Goal: Transaction & Acquisition: Book appointment/travel/reservation

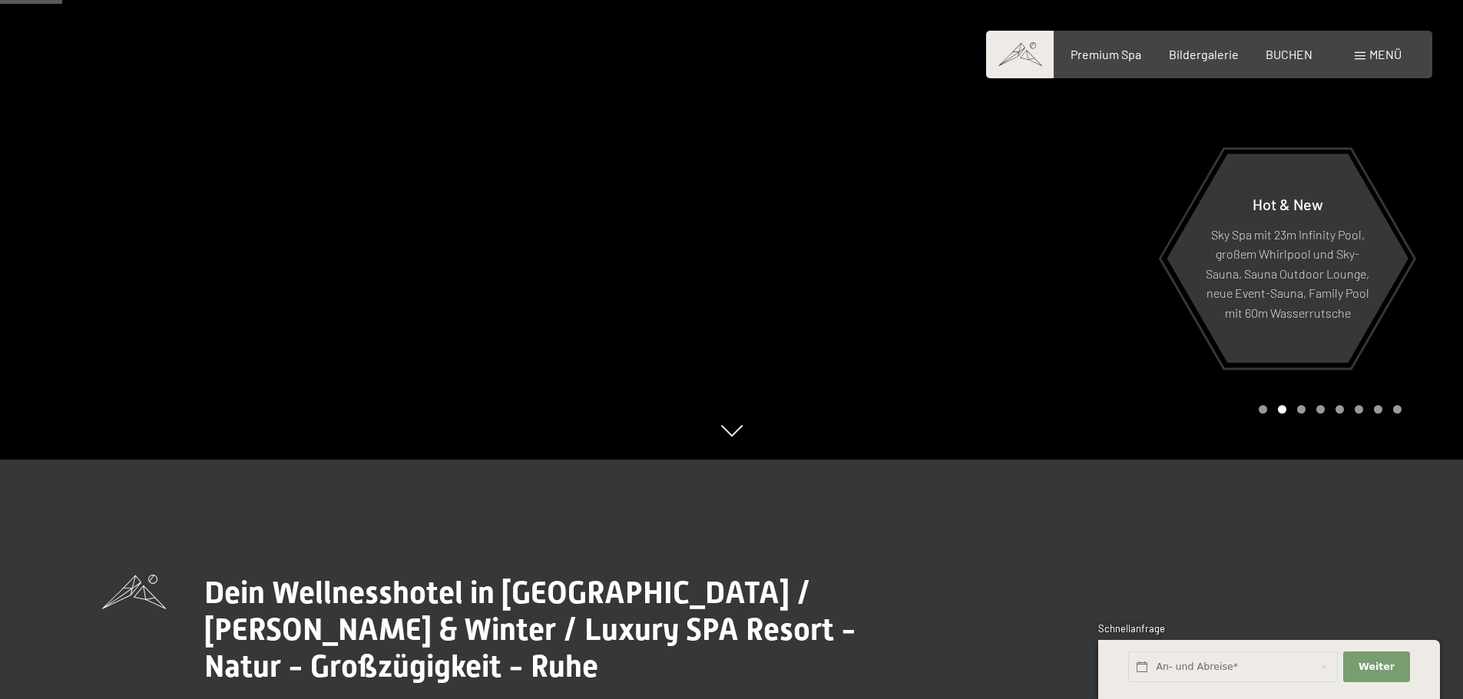
scroll to position [230, 0]
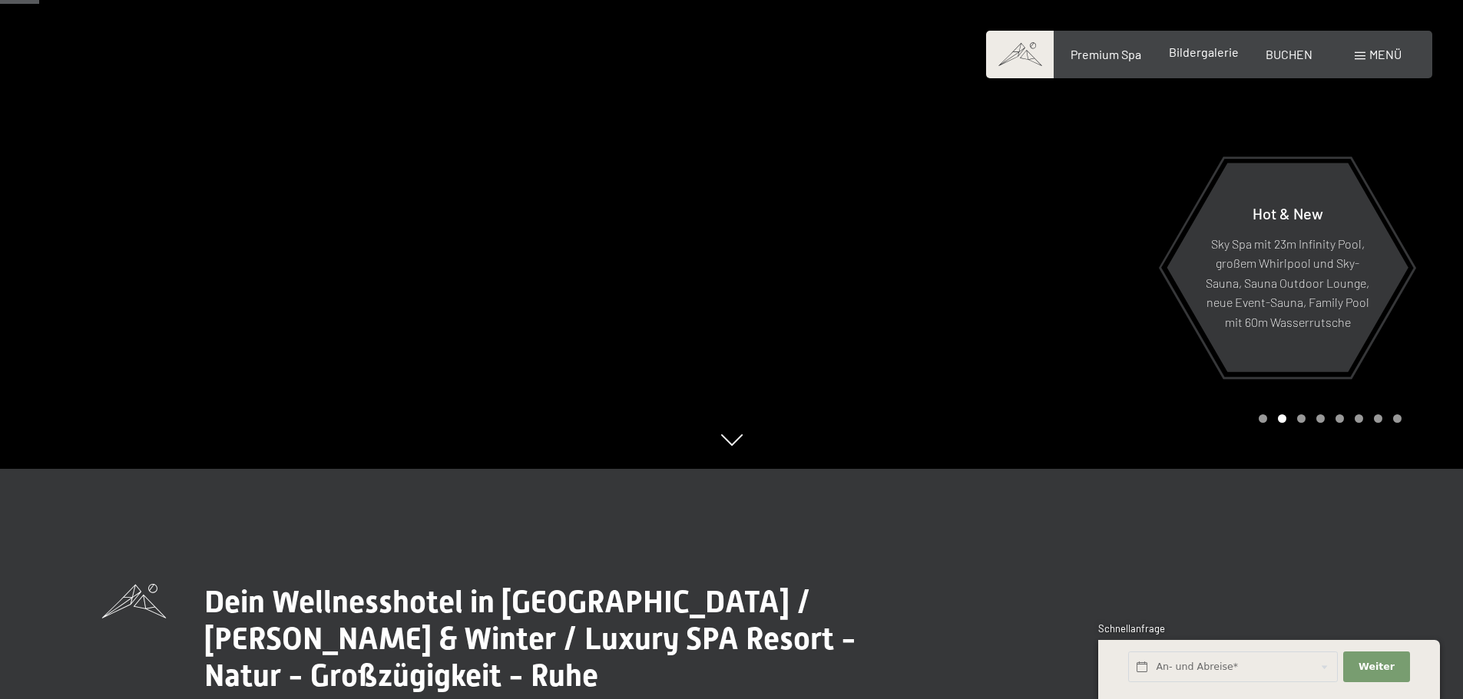
click at [1220, 54] on span "Bildergalerie" at bounding box center [1204, 52] width 70 height 15
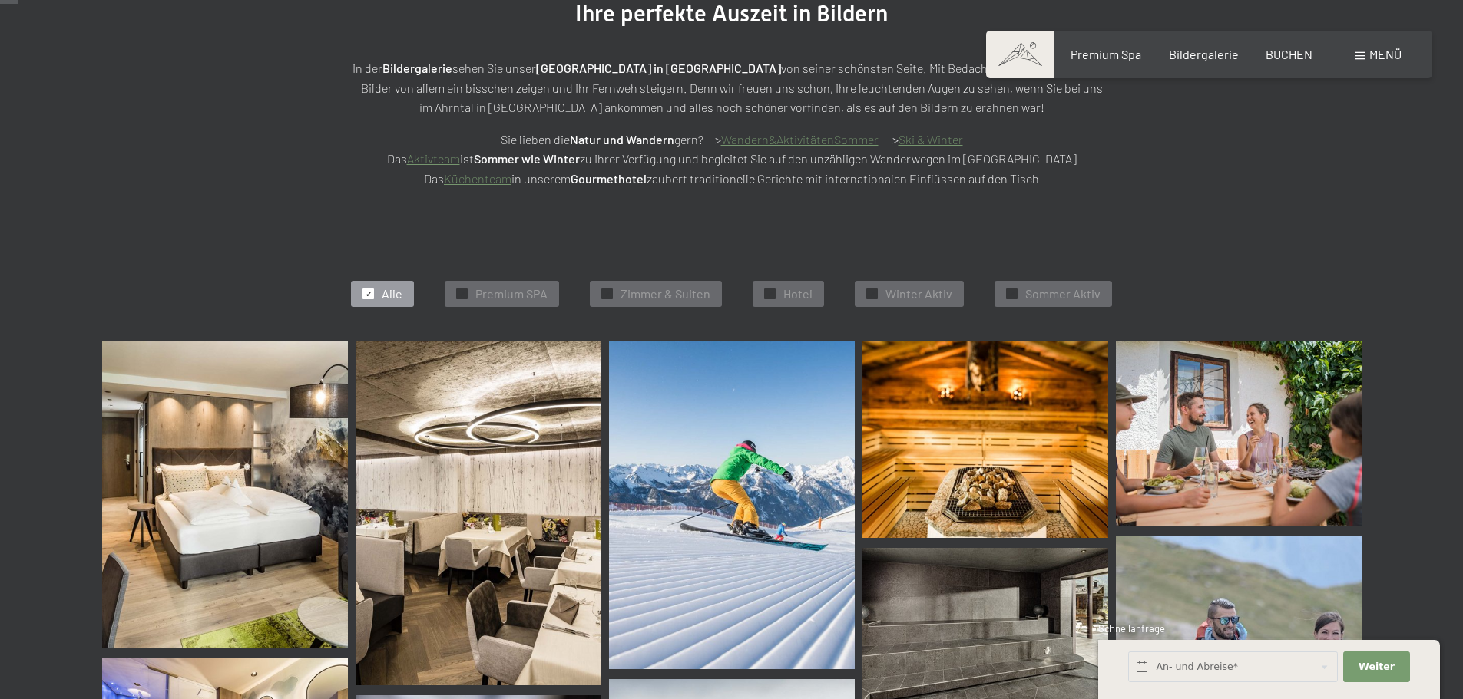
scroll to position [307, 0]
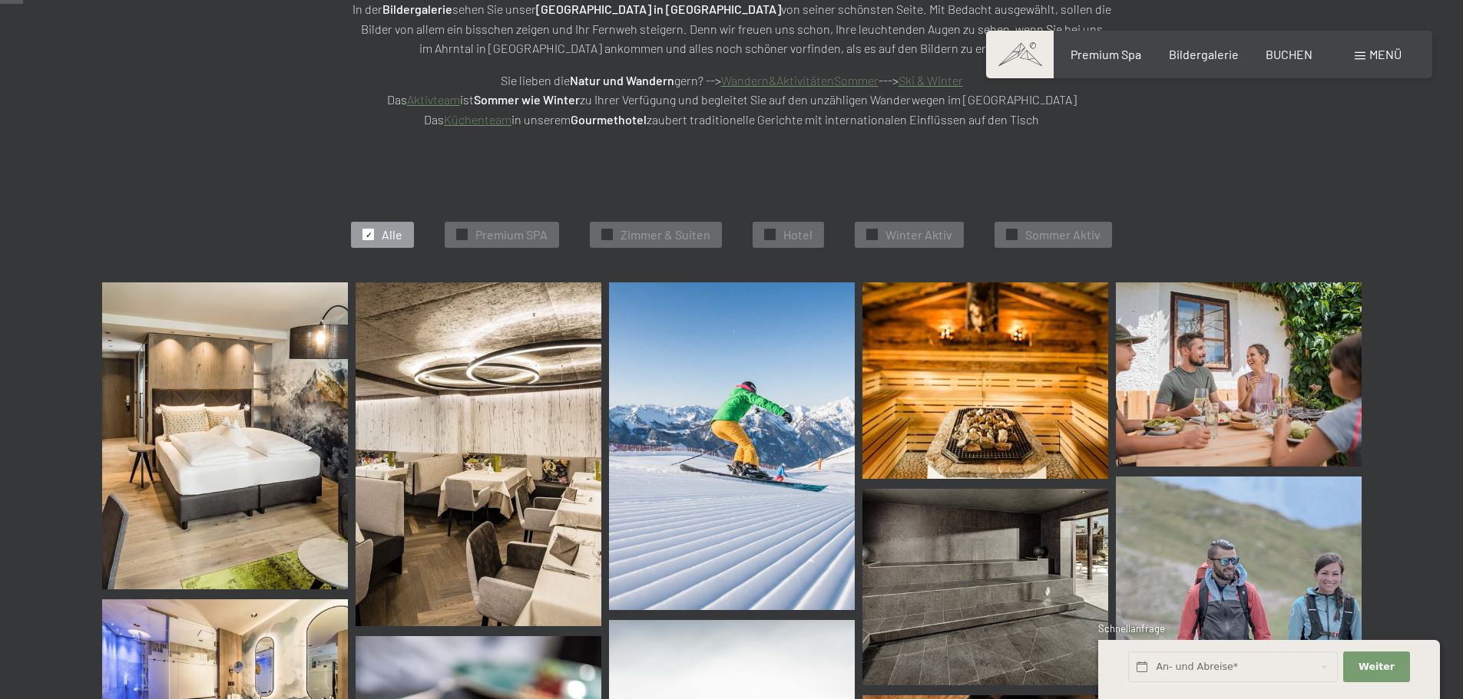
click at [296, 435] on img at bounding box center [225, 436] width 246 height 307
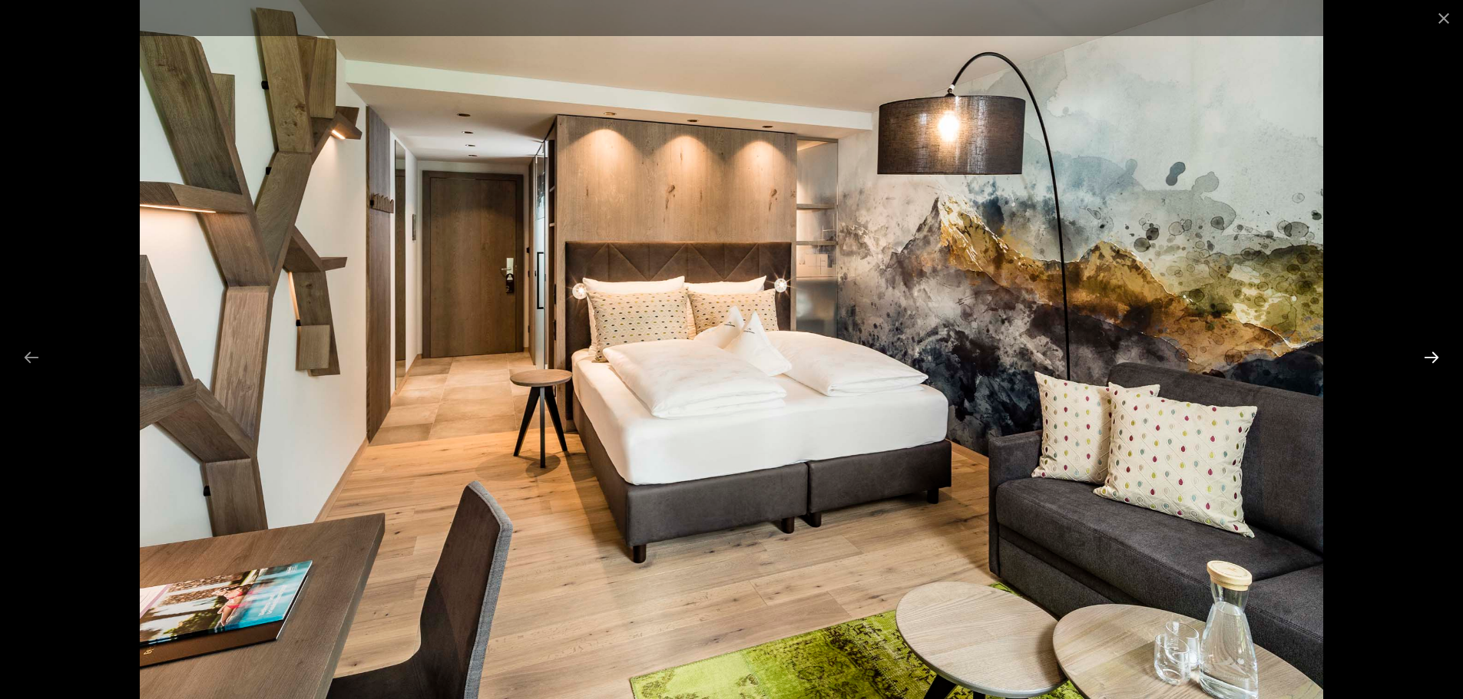
click at [1434, 355] on button "Next slide" at bounding box center [1431, 357] width 32 height 30
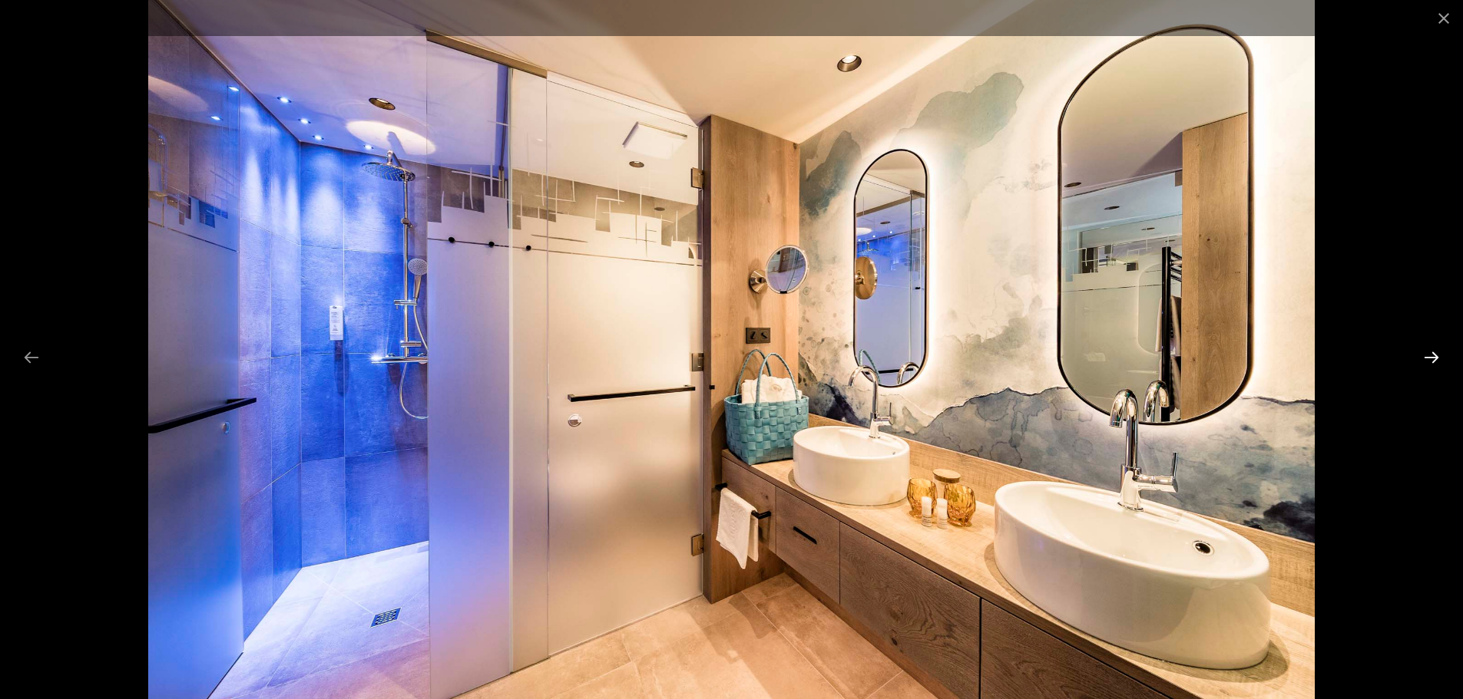
click at [1434, 355] on button "Next slide" at bounding box center [1431, 357] width 32 height 30
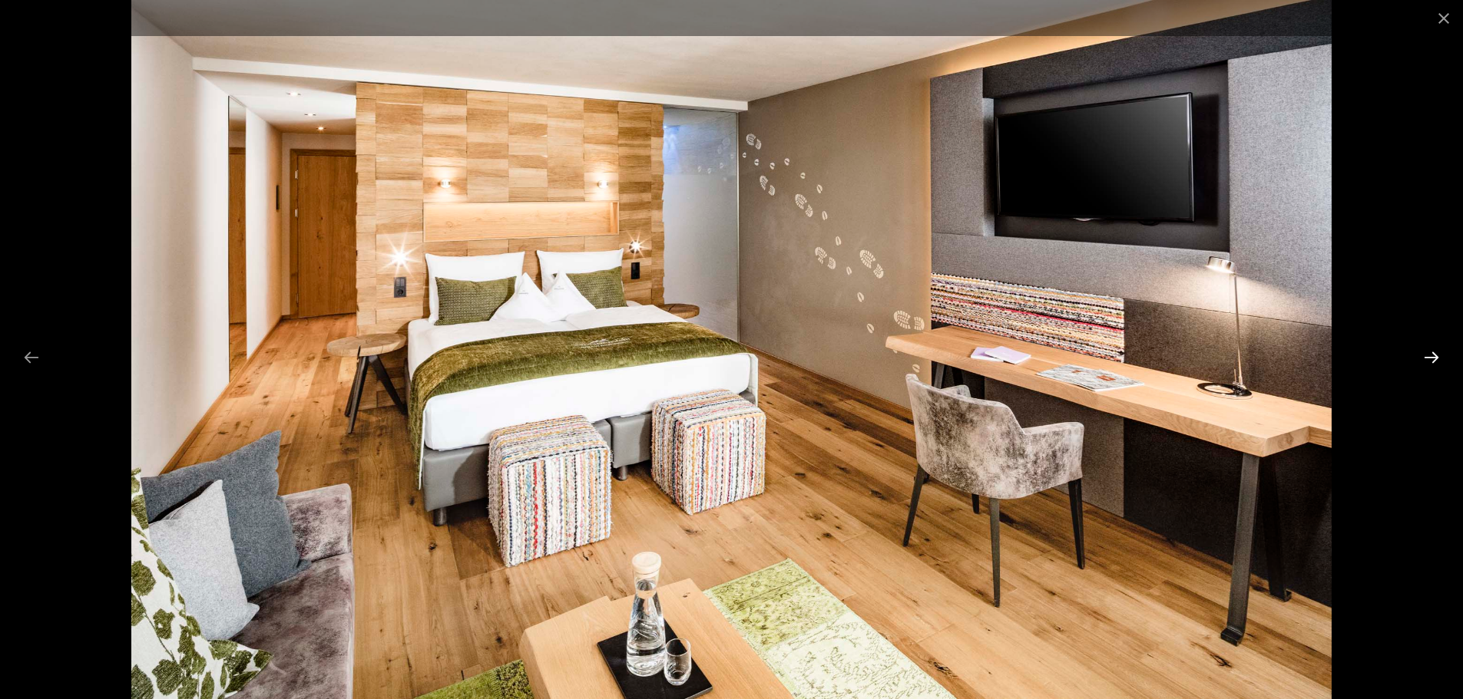
click at [1434, 355] on button "Next slide" at bounding box center [1431, 357] width 32 height 30
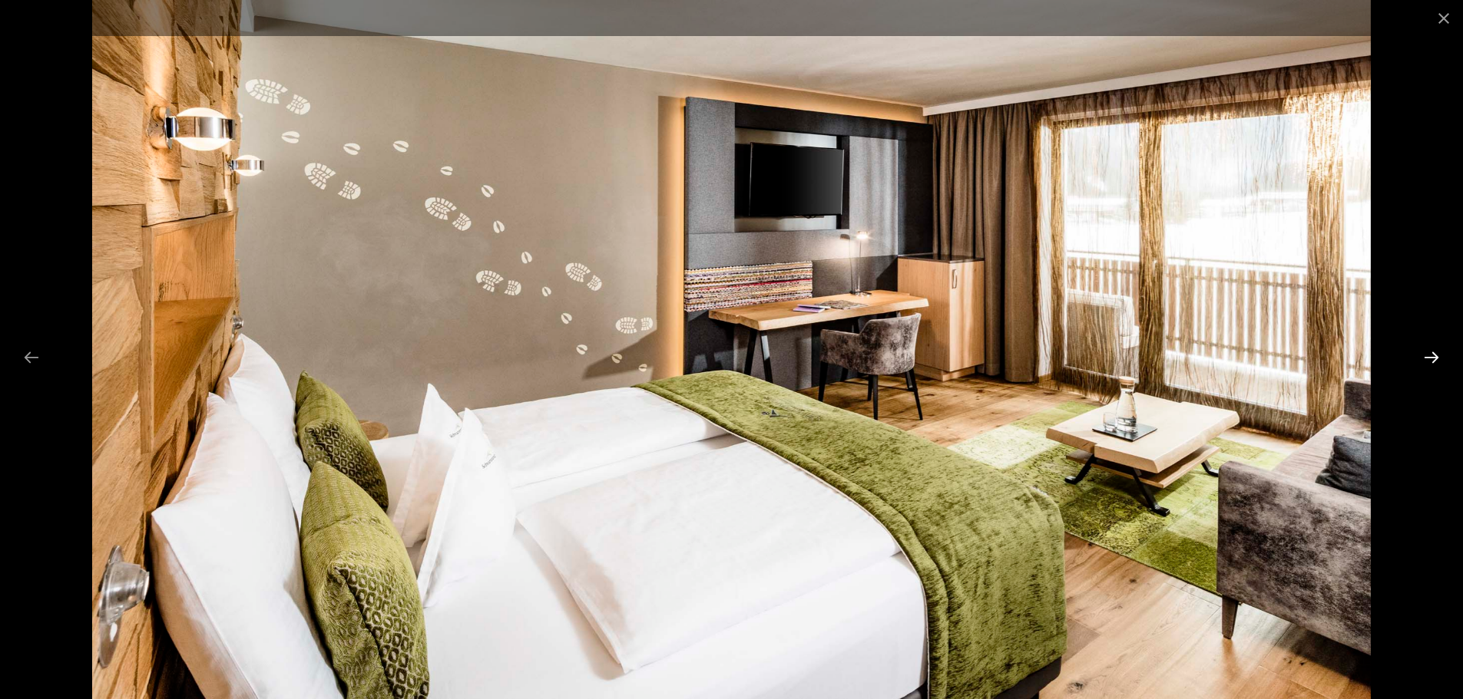
click at [1434, 355] on button "Next slide" at bounding box center [1431, 357] width 32 height 30
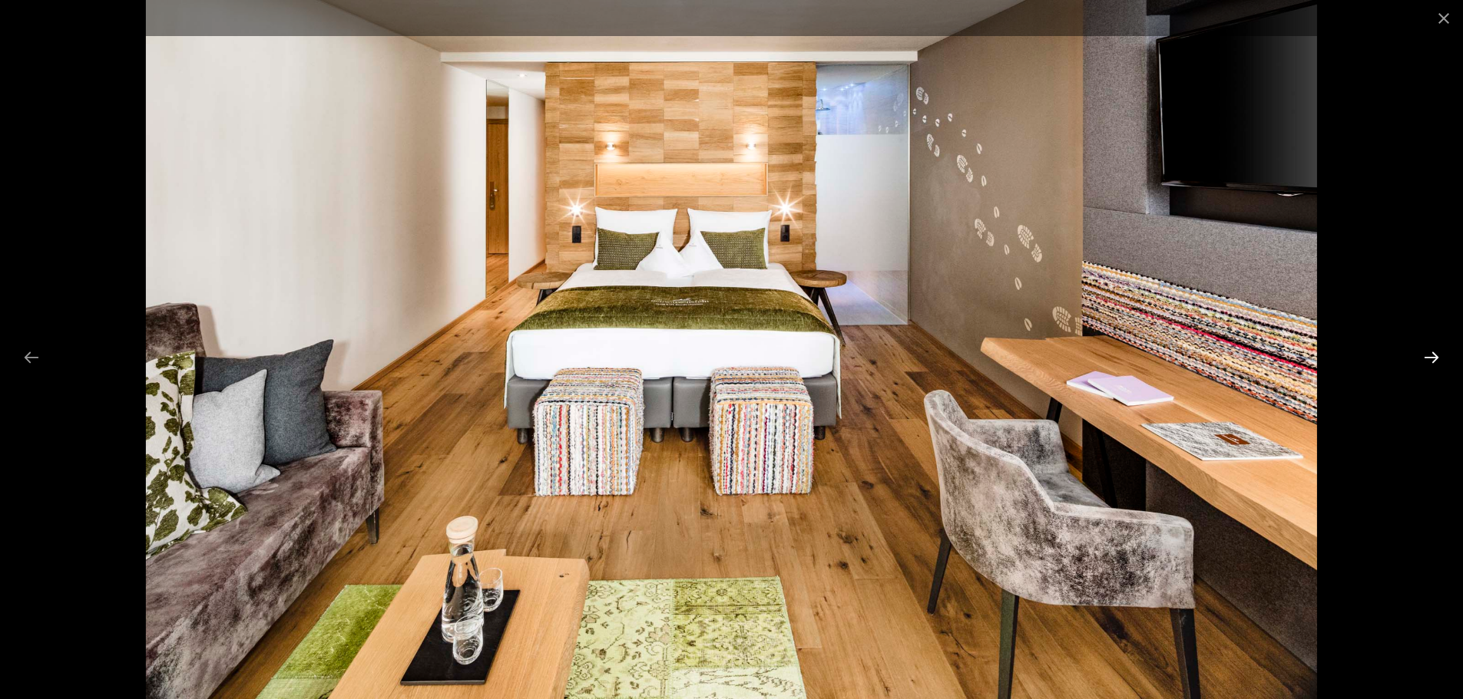
click at [1434, 355] on button "Next slide" at bounding box center [1431, 357] width 32 height 30
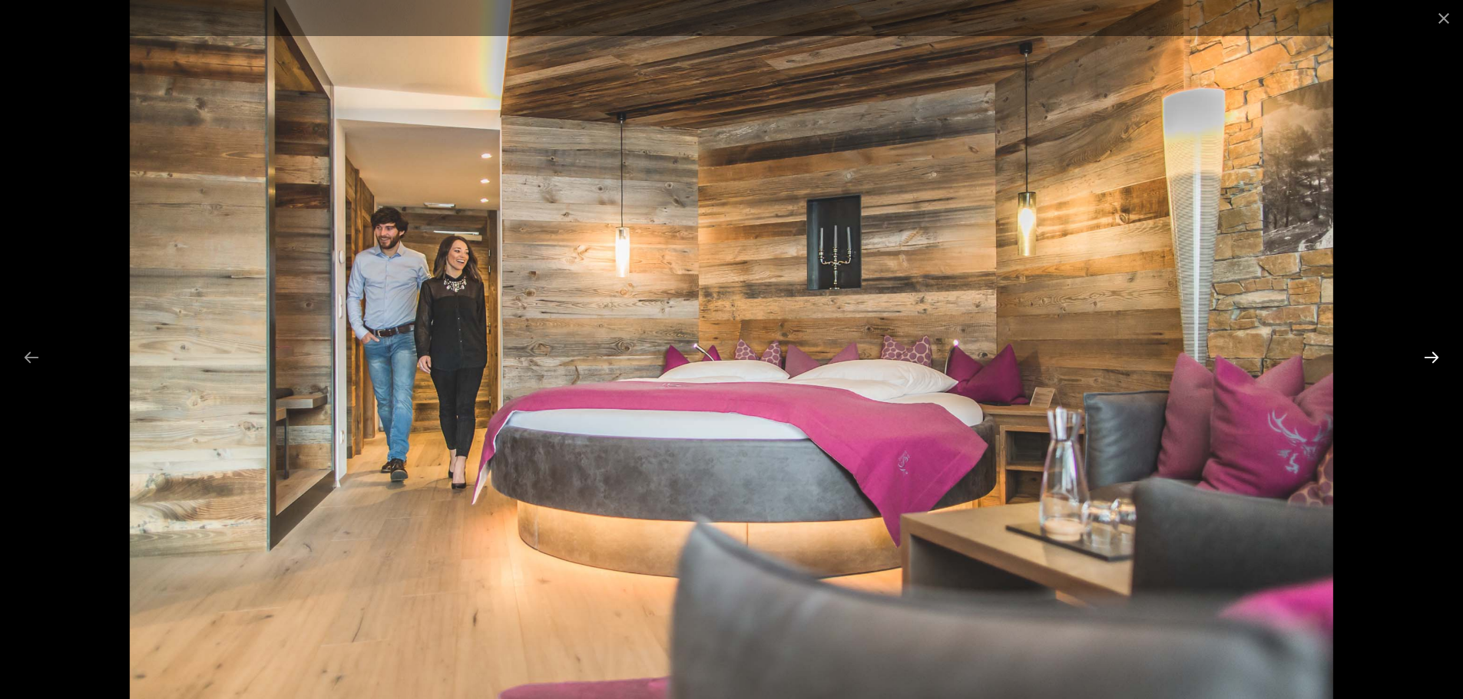
click at [1430, 353] on button "Next slide" at bounding box center [1431, 357] width 32 height 30
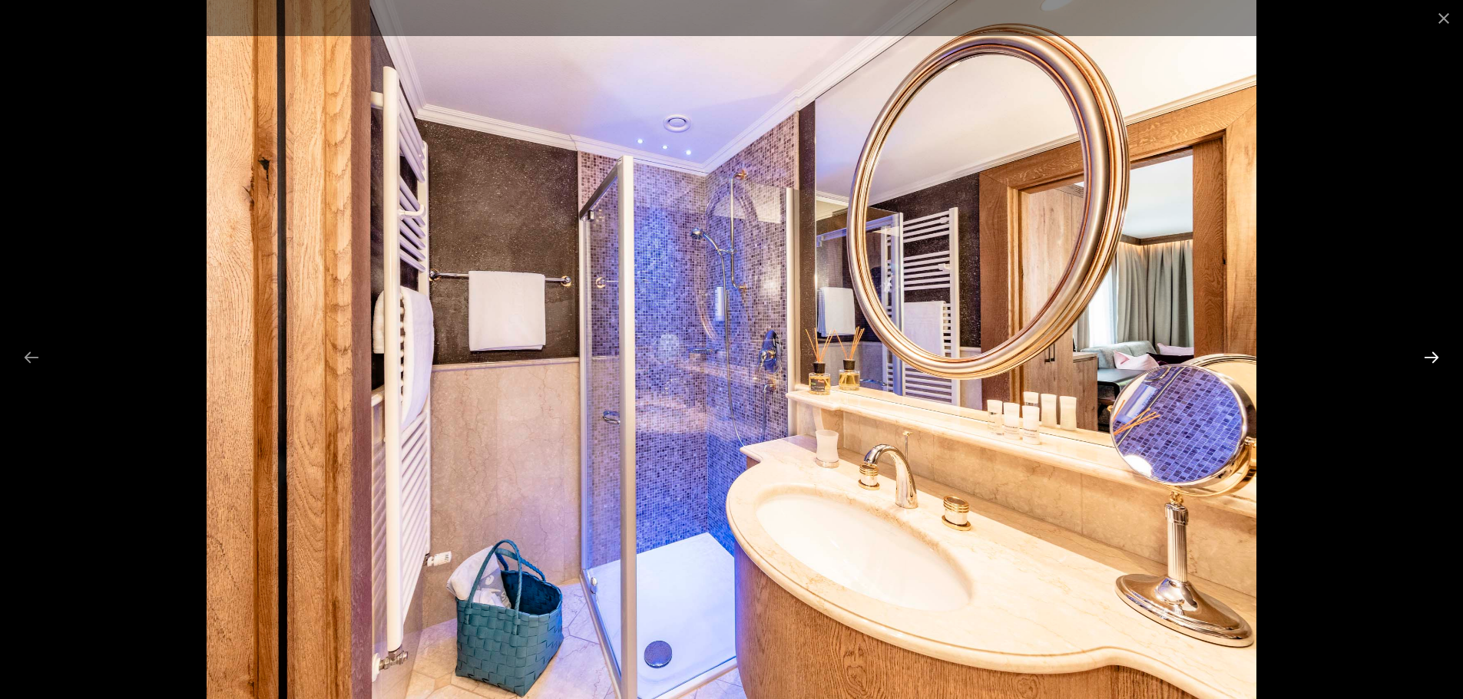
click at [1430, 352] on button "Next slide" at bounding box center [1431, 357] width 32 height 30
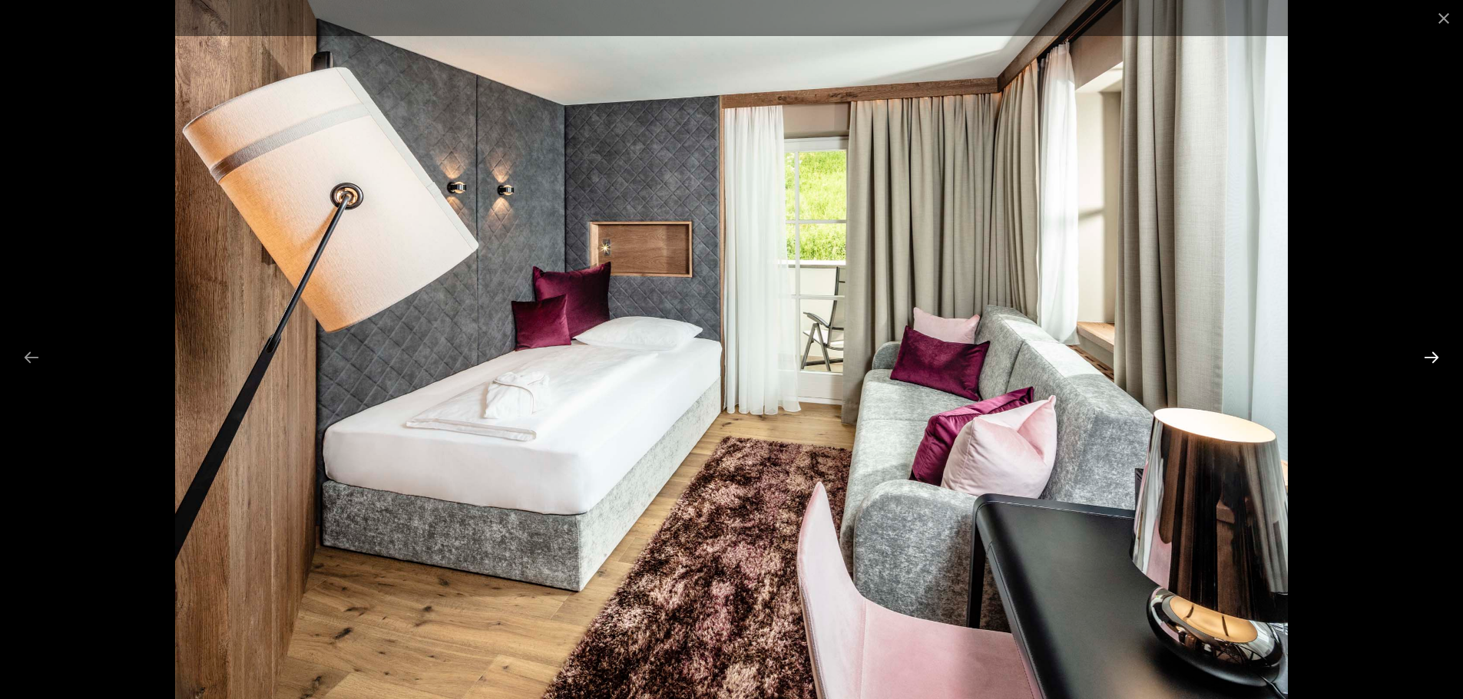
click at [1430, 352] on button "Next slide" at bounding box center [1431, 357] width 32 height 30
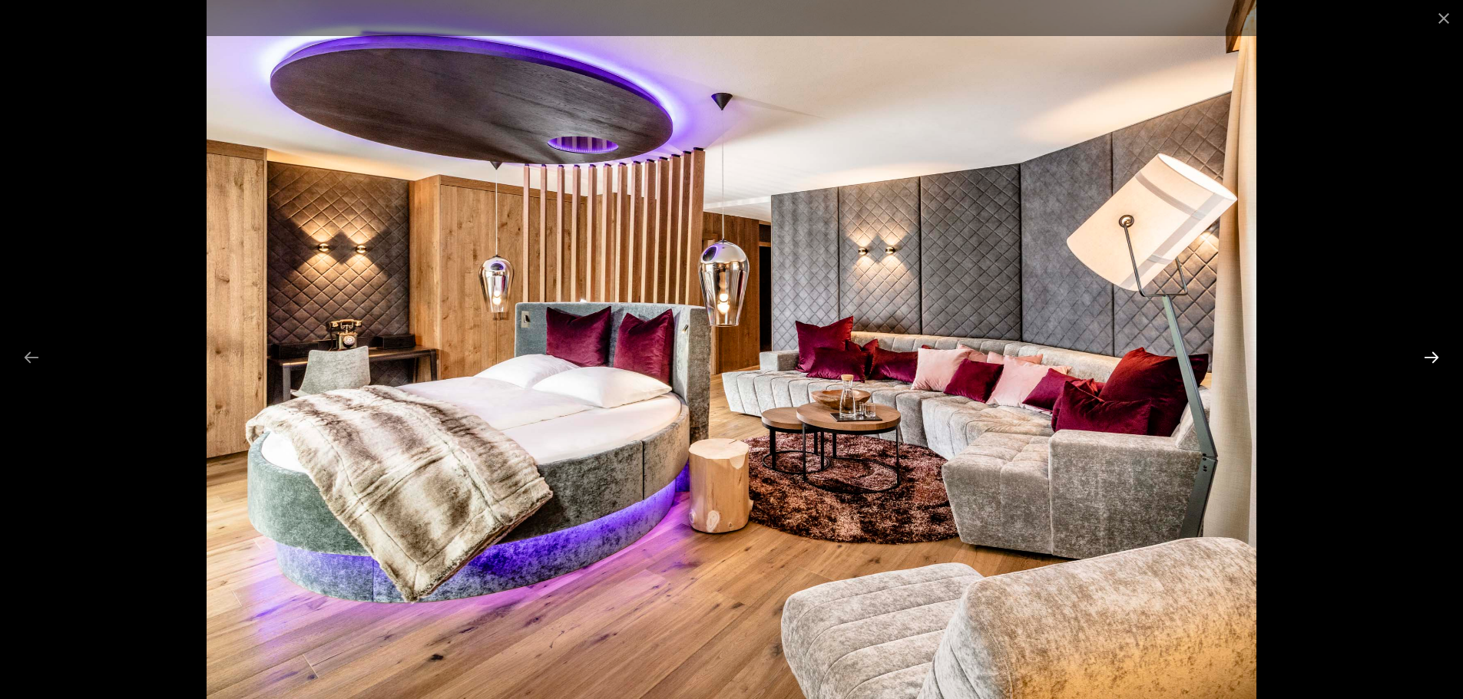
click at [1430, 352] on button "Next slide" at bounding box center [1431, 357] width 32 height 30
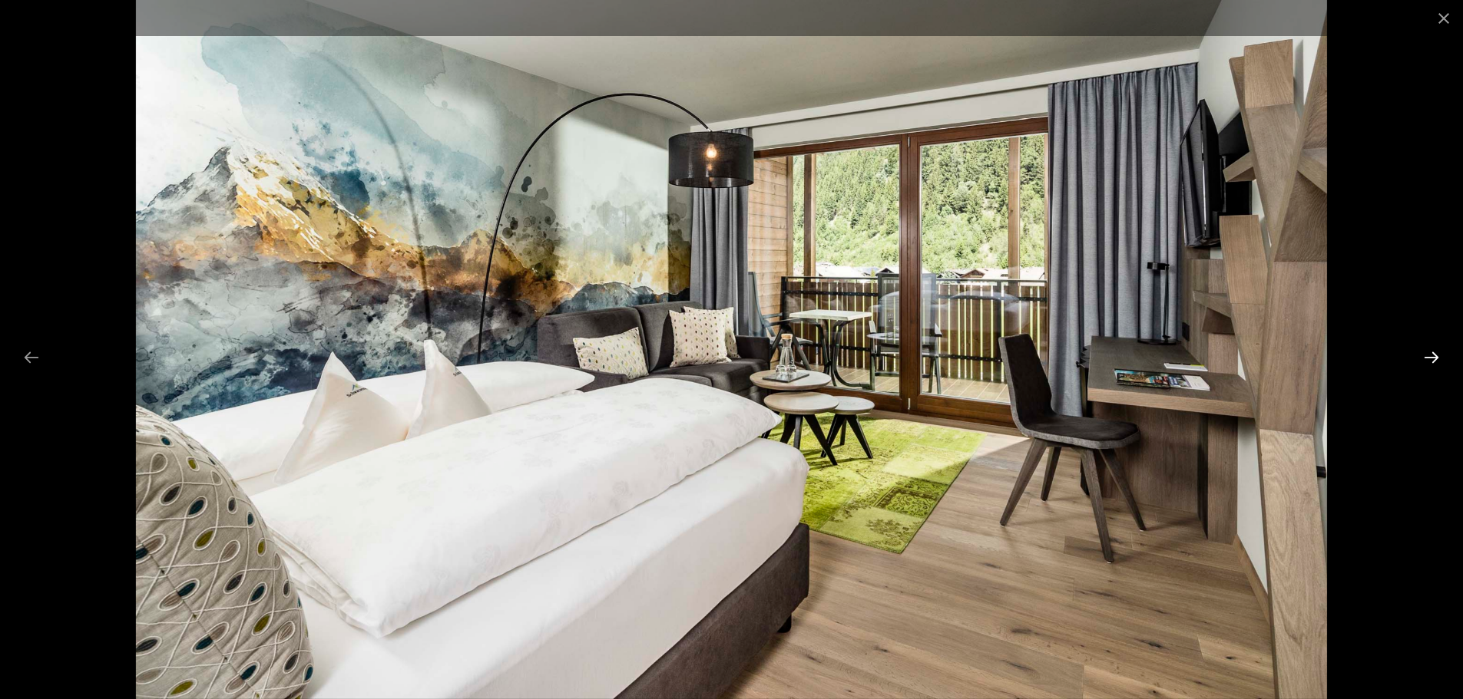
click at [1430, 352] on button "Next slide" at bounding box center [1431, 357] width 32 height 30
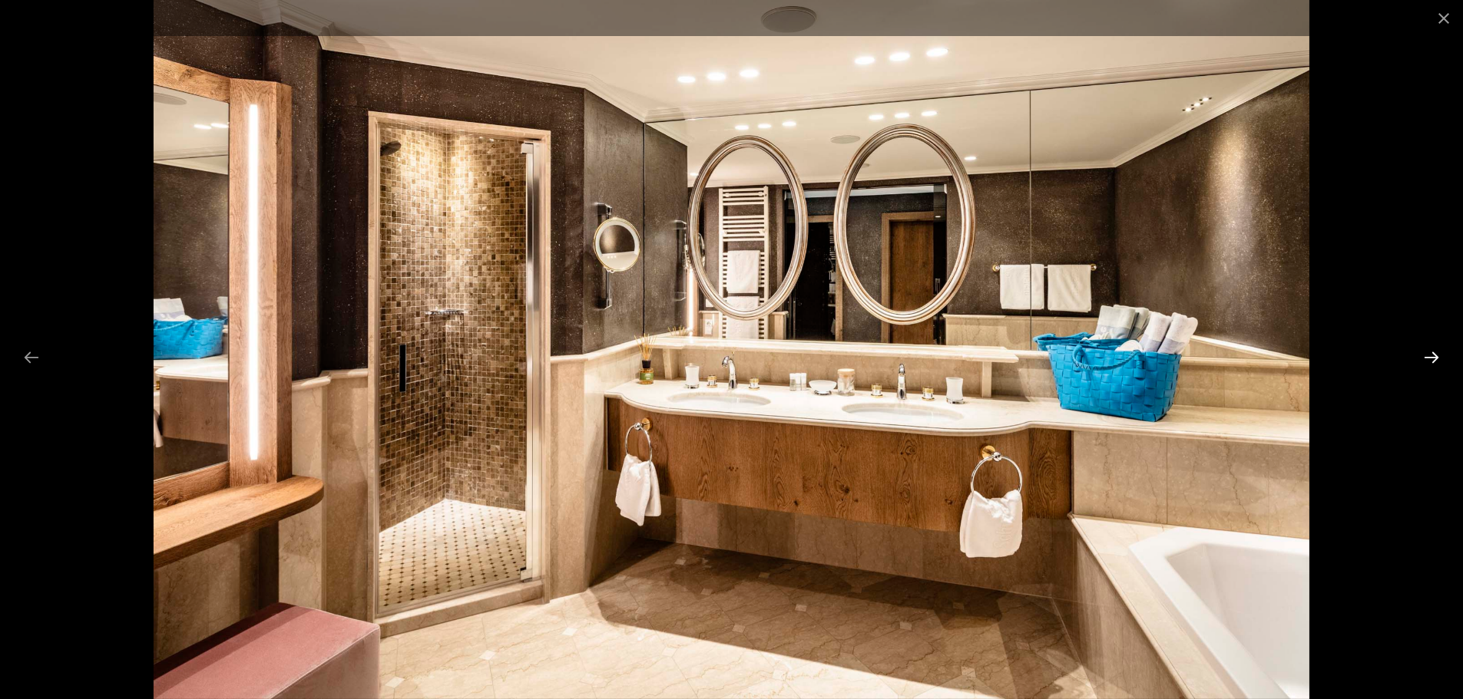
click at [1430, 352] on button "Next slide" at bounding box center [1431, 357] width 32 height 30
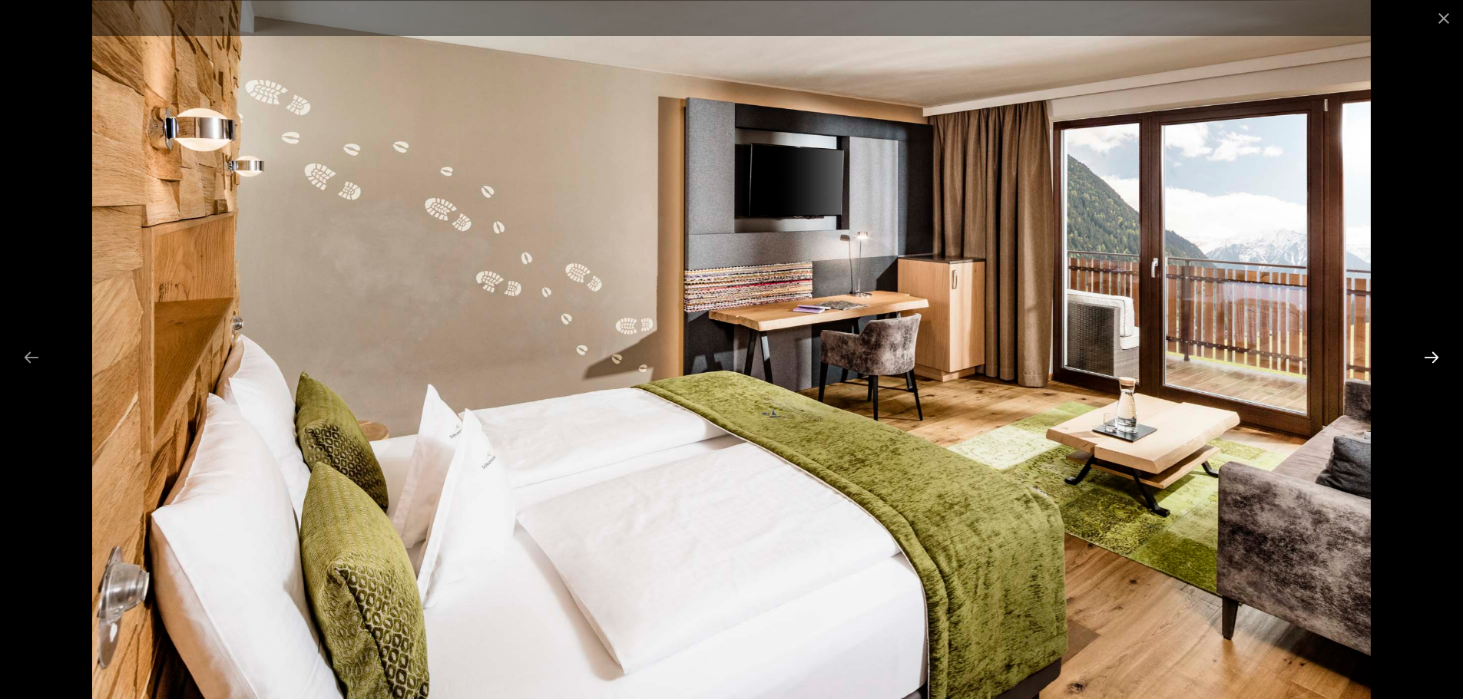
click at [1430, 352] on button "Next slide" at bounding box center [1431, 357] width 32 height 30
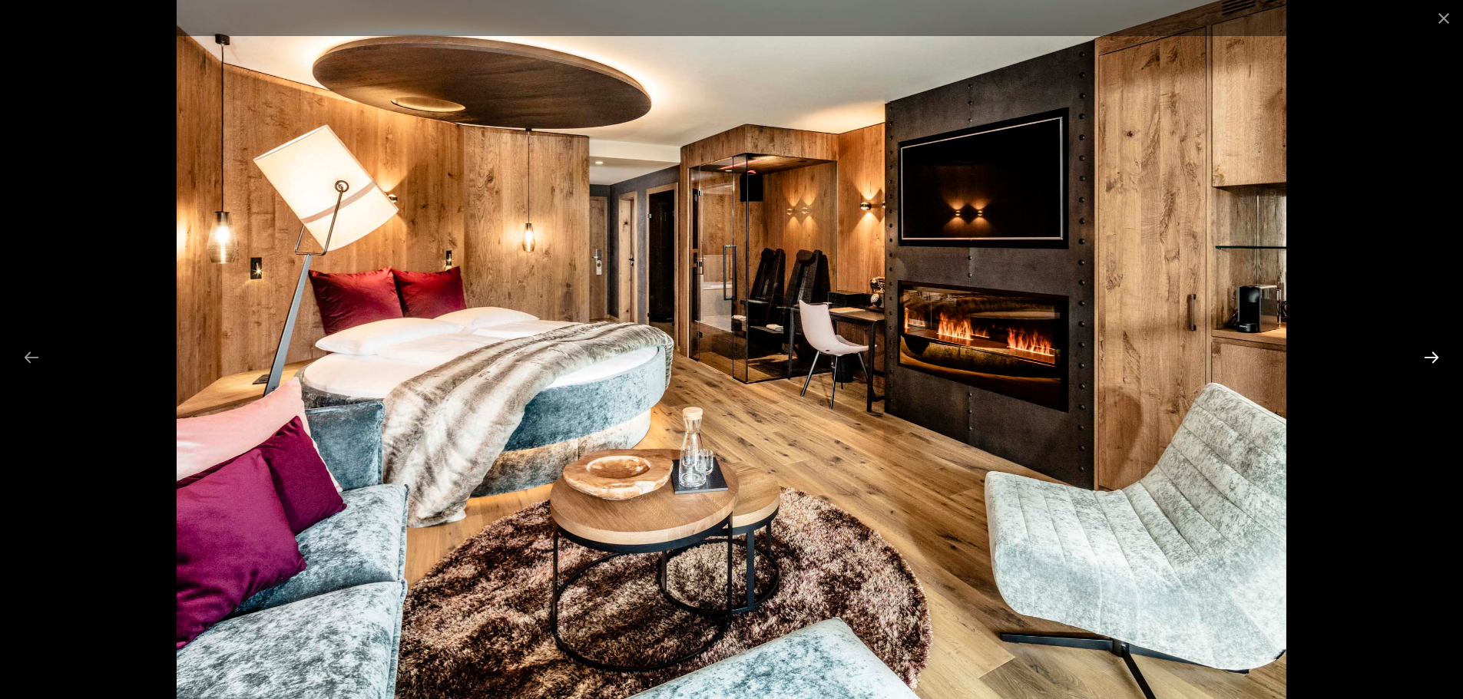
click at [1430, 352] on button "Next slide" at bounding box center [1431, 357] width 32 height 30
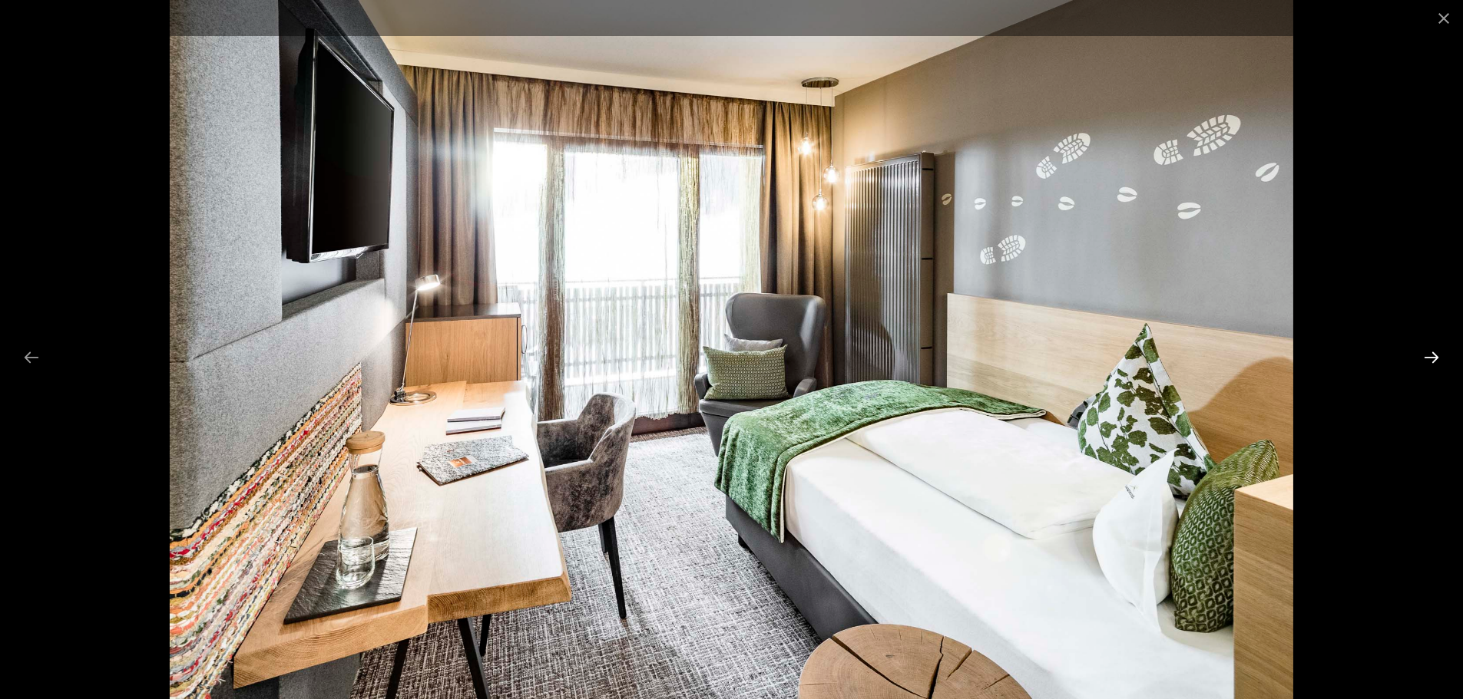
click at [1430, 352] on button "Next slide" at bounding box center [1431, 357] width 32 height 30
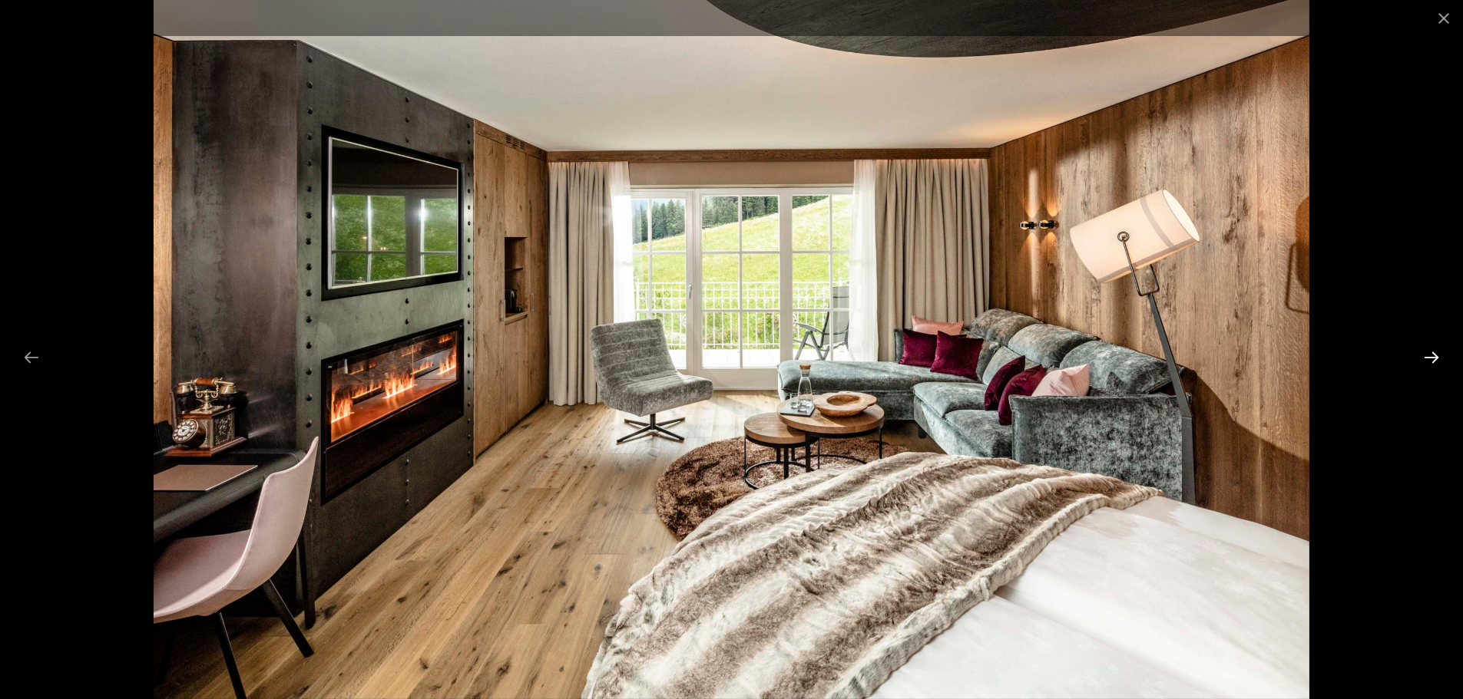
click at [1428, 352] on button "Next slide" at bounding box center [1431, 357] width 32 height 30
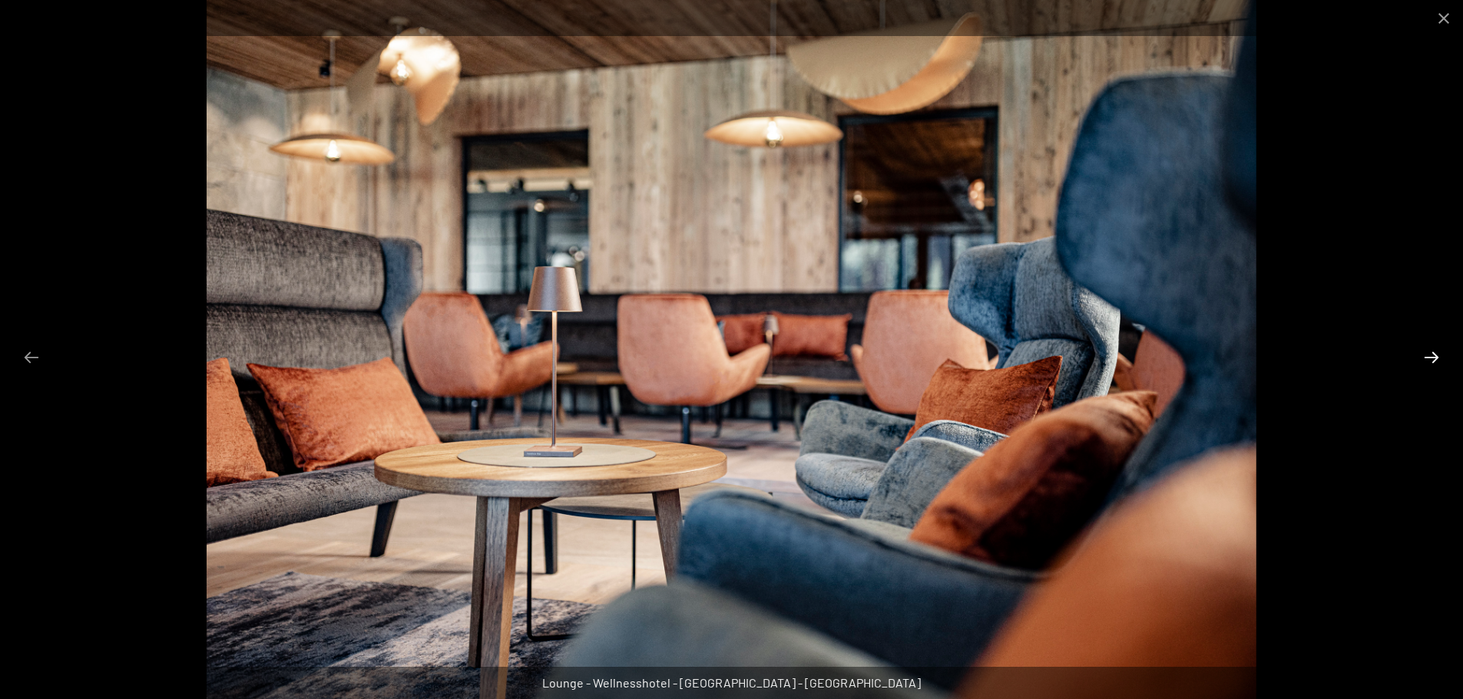
click at [1428, 352] on button "Next slide" at bounding box center [1431, 357] width 32 height 30
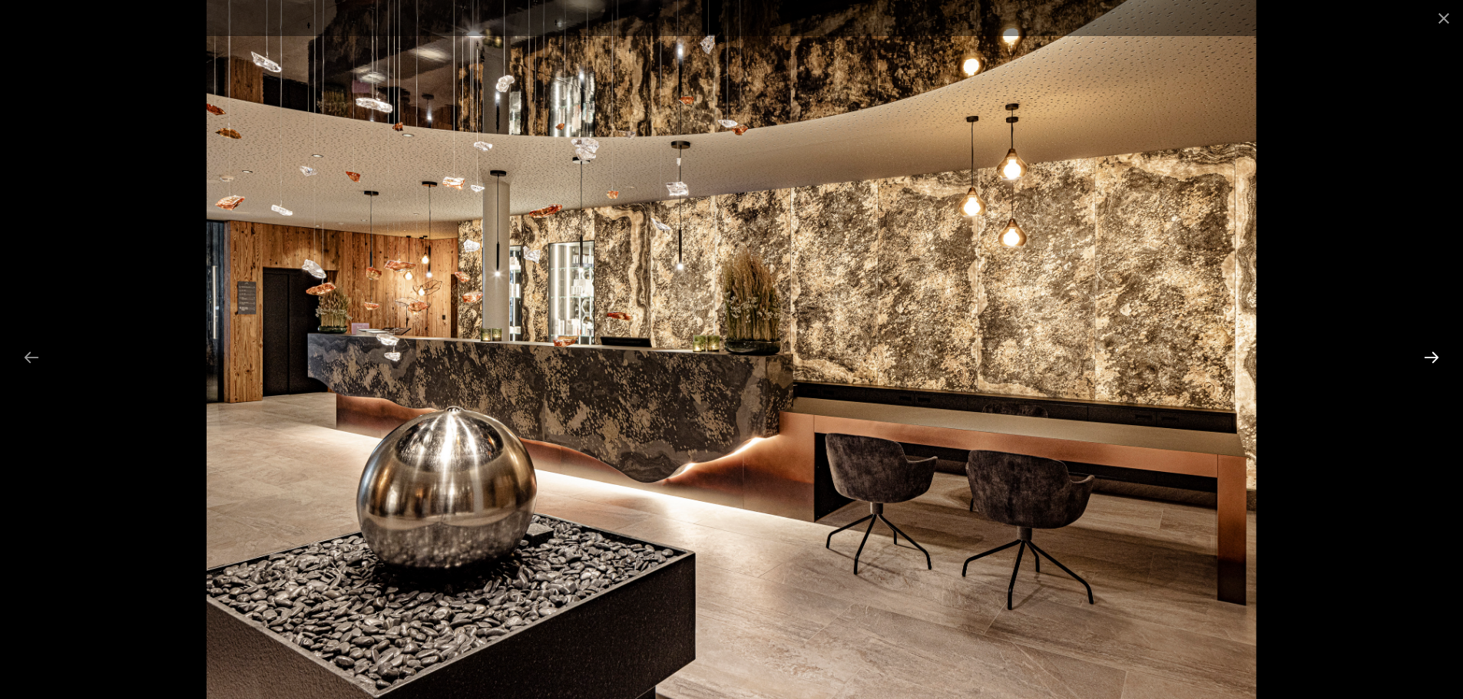
click at [1428, 352] on button "Next slide" at bounding box center [1431, 357] width 32 height 30
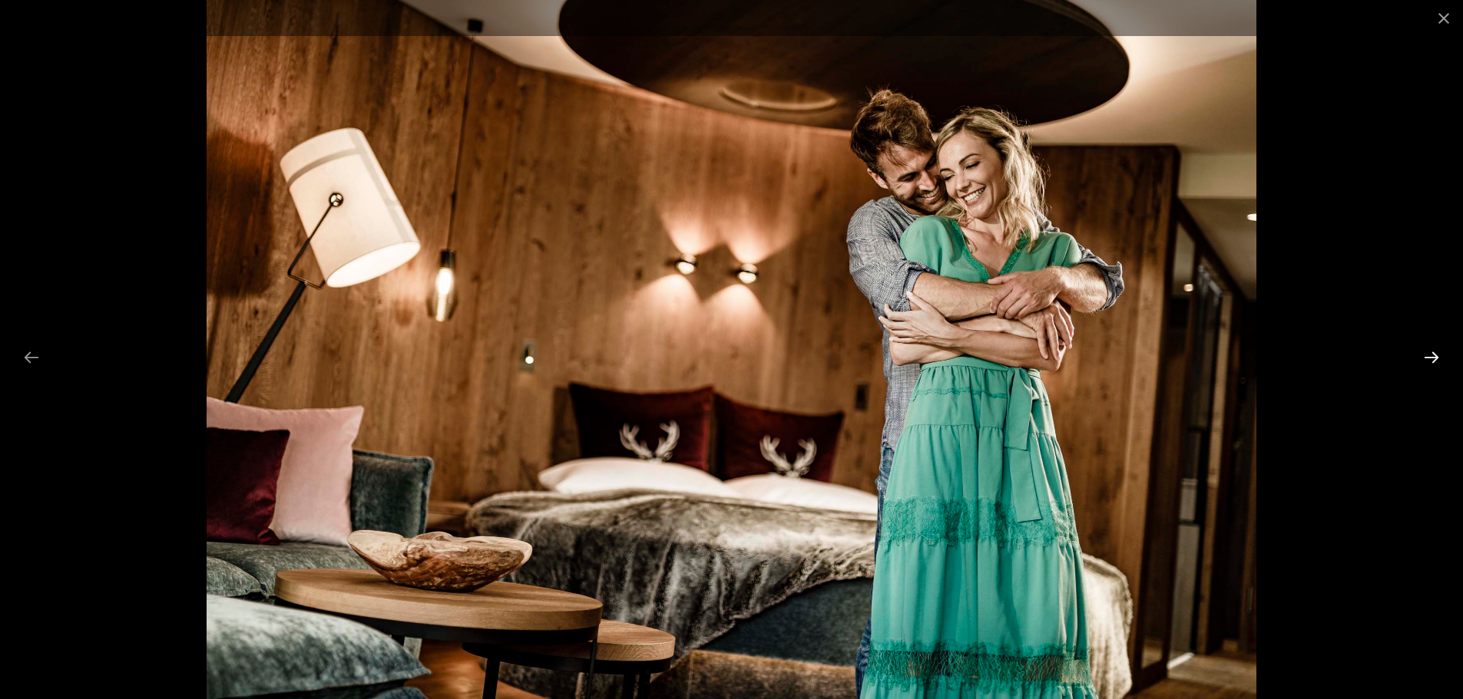
click at [1427, 352] on button "Next slide" at bounding box center [1431, 357] width 32 height 30
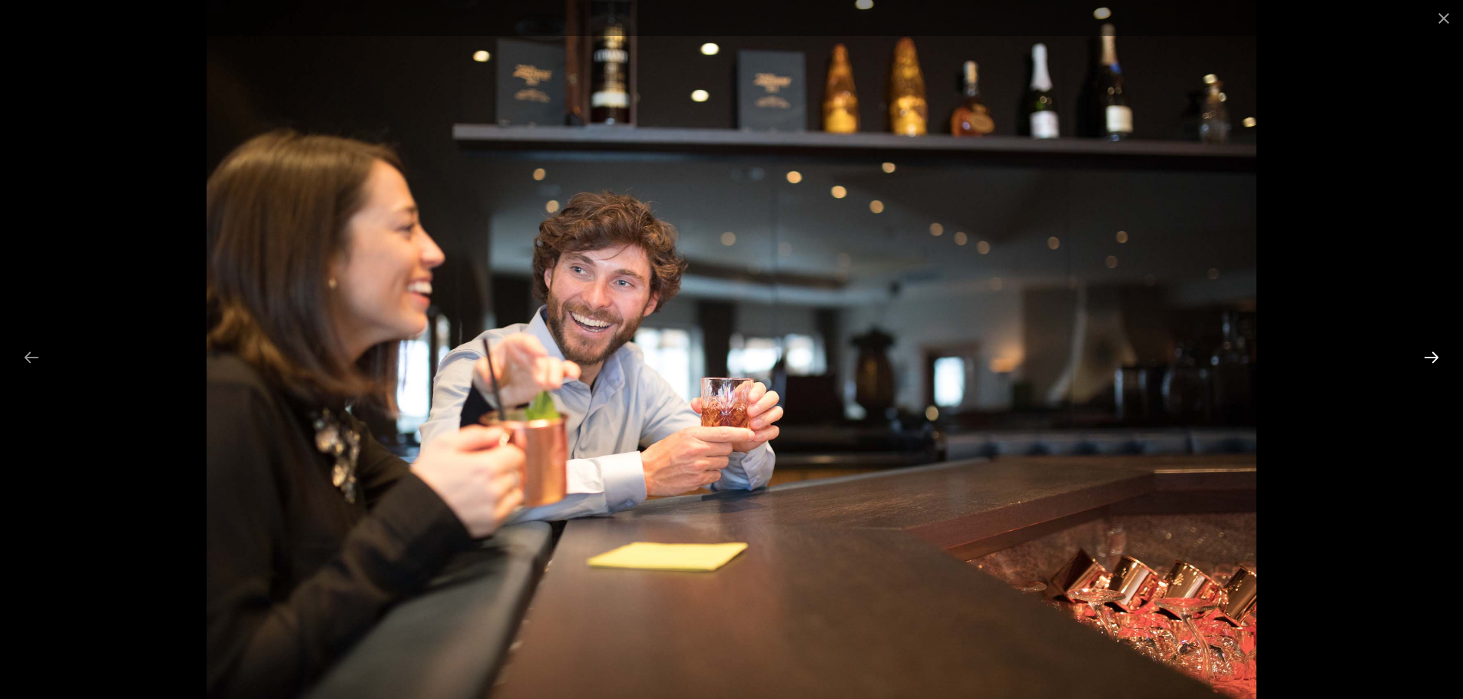
click at [1427, 352] on button "Next slide" at bounding box center [1431, 357] width 32 height 30
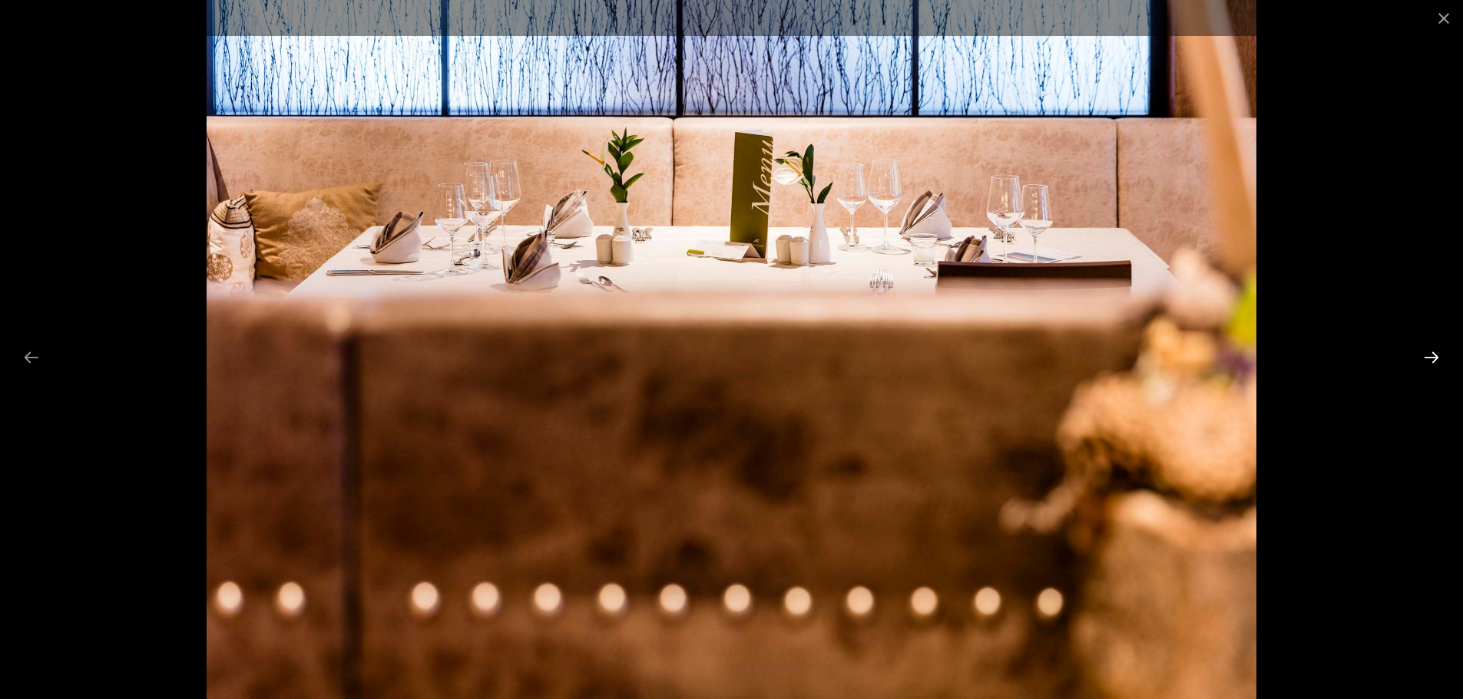
click at [1427, 352] on button "Next slide" at bounding box center [1431, 357] width 32 height 30
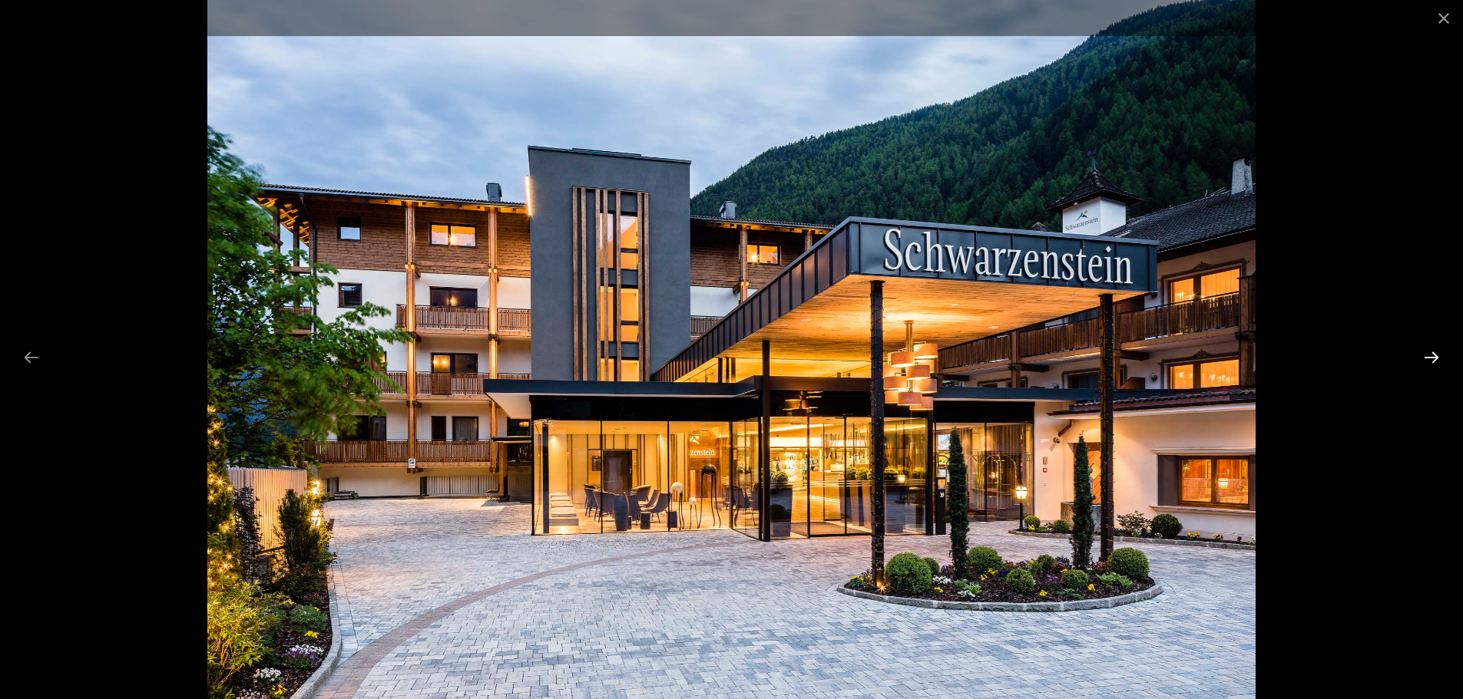
click at [1427, 352] on button "Next slide" at bounding box center [1431, 357] width 32 height 30
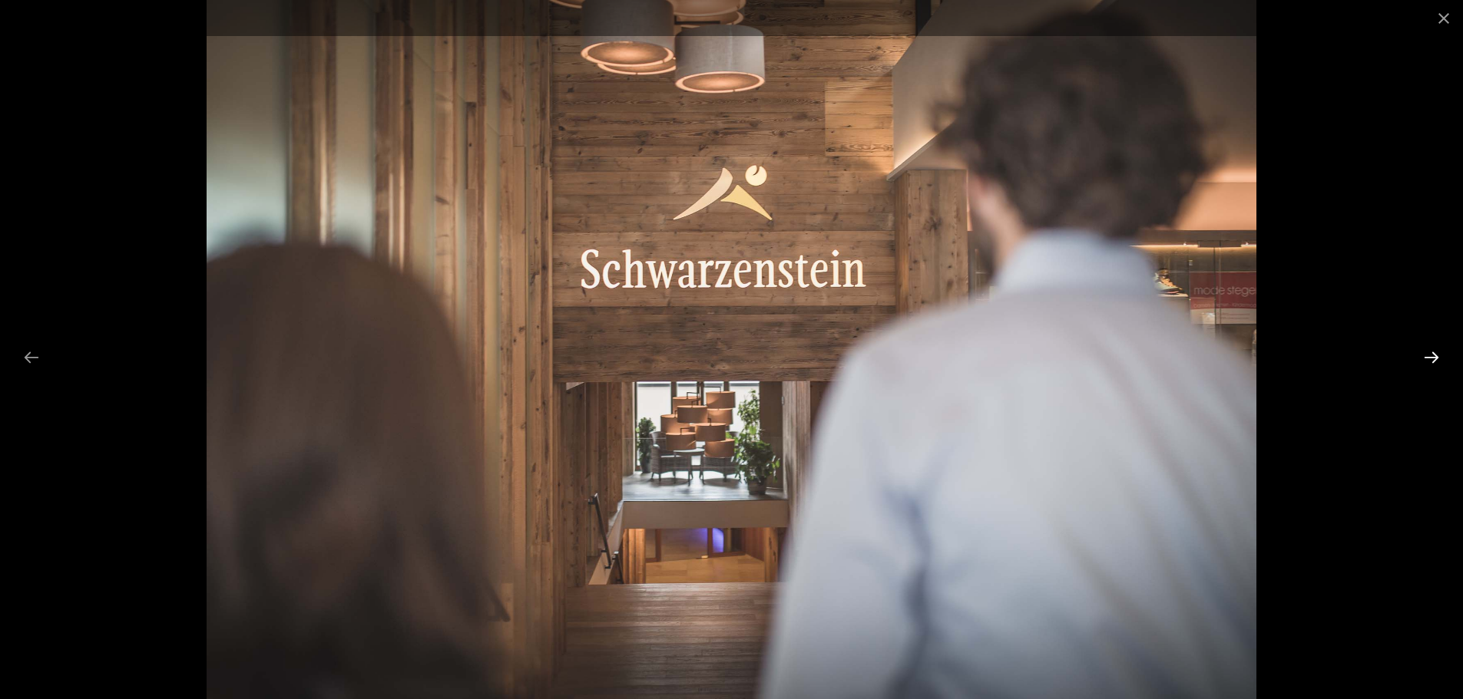
click at [1427, 352] on button "Next slide" at bounding box center [1431, 357] width 32 height 30
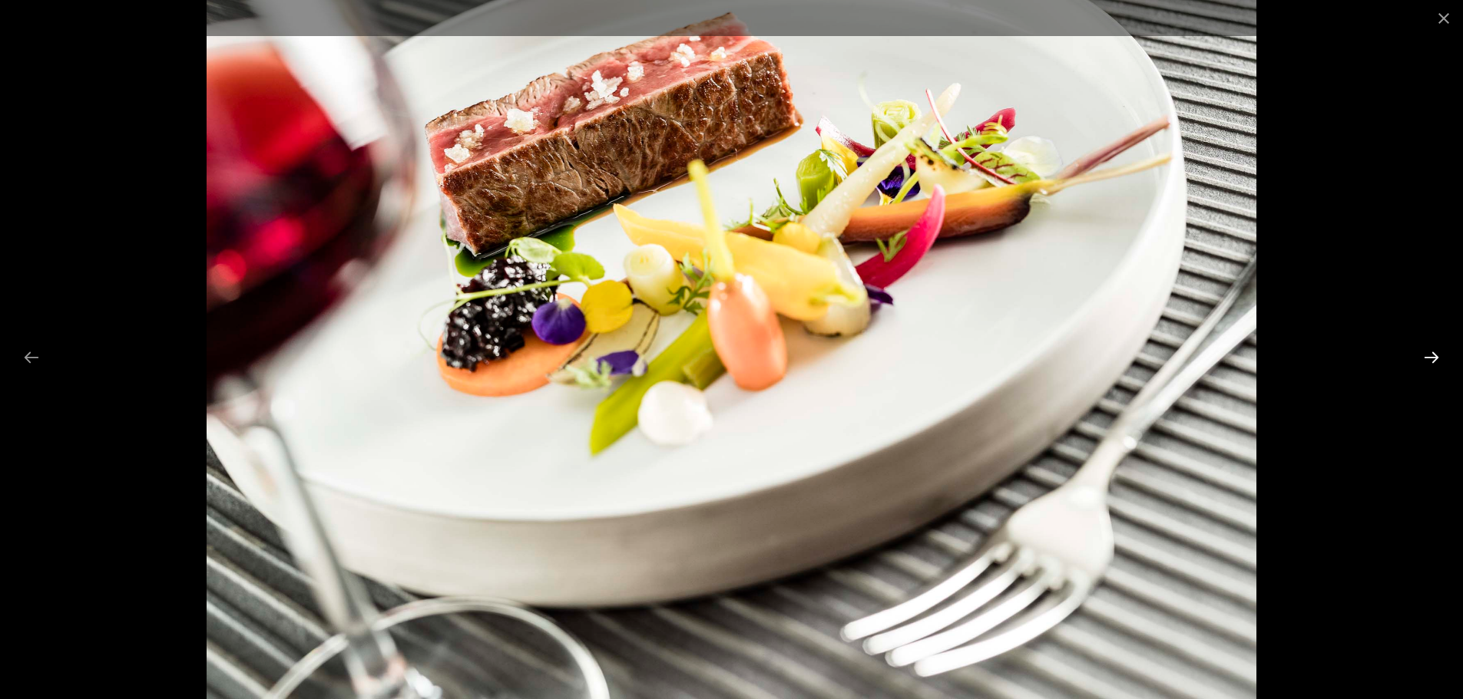
click at [1427, 352] on button "Next slide" at bounding box center [1431, 357] width 32 height 30
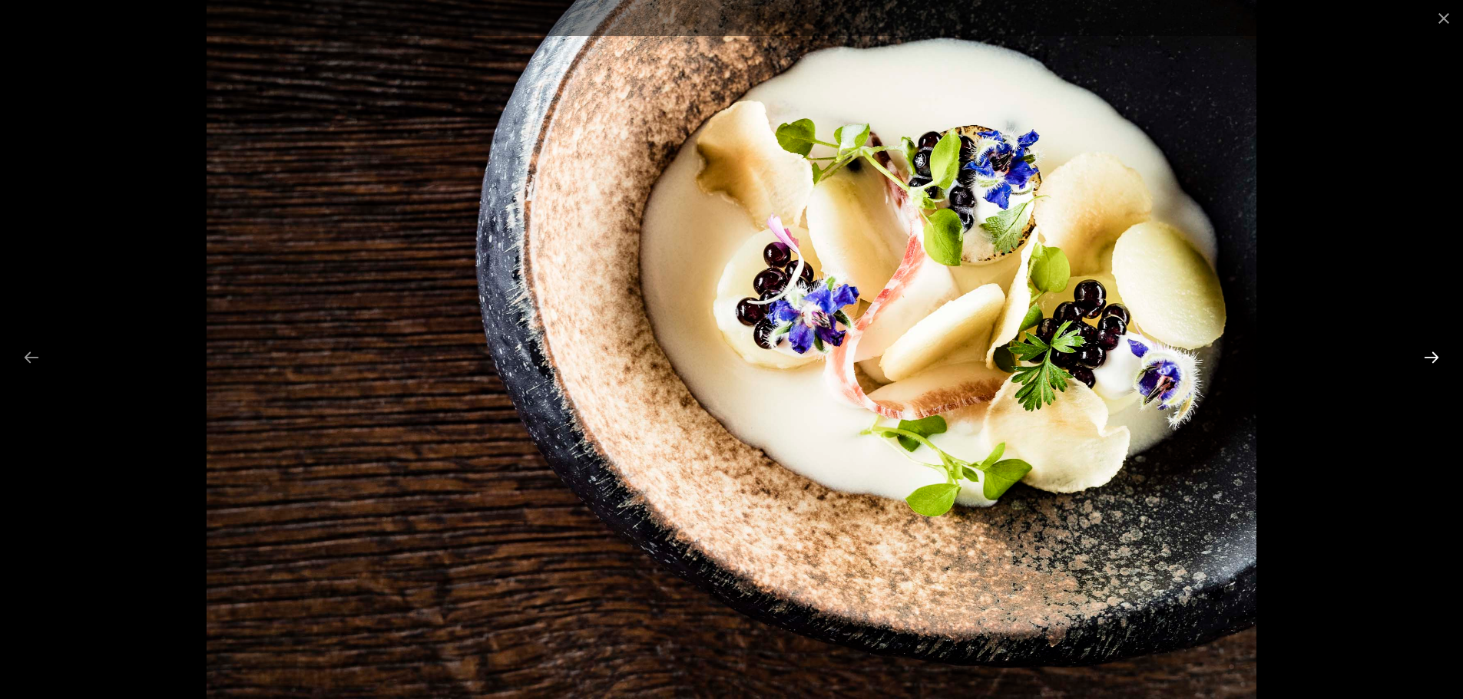
click at [1425, 353] on button "Next slide" at bounding box center [1431, 357] width 32 height 30
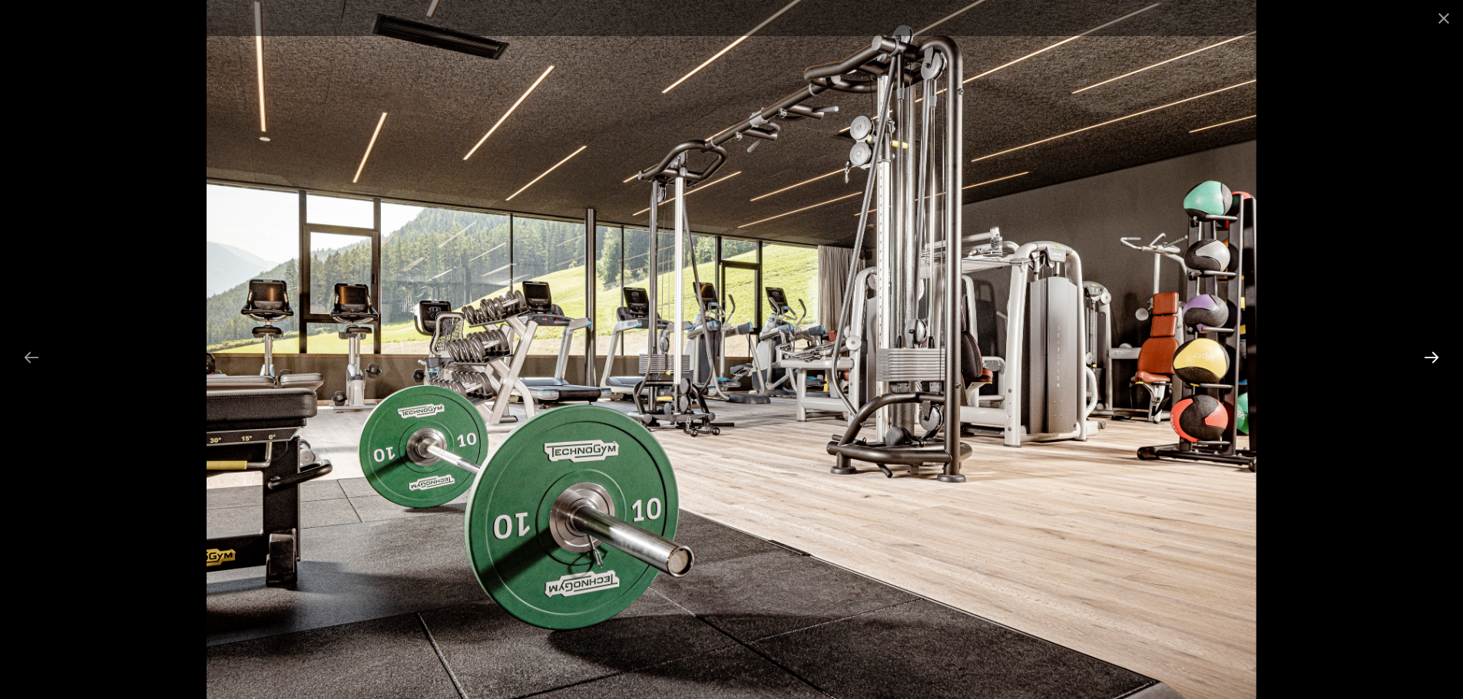
click at [1423, 353] on button "Next slide" at bounding box center [1431, 357] width 32 height 30
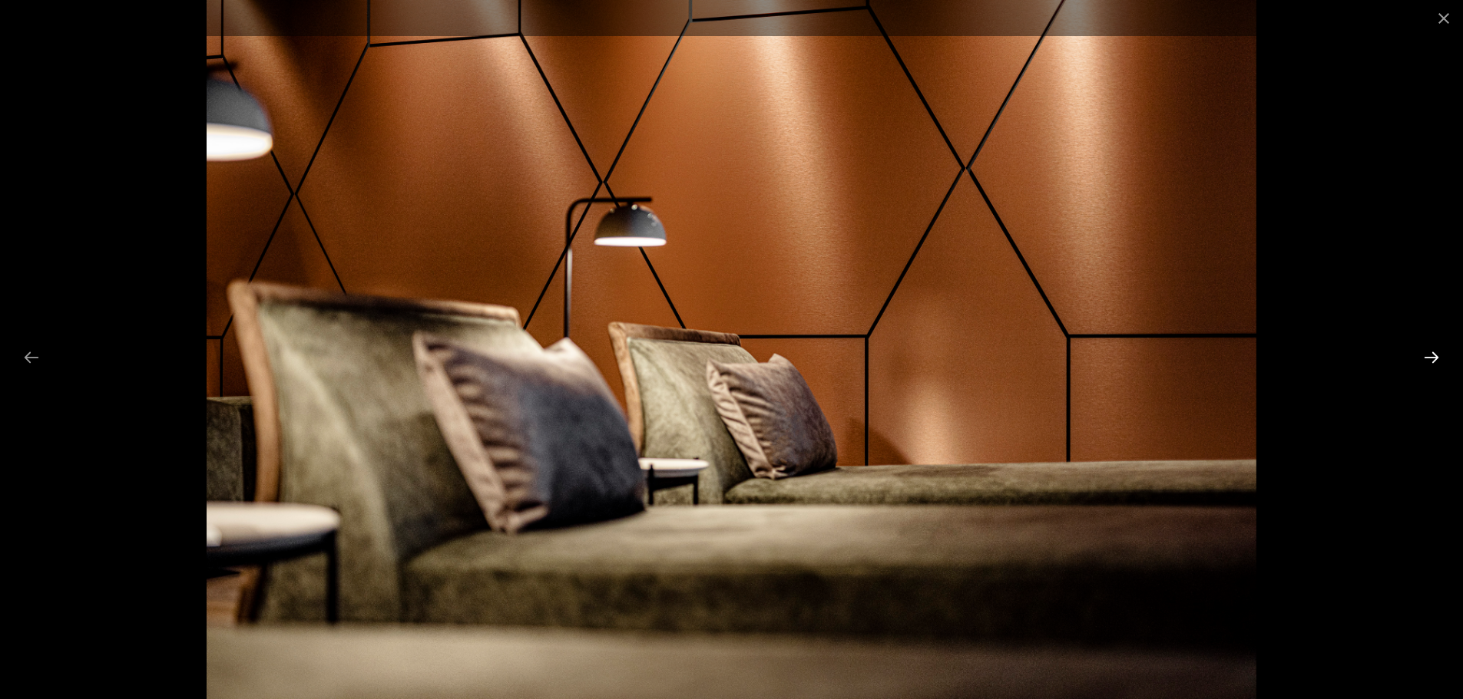
click at [1420, 351] on button "Next slide" at bounding box center [1431, 357] width 32 height 30
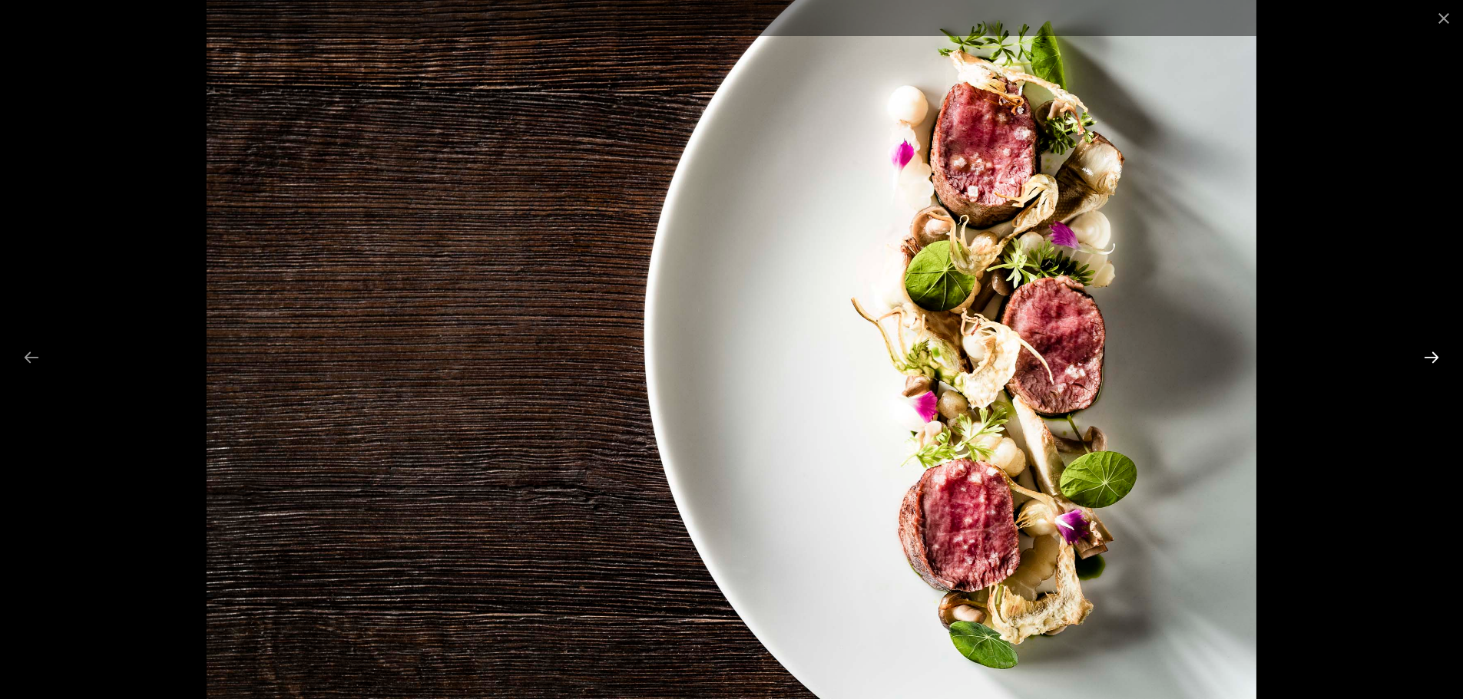
click at [1416, 349] on button "Next slide" at bounding box center [1431, 357] width 32 height 30
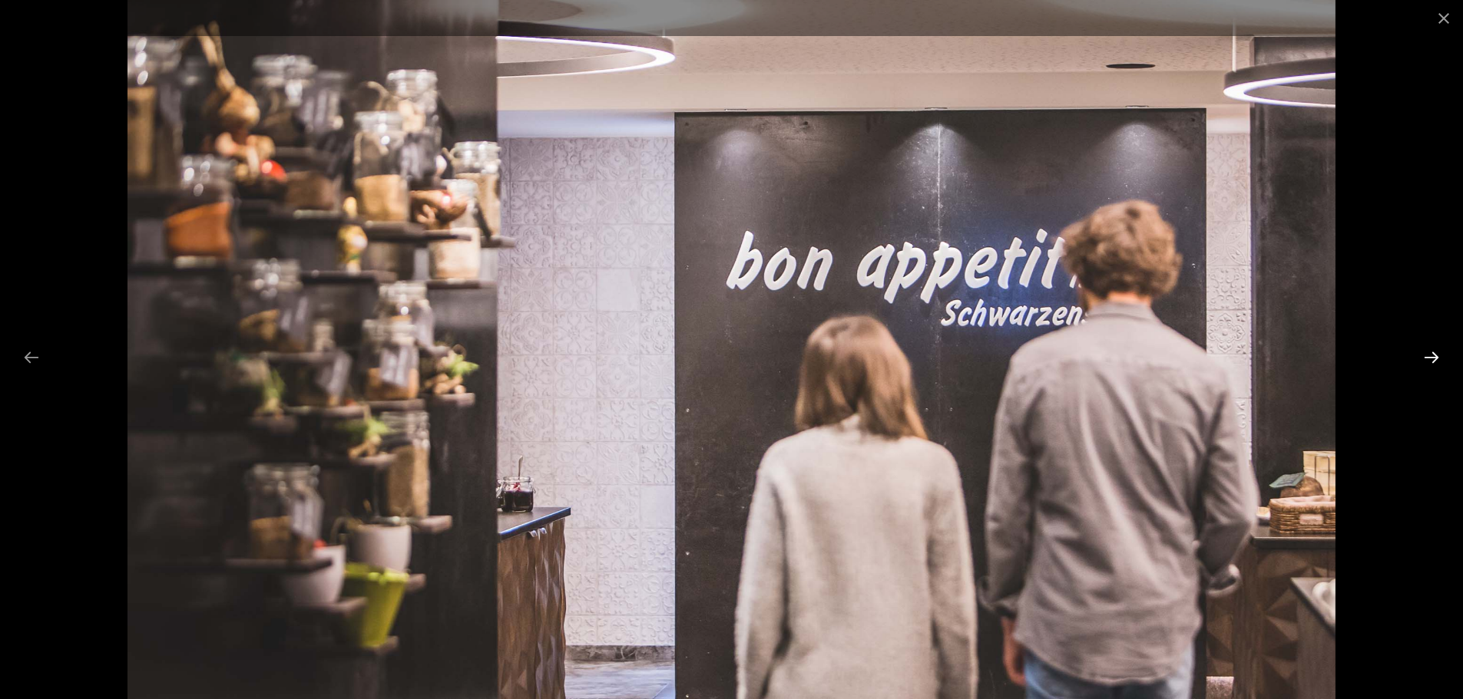
click at [1434, 361] on button "Next slide" at bounding box center [1431, 357] width 32 height 30
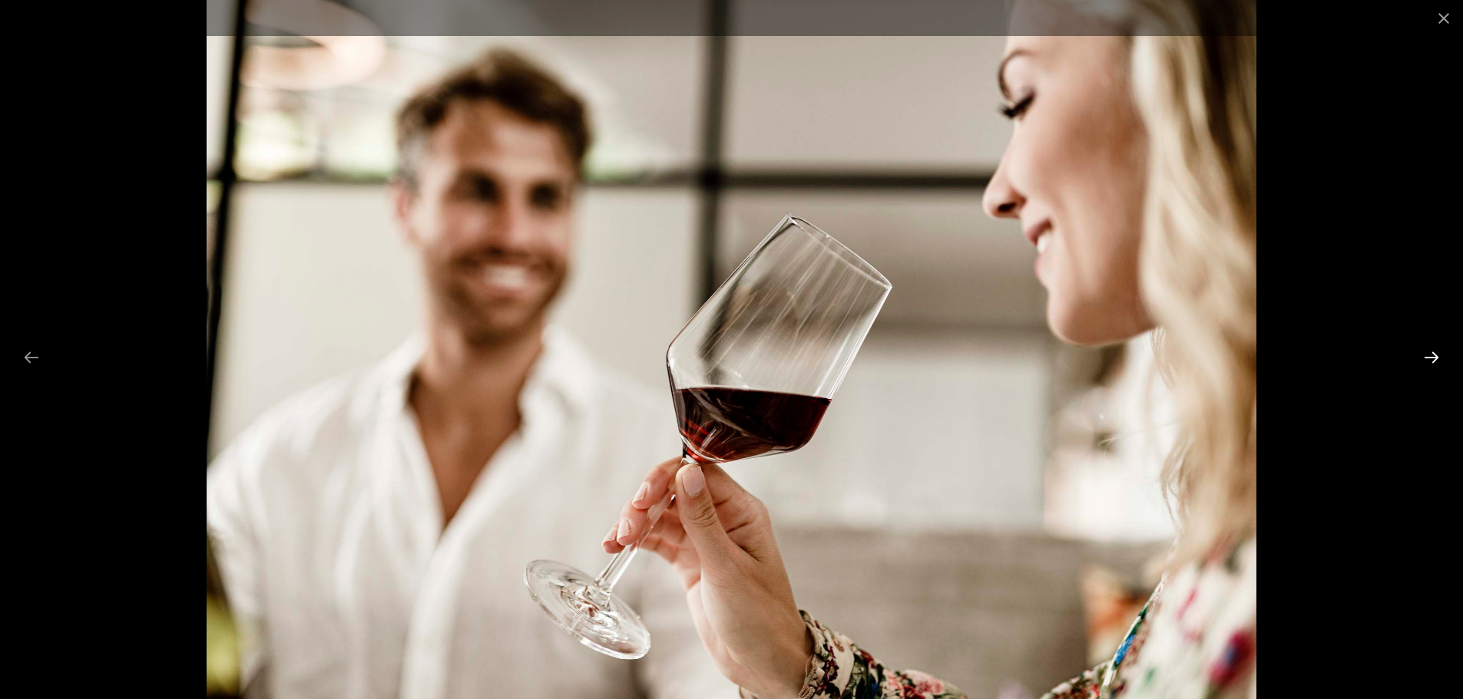
click at [1430, 361] on button "Next slide" at bounding box center [1431, 357] width 32 height 30
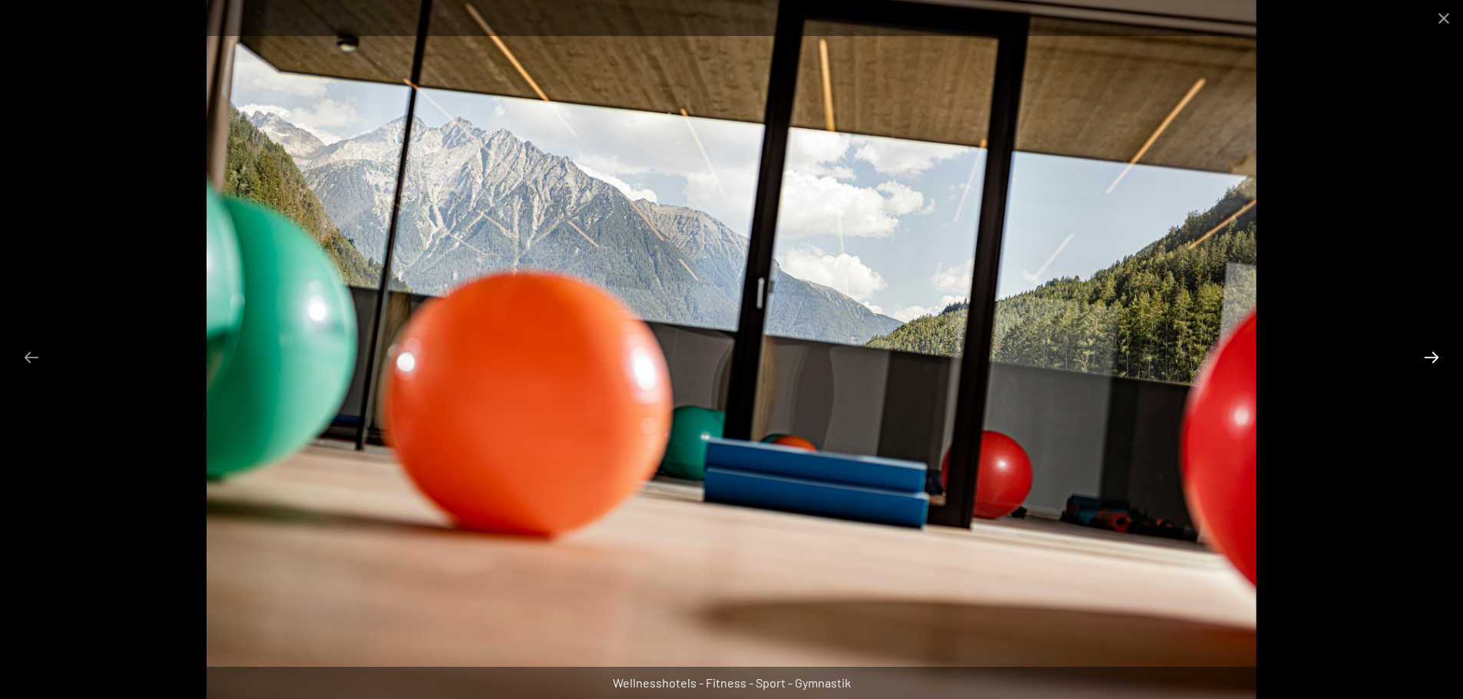
click at [1423, 361] on button "Next slide" at bounding box center [1431, 357] width 32 height 30
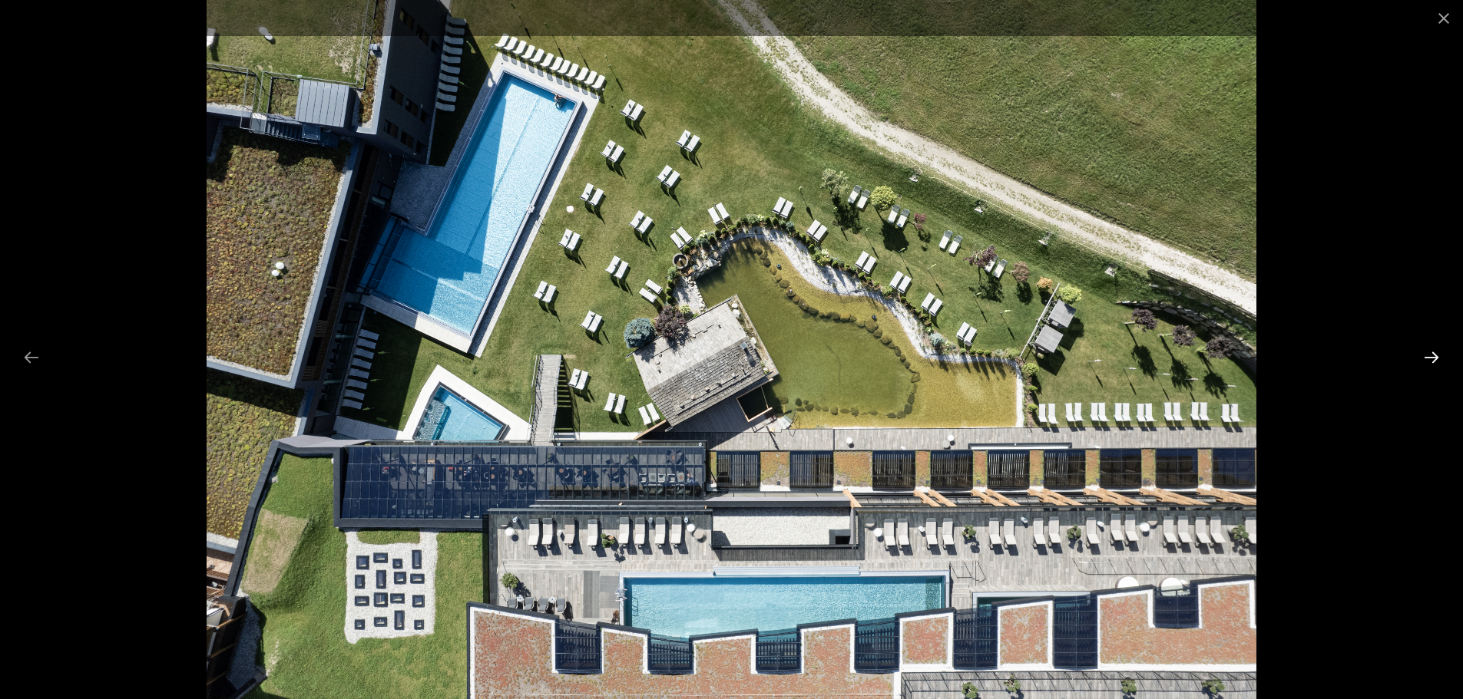
click at [1431, 358] on button "Next slide" at bounding box center [1431, 357] width 32 height 30
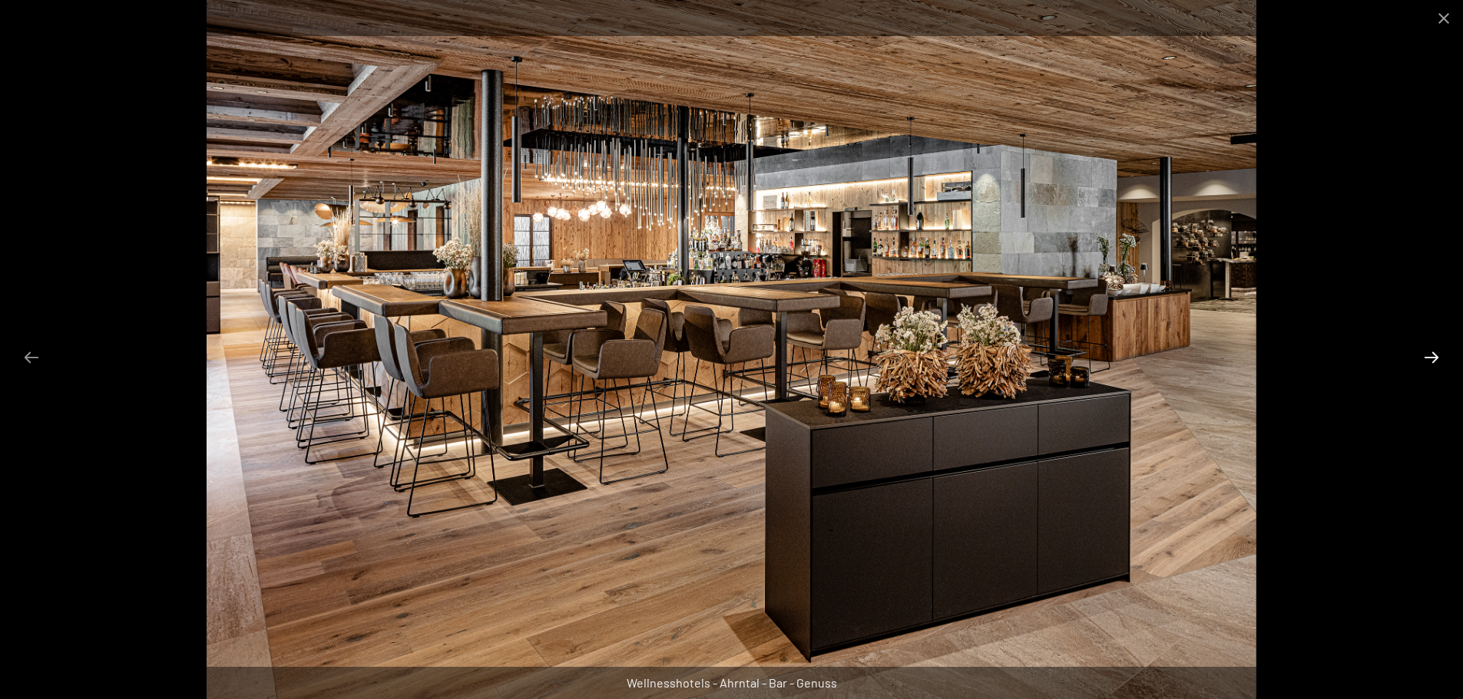
click at [1431, 358] on button "Next slide" at bounding box center [1431, 357] width 32 height 30
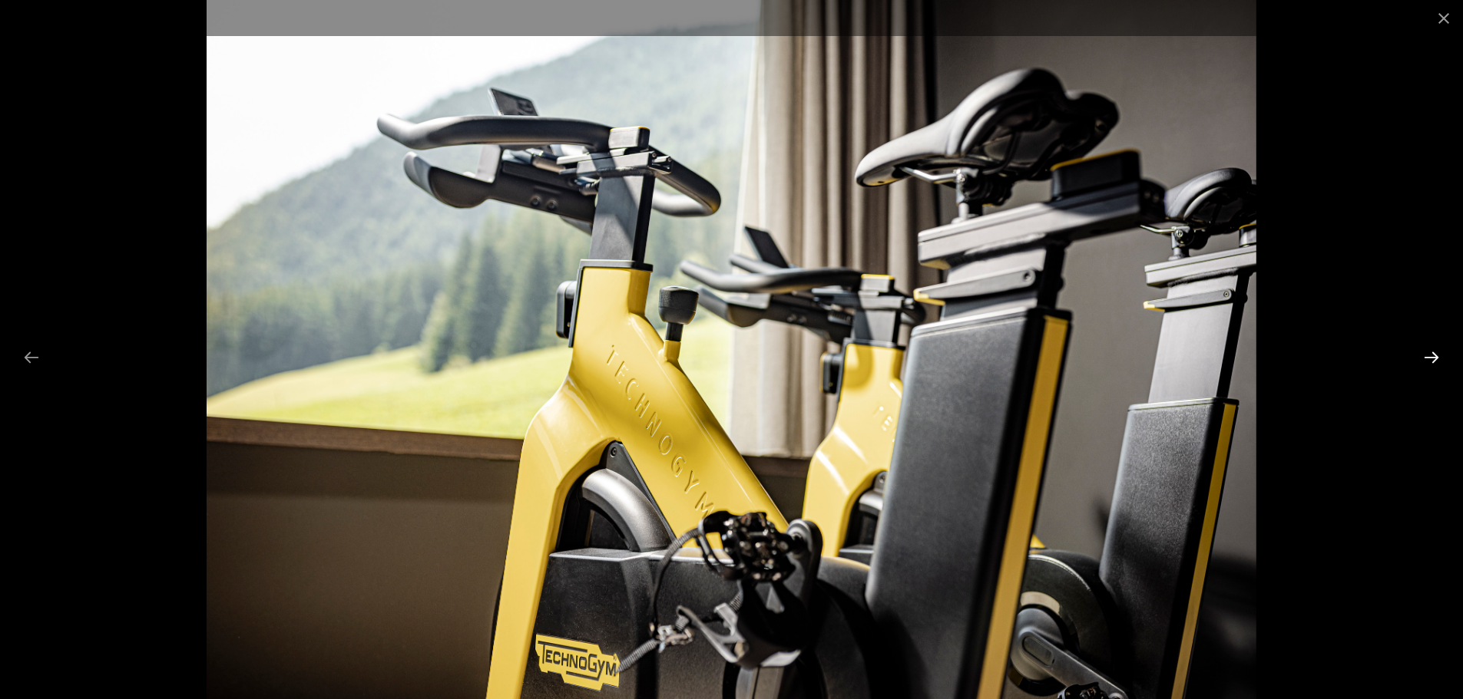
click at [1431, 358] on button "Next slide" at bounding box center [1431, 357] width 32 height 30
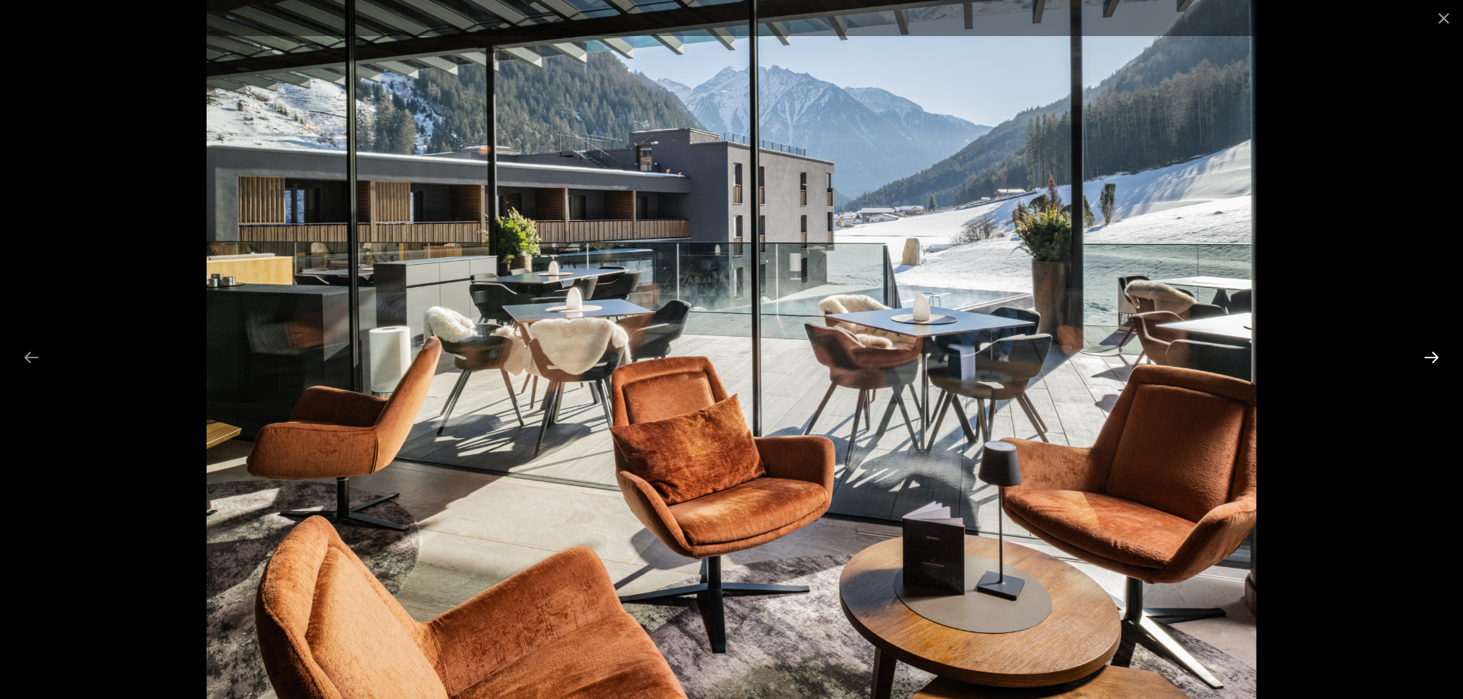
click at [1431, 358] on button "Next slide" at bounding box center [1431, 357] width 32 height 30
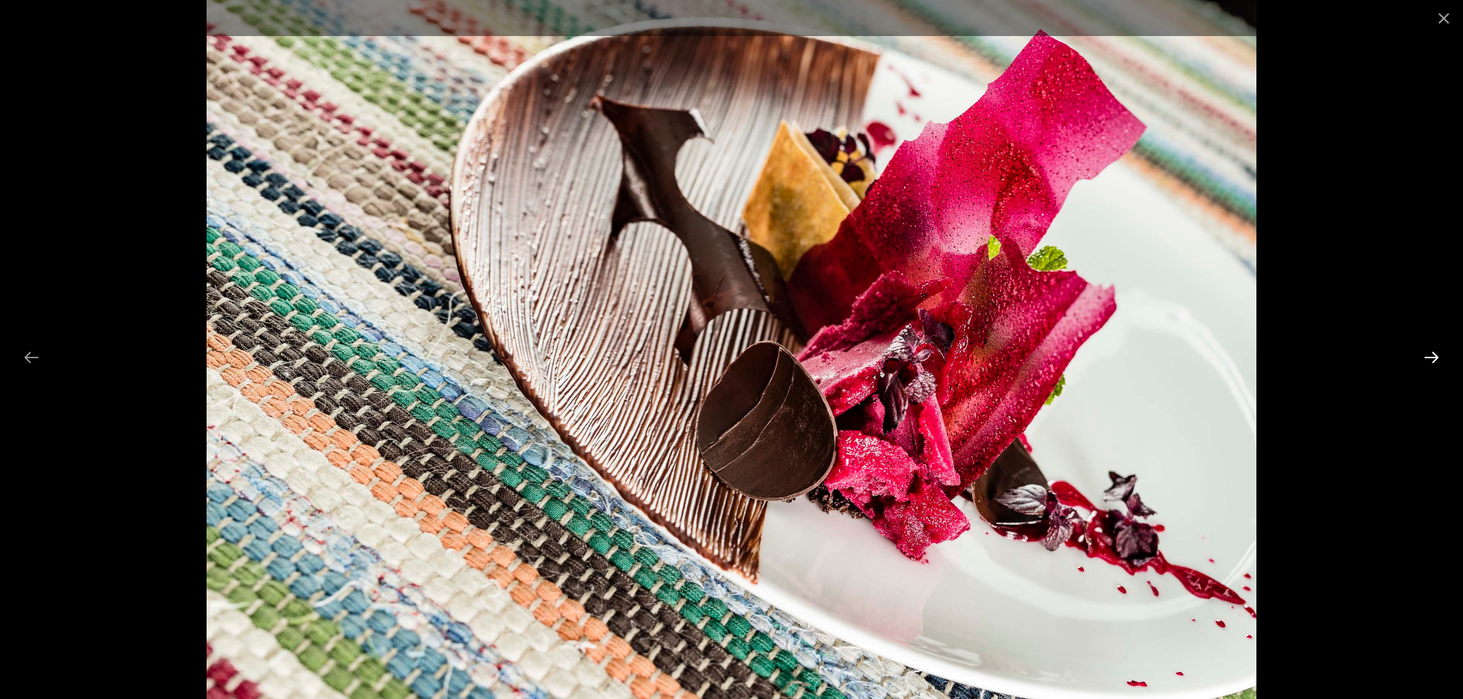
click at [1421, 359] on button "Next slide" at bounding box center [1431, 357] width 32 height 30
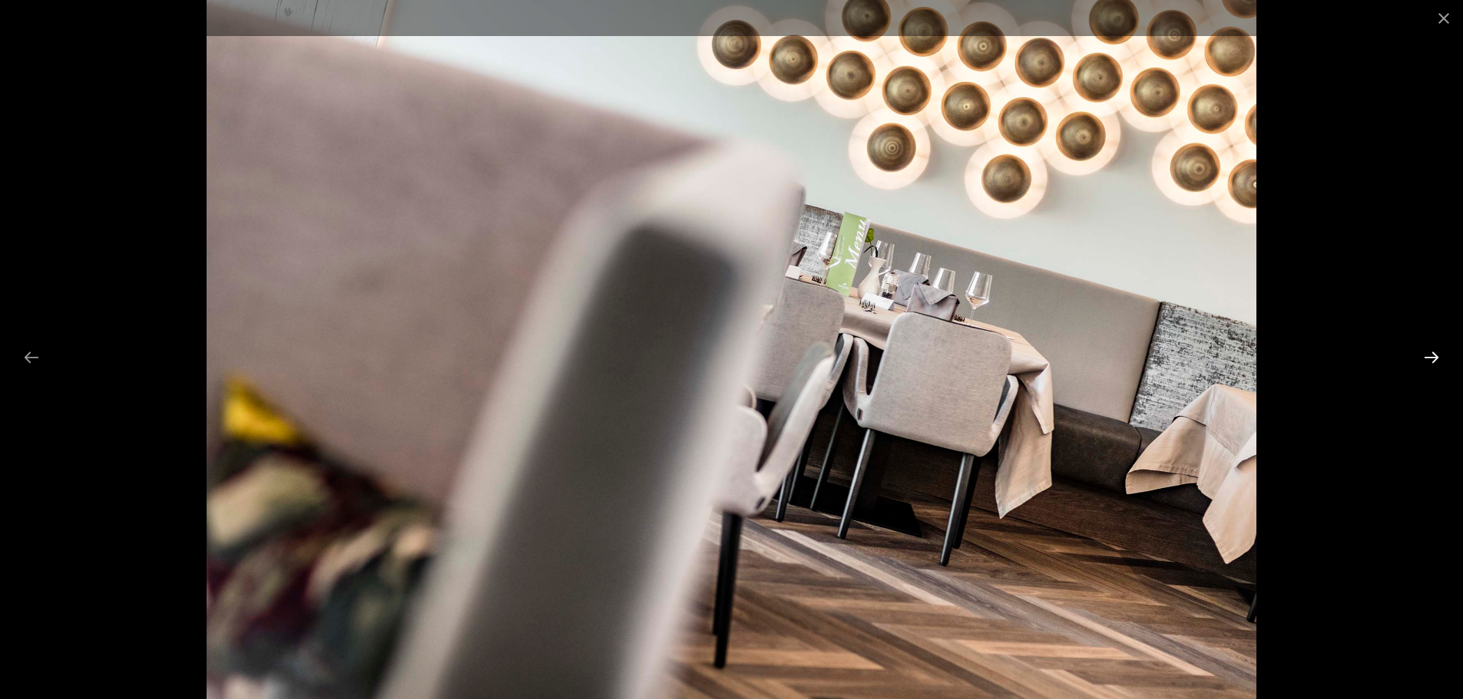
click at [1421, 359] on button "Next slide" at bounding box center [1431, 357] width 32 height 30
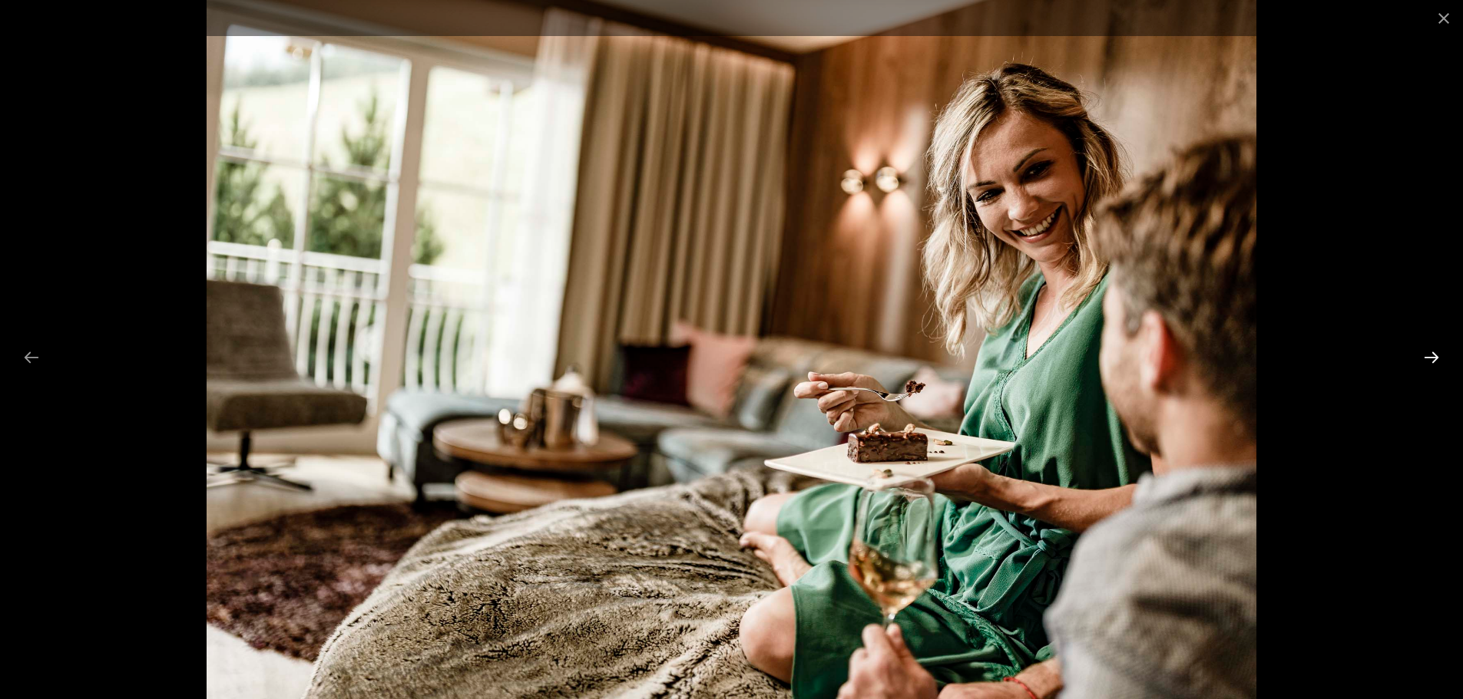
click at [1421, 359] on button "Next slide" at bounding box center [1431, 357] width 32 height 30
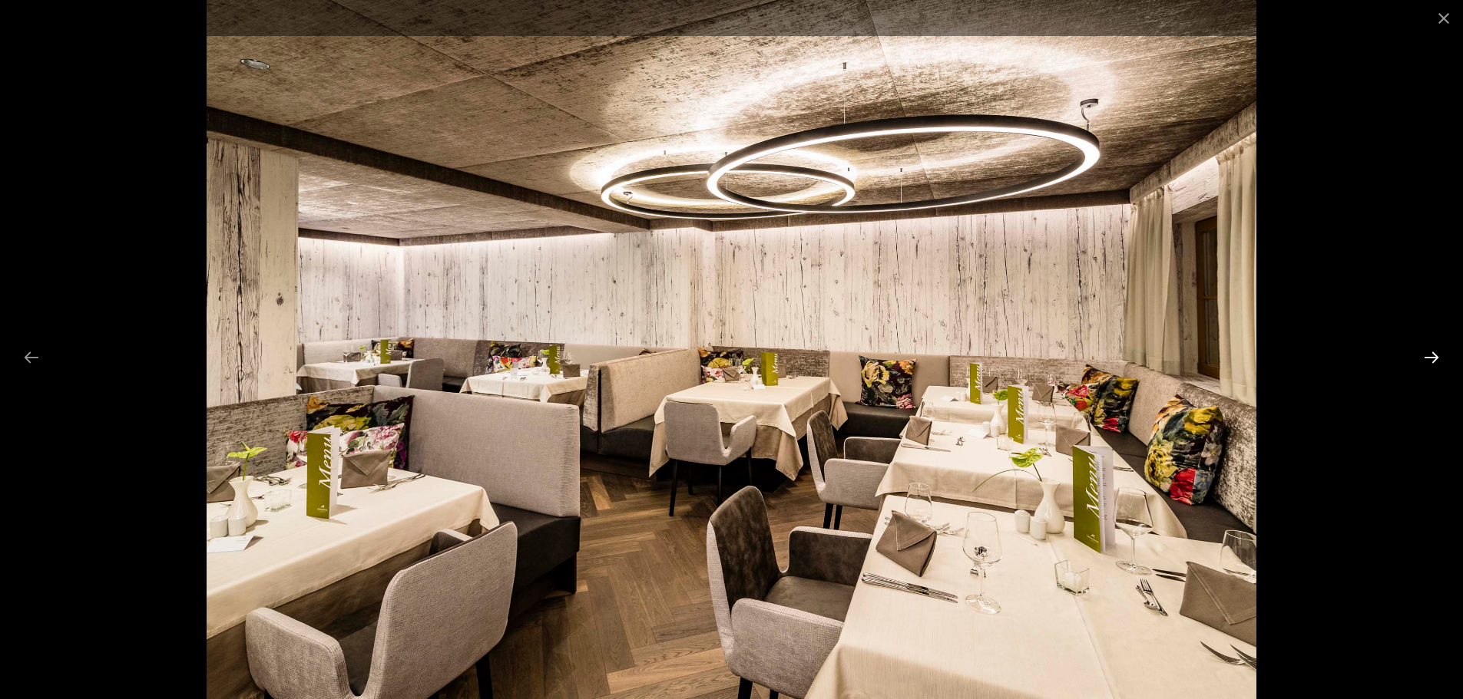
click at [1421, 359] on button "Next slide" at bounding box center [1431, 357] width 32 height 30
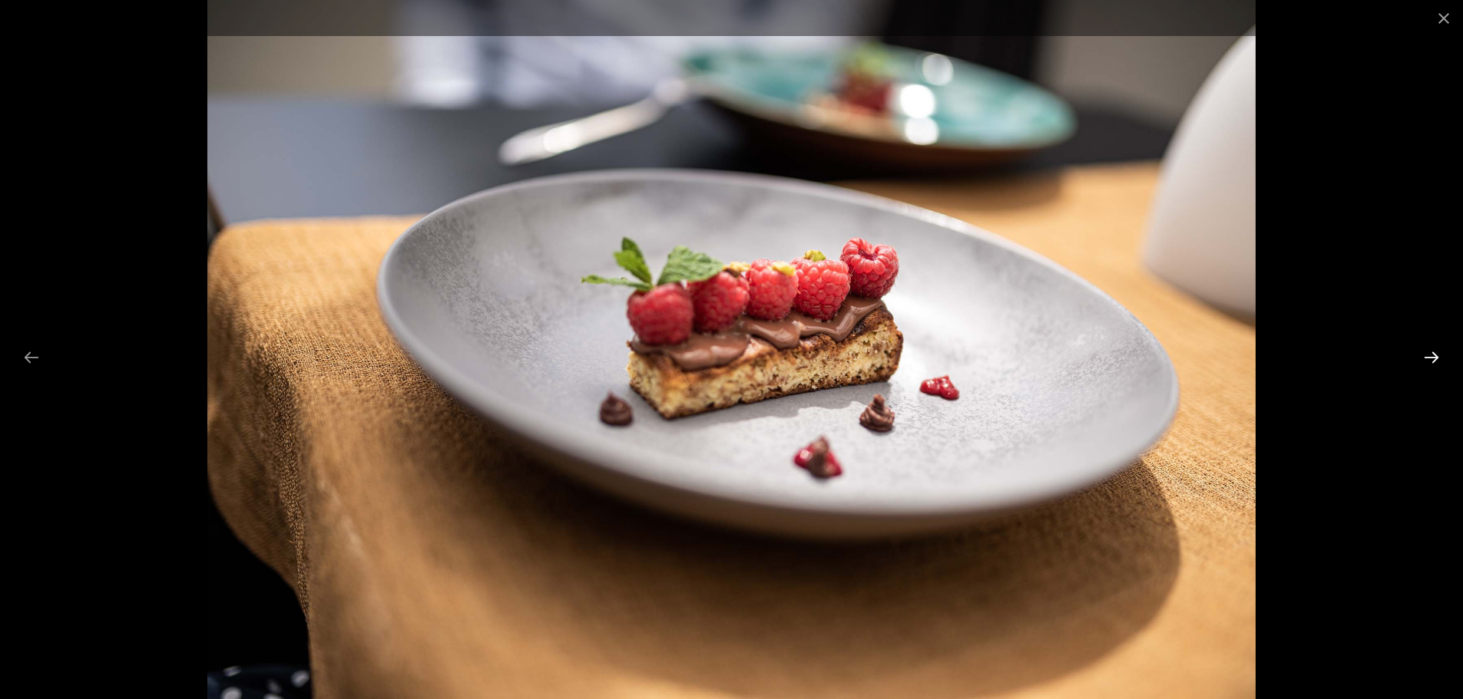
click at [1421, 359] on button "Next slide" at bounding box center [1431, 357] width 32 height 30
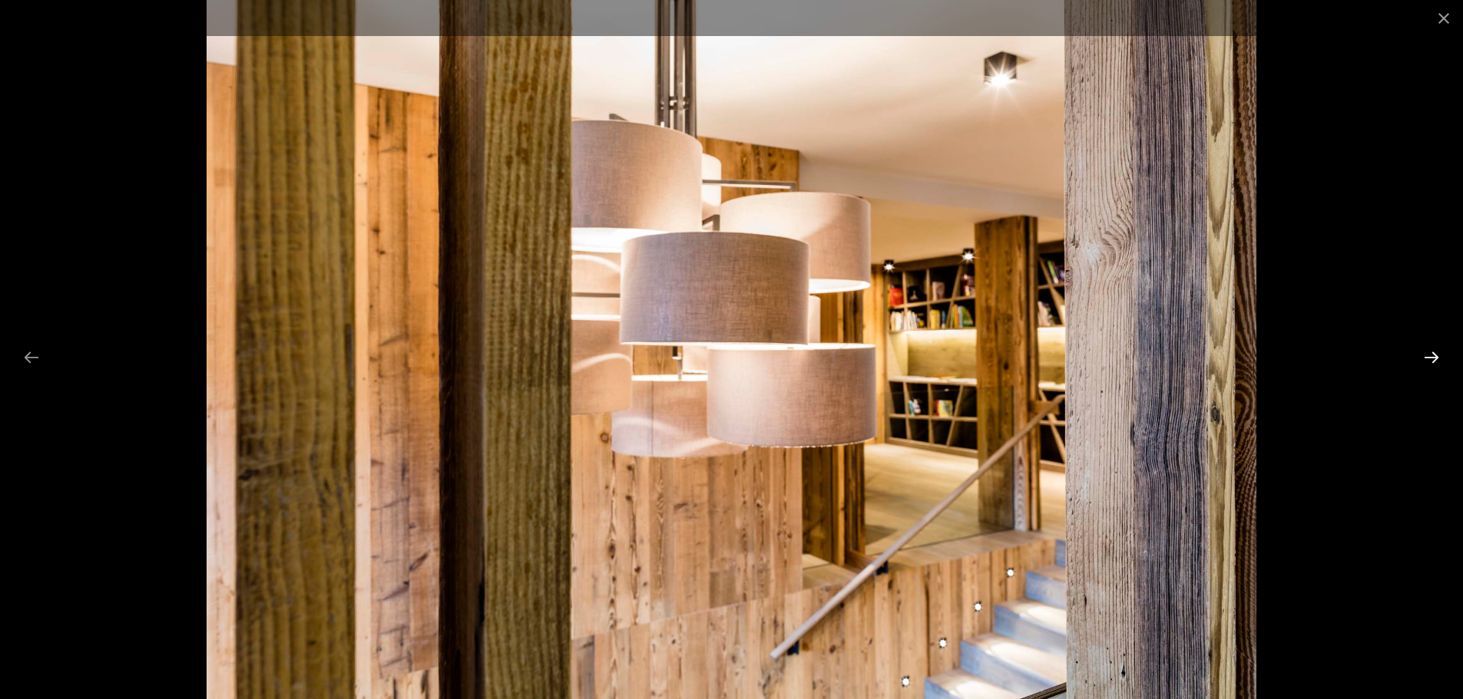
click at [1421, 359] on button "Next slide" at bounding box center [1431, 357] width 32 height 30
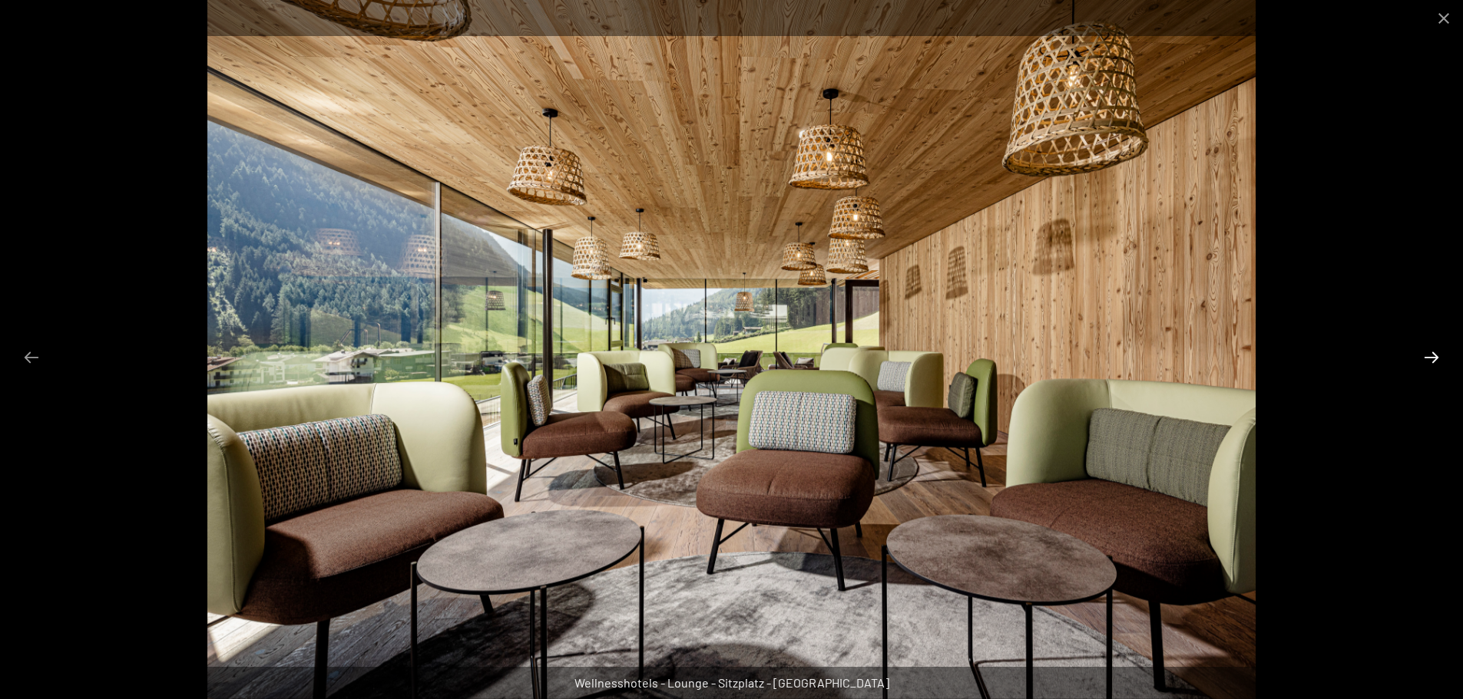
click at [1421, 359] on button "Next slide" at bounding box center [1431, 357] width 32 height 30
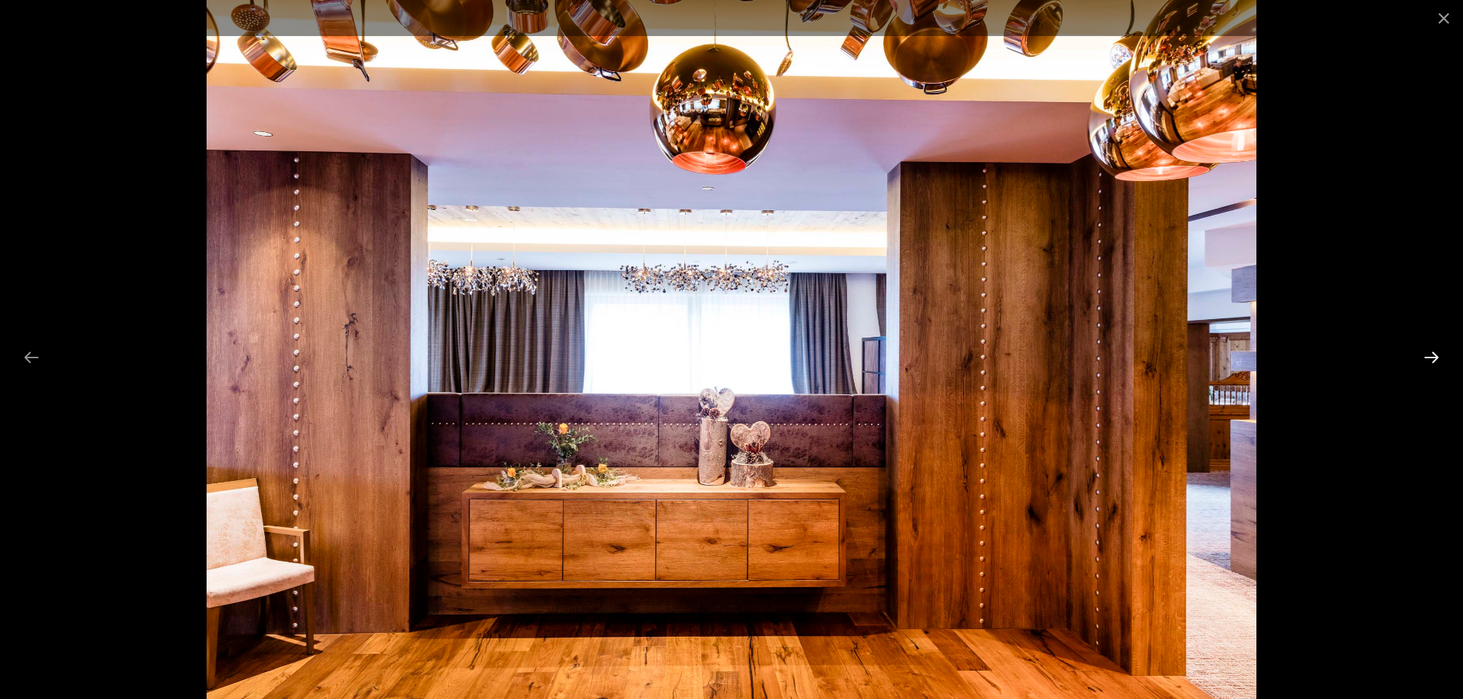
click at [1421, 359] on button "Next slide" at bounding box center [1431, 357] width 32 height 30
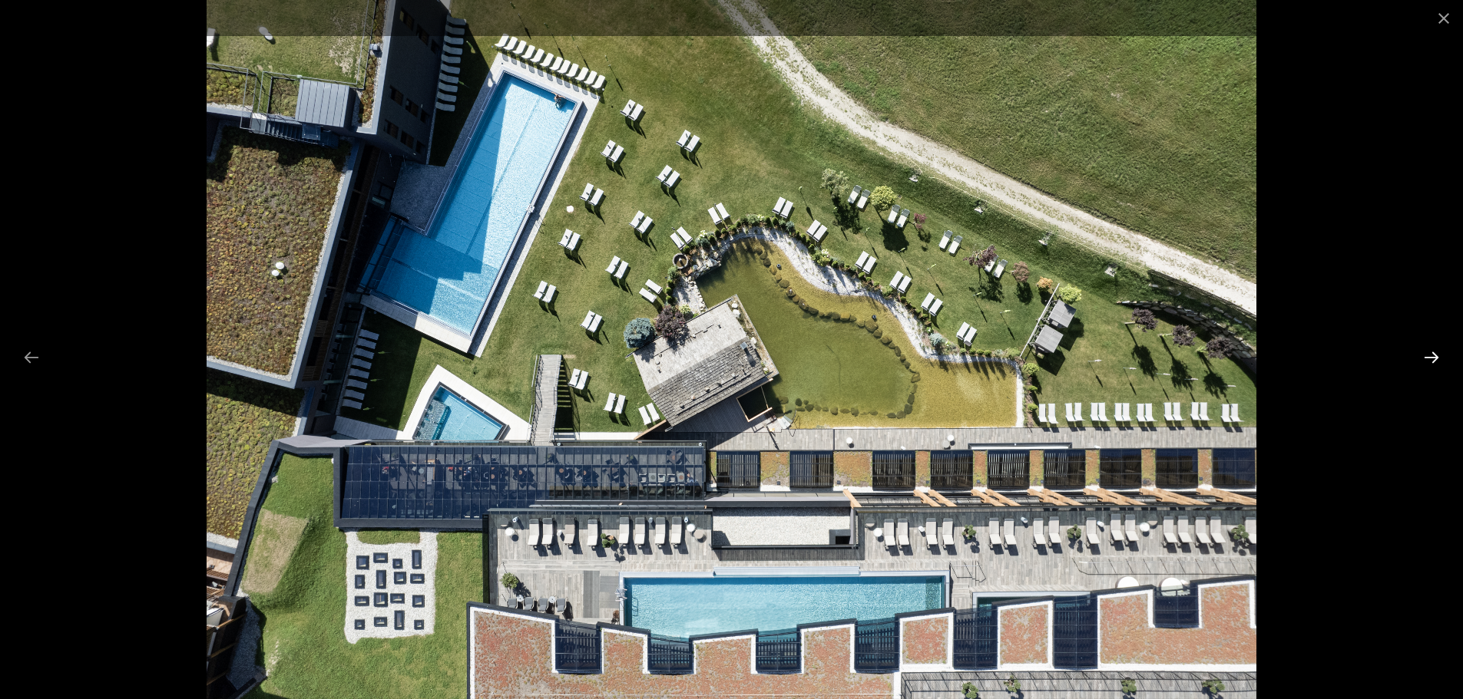
click at [1420, 359] on button "Next slide" at bounding box center [1431, 357] width 32 height 30
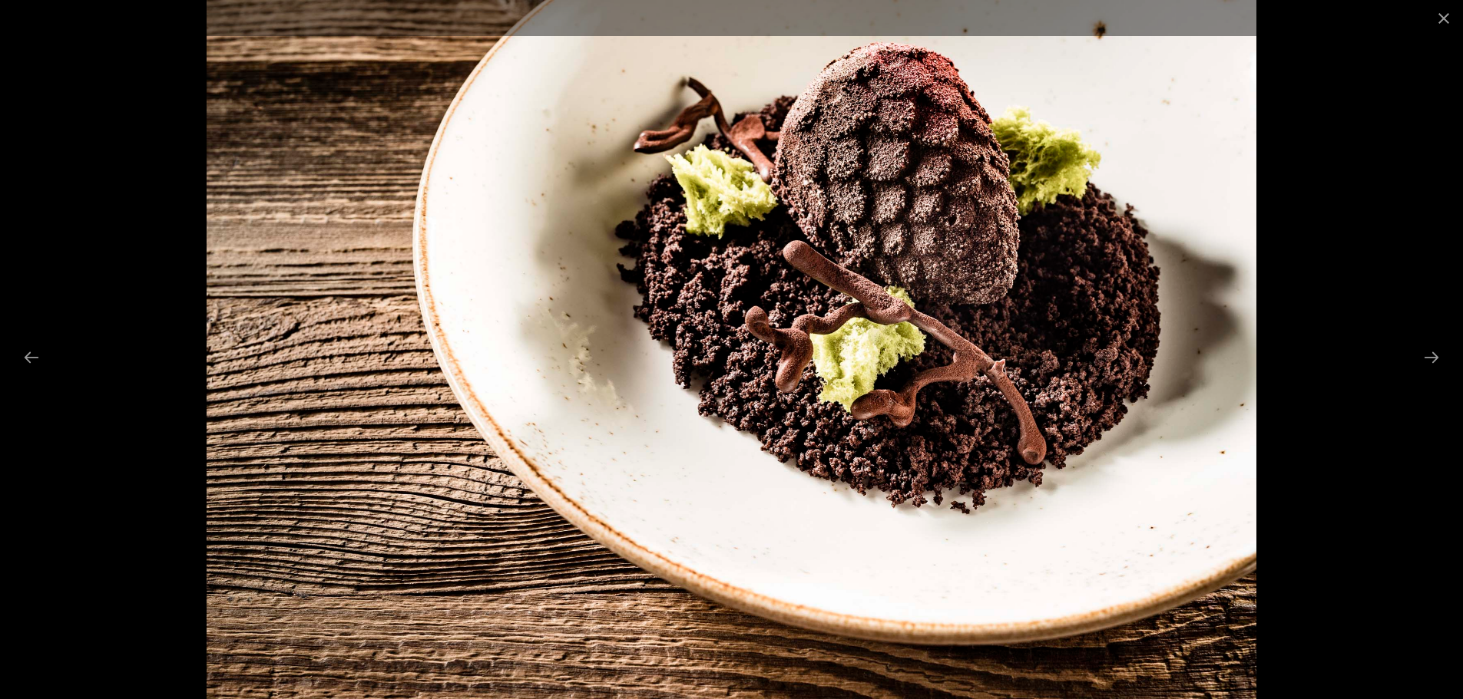
click at [1414, 359] on div at bounding box center [731, 349] width 1463 height 699
click at [1431, 356] on button "Next slide" at bounding box center [1431, 357] width 32 height 30
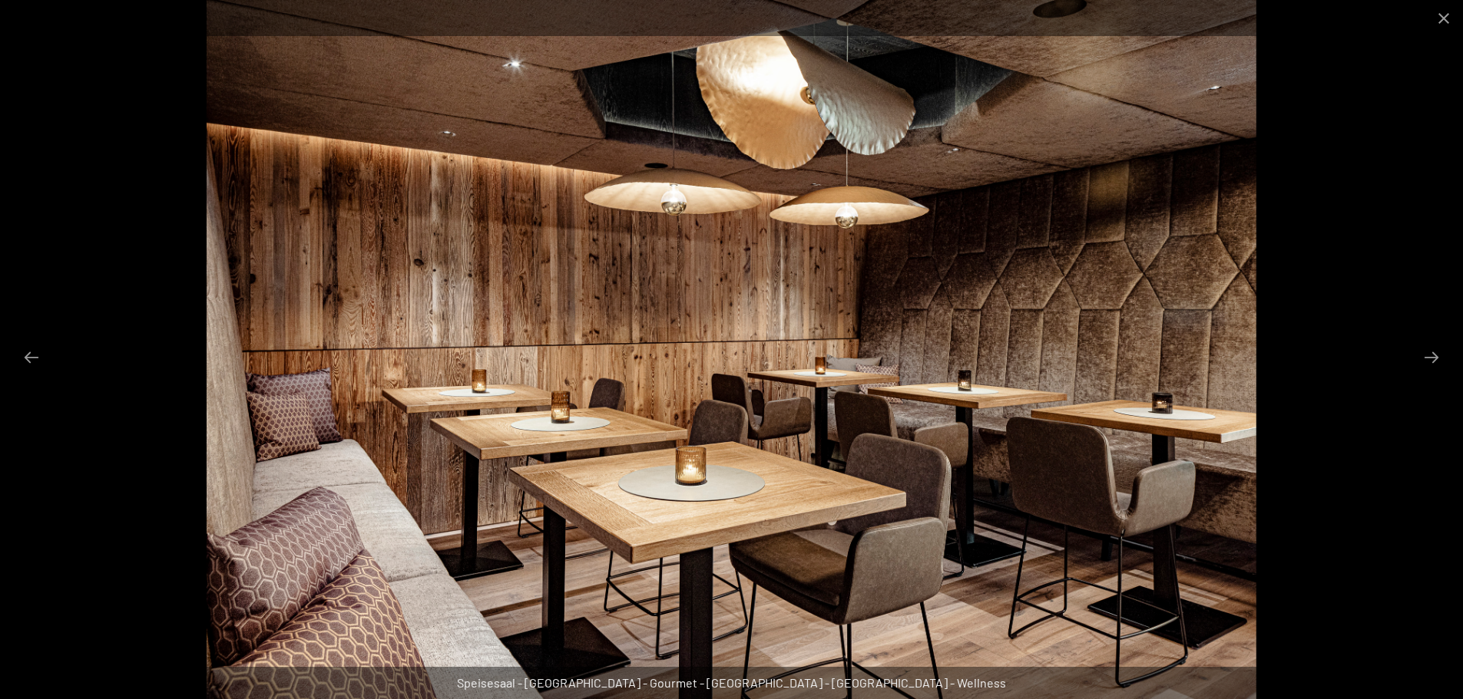
scroll to position [768, 0]
click at [1436, 358] on button "Next slide" at bounding box center [1431, 357] width 32 height 30
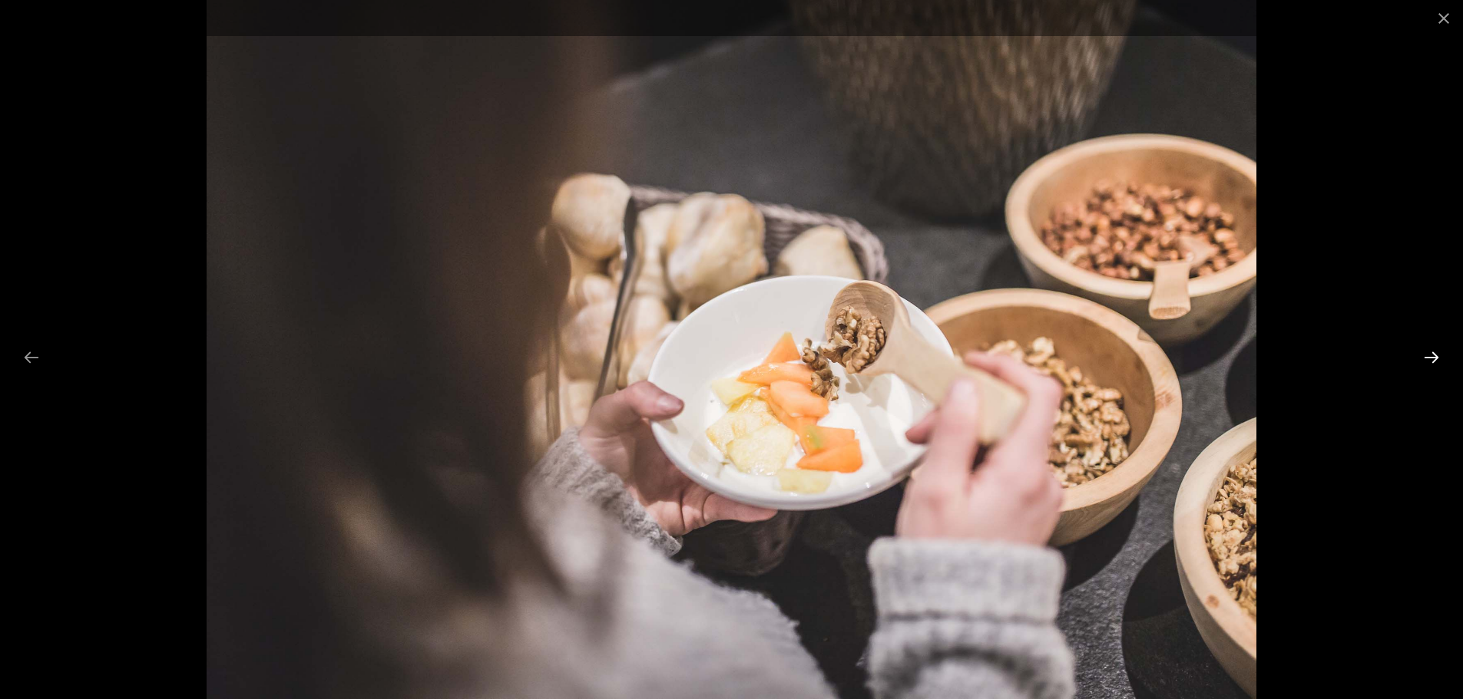
click at [1436, 358] on button "Next slide" at bounding box center [1431, 357] width 32 height 30
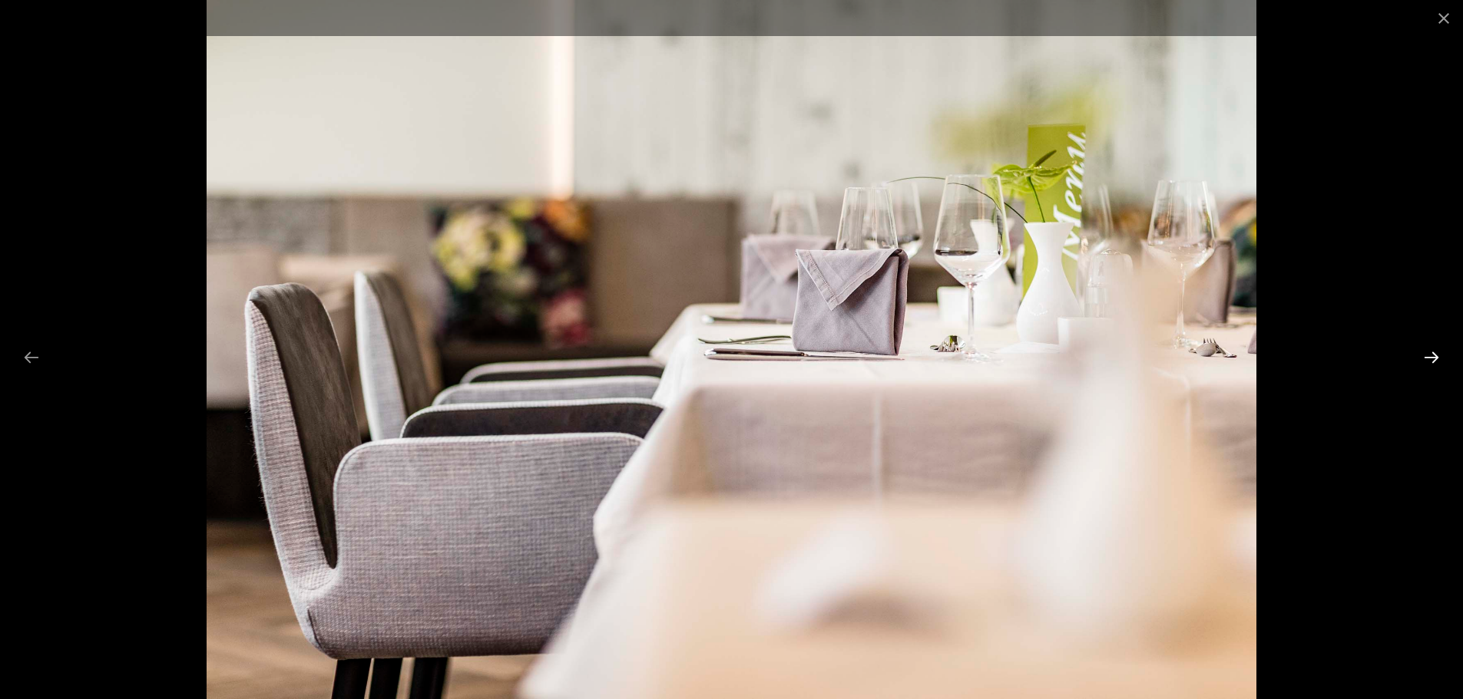
click at [1436, 357] on button "Next slide" at bounding box center [1431, 357] width 32 height 30
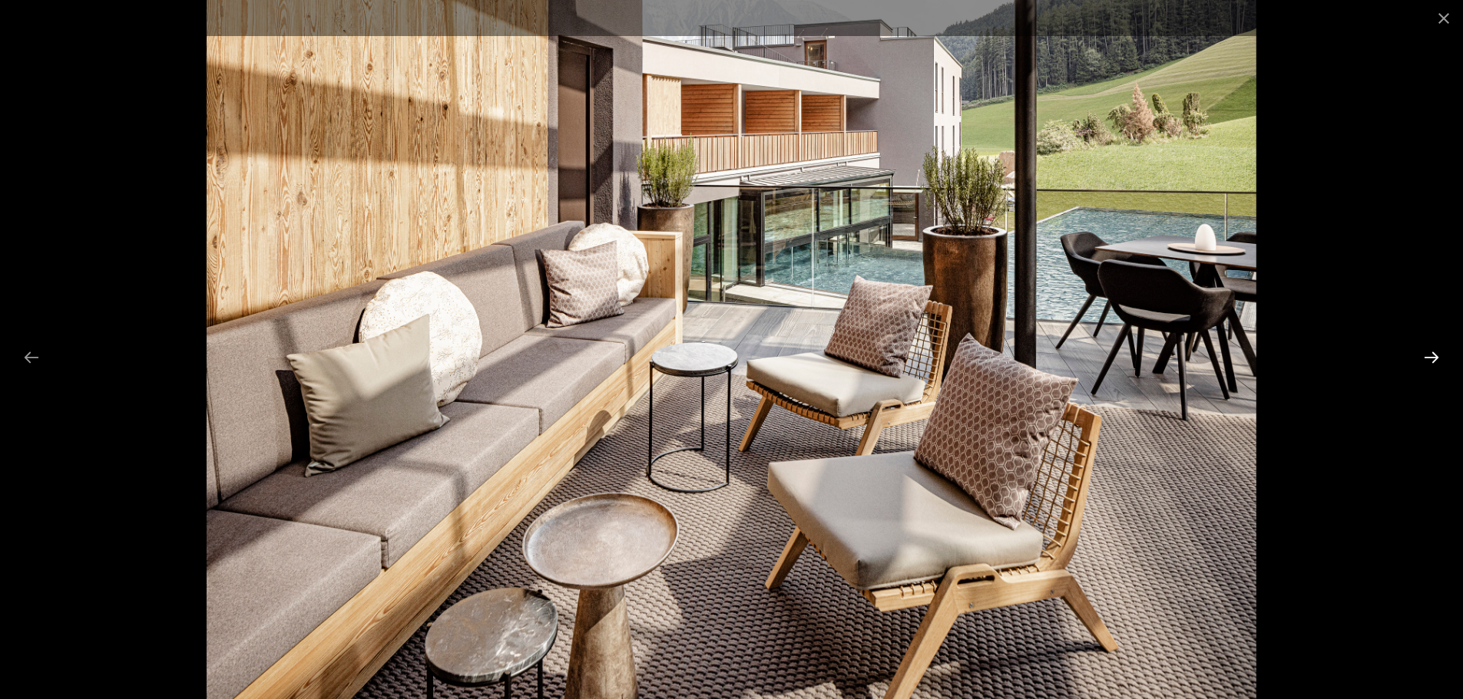
click at [1436, 357] on button "Next slide" at bounding box center [1431, 357] width 32 height 30
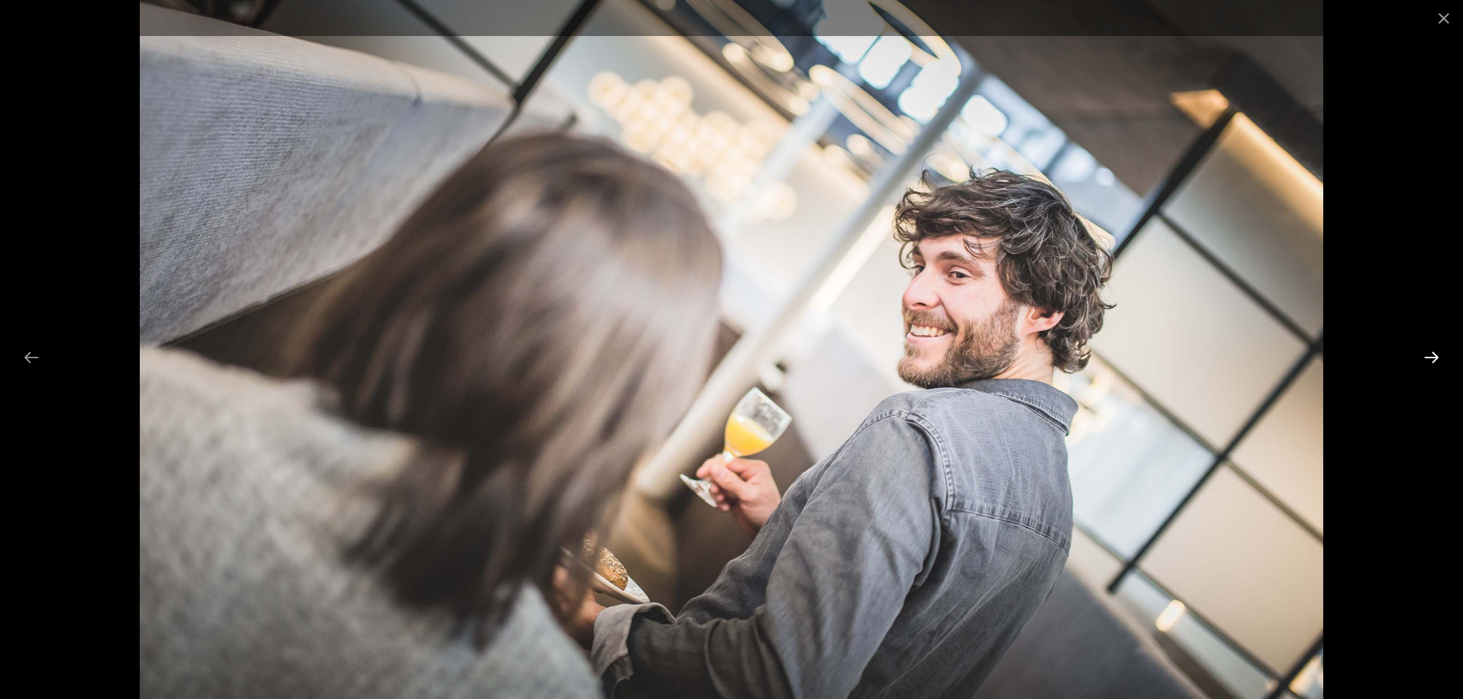
click at [1435, 357] on button "Next slide" at bounding box center [1431, 357] width 32 height 30
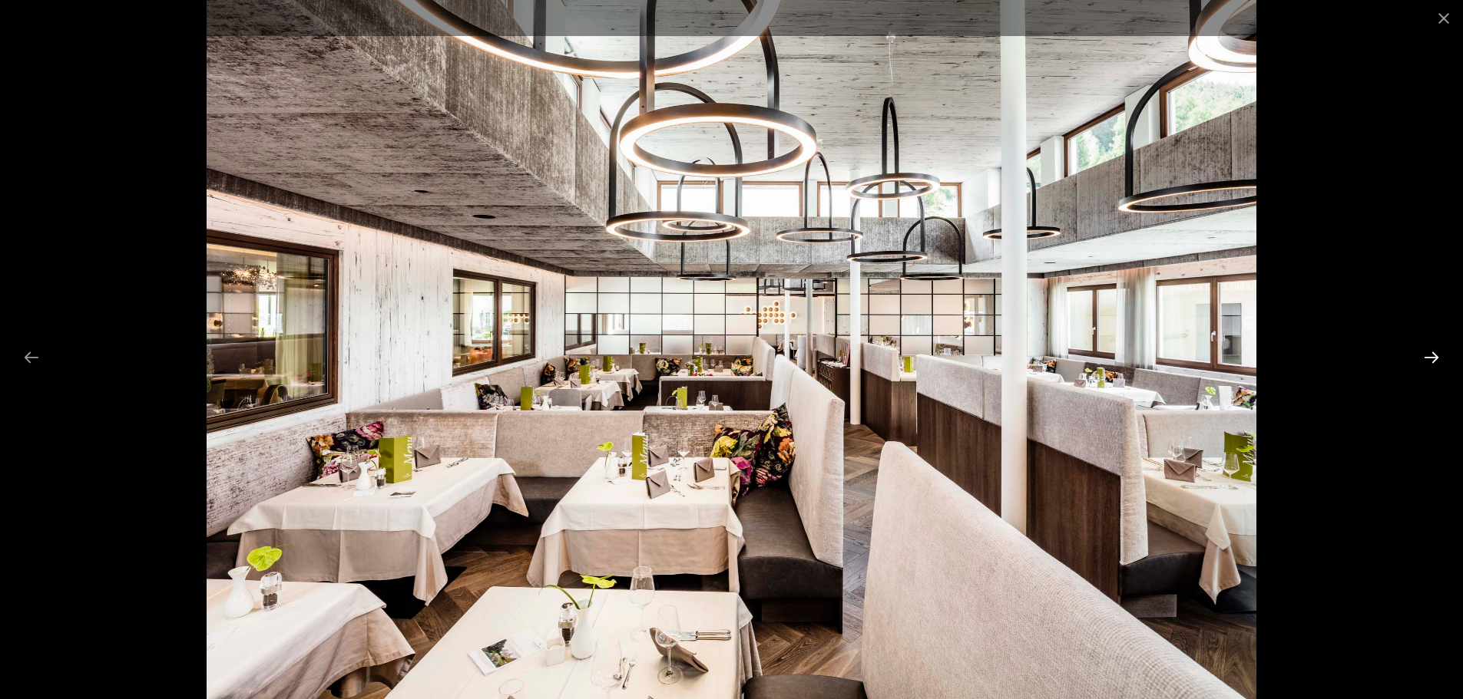
click at [1434, 357] on button "Next slide" at bounding box center [1431, 357] width 32 height 30
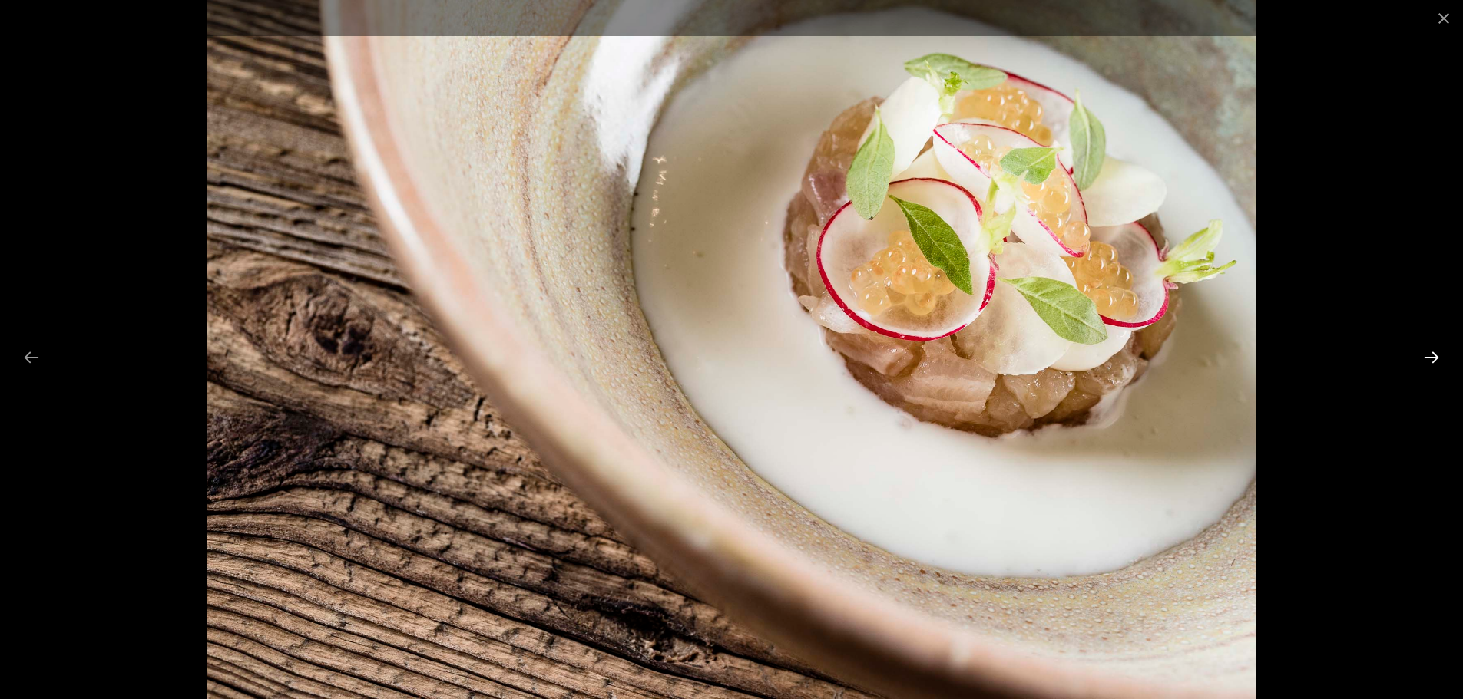
click at [1432, 357] on button "Next slide" at bounding box center [1431, 357] width 32 height 30
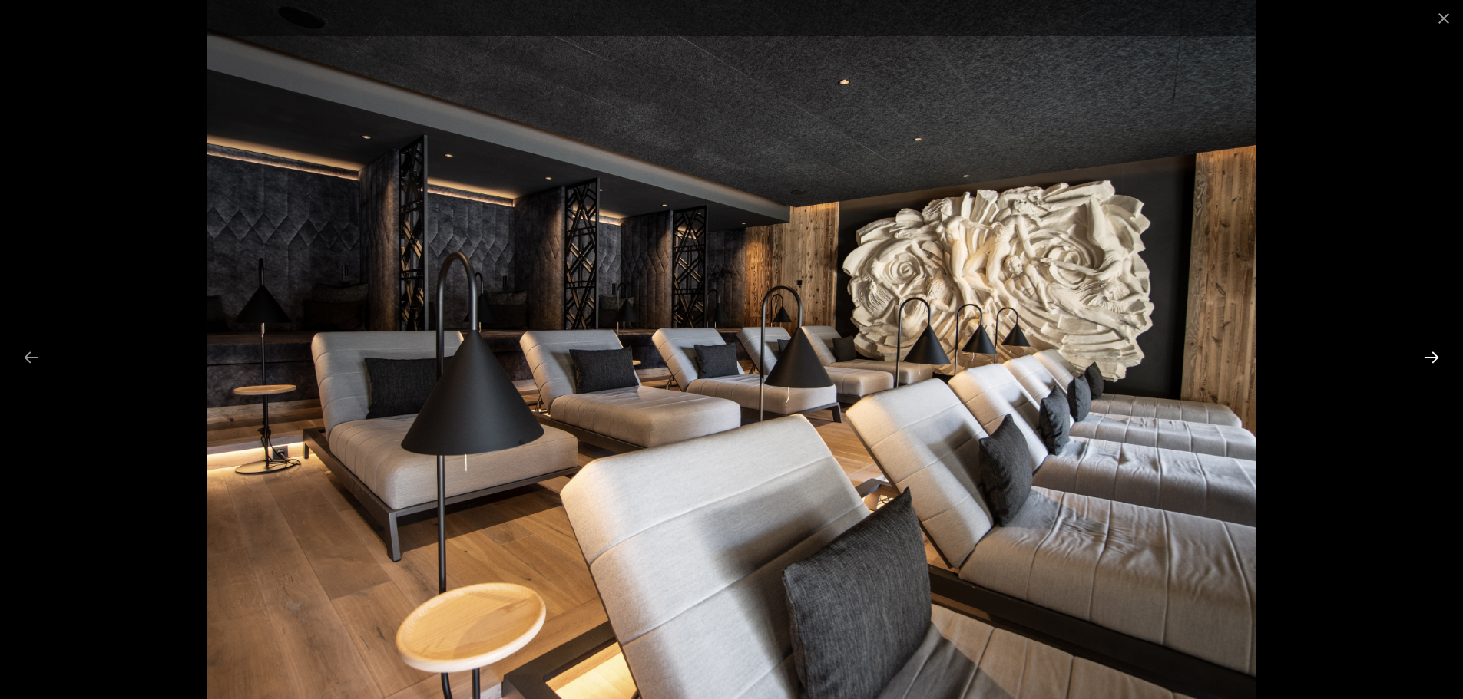
click at [1435, 357] on button "Next slide" at bounding box center [1431, 357] width 32 height 30
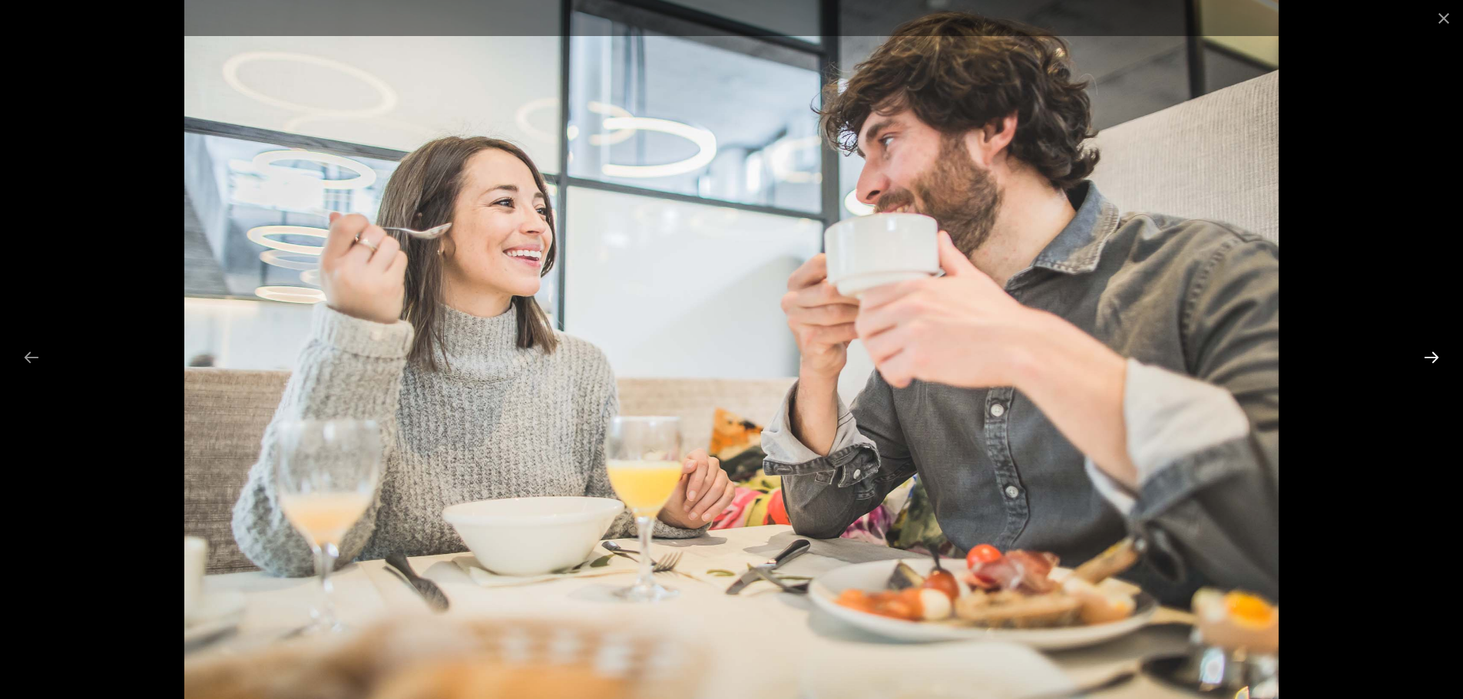
click at [1434, 357] on button "Next slide" at bounding box center [1431, 357] width 32 height 30
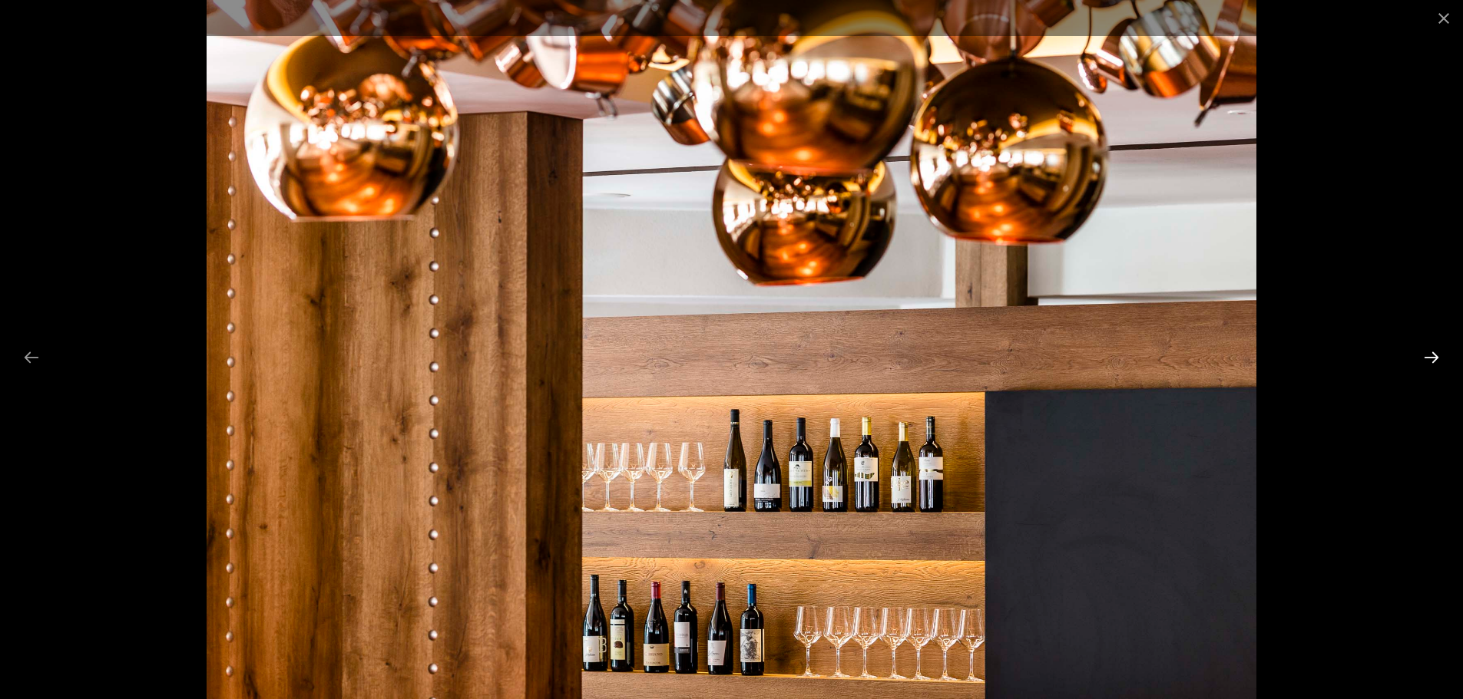
click at [1431, 358] on button "Next slide" at bounding box center [1431, 357] width 32 height 30
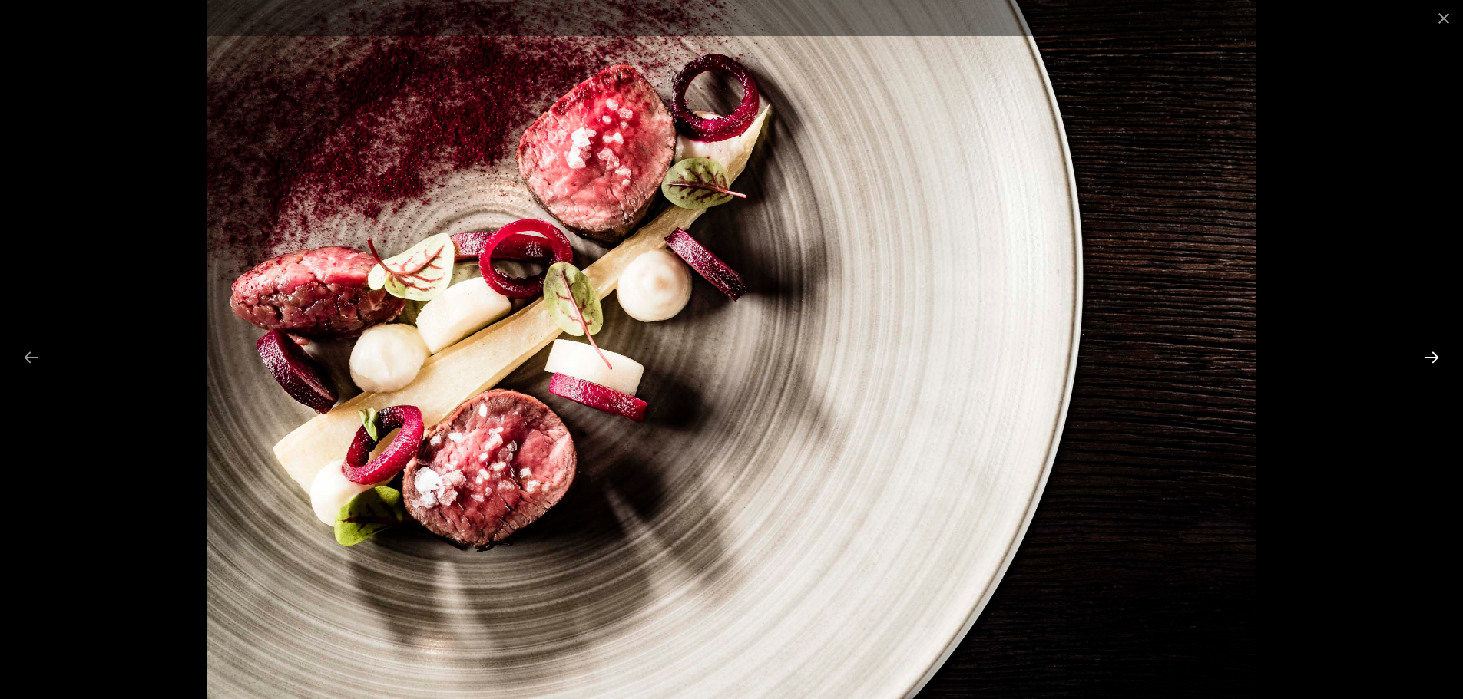
click at [1430, 358] on button "Next slide" at bounding box center [1431, 357] width 32 height 30
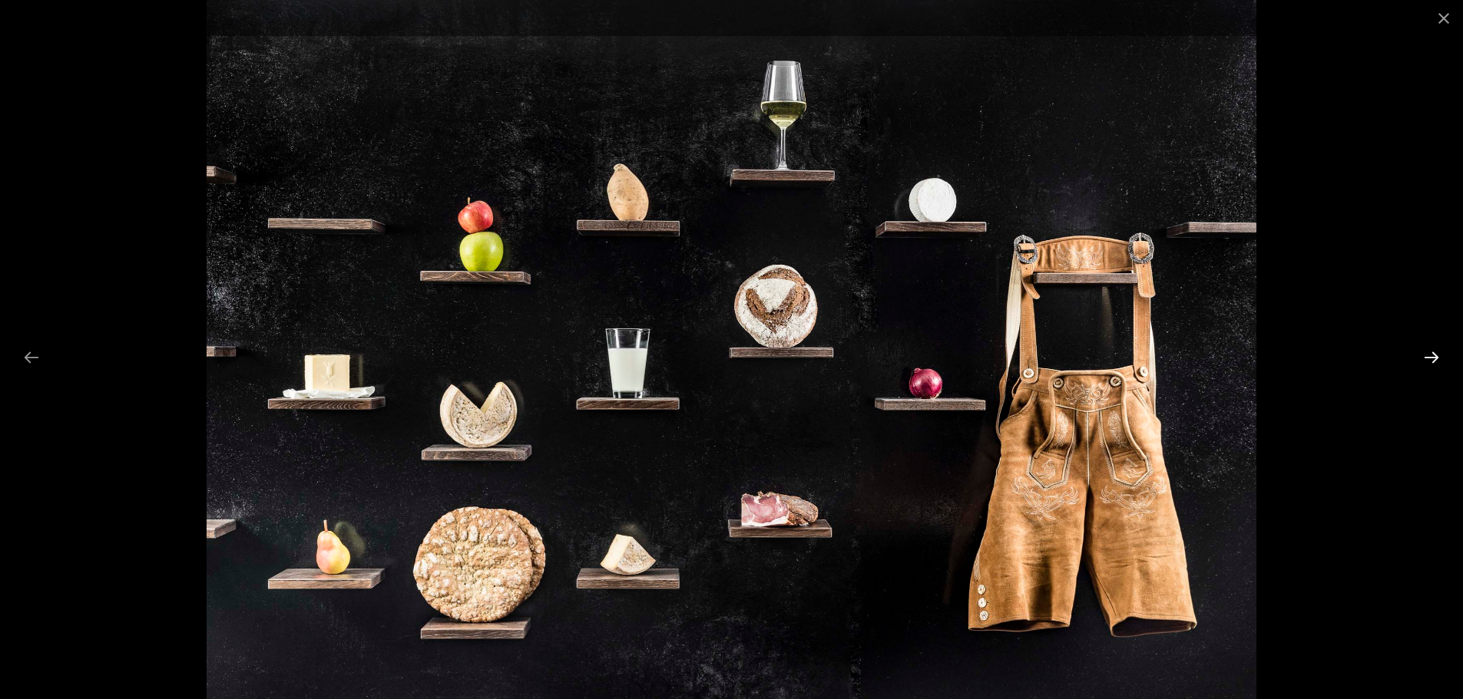
click at [1428, 358] on button "Next slide" at bounding box center [1431, 357] width 32 height 30
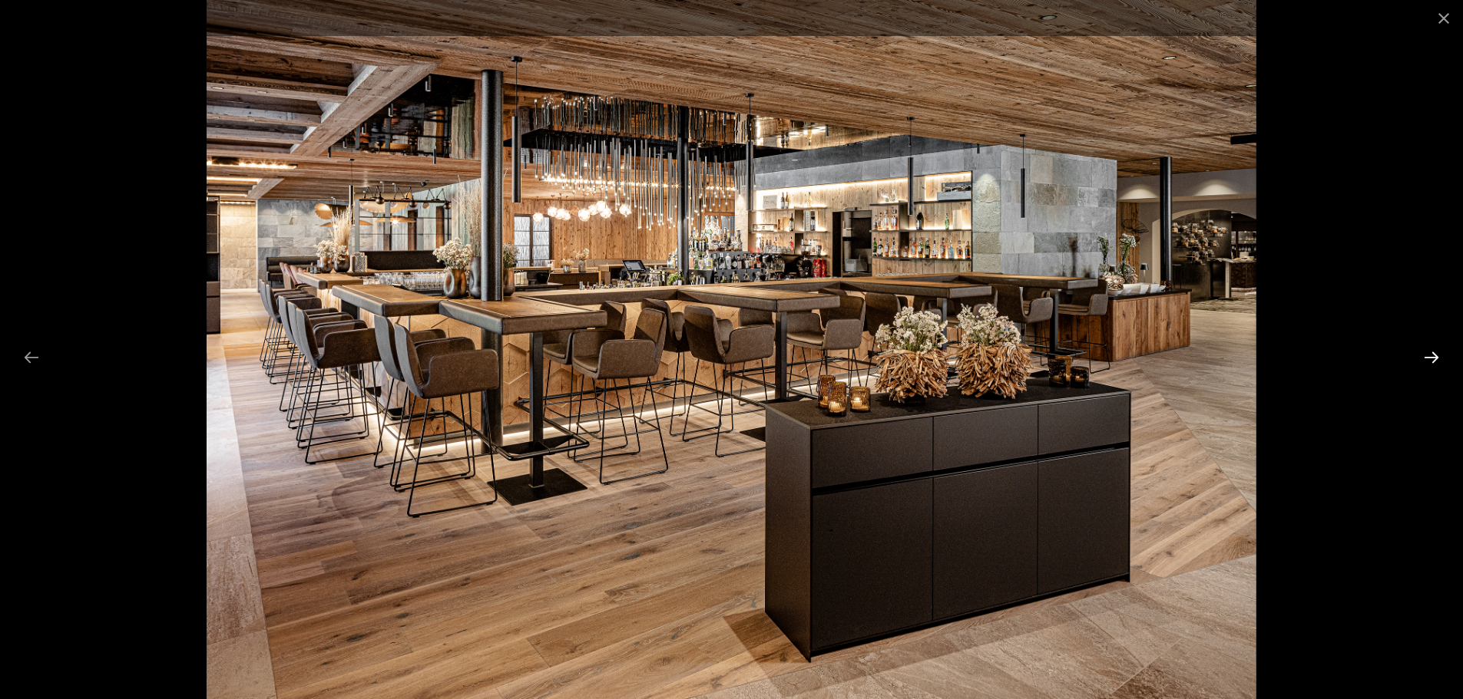
click at [1426, 358] on button "Next slide" at bounding box center [1431, 357] width 32 height 30
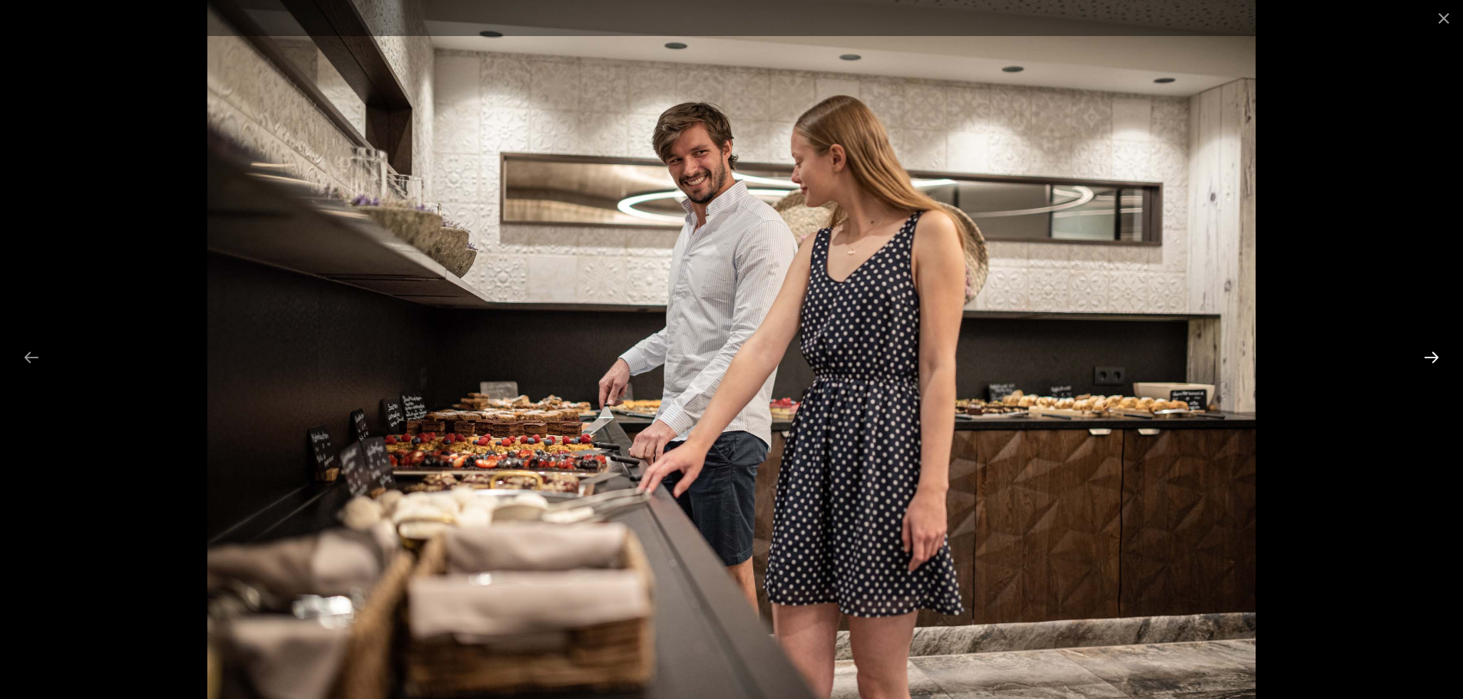
click at [1416, 360] on button "Next slide" at bounding box center [1431, 357] width 32 height 30
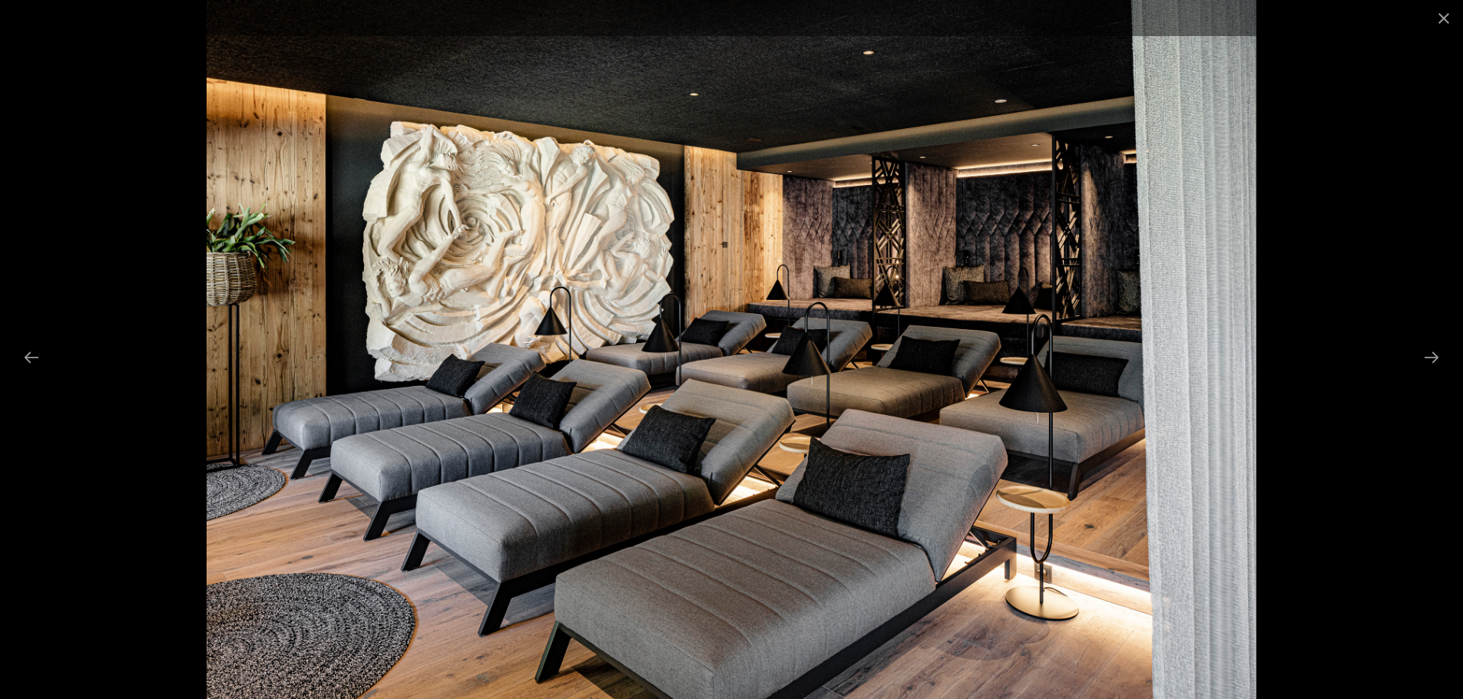
click at [1412, 355] on div at bounding box center [731, 349] width 1463 height 699
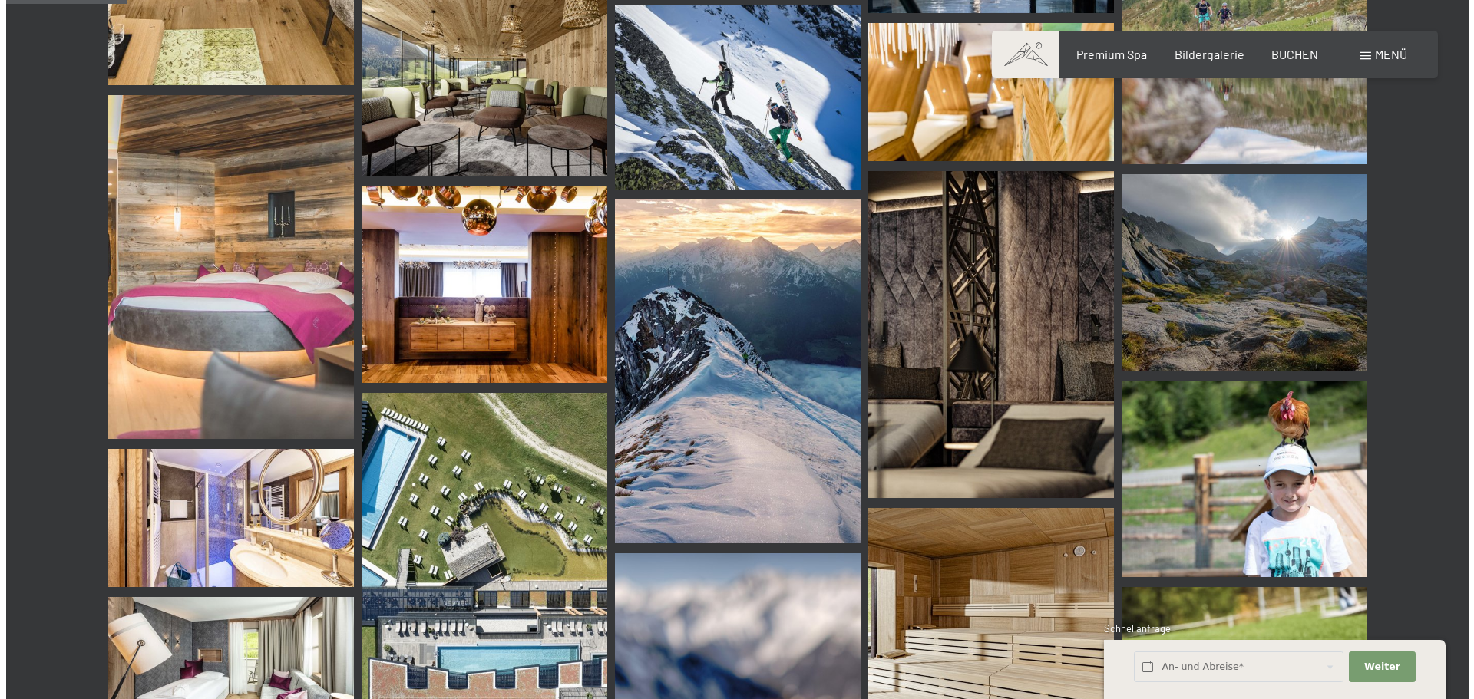
scroll to position [1612, 0]
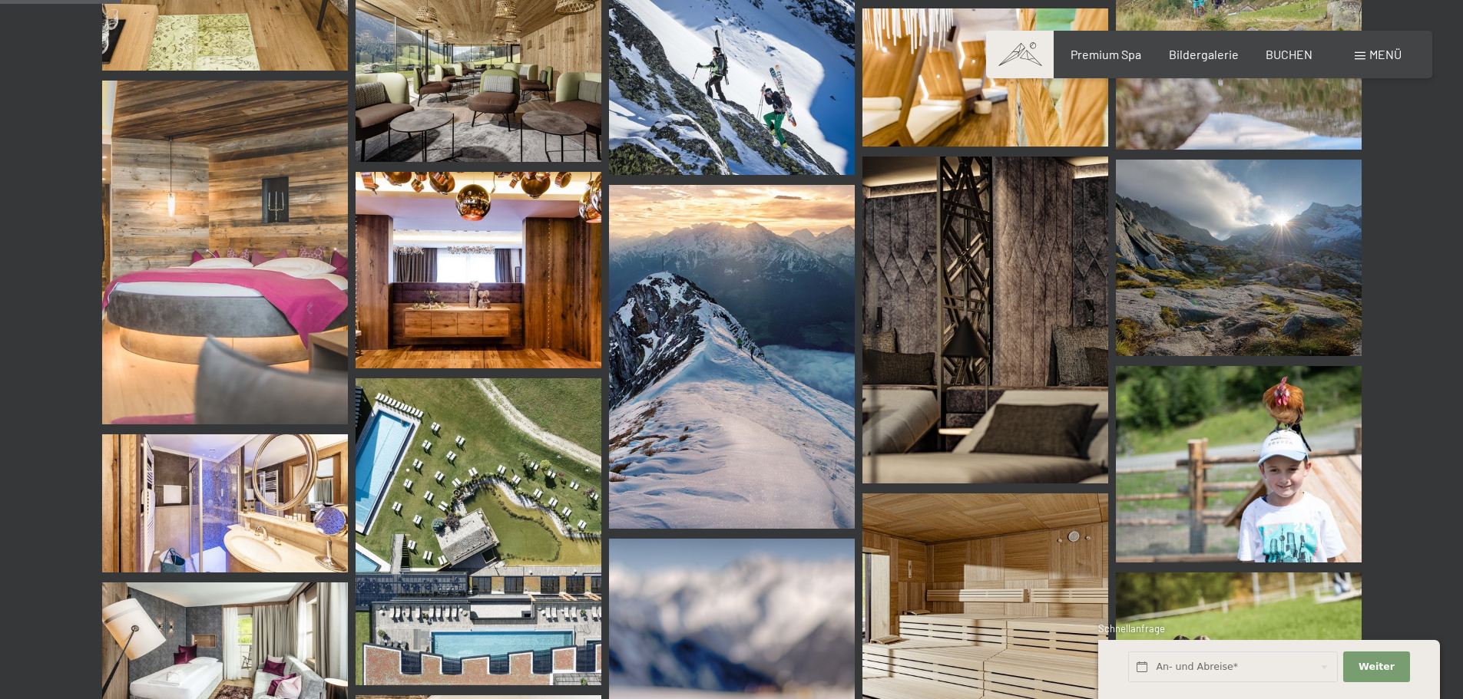
click at [1359, 58] on span at bounding box center [1359, 56] width 11 height 8
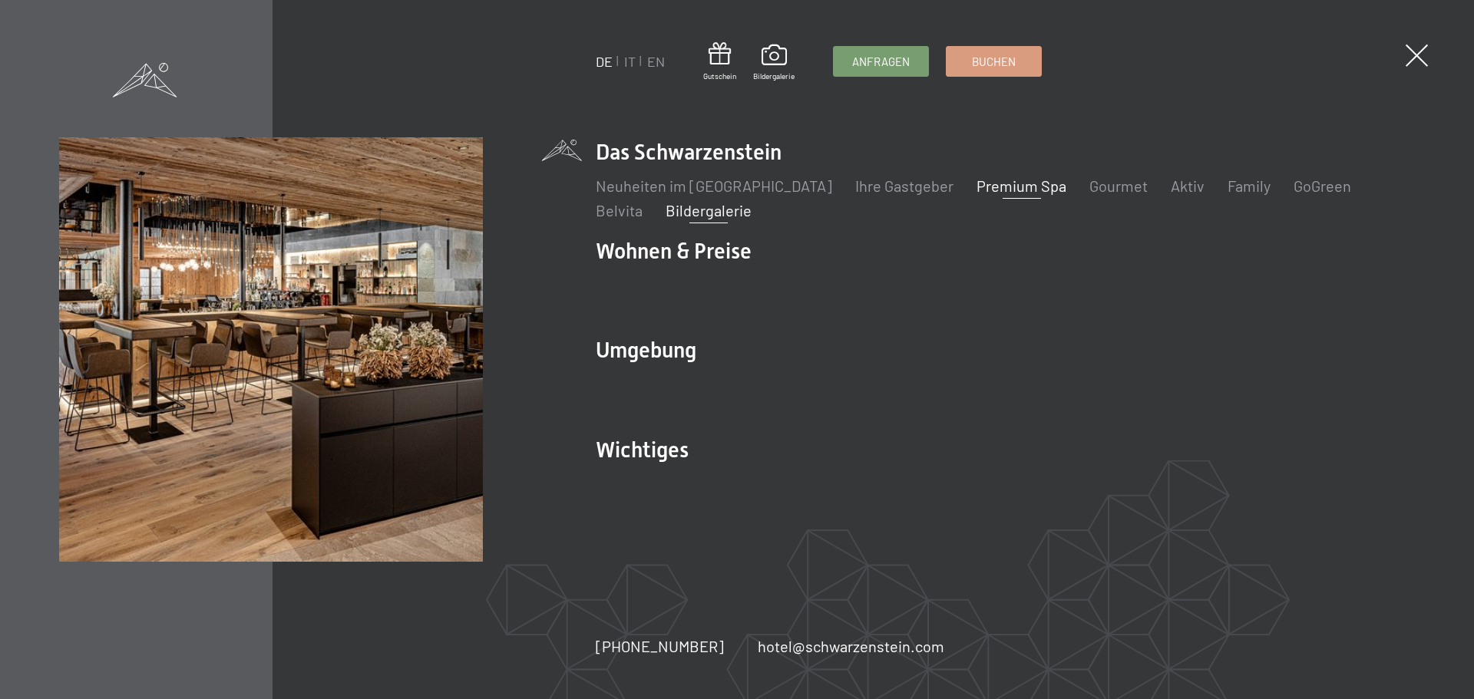
click at [977, 188] on link "Premium Spa" at bounding box center [1022, 186] width 90 height 18
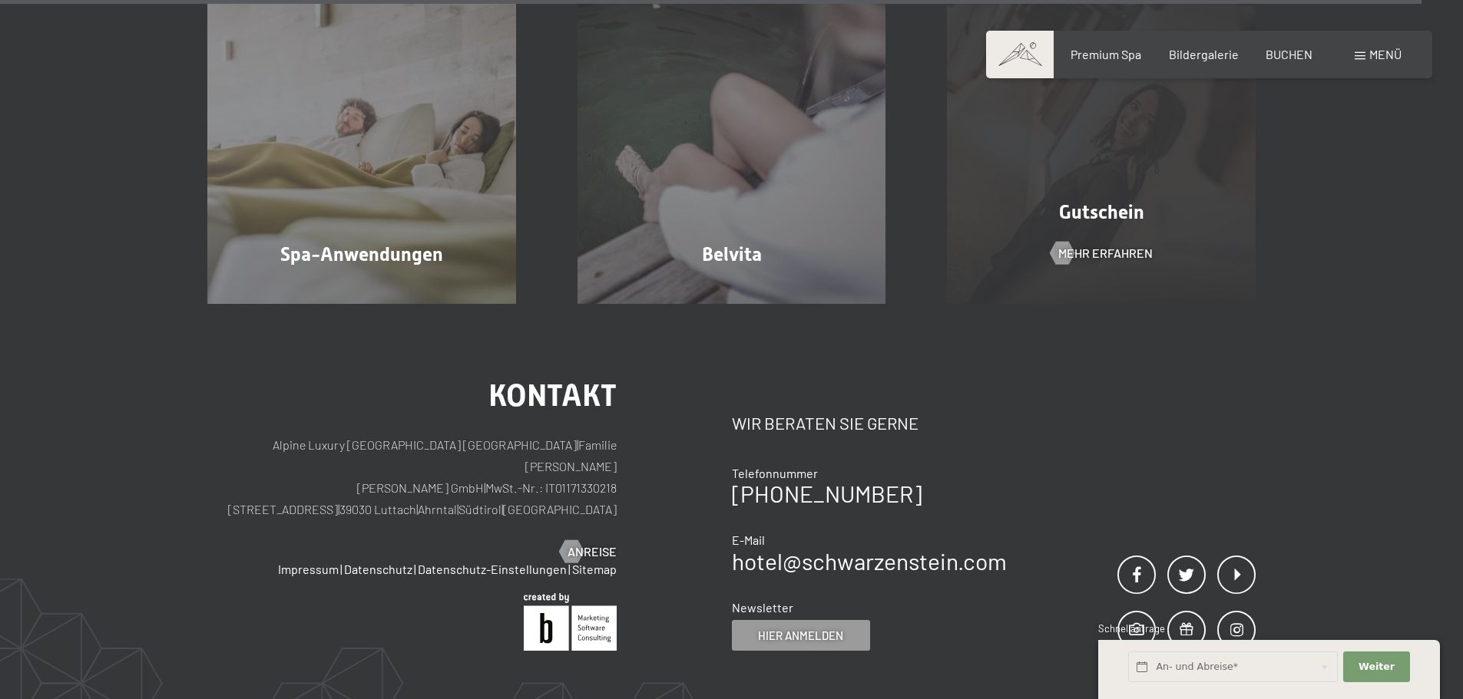
scroll to position [9597, 0]
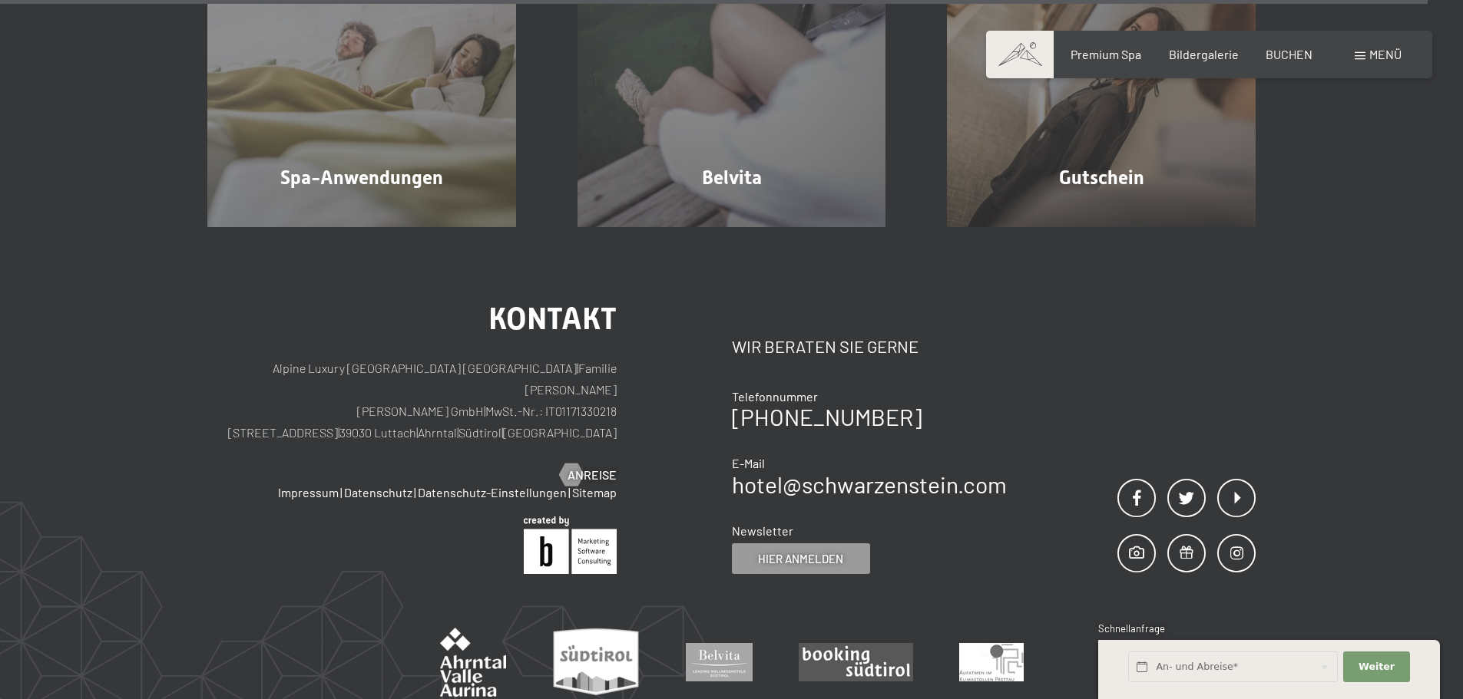
click at [1355, 60] on div "Menü" at bounding box center [1377, 54] width 47 height 17
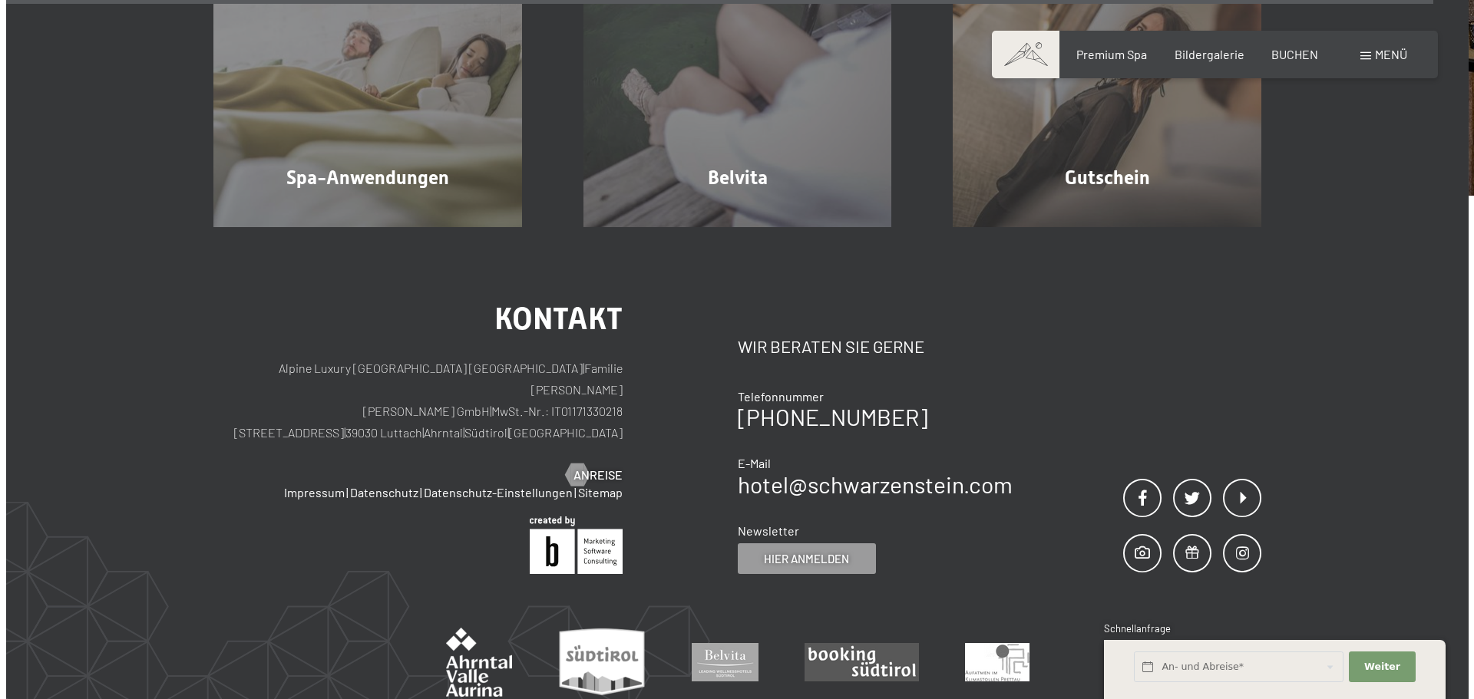
scroll to position [9623, 0]
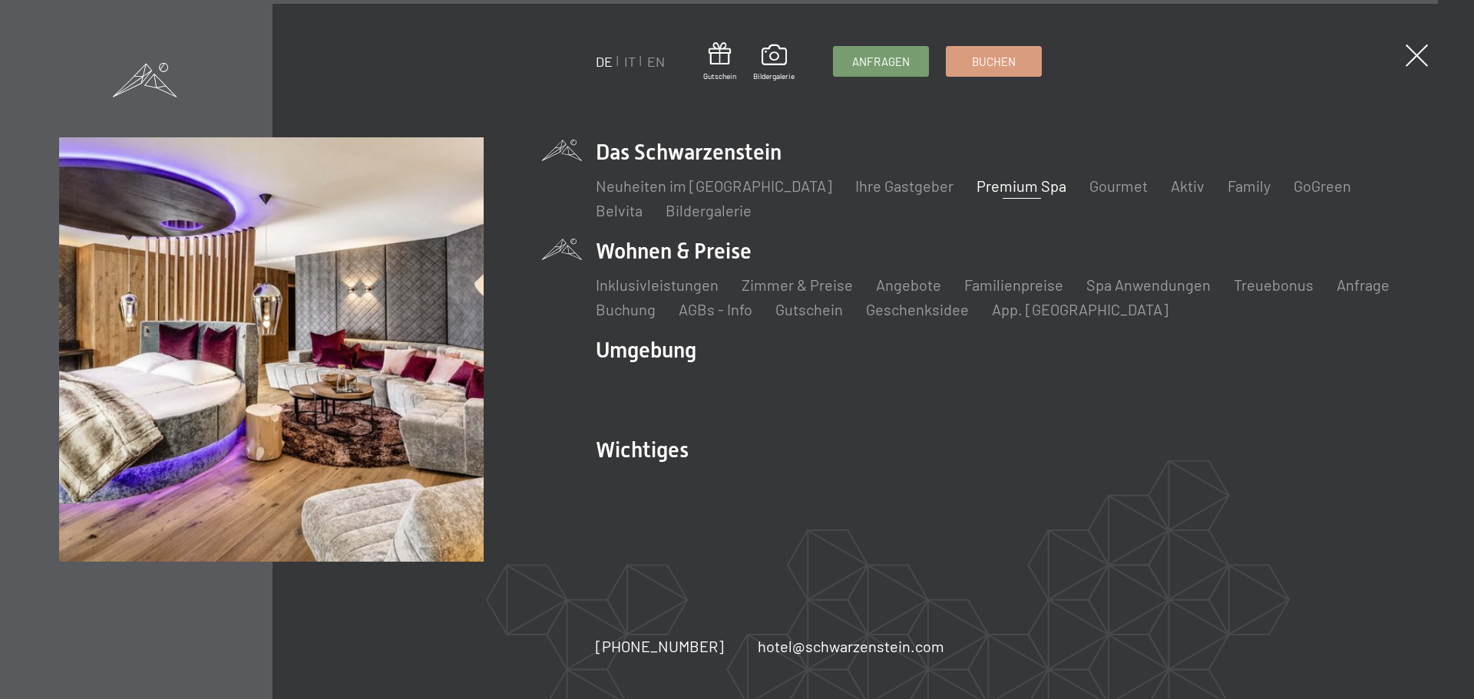
click at [676, 253] on li "Wohnen & Preise Inklusivleistungen Zimmer & Preise Liste Angebote Liste Familie…" at bounding box center [1005, 278] width 819 height 84
click at [895, 288] on link "Angebote" at bounding box center [908, 285] width 65 height 18
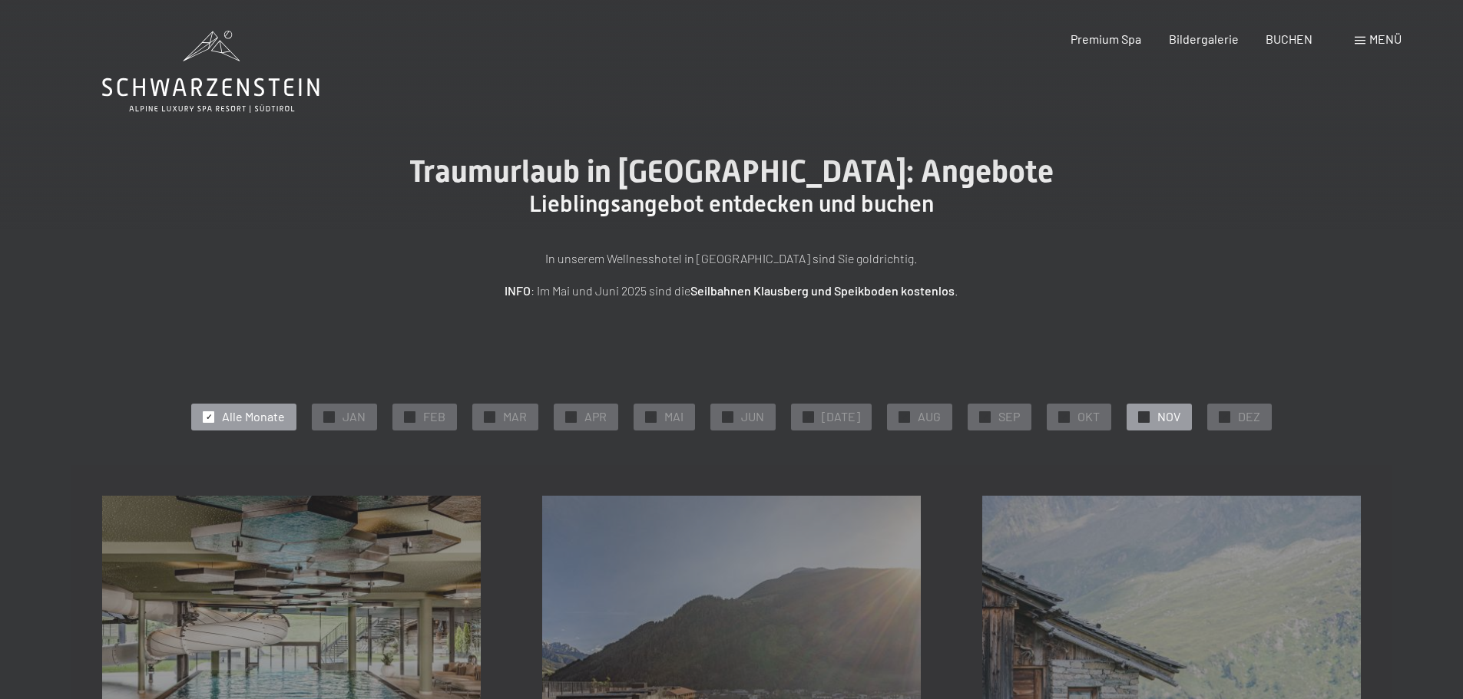
click at [1166, 415] on span "NOV" at bounding box center [1168, 416] width 23 height 17
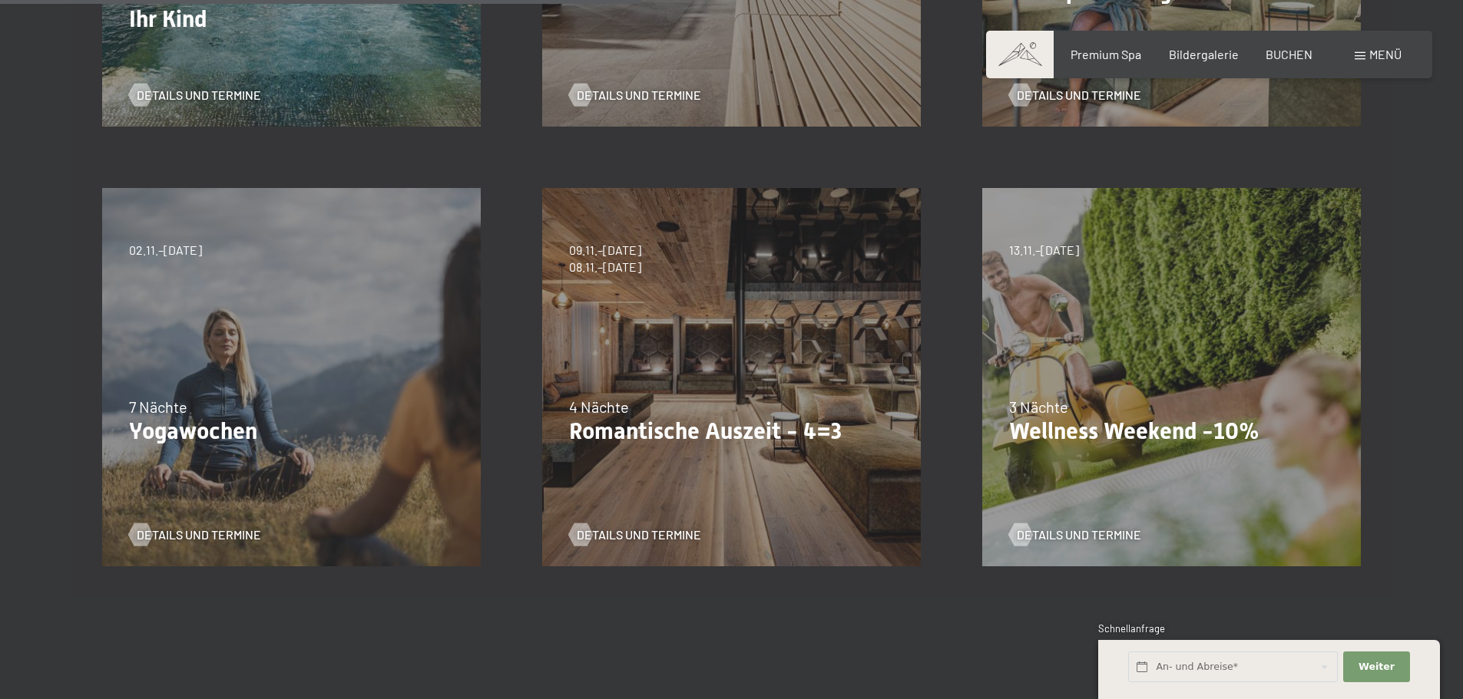
scroll to position [768, 0]
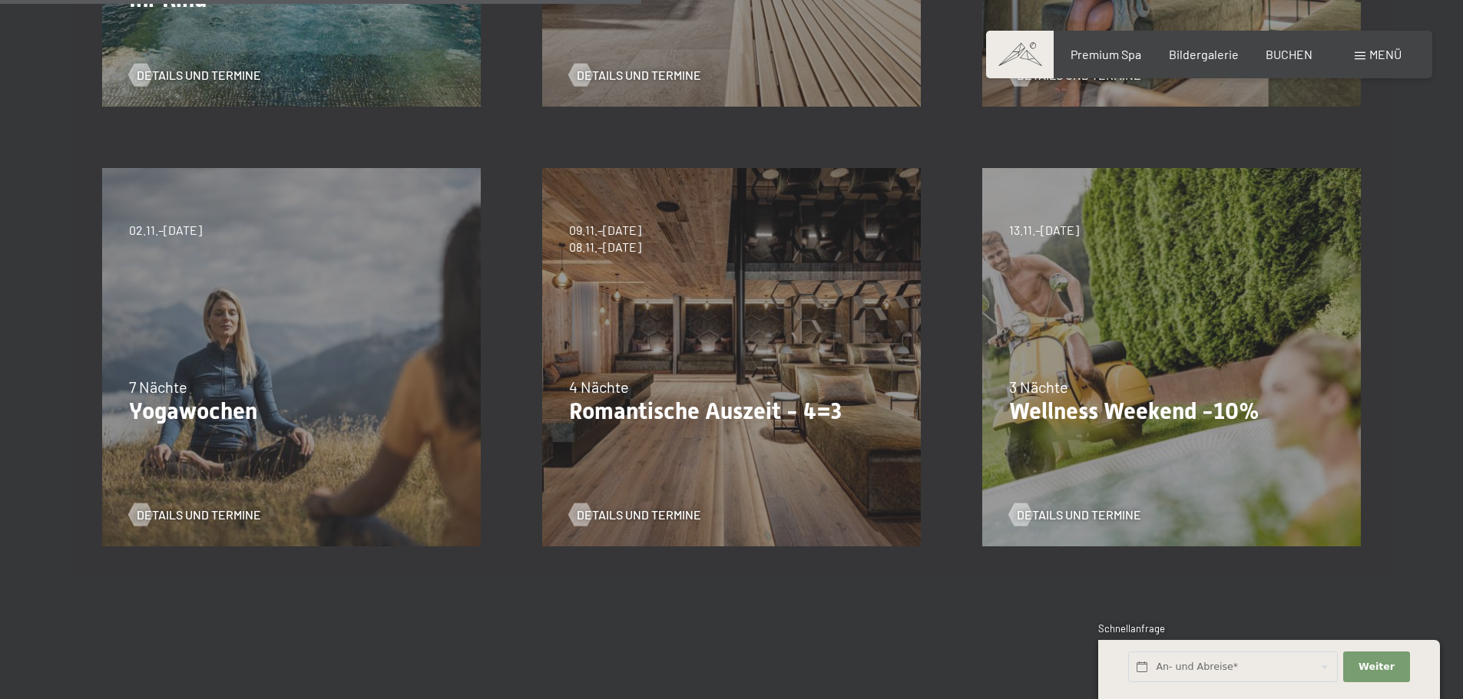
click at [686, 405] on p "Romantische Auszeit - 4=3" at bounding box center [731, 412] width 325 height 28
click at [638, 515] on span "Details und Termine" at bounding box center [654, 515] width 124 height 17
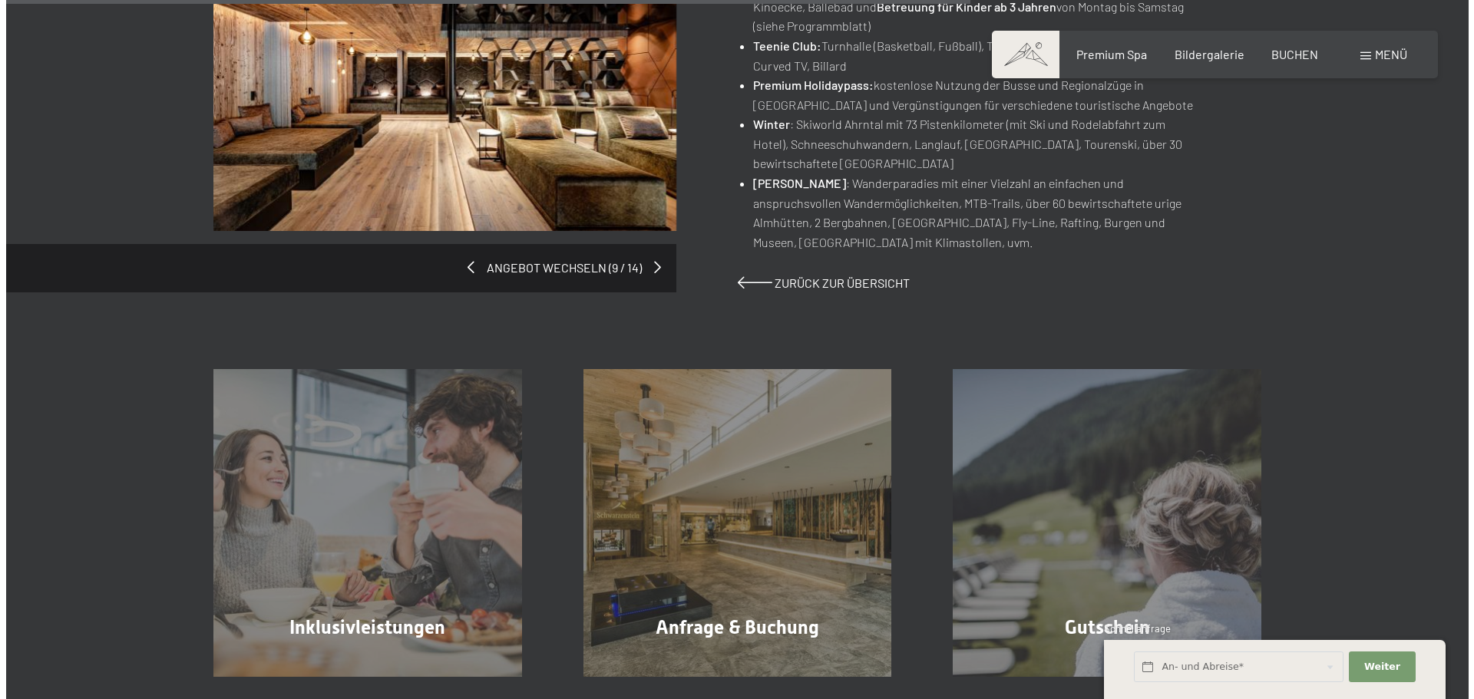
scroll to position [845, 0]
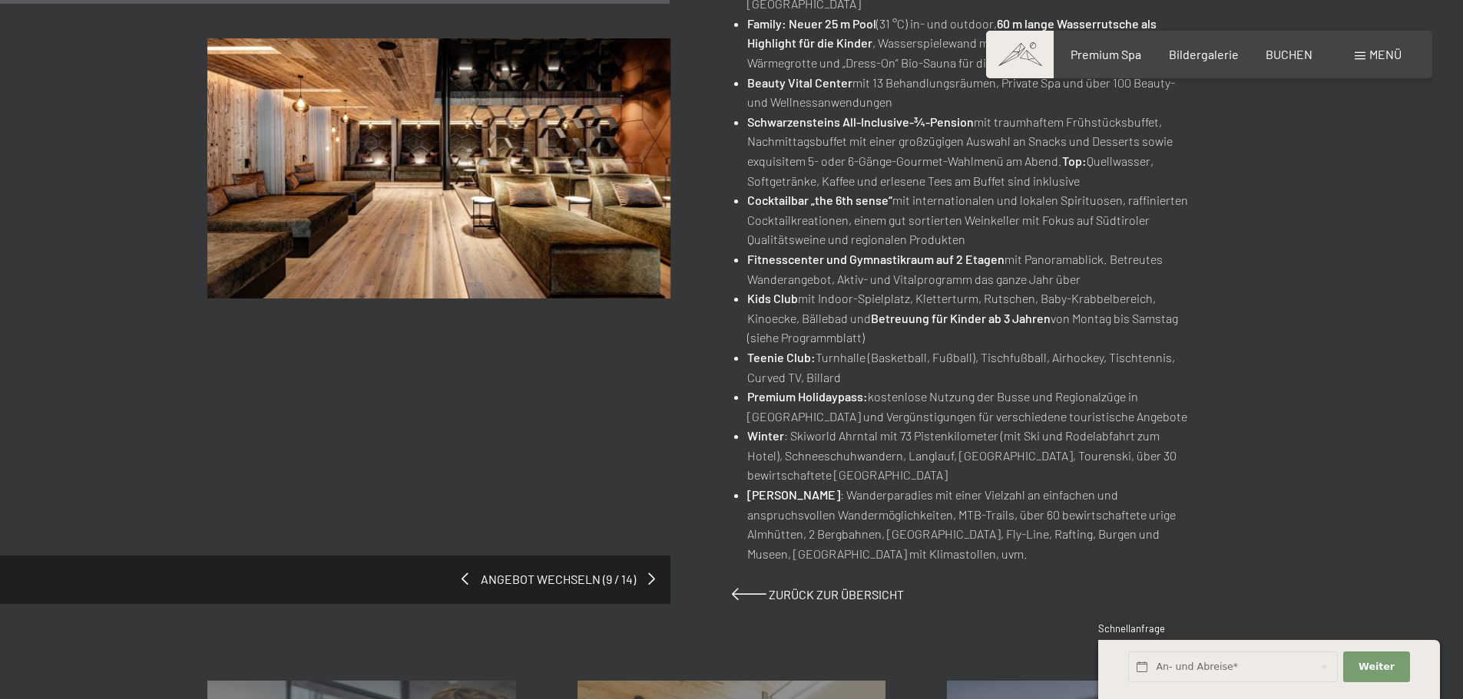
click at [1383, 60] on span "Menü" at bounding box center [1385, 54] width 32 height 15
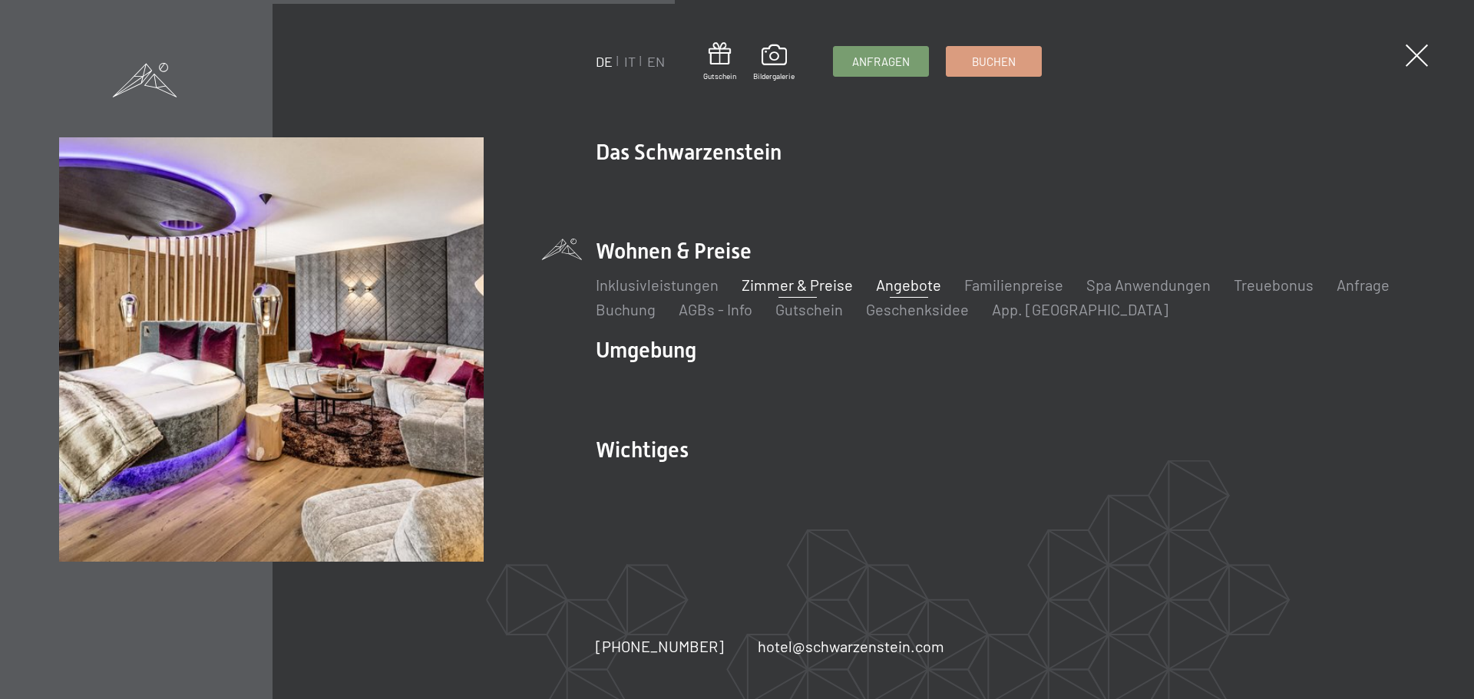
click at [825, 285] on link "Zimmer & Preise" at bounding box center [797, 285] width 111 height 18
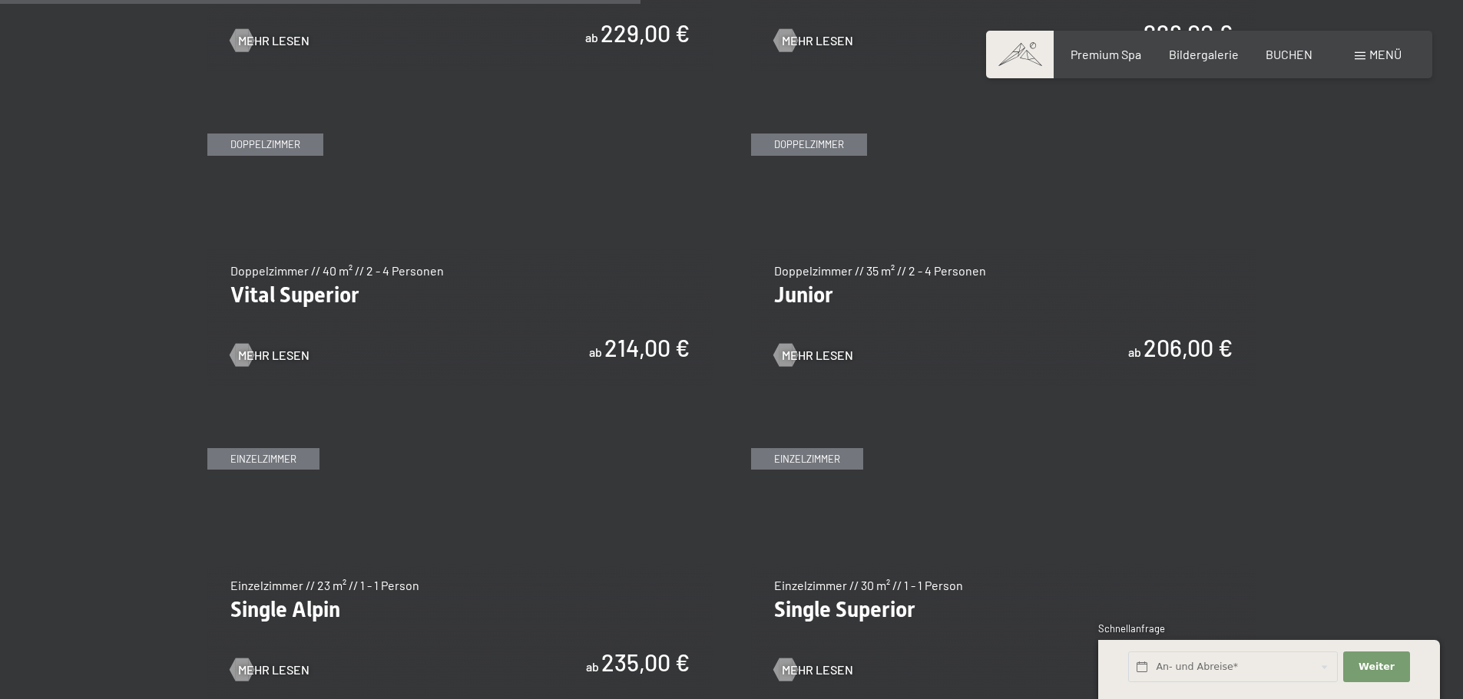
scroll to position [2150, 0]
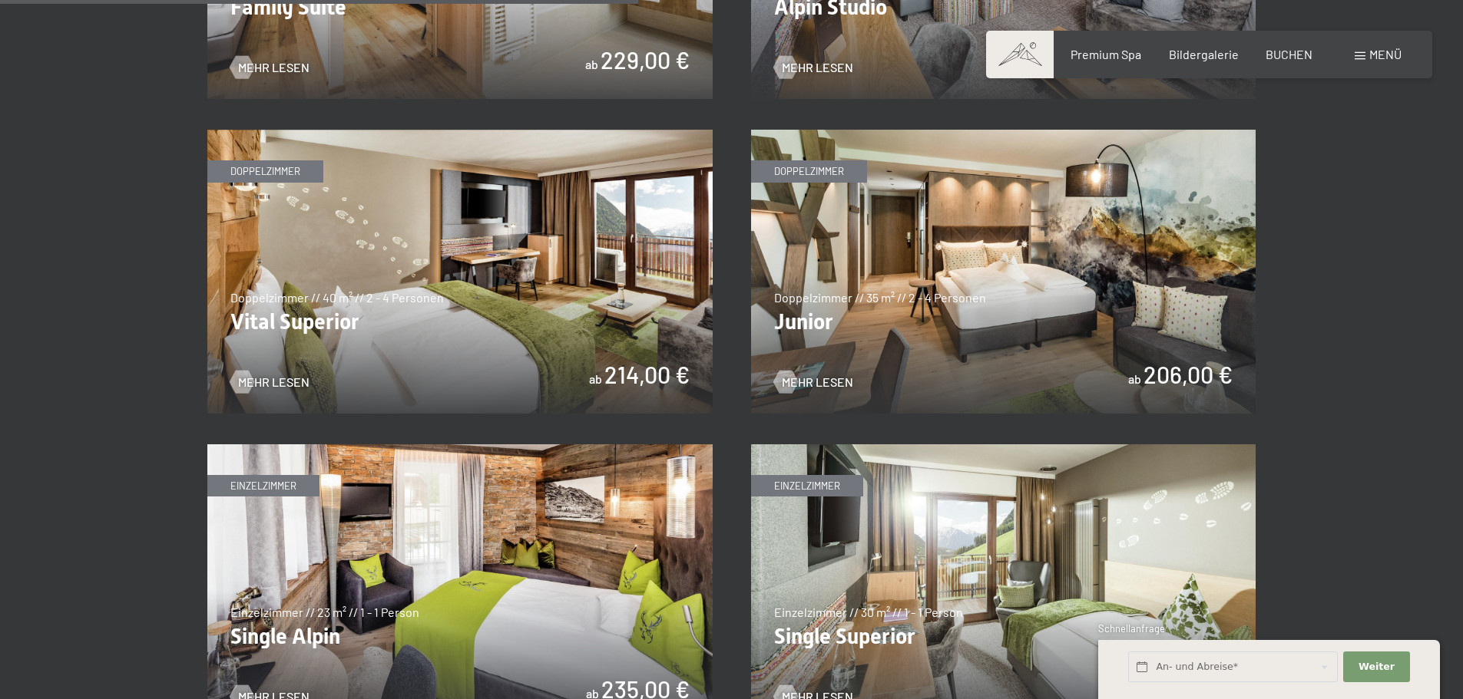
click at [574, 225] on img at bounding box center [459, 272] width 505 height 284
click at [1067, 362] on img at bounding box center [1003, 272] width 505 height 284
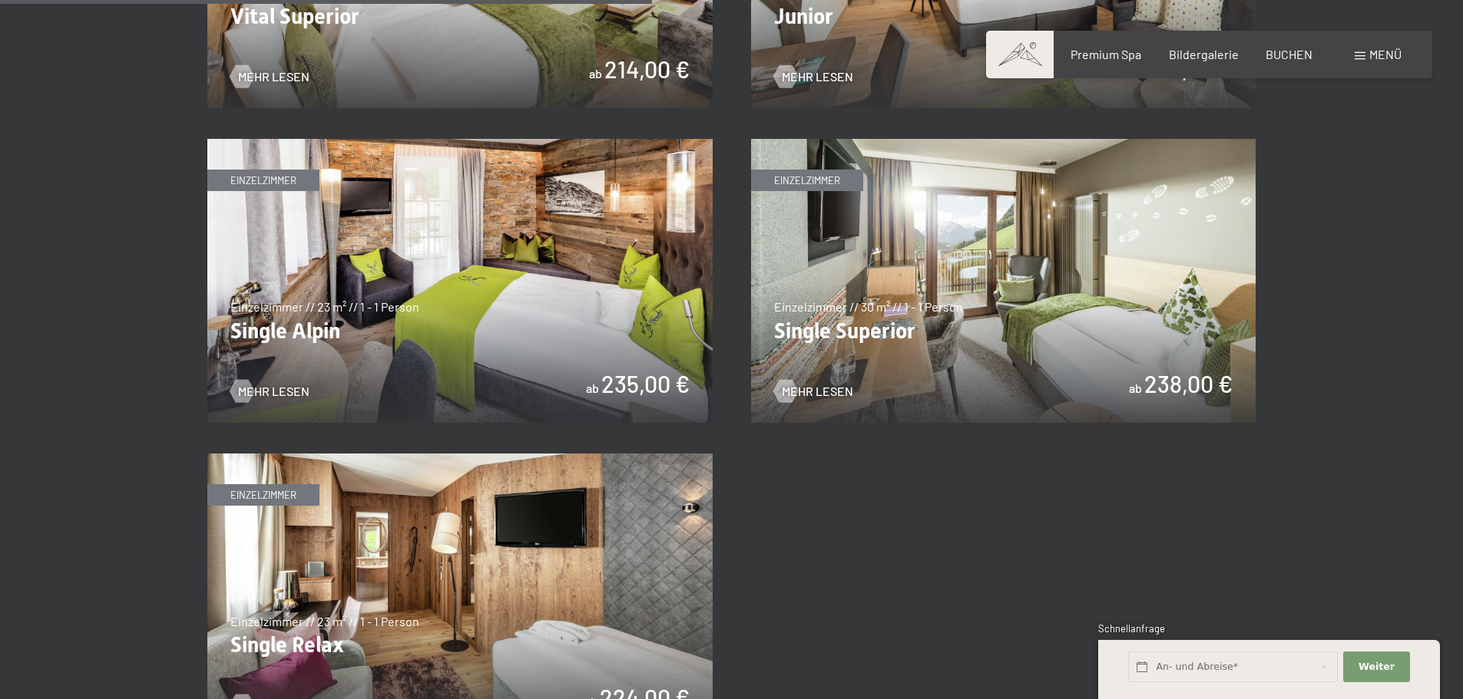
scroll to position [2457, 0]
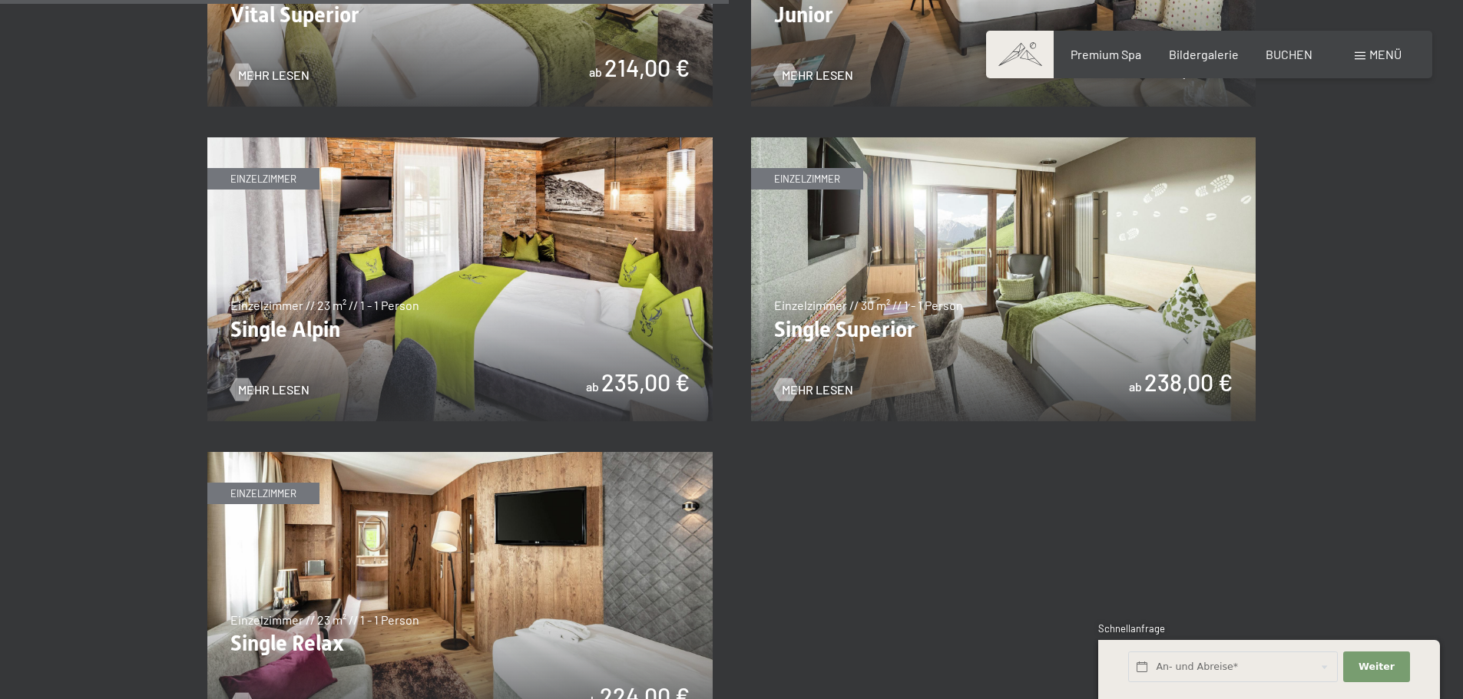
click at [535, 345] on img at bounding box center [459, 279] width 505 height 284
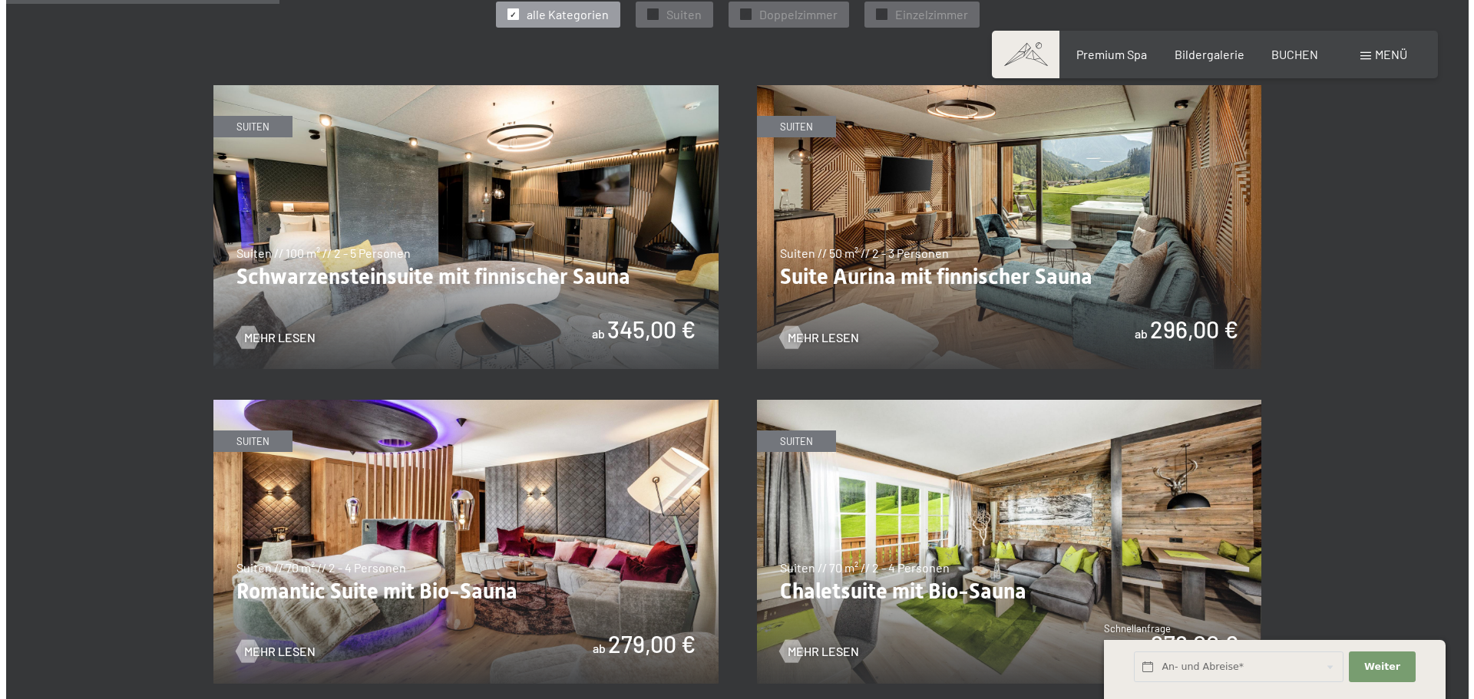
scroll to position [921, 0]
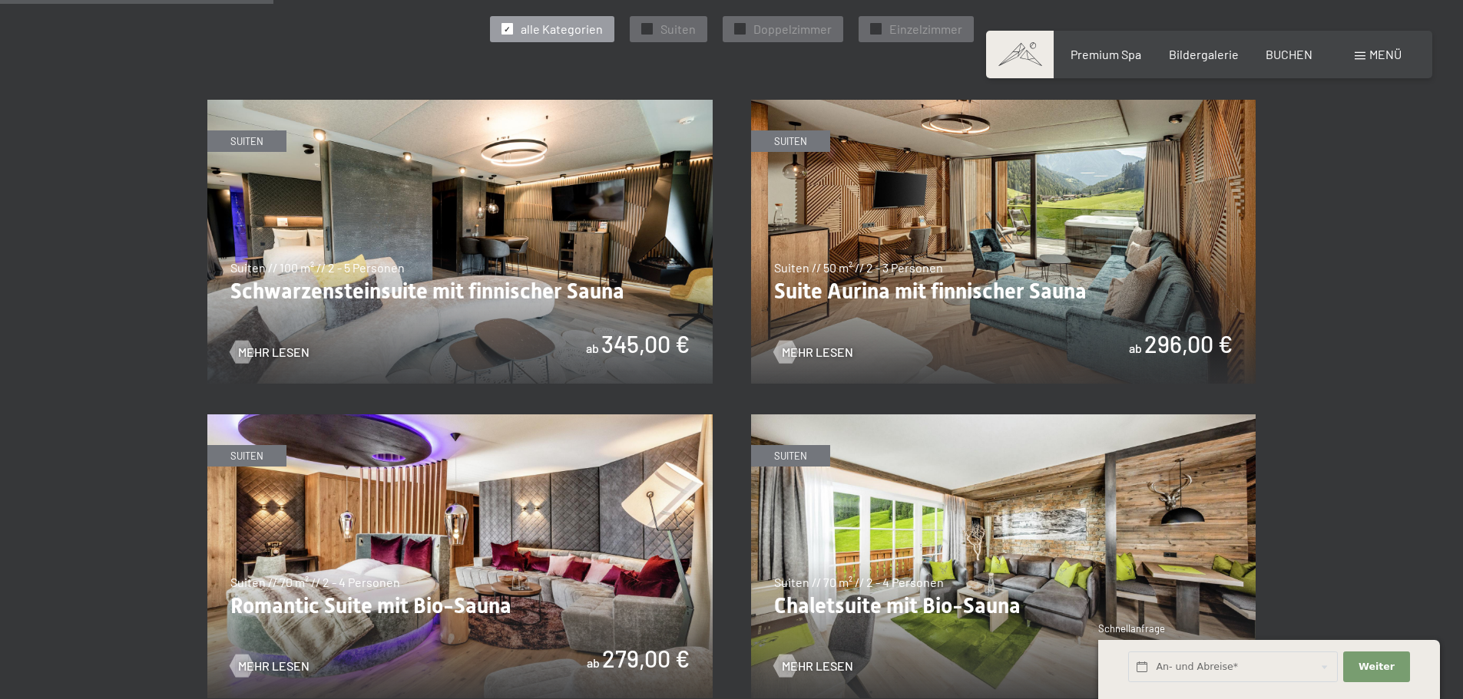
click at [1370, 51] on span "Menü" at bounding box center [1385, 54] width 32 height 15
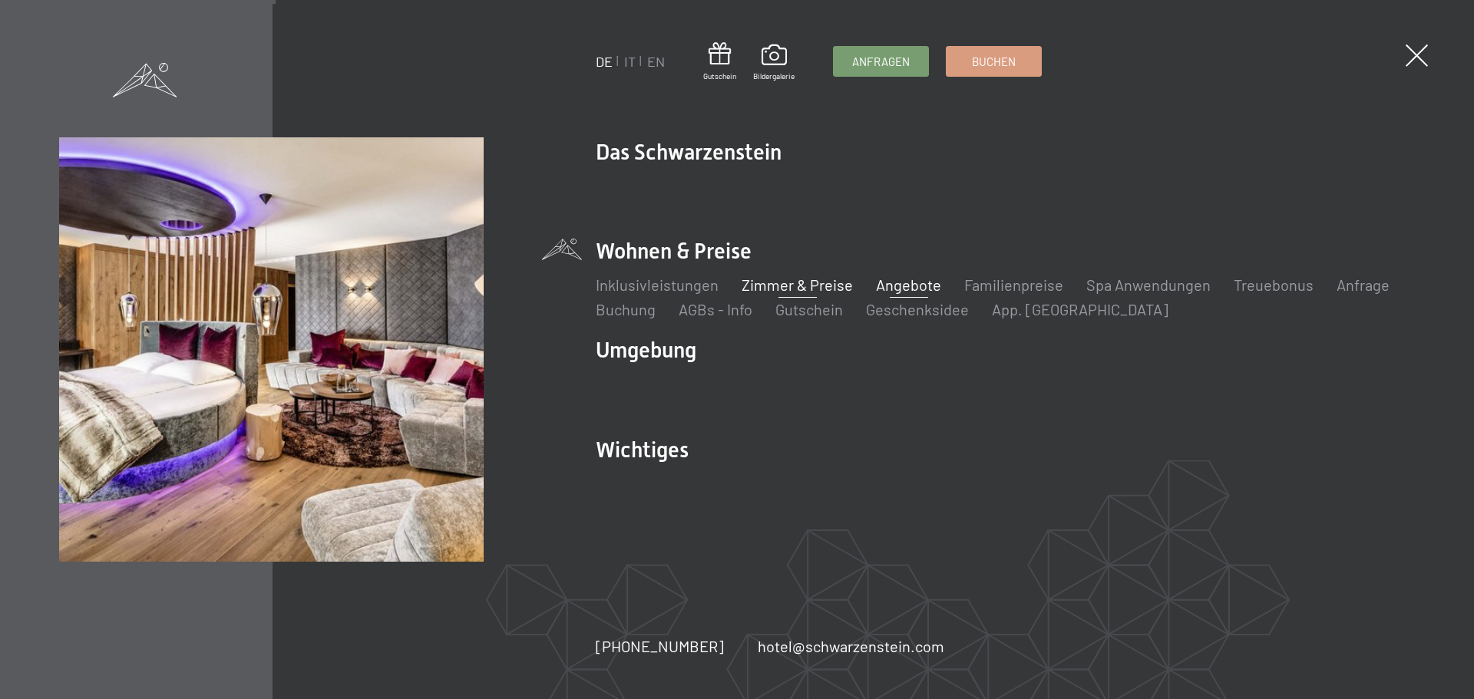
click at [885, 286] on link "Angebote" at bounding box center [908, 285] width 65 height 18
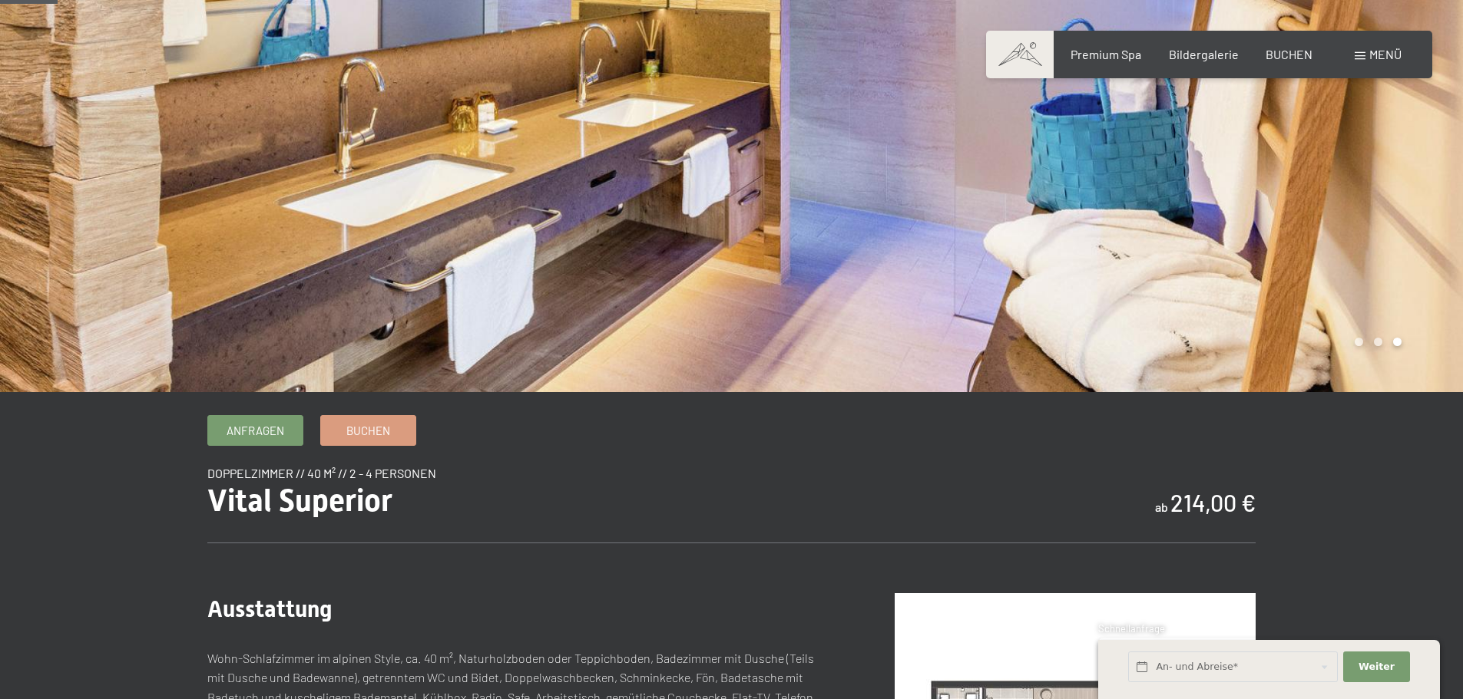
scroll to position [77, 0]
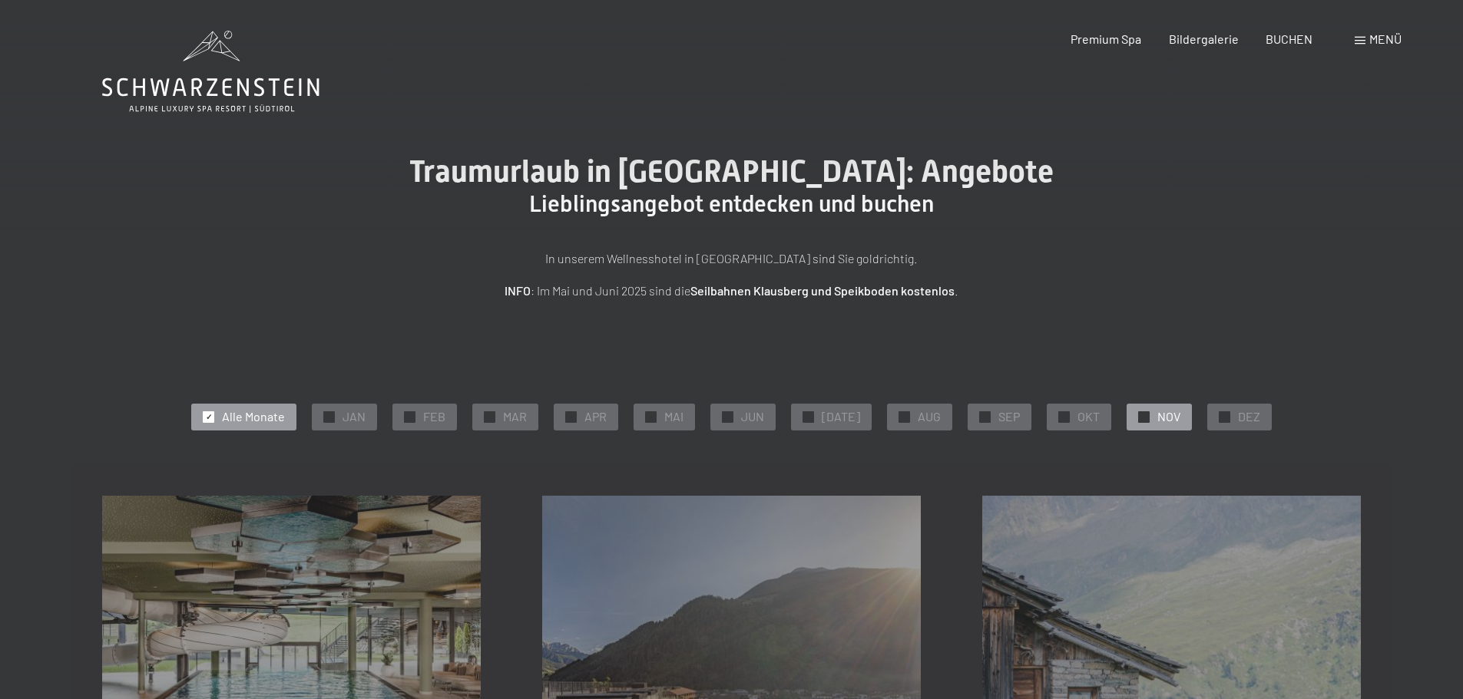
click at [1157, 421] on span "NOV" at bounding box center [1168, 416] width 23 height 17
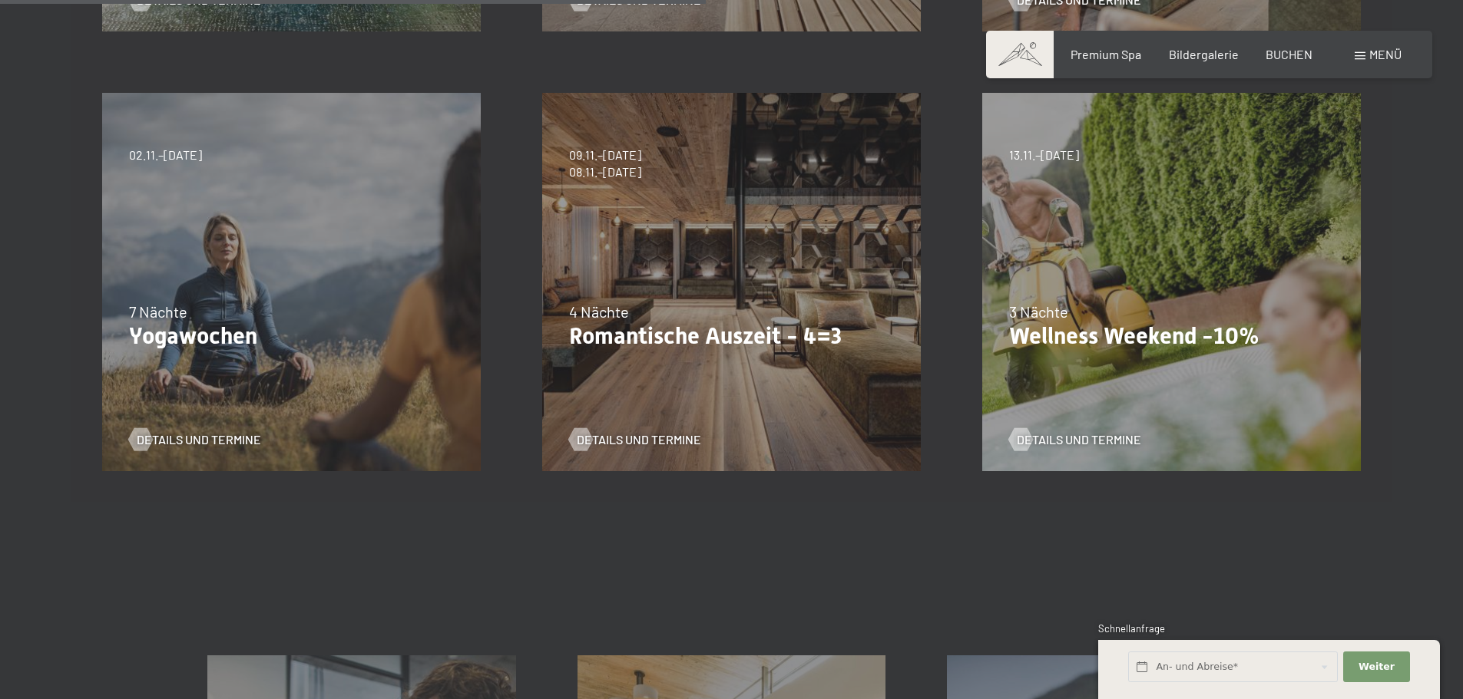
scroll to position [845, 0]
click at [694, 317] on div "4 Nächte" at bounding box center [731, 309] width 325 height 21
click at [642, 437] on span "Details und Termine" at bounding box center [654, 438] width 124 height 17
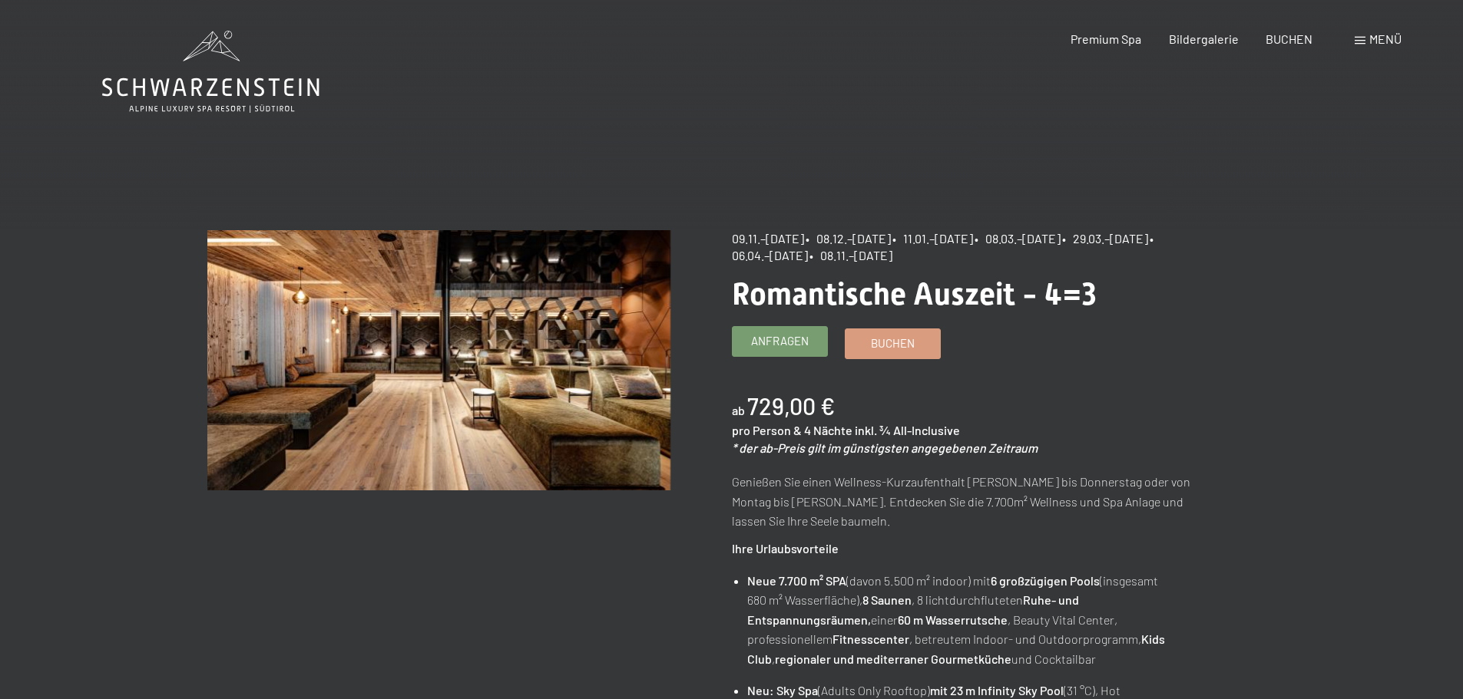
click at [765, 347] on span "Anfragen" at bounding box center [780, 341] width 58 height 16
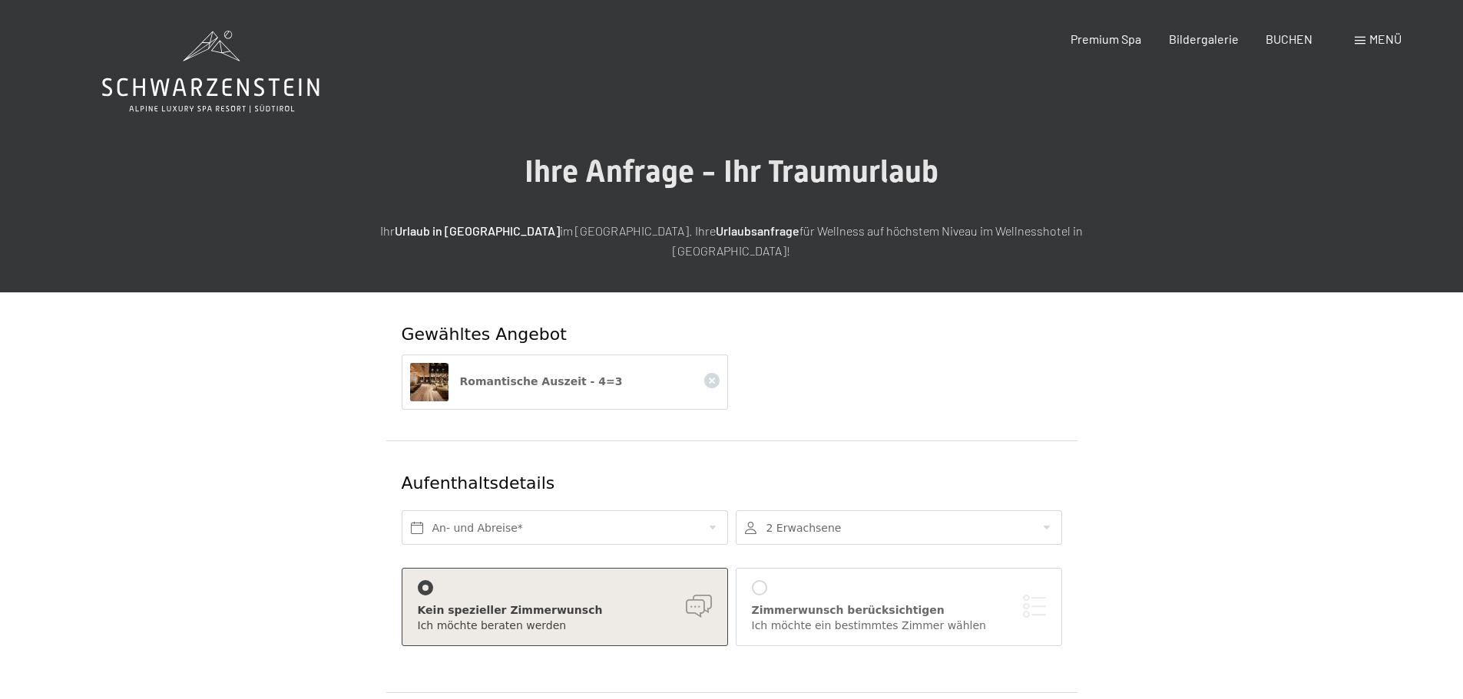
click at [427, 580] on div at bounding box center [425, 587] width 15 height 15
click at [757, 580] on div at bounding box center [759, 587] width 15 height 15
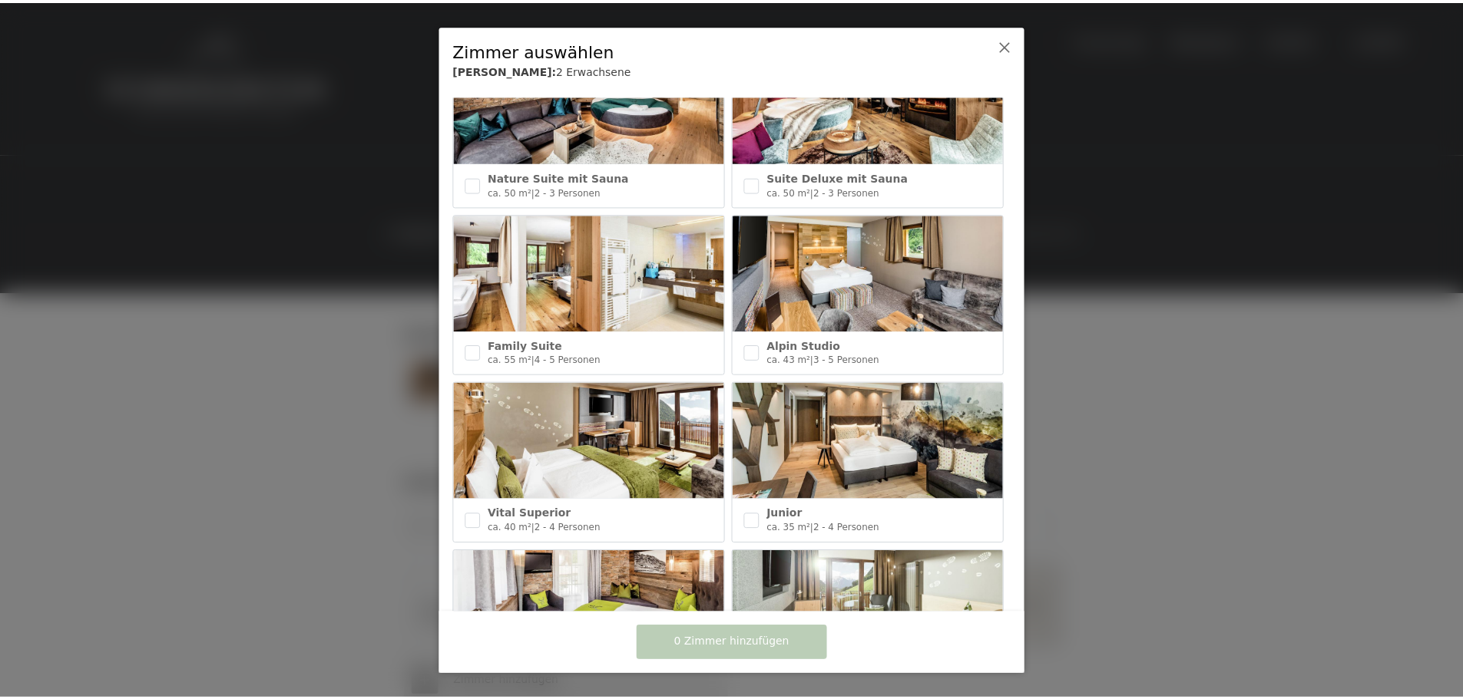
scroll to position [461, 0]
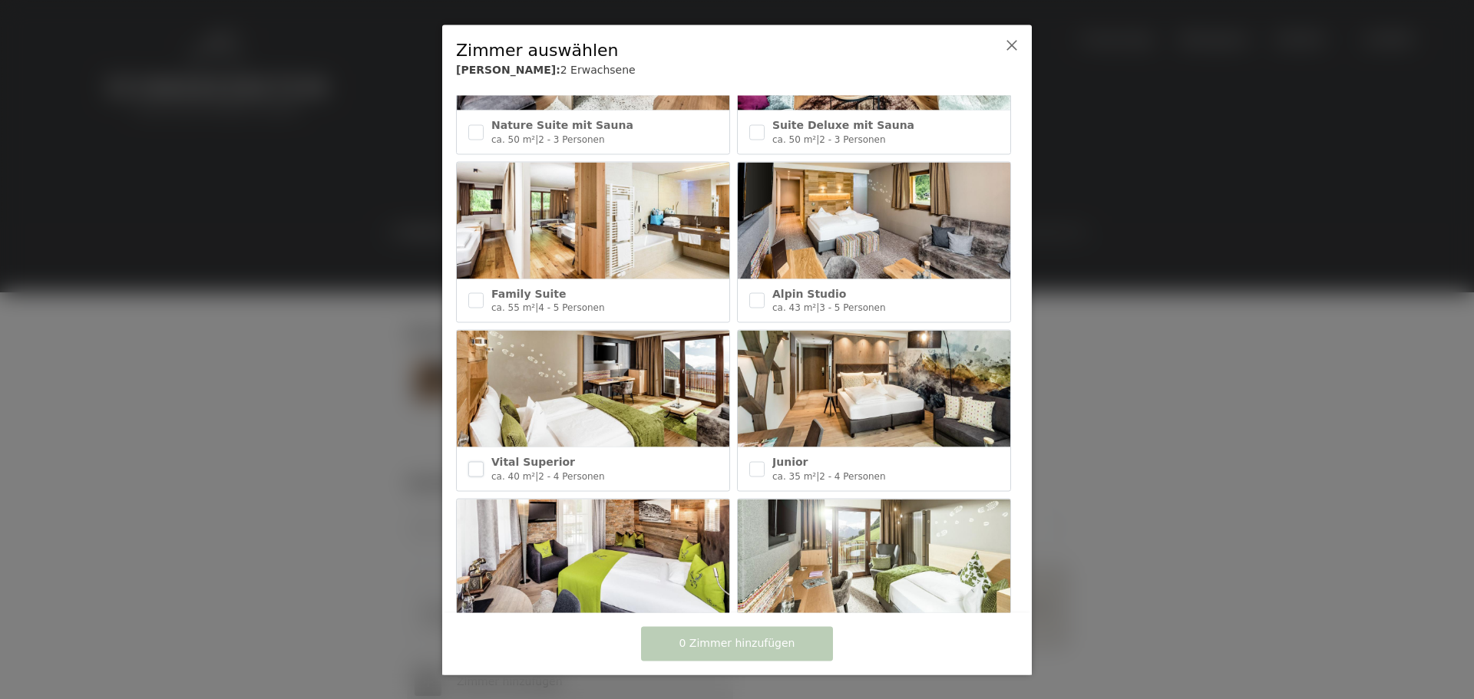
click at [471, 461] on input "checkbox" at bounding box center [475, 468] width 15 height 15
checkbox input "true"
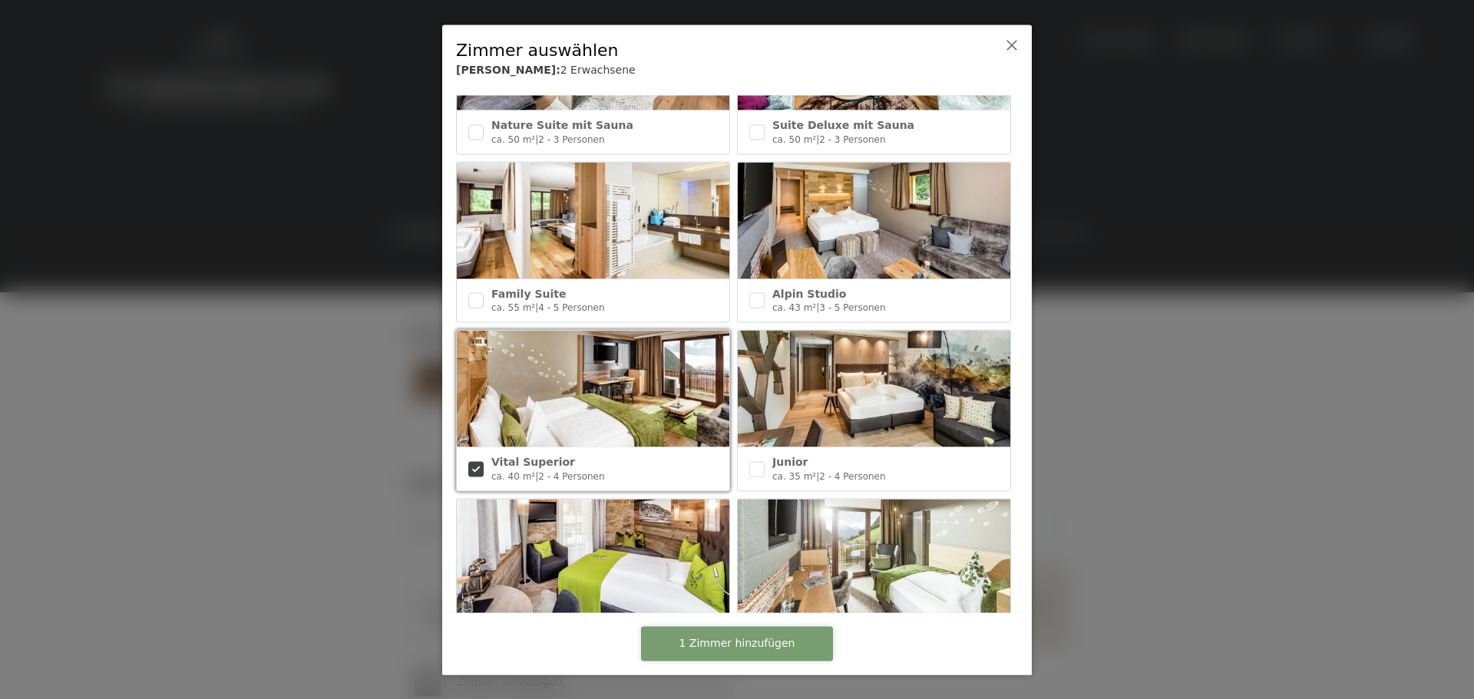
click at [753, 646] on span "1 Zimmer hinzufügen" at bounding box center [737, 643] width 116 height 15
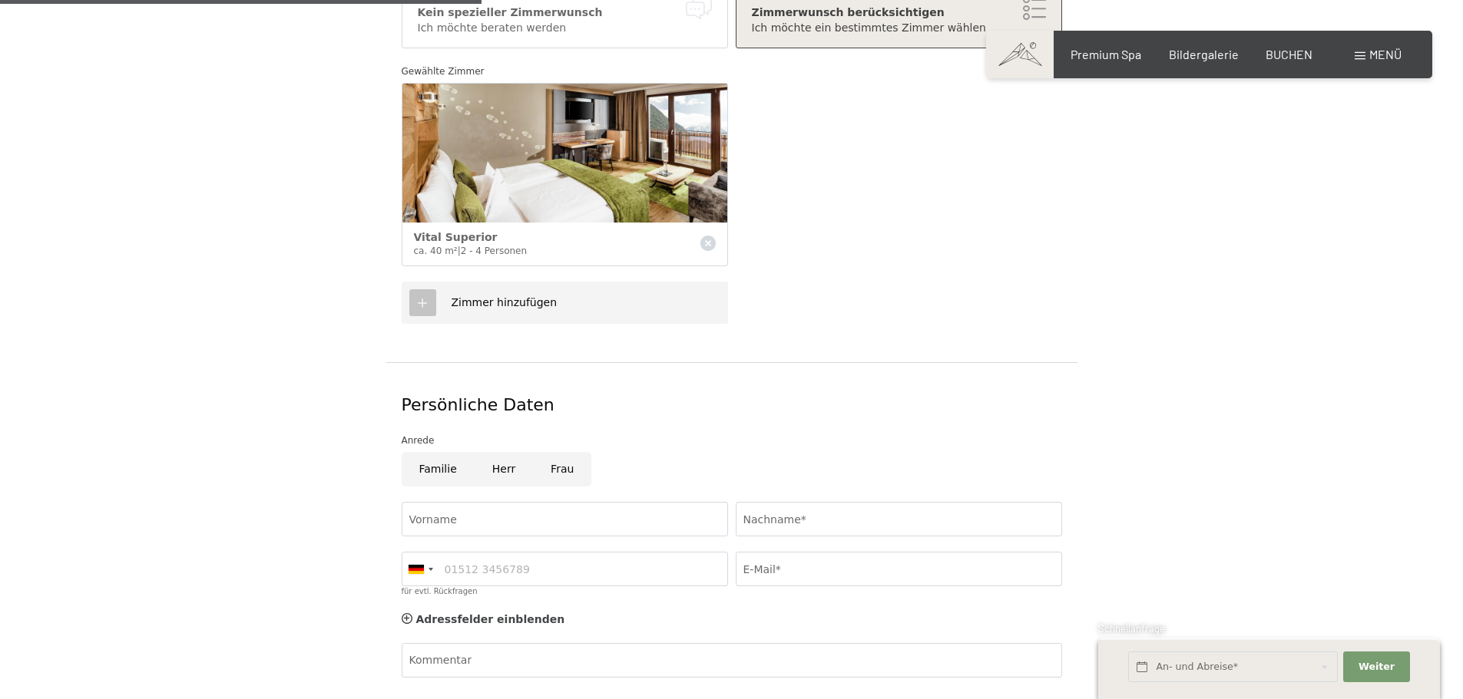
scroll to position [614, 0]
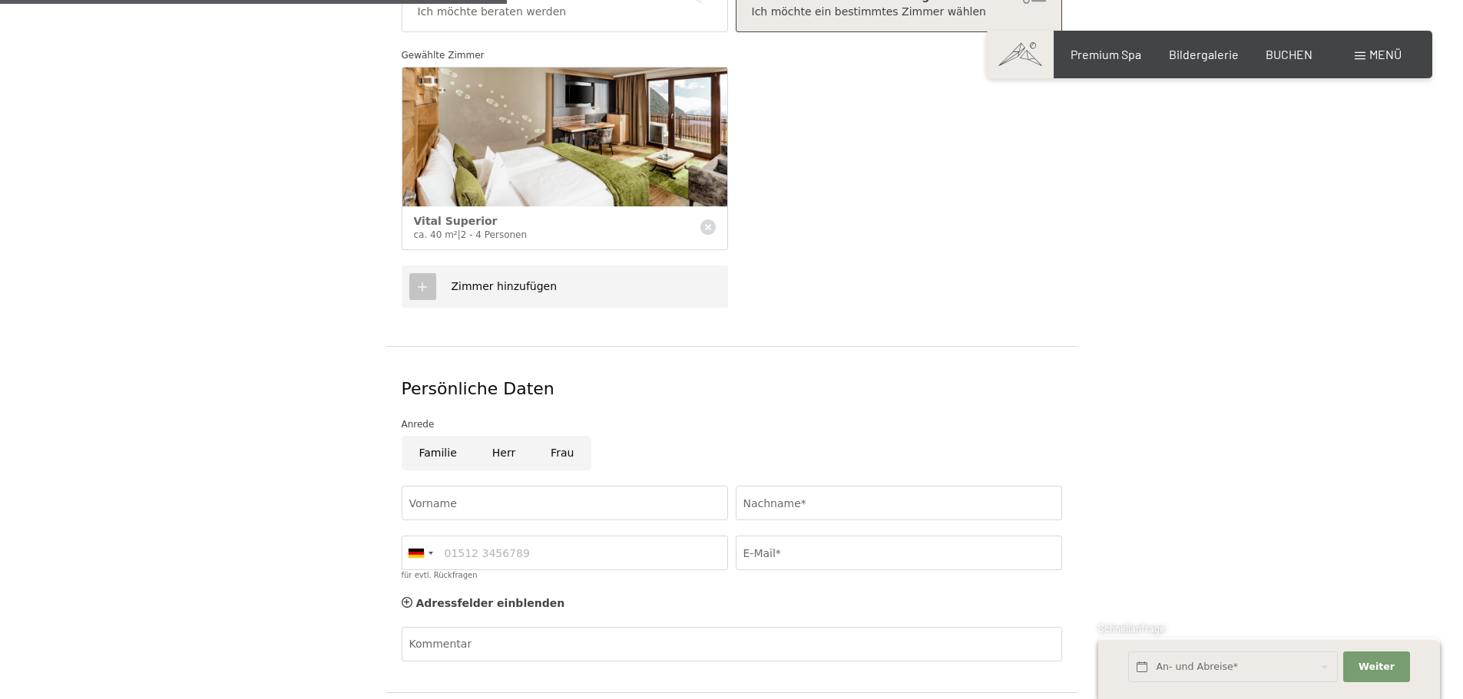
click at [561, 436] on input "Frau" at bounding box center [562, 453] width 58 height 35
radio input "true"
click at [505, 486] on input "Vorname" at bounding box center [565, 503] width 326 height 35
type input "heike"
type input "Schettler"
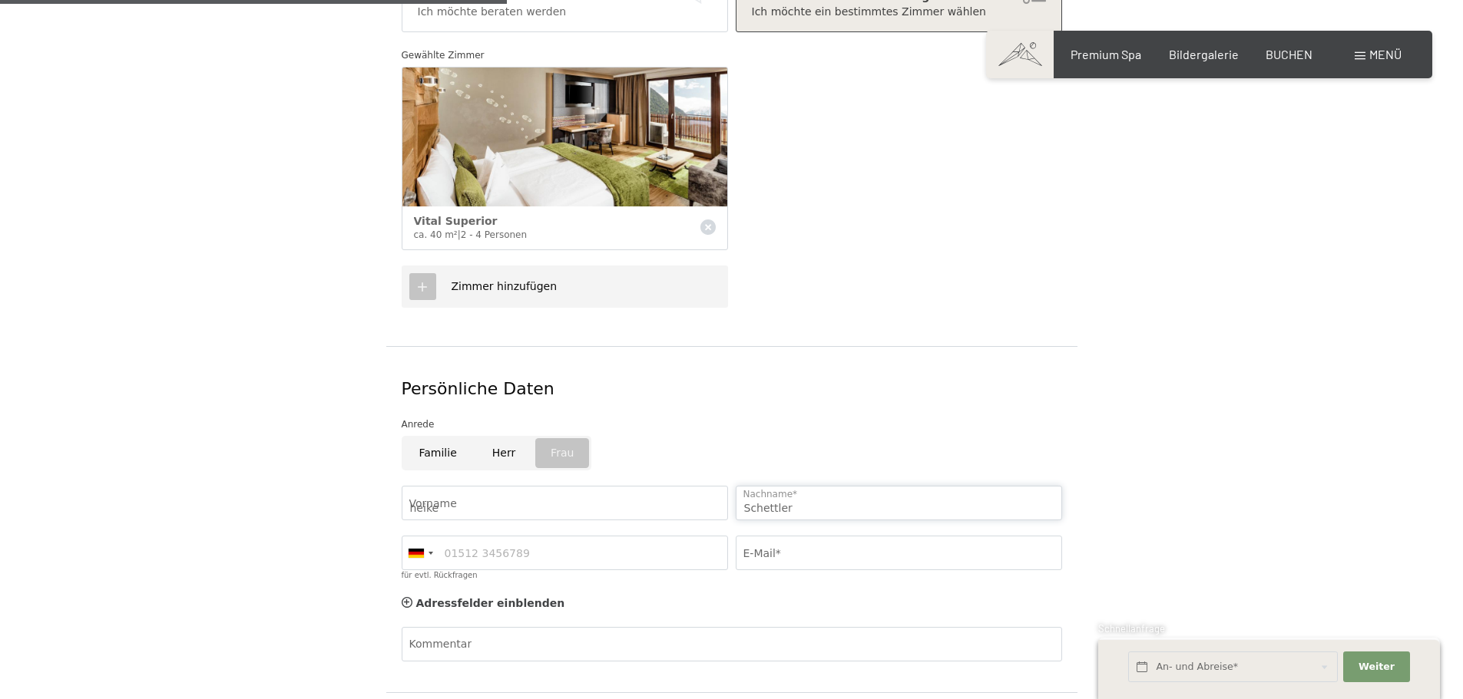
type input "01723496966"
type input "fensterbau-schettler@gmx.de"
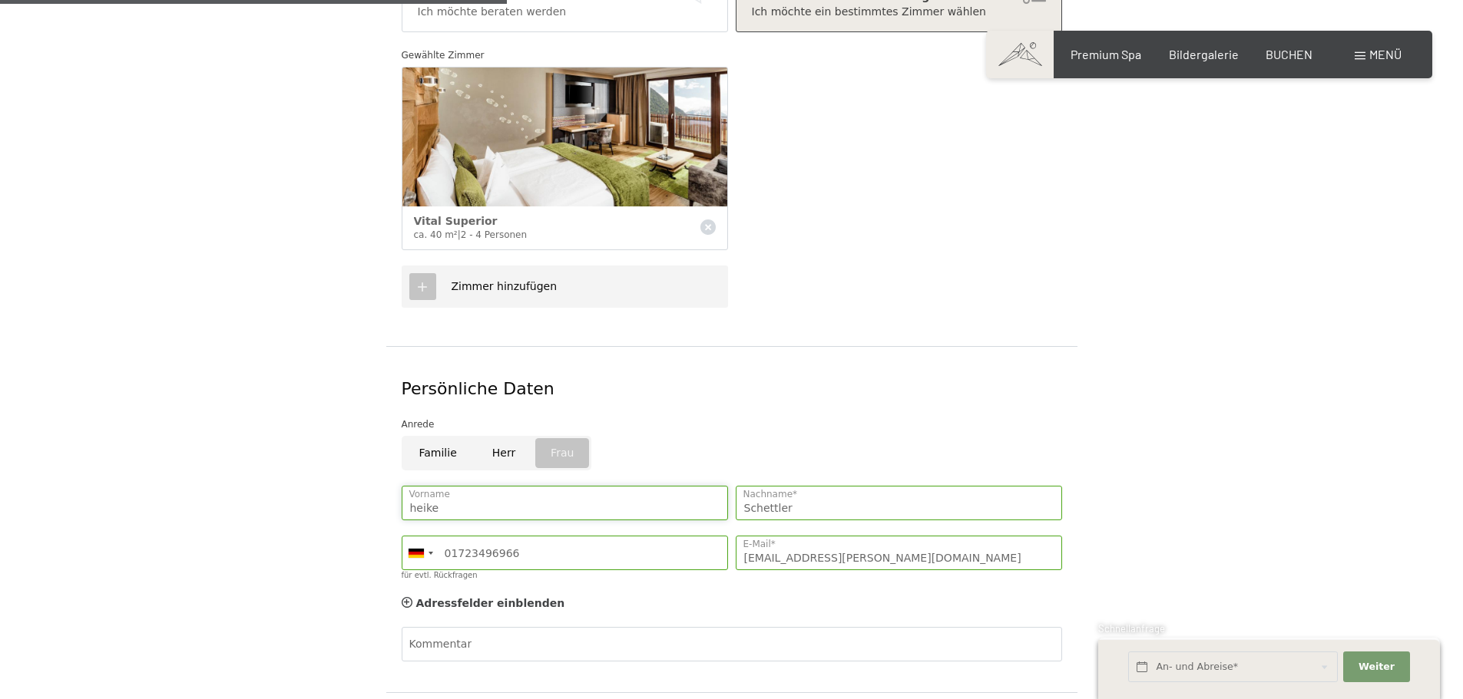
click at [417, 487] on input "heike" at bounding box center [565, 503] width 326 height 35
type input "Heike"
click at [775, 536] on input "fensterbau-schettler@gmx.de" at bounding box center [899, 553] width 326 height 35
type input "h.schettler@gmx.de"
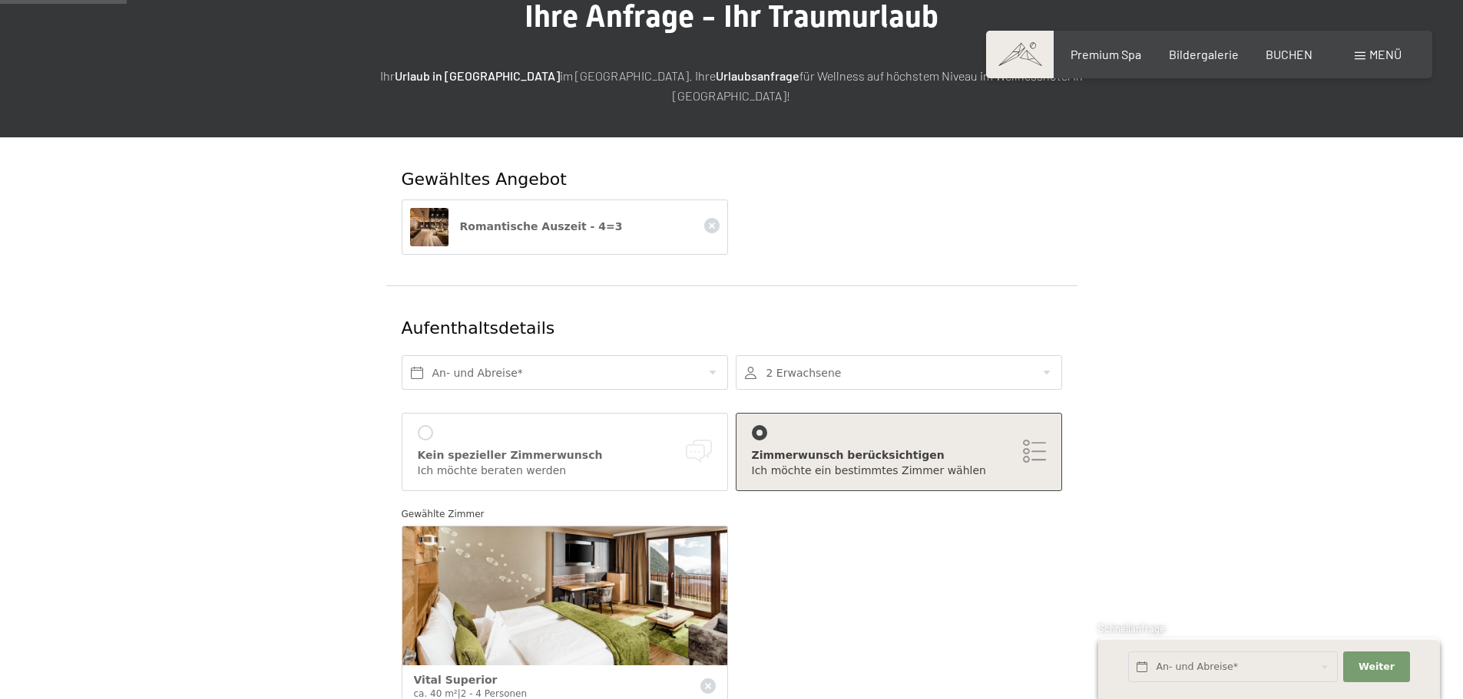
scroll to position [154, 0]
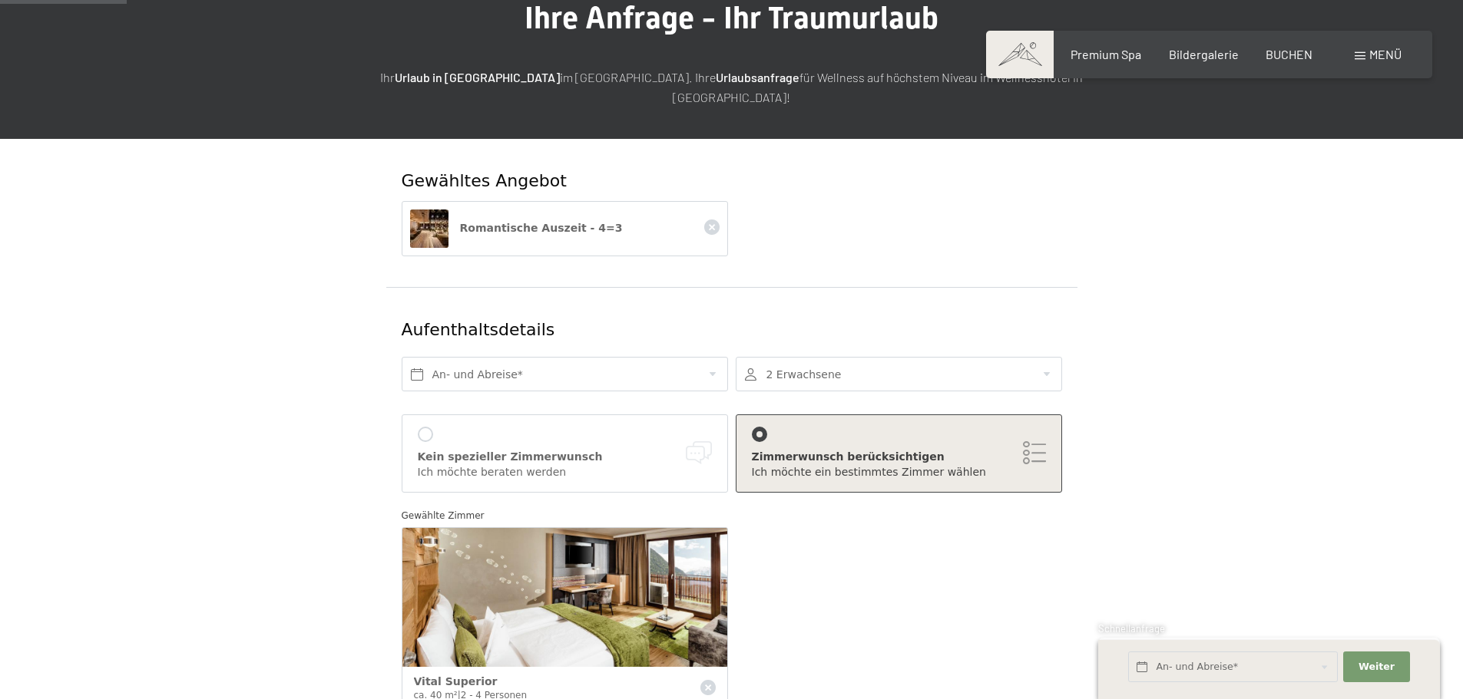
click at [443, 210] on img at bounding box center [429, 229] width 38 height 38
click at [500, 222] on span "Romantische Auszeit - 4=3" at bounding box center [541, 228] width 163 height 12
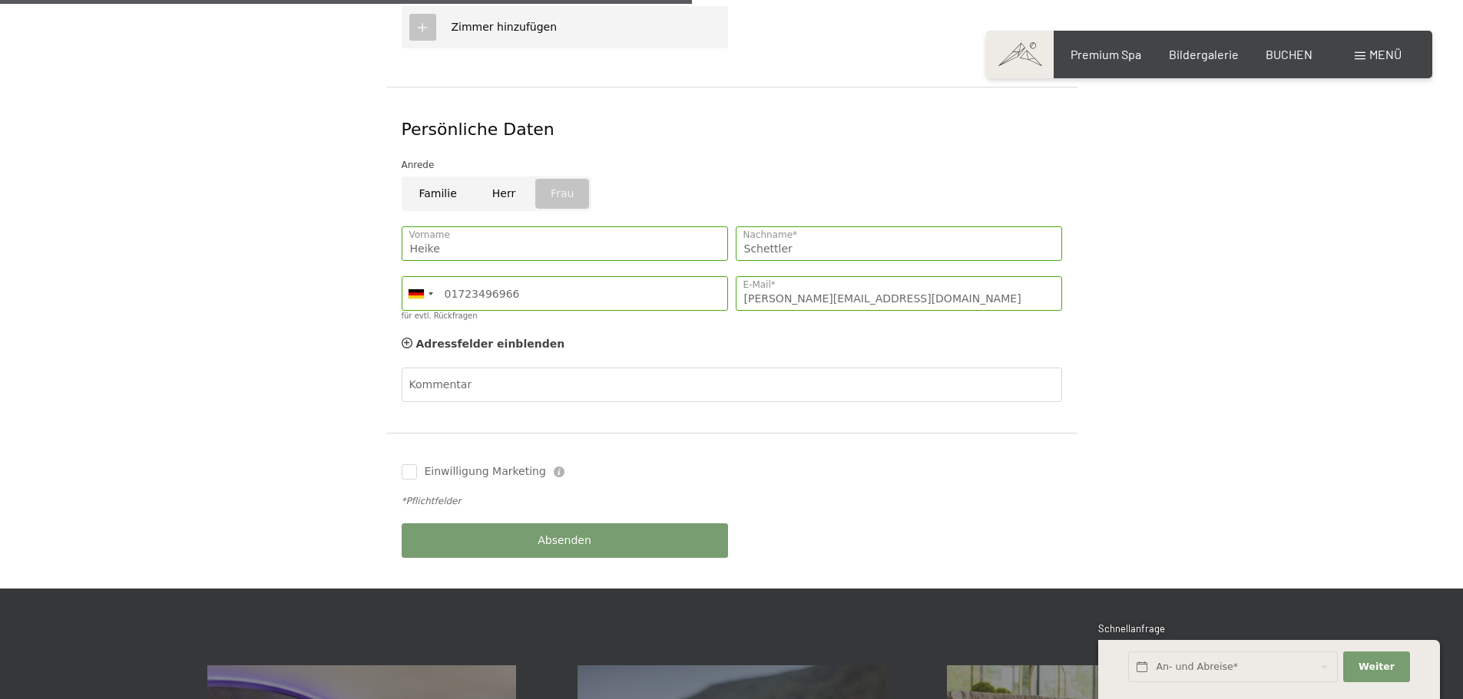
scroll to position [921, 0]
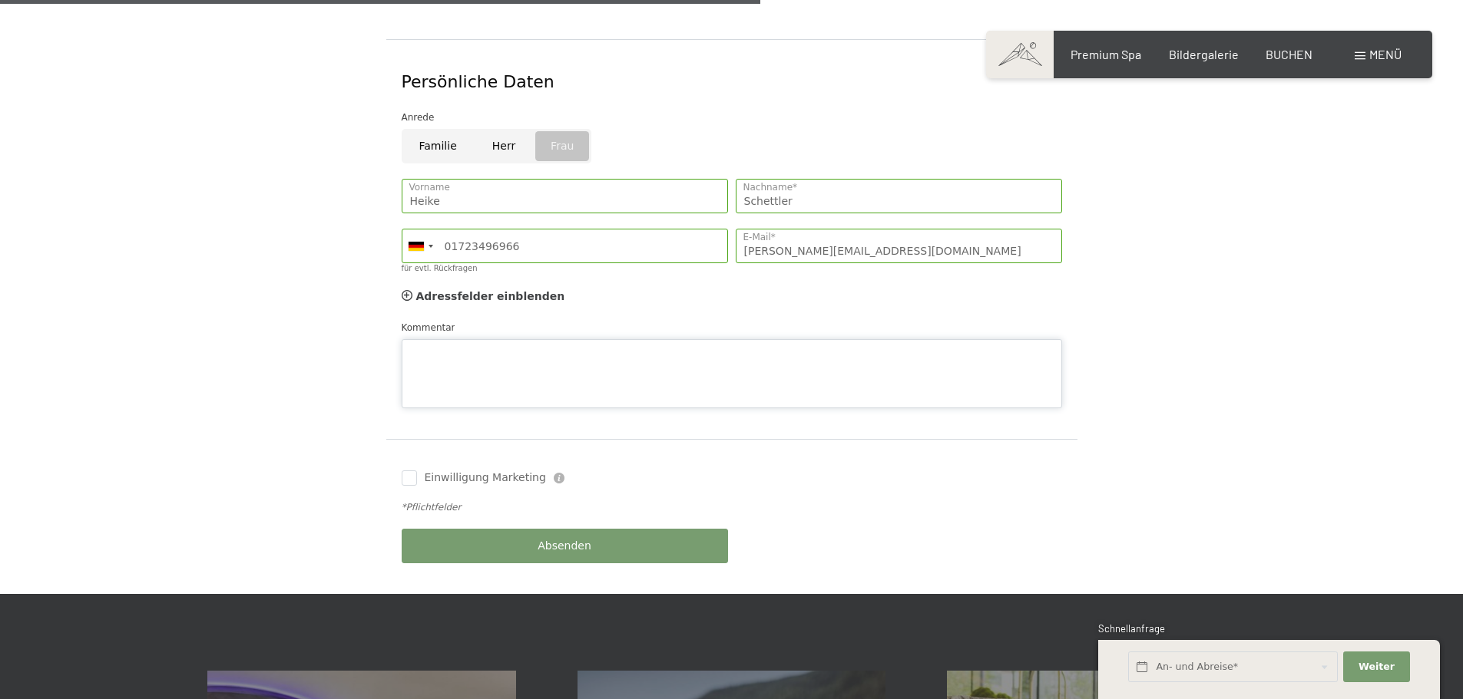
click at [496, 320] on div "Kommentar" at bounding box center [732, 364] width 660 height 88
type textarea "2"
click at [503, 339] on textarea "Halbpension oder §/4" at bounding box center [732, 373] width 660 height 69
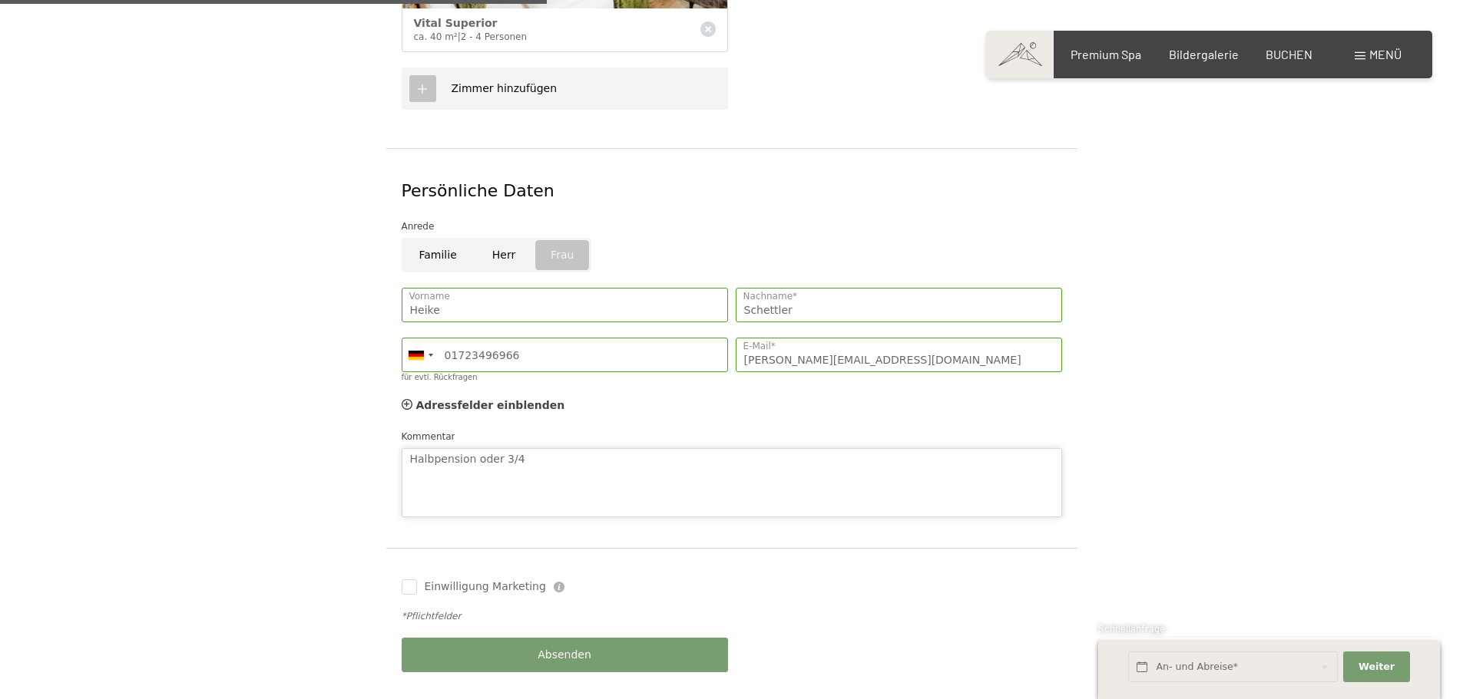
scroll to position [384, 0]
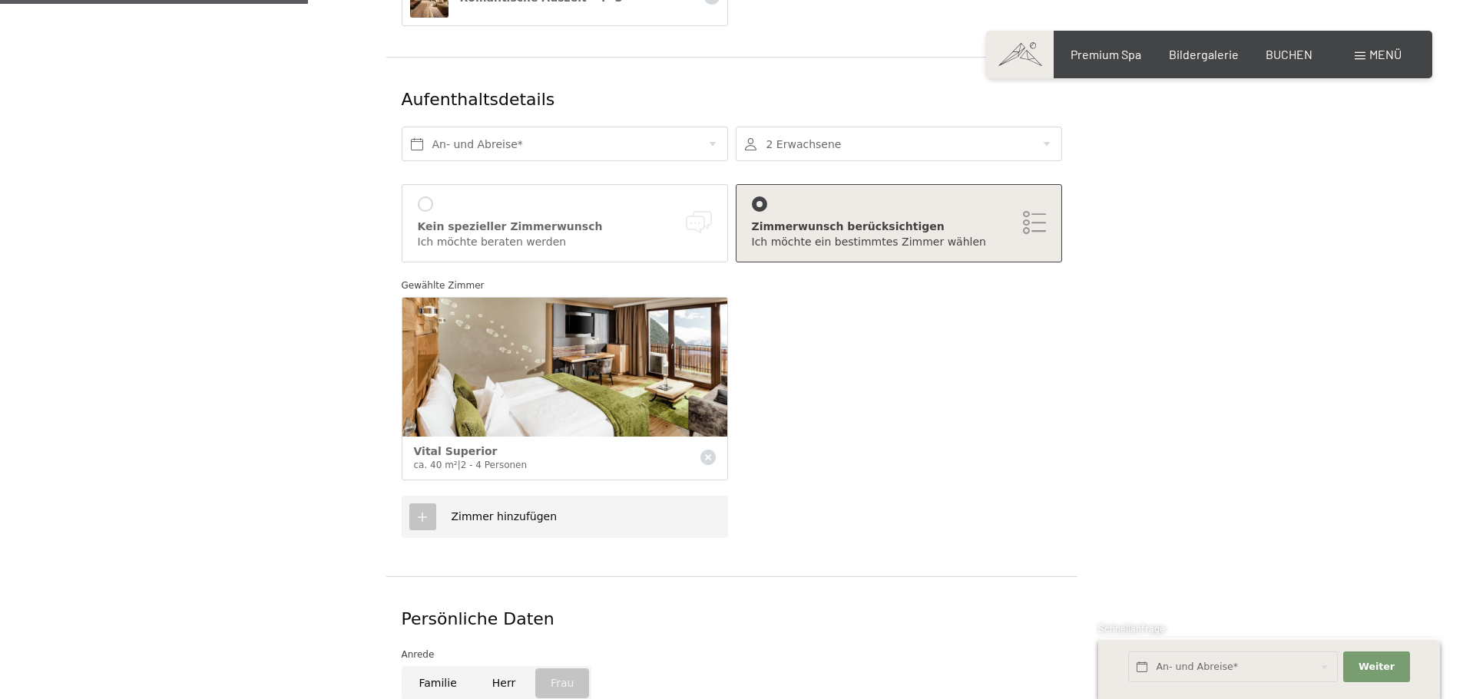
type textarea "Halbpension oder 3/4"
click at [712, 127] on input "text" at bounding box center [565, 144] width 326 height 35
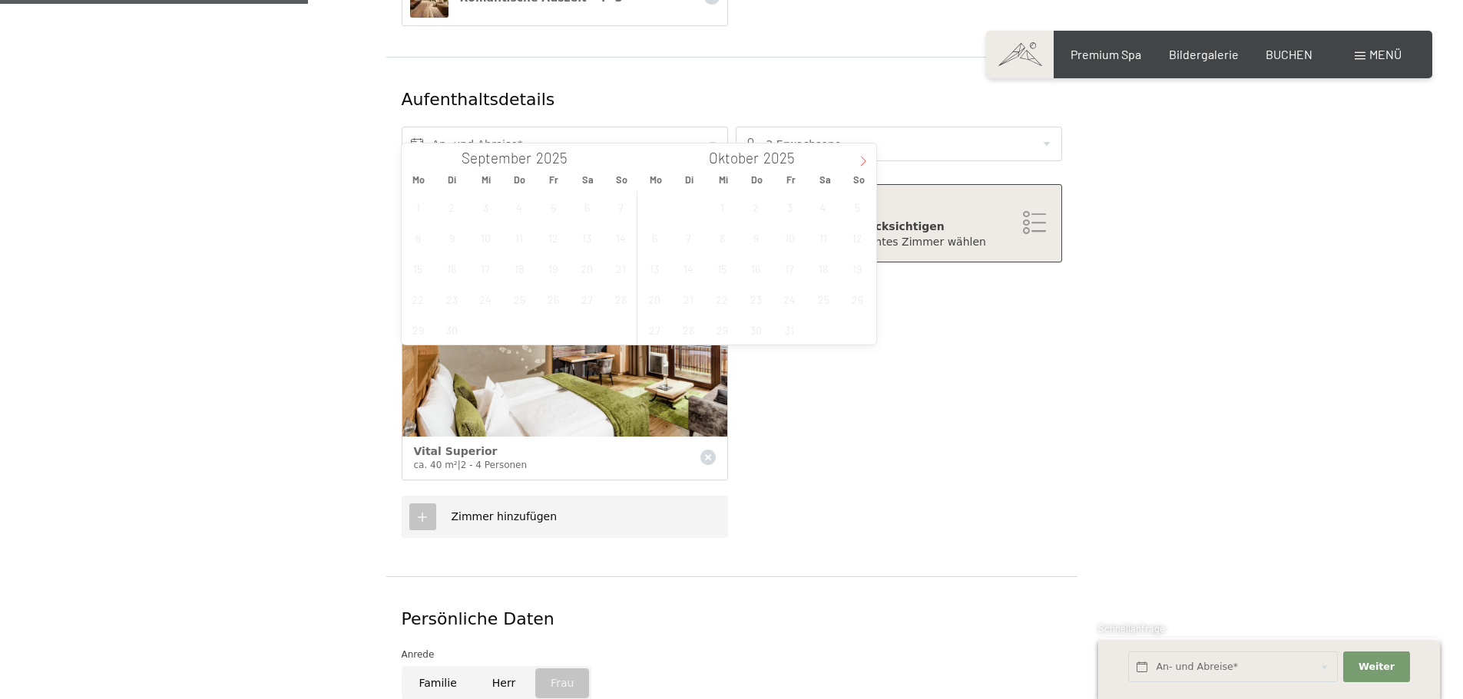
click at [859, 164] on icon at bounding box center [863, 161] width 11 height 11
click at [854, 241] on span "9" at bounding box center [857, 238] width 30 height 30
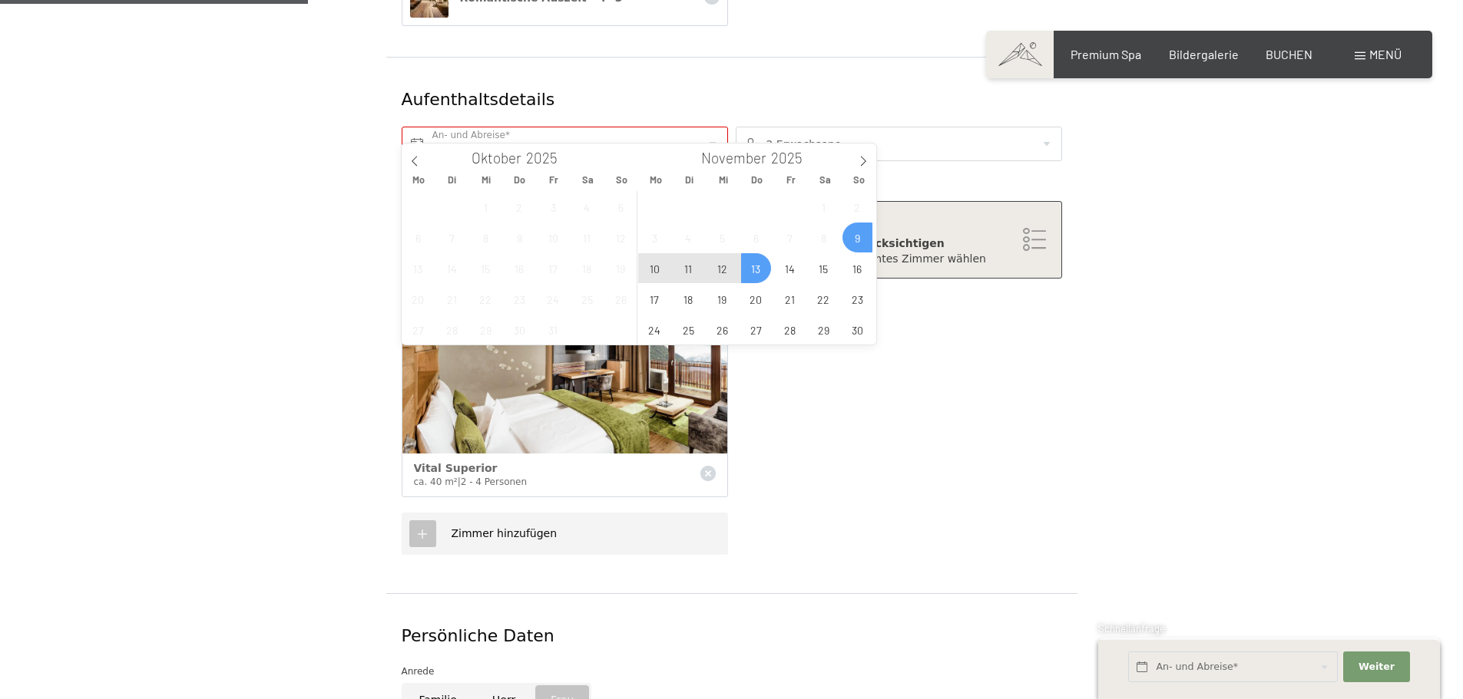
click at [763, 267] on span "13" at bounding box center [756, 268] width 30 height 30
type input "So. 09.11.2025 - Do. 13.11.2025"
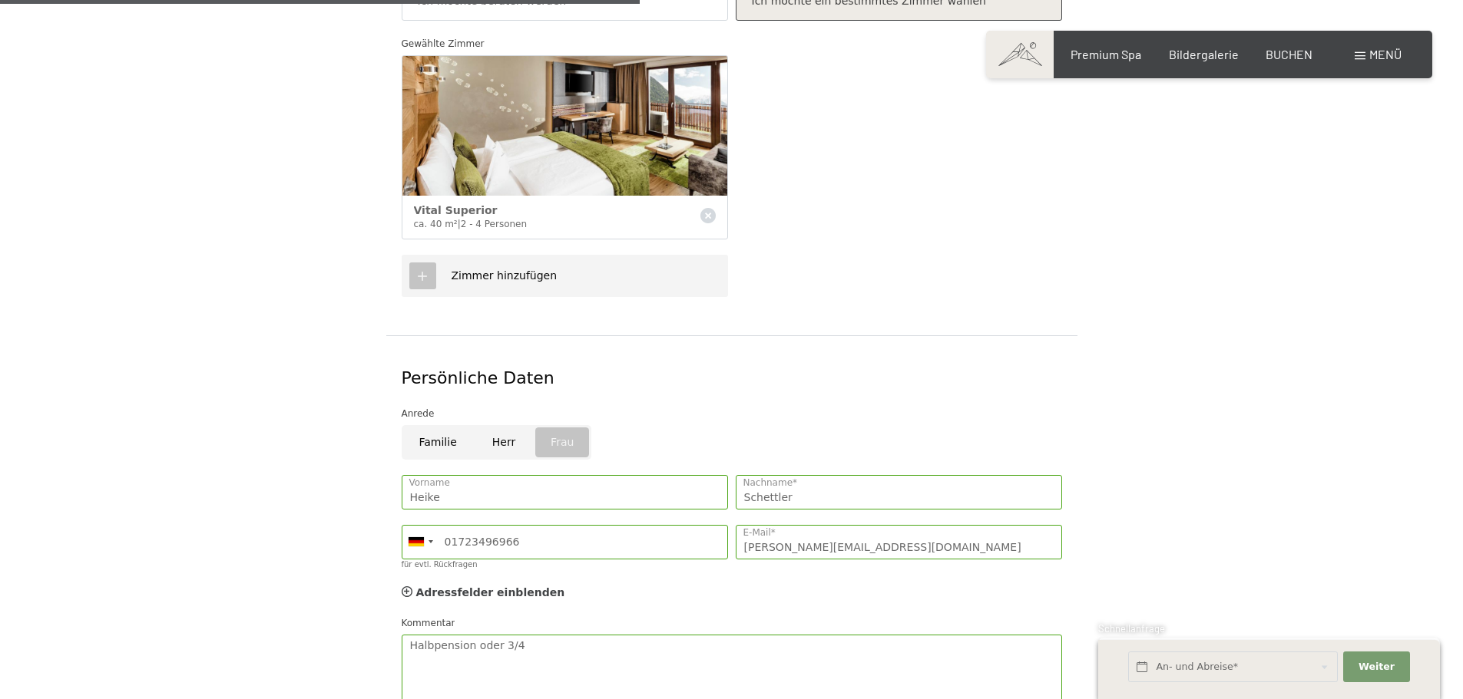
scroll to position [845, 0]
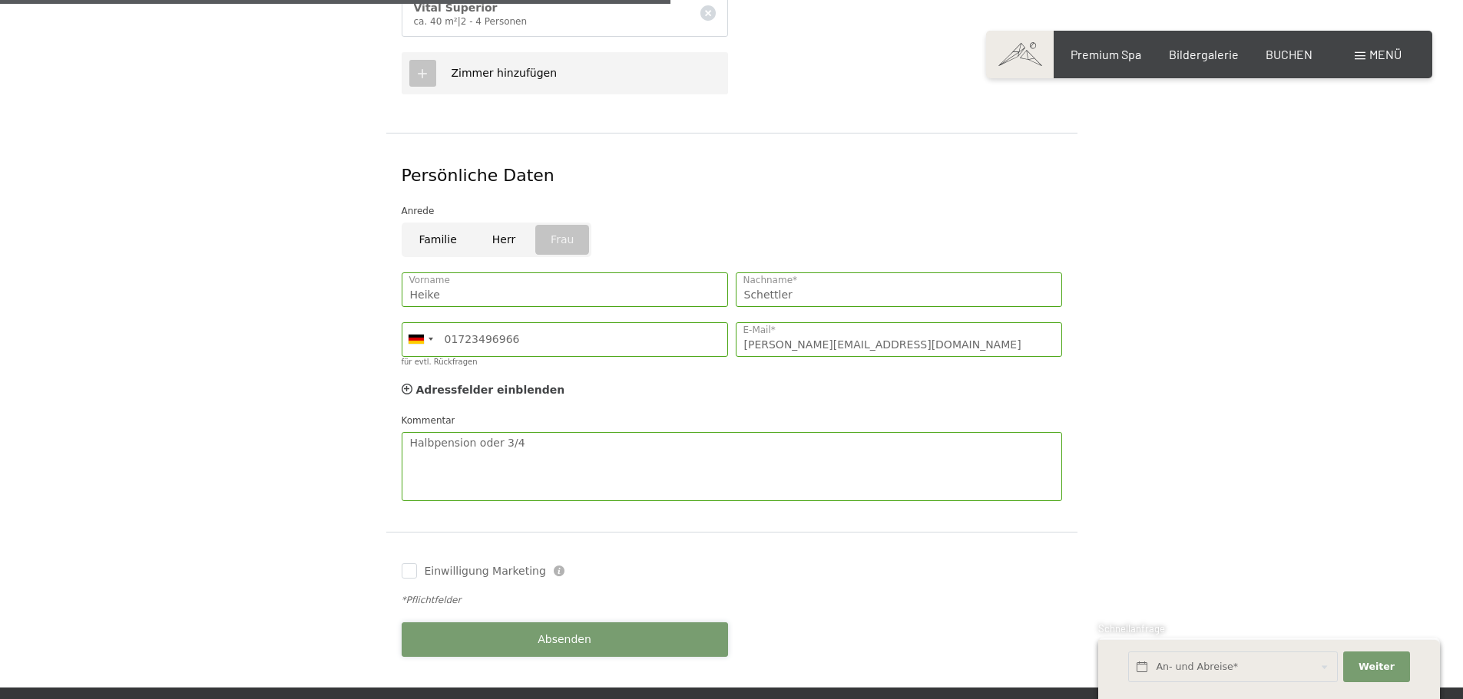
click at [556, 632] on button "Absenden" at bounding box center [565, 640] width 326 height 35
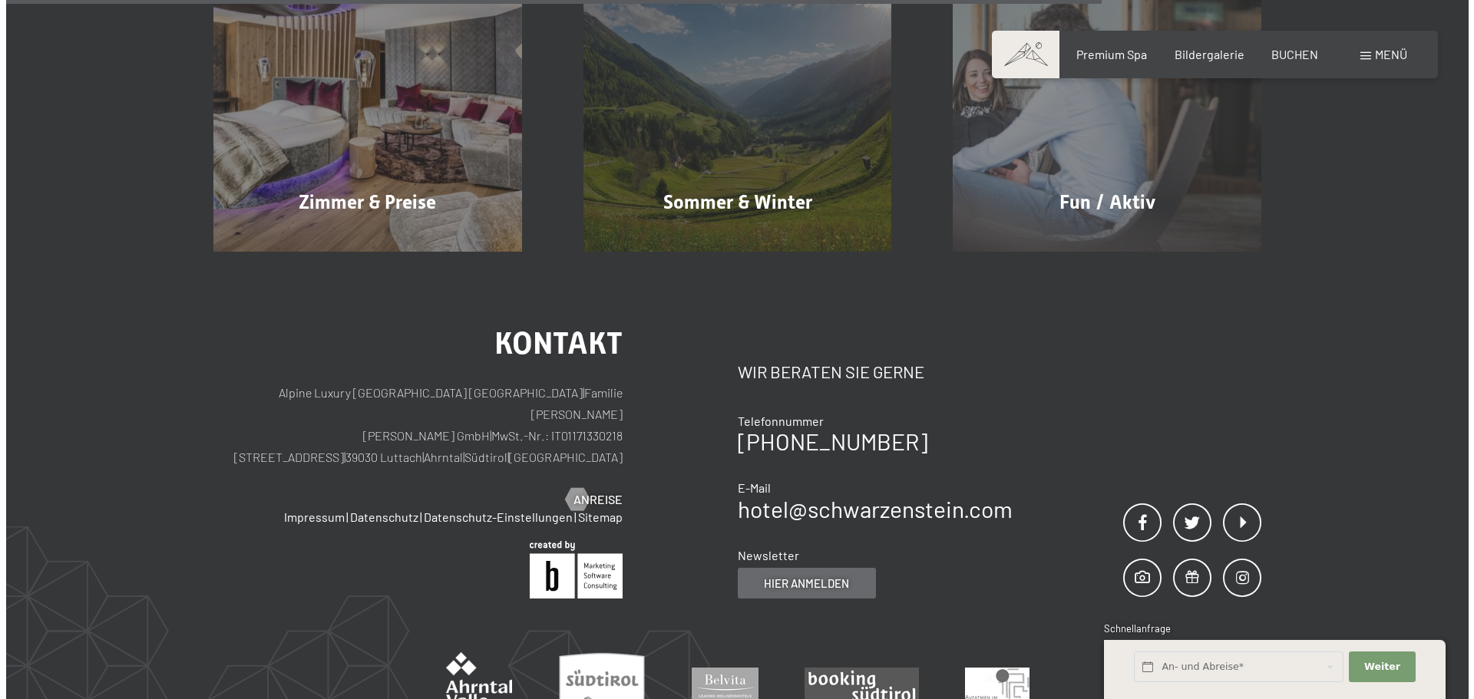
scroll to position [845, 0]
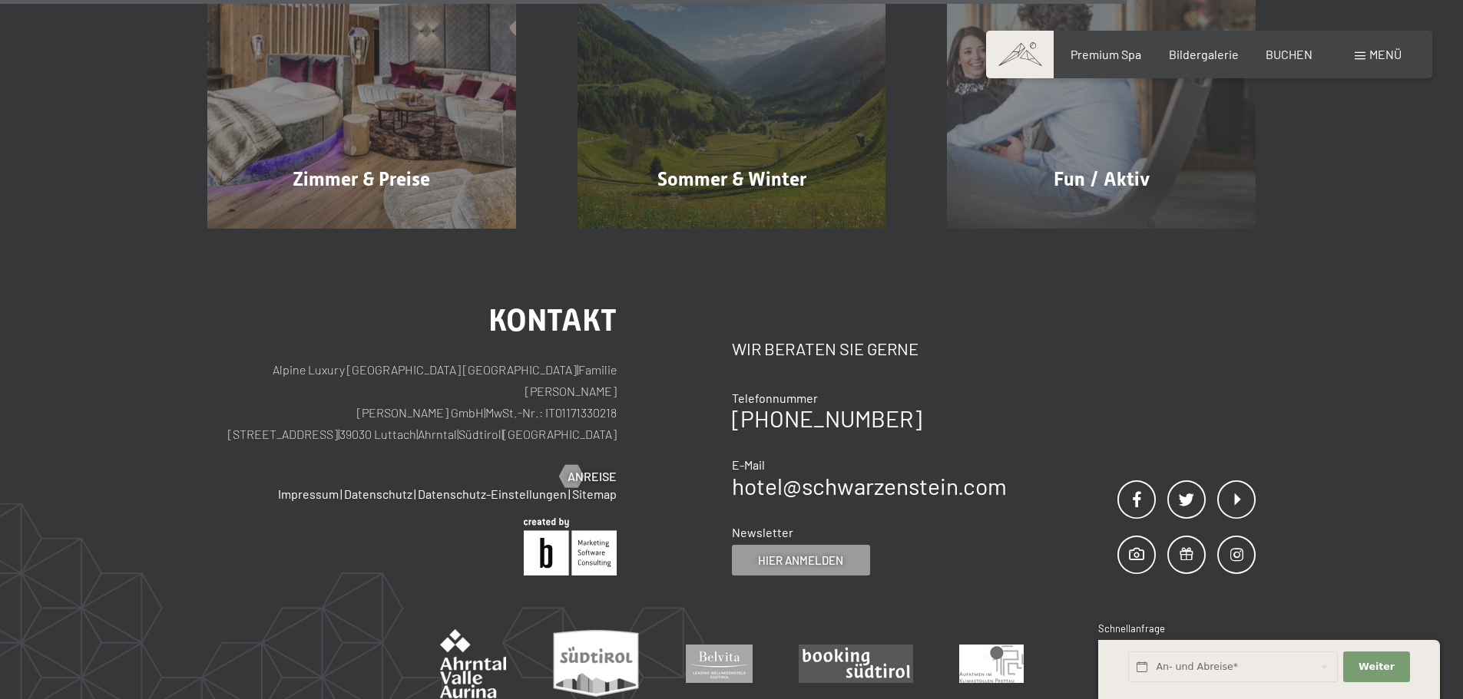
click at [1363, 52] on span at bounding box center [1359, 56] width 11 height 8
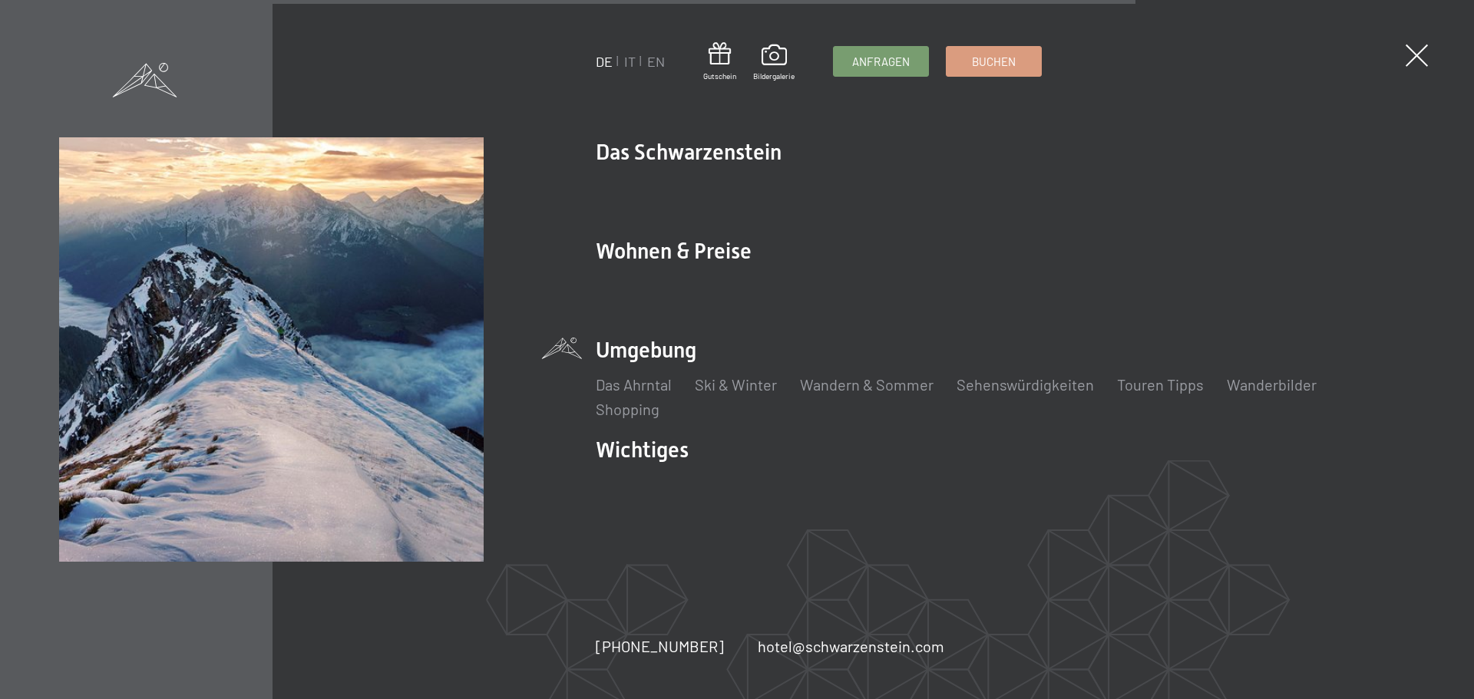
click at [653, 357] on li "Umgebung Das Ahrntal Ski & Winter Skifahren Skischule Wandern & [PERSON_NAME] W…" at bounding box center [1005, 378] width 819 height 84
click at [639, 383] on link "Das Ahrntal" at bounding box center [634, 384] width 76 height 18
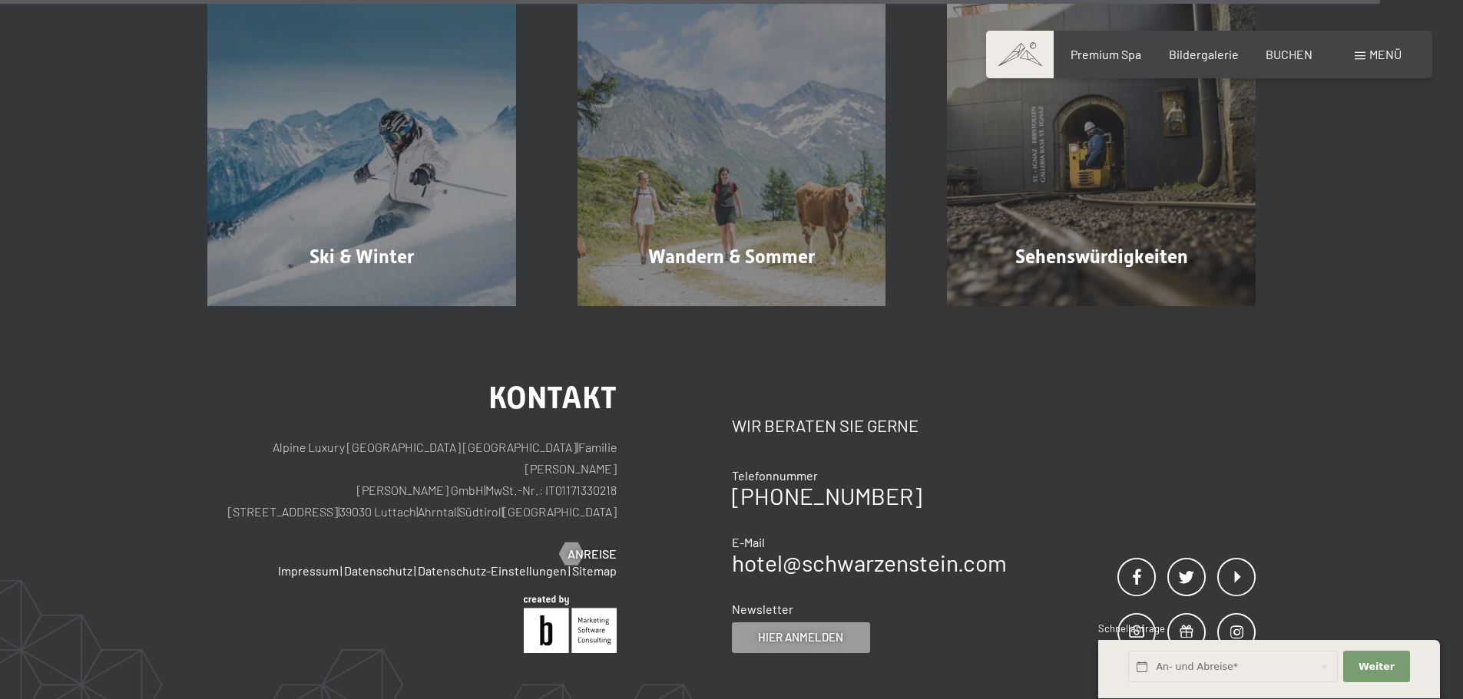
scroll to position [5297, 0]
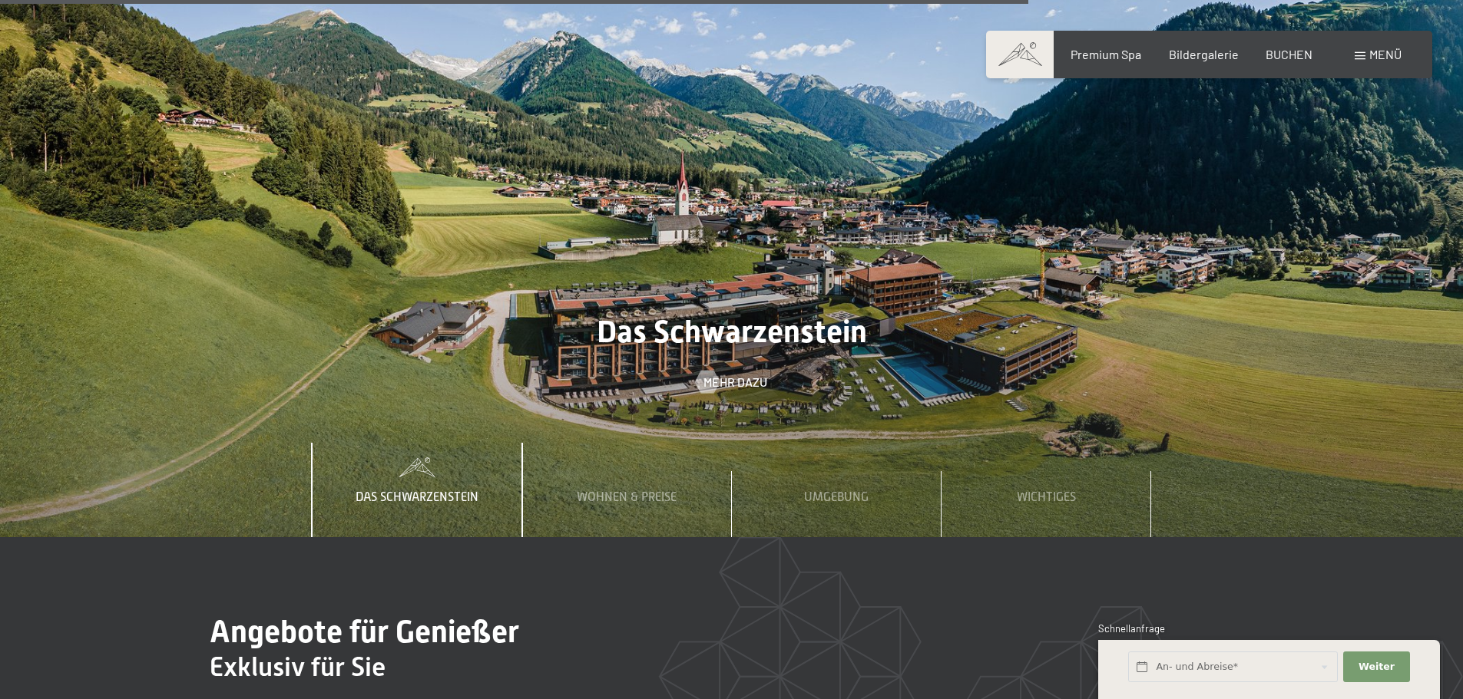
scroll to position [5451, 0]
click at [836, 491] on span "Umgebung" at bounding box center [836, 498] width 64 height 14
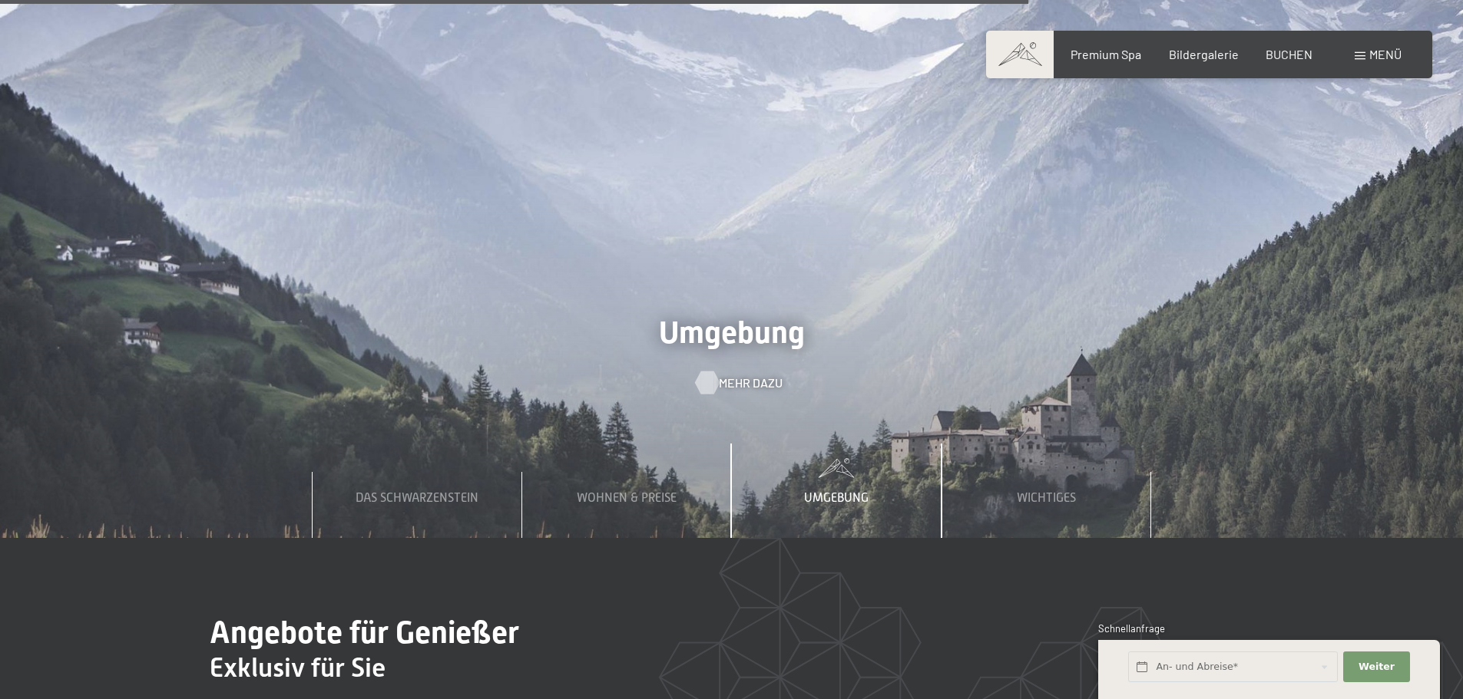
click at [734, 375] on span "Mehr dazu" at bounding box center [751, 383] width 64 height 17
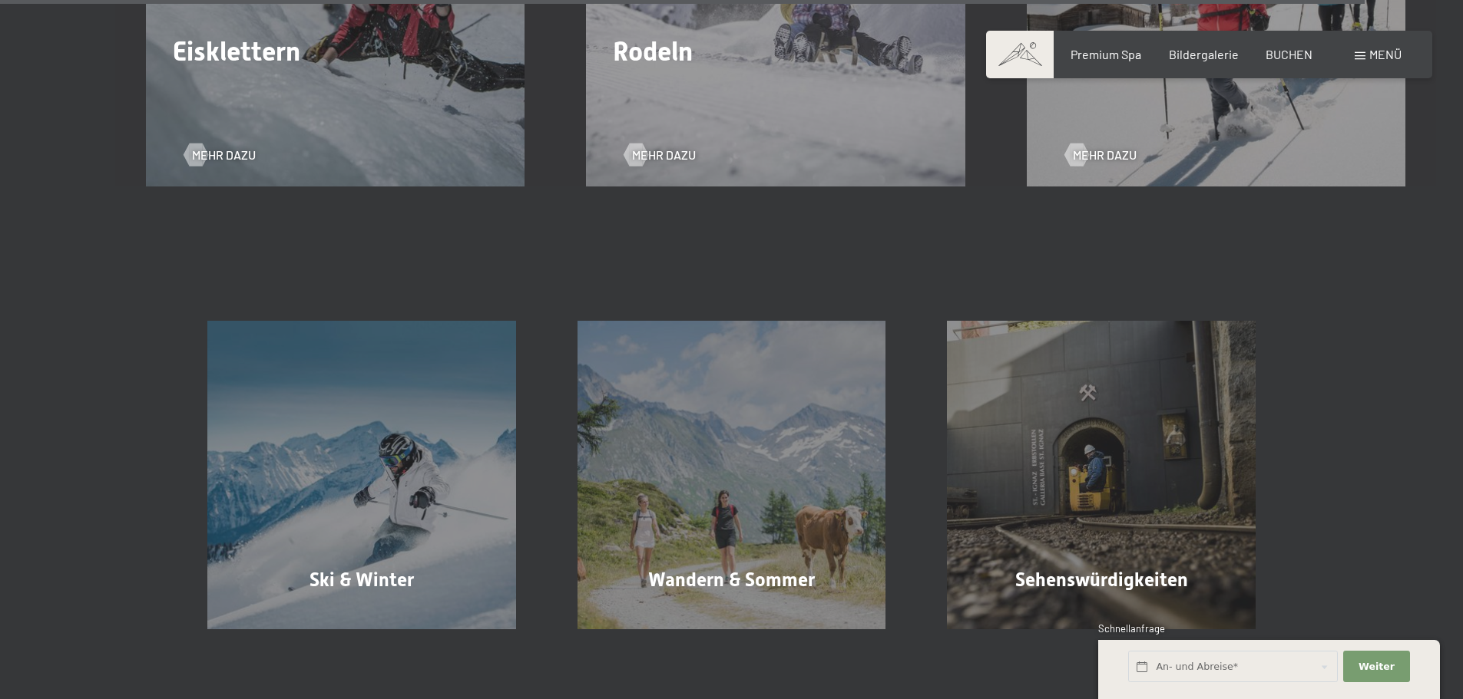
scroll to position [5297, 0]
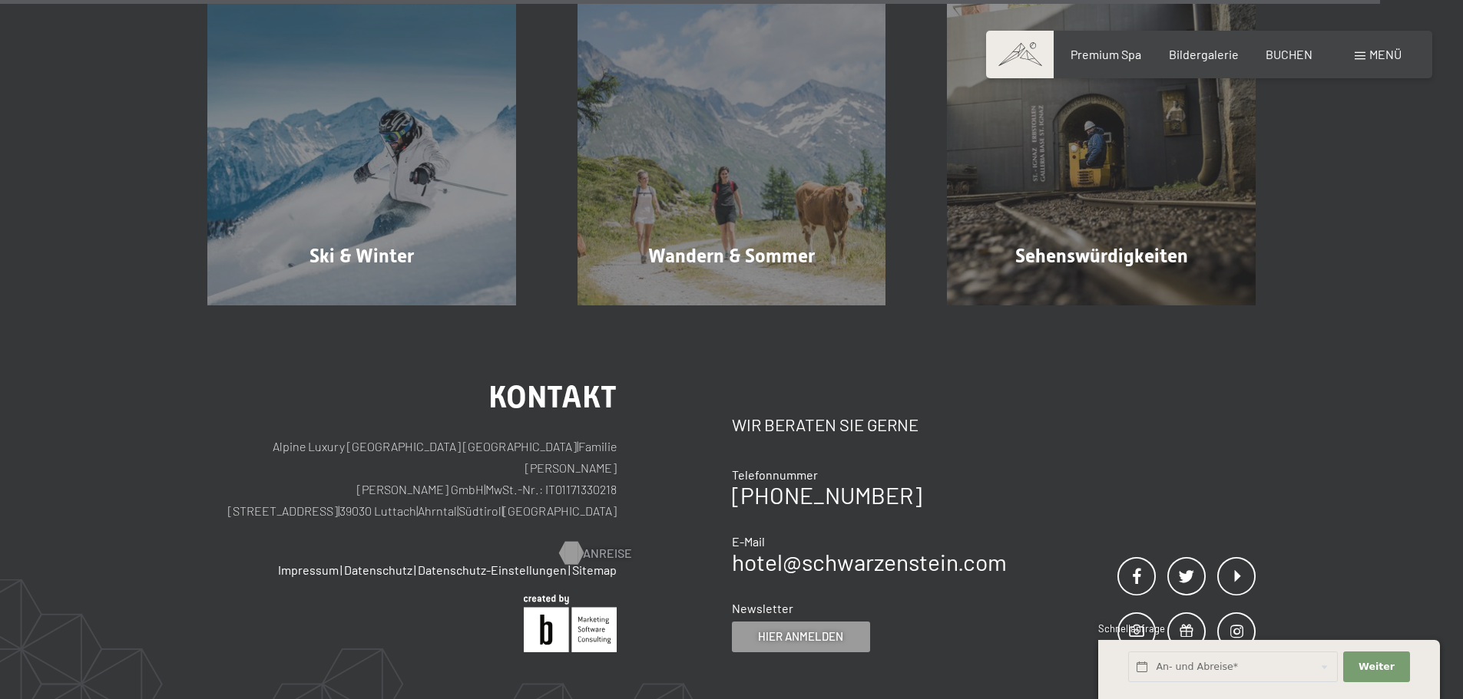
click at [572, 542] on div at bounding box center [570, 553] width 13 height 23
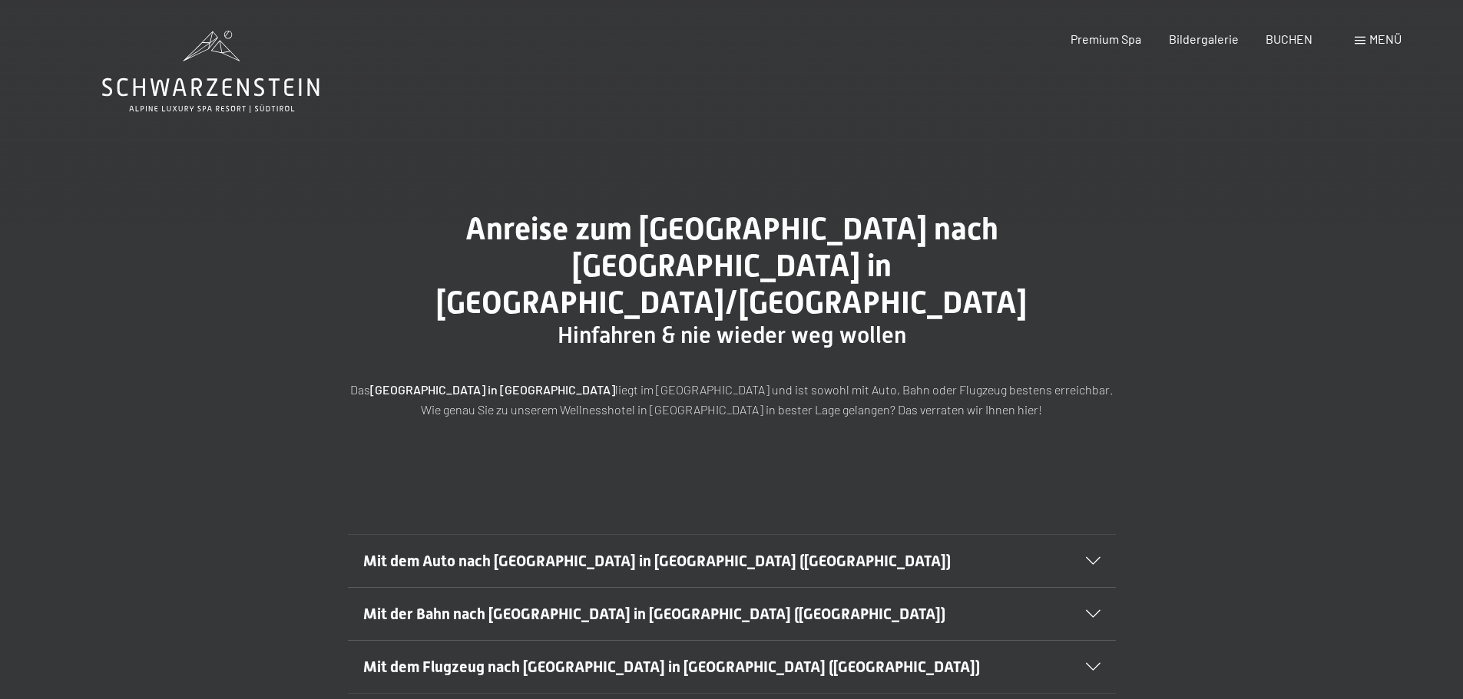
click at [1093, 557] on icon at bounding box center [1093, 561] width 15 height 8
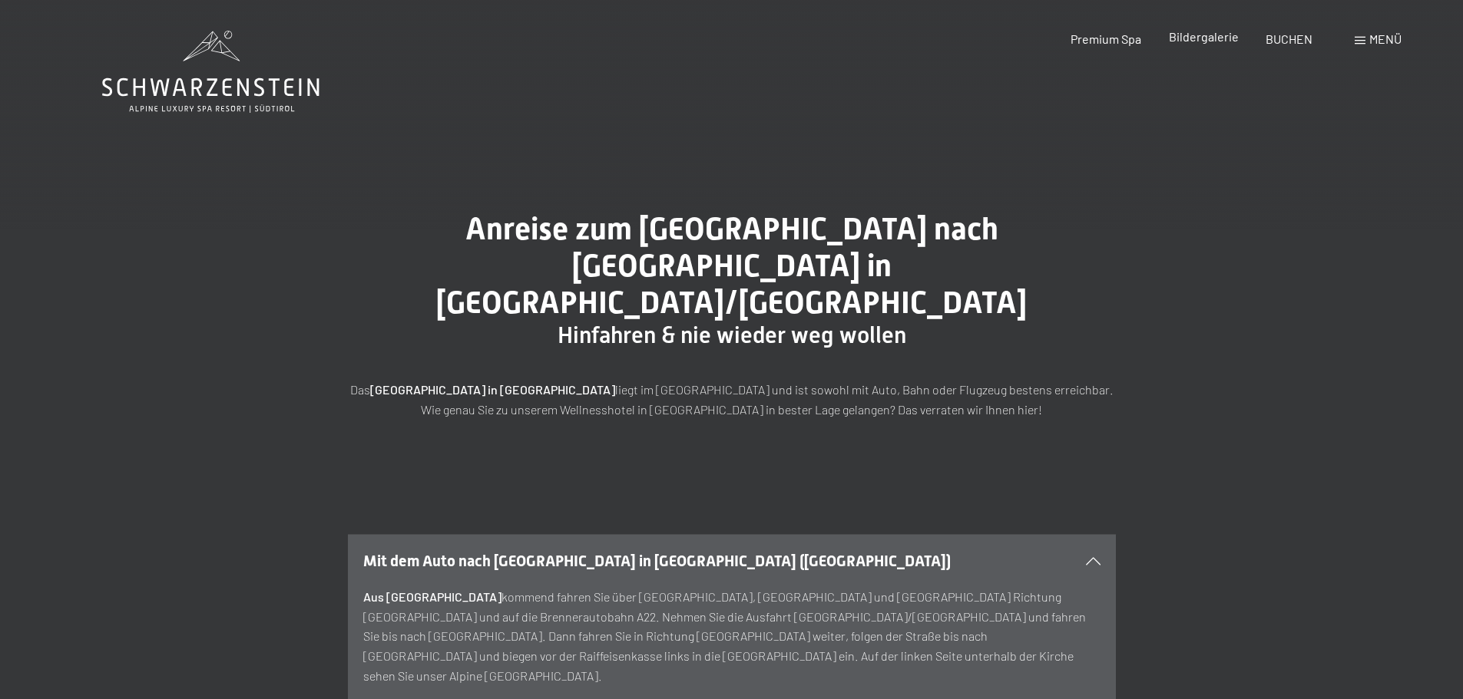
click at [1189, 38] on span "Bildergalerie" at bounding box center [1204, 36] width 70 height 15
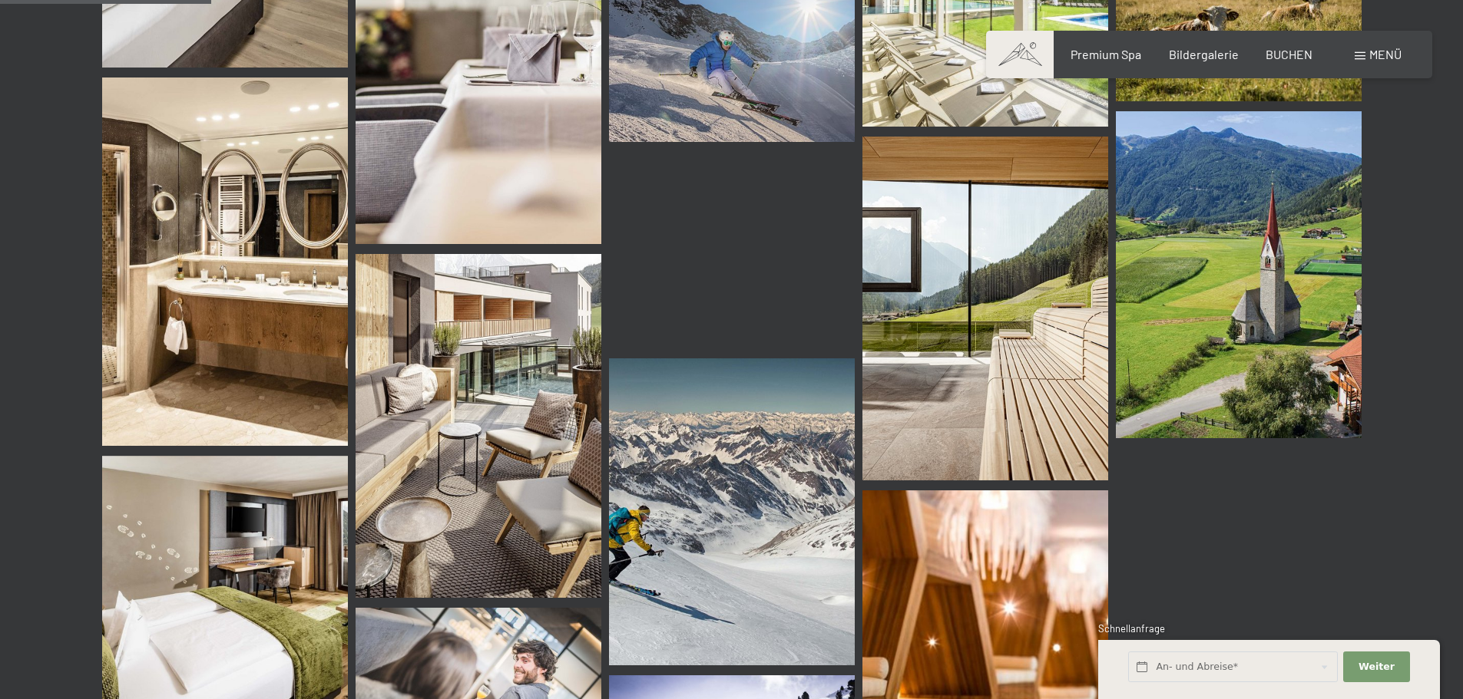
scroll to position [2917, 0]
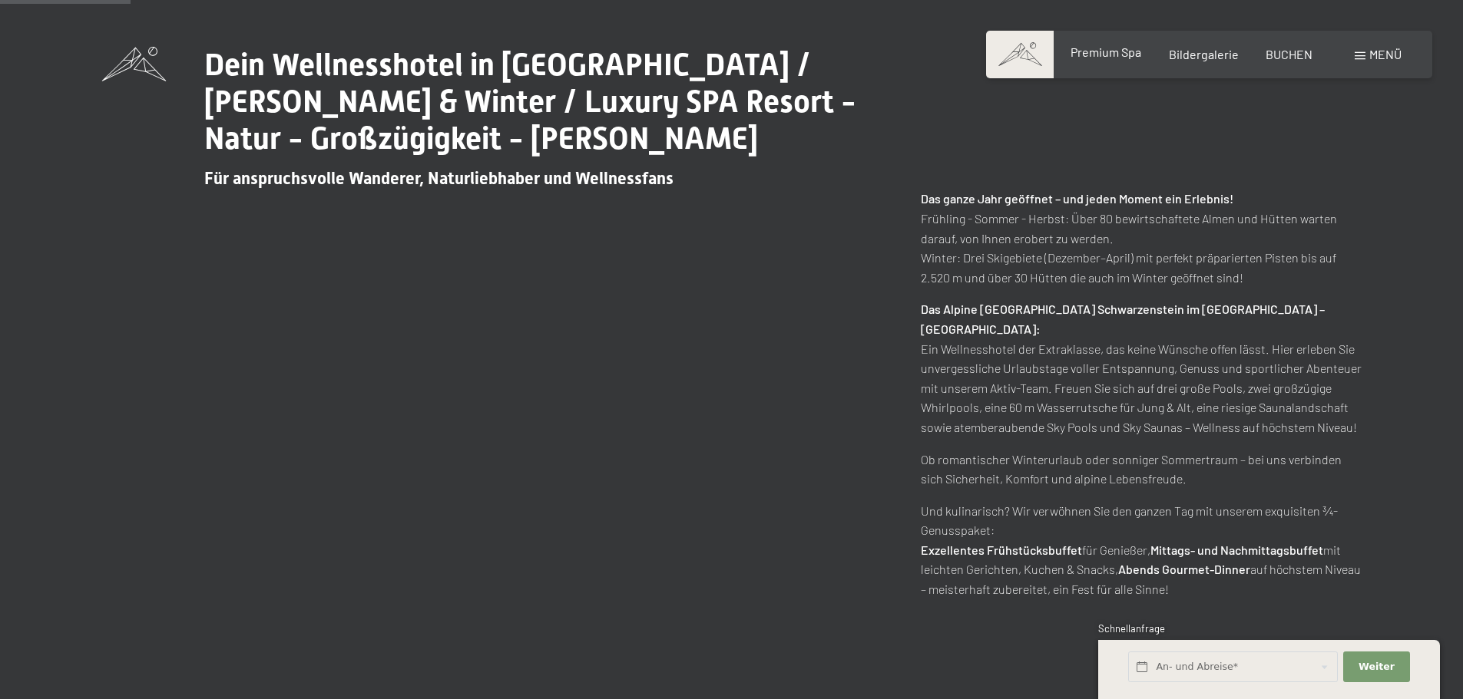
click at [1108, 52] on span "Premium Spa" at bounding box center [1105, 52] width 71 height 15
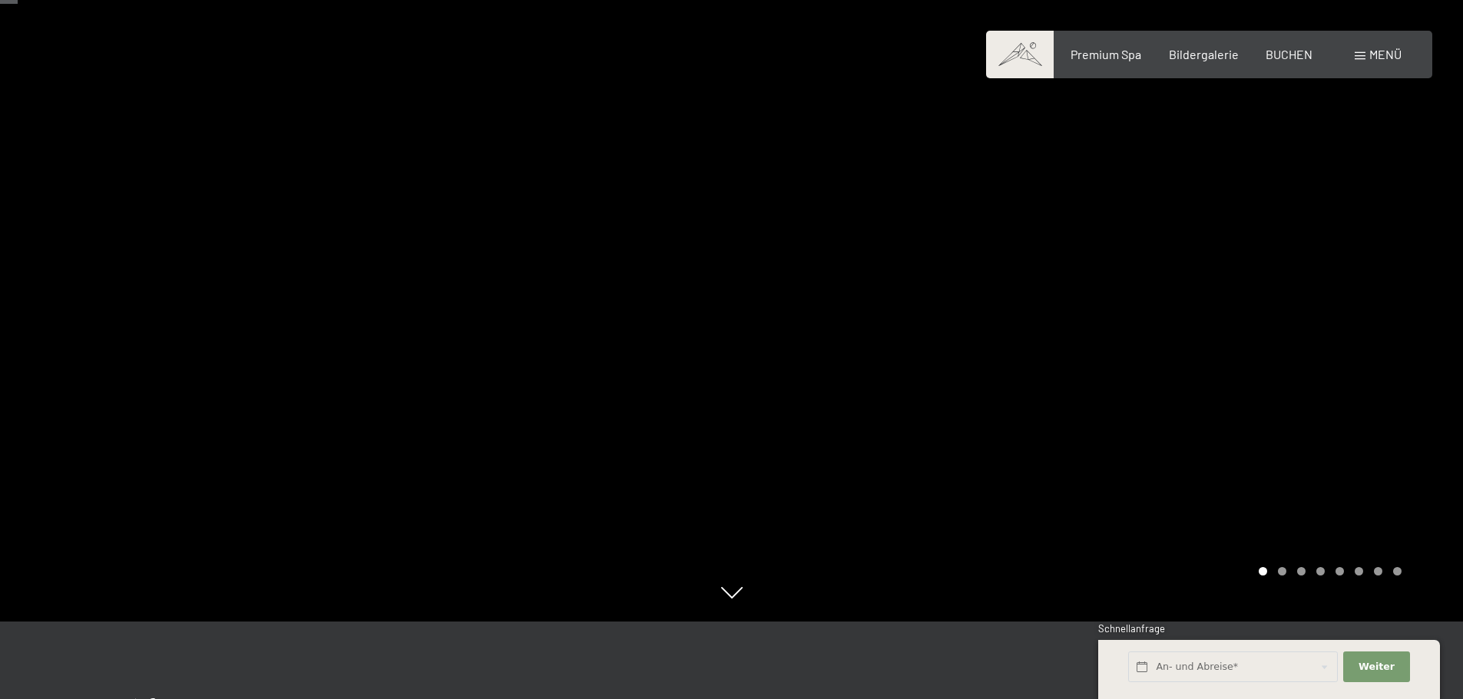
scroll to position [77, 0]
click at [937, 422] on div at bounding box center [1098, 272] width 732 height 699
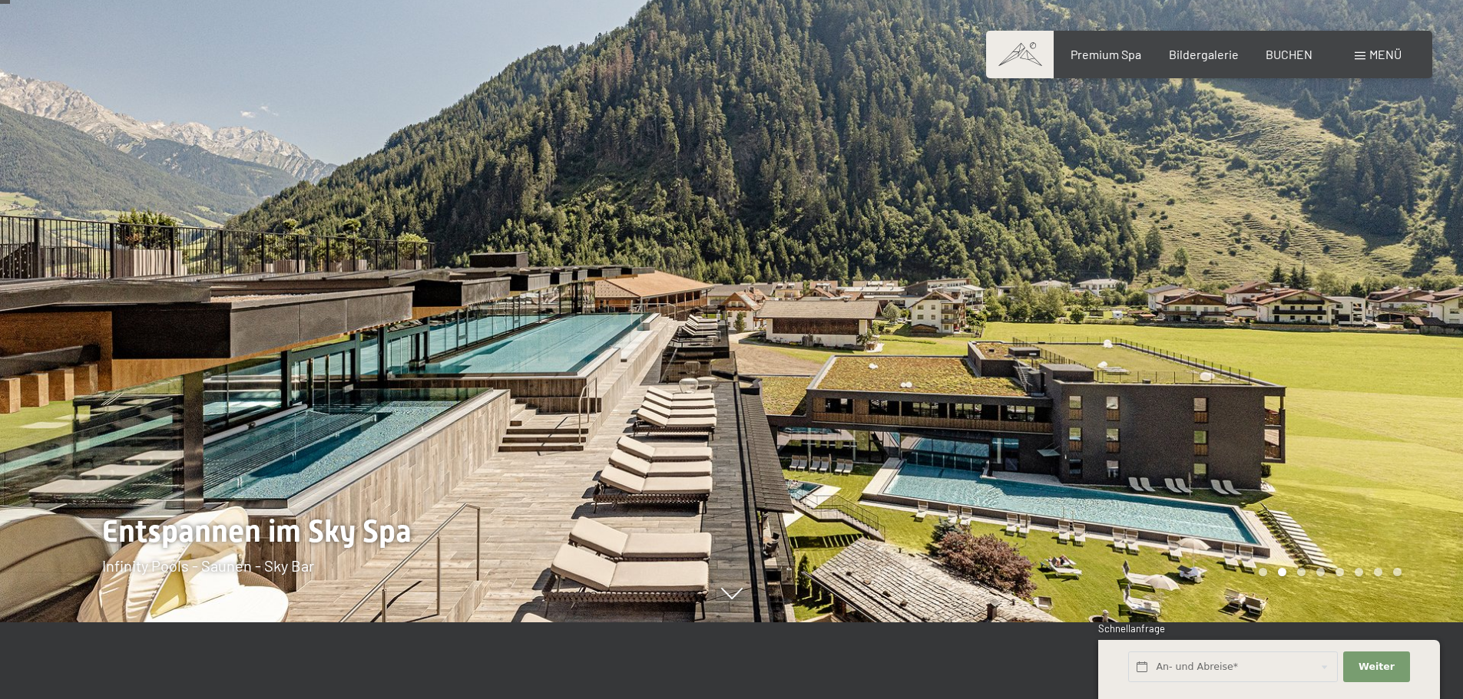
click at [982, 420] on div at bounding box center [1098, 272] width 732 height 699
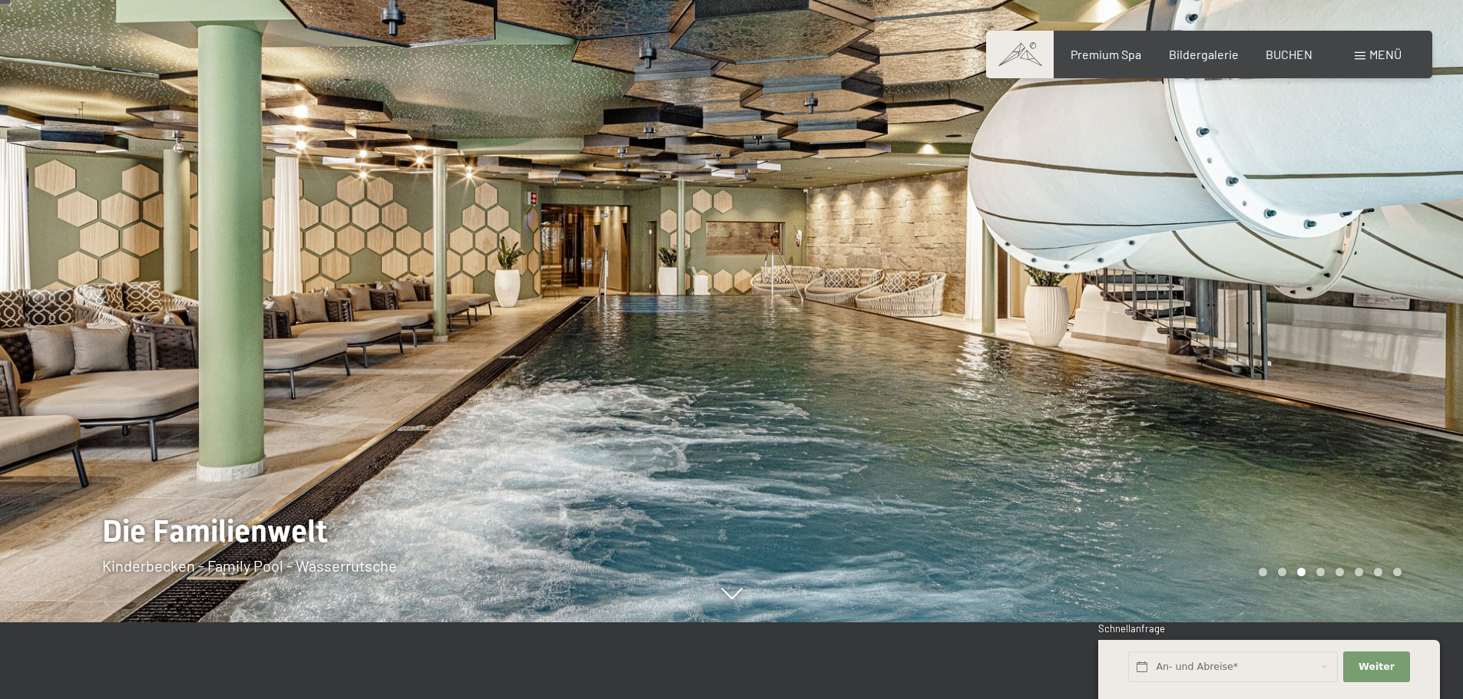
click at [981, 420] on div at bounding box center [1098, 272] width 732 height 699
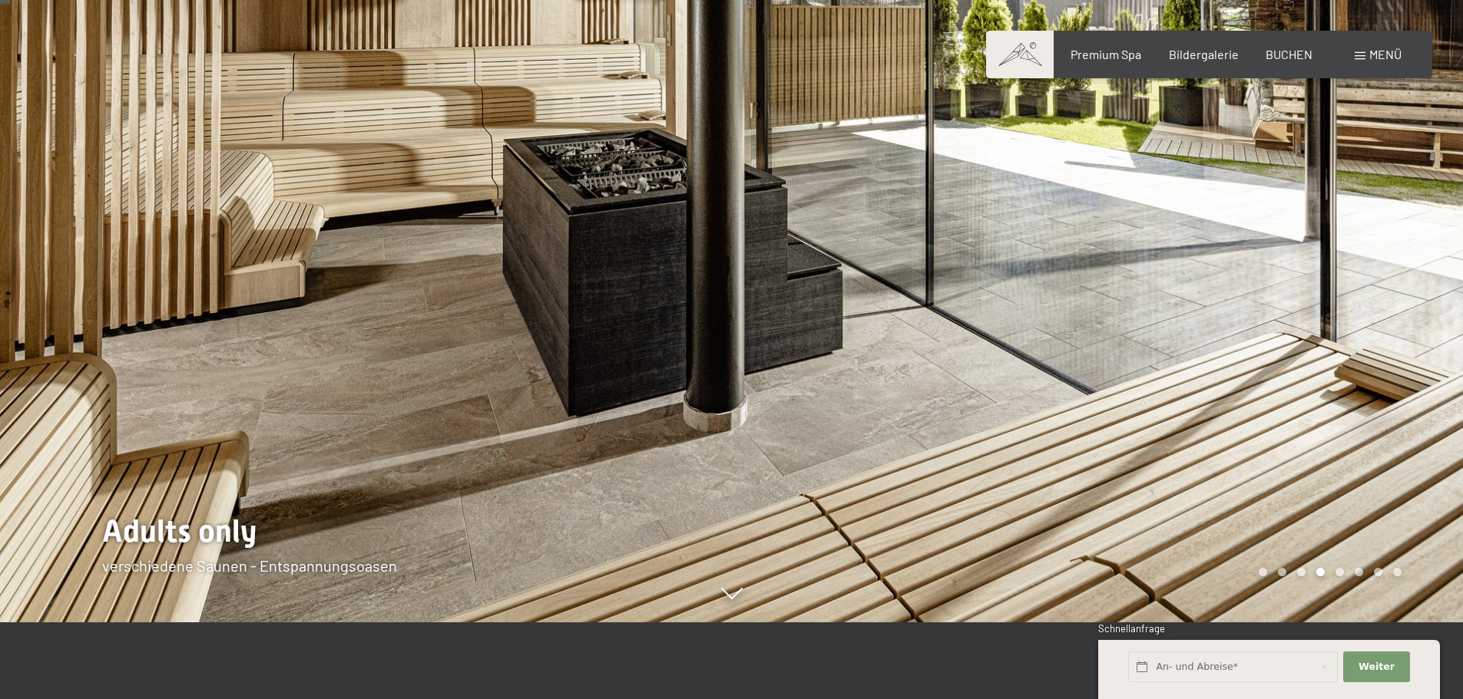
click at [980, 420] on div at bounding box center [1098, 272] width 732 height 699
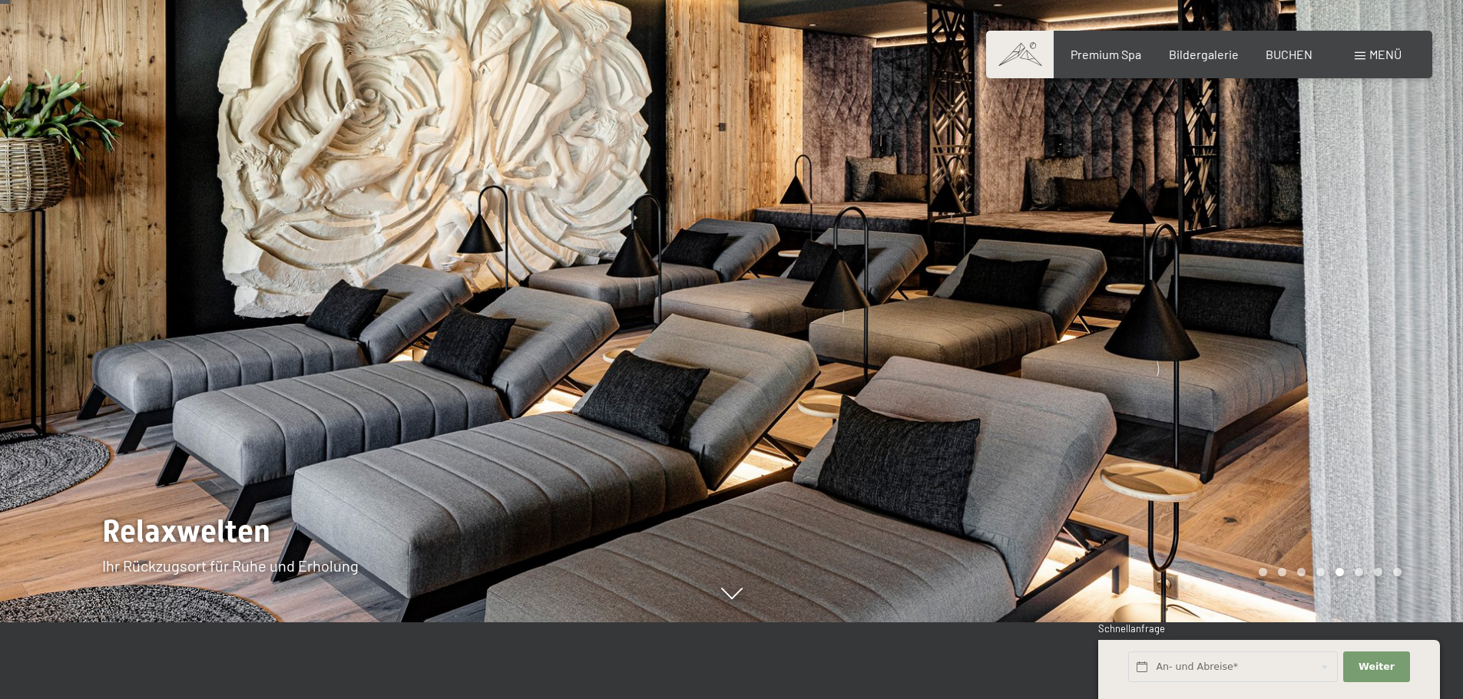
click at [980, 420] on div at bounding box center [1098, 272] width 732 height 699
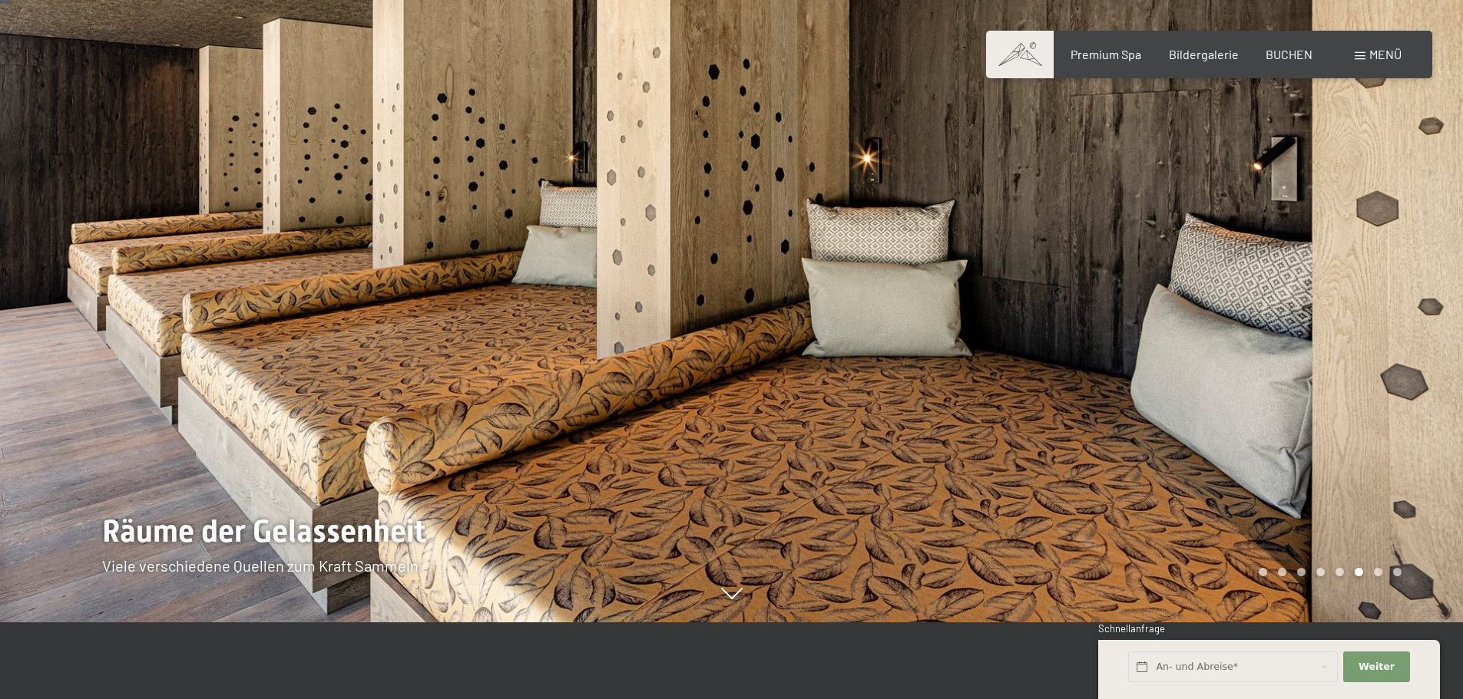
click at [980, 420] on div at bounding box center [1098, 272] width 732 height 699
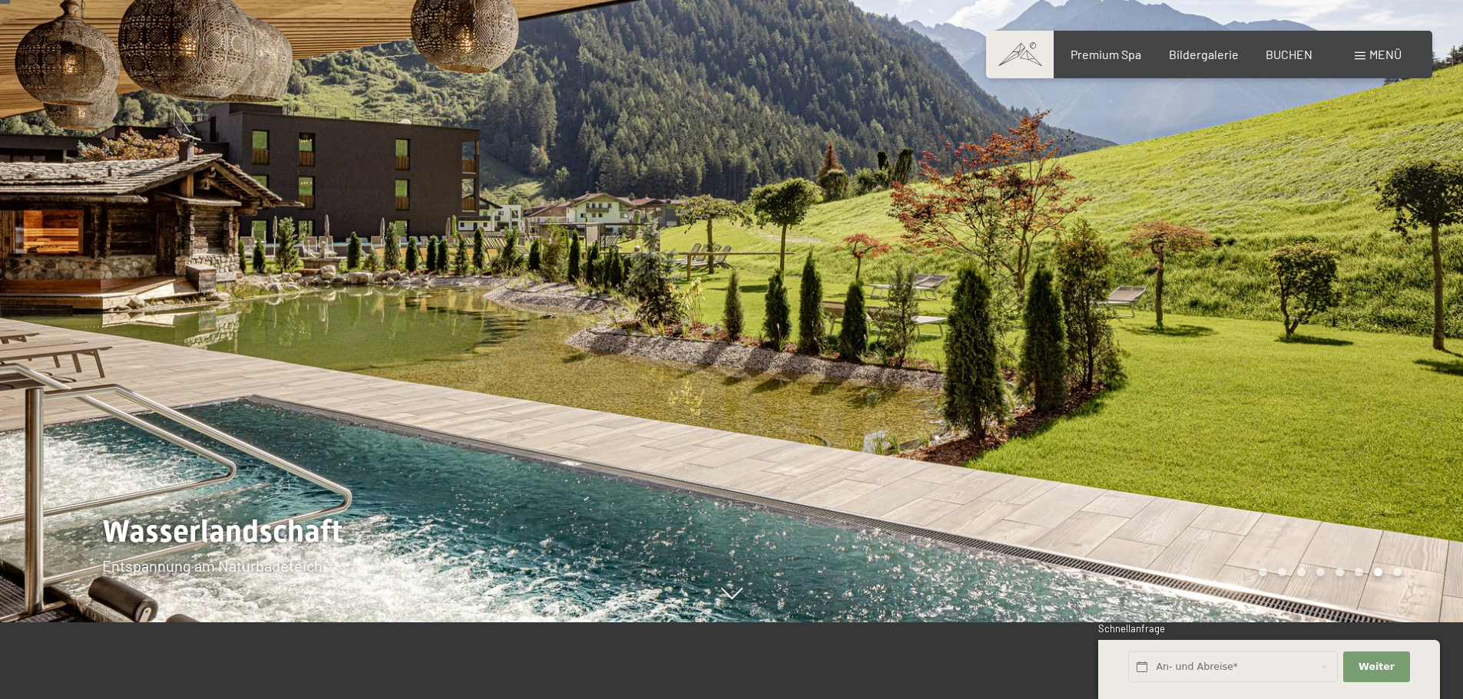
click at [980, 420] on div at bounding box center [1098, 272] width 732 height 699
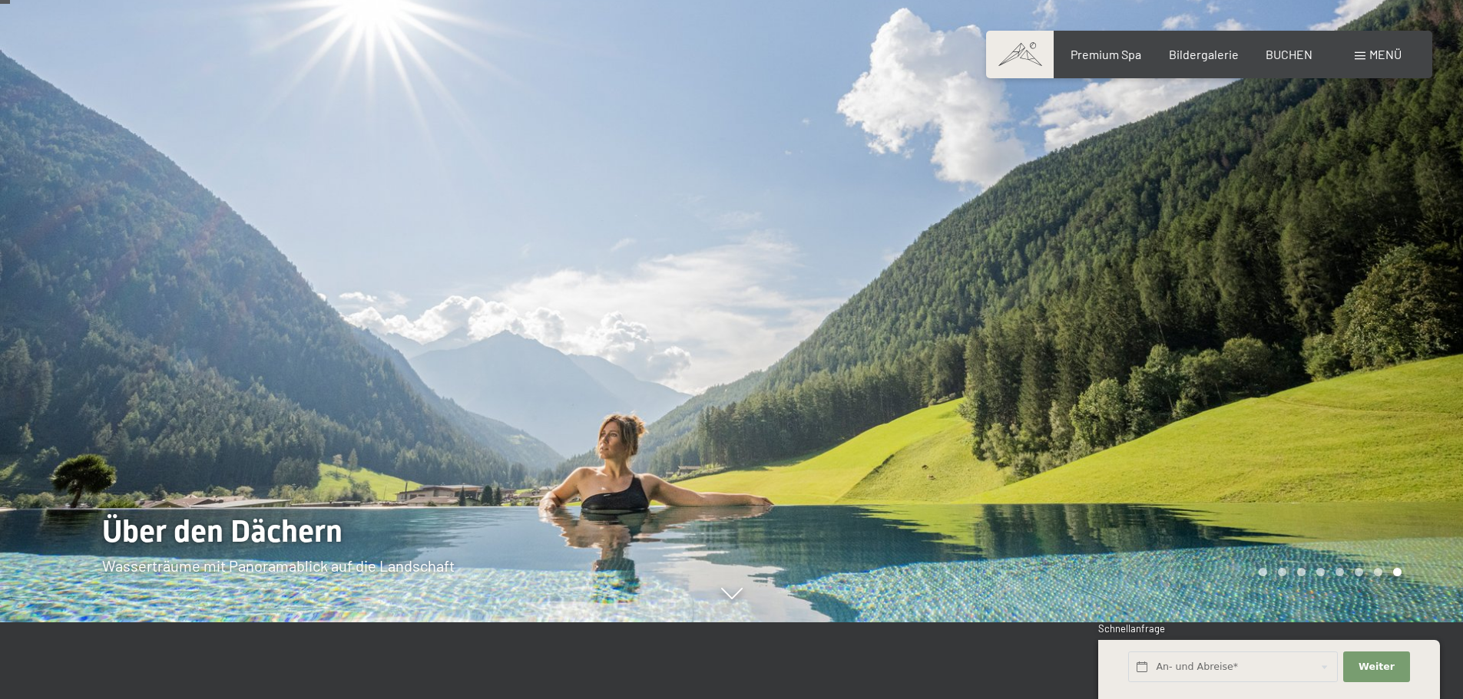
click at [980, 420] on div at bounding box center [1098, 272] width 732 height 699
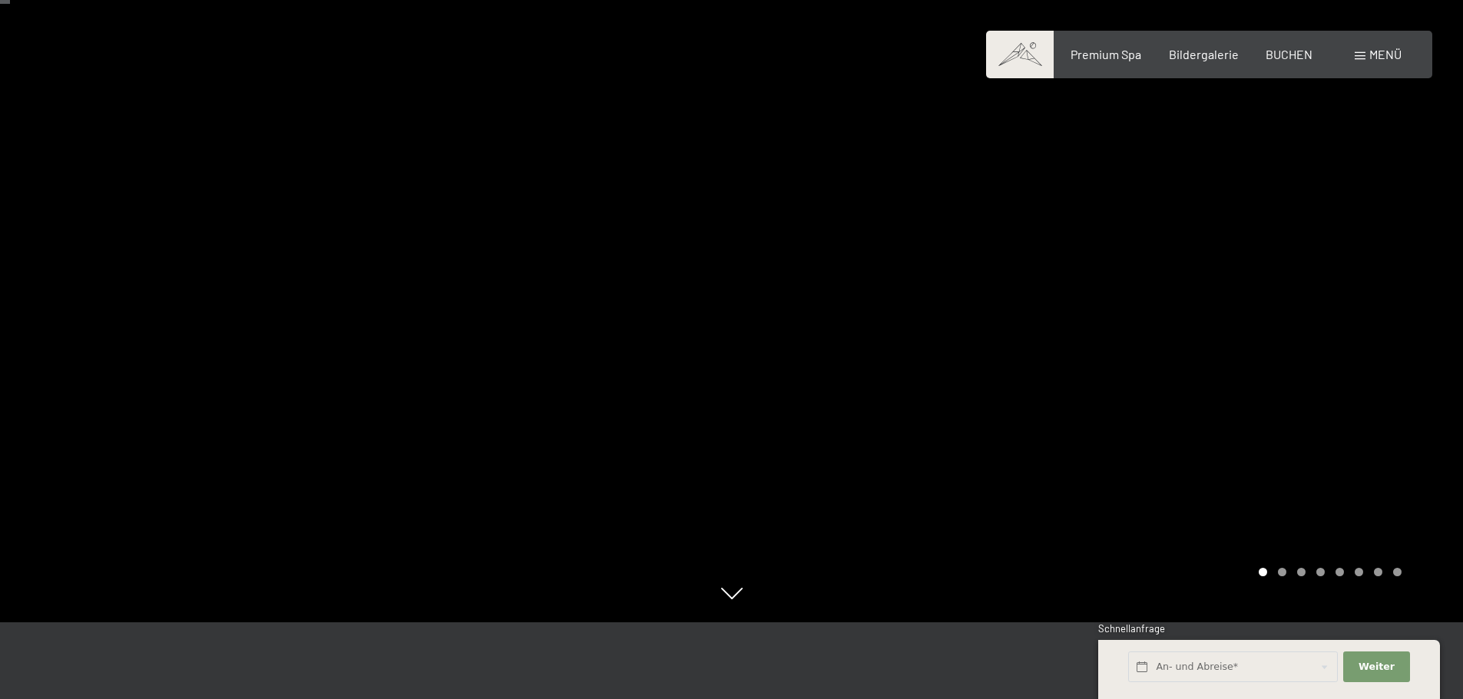
click at [980, 420] on div at bounding box center [1098, 272] width 732 height 699
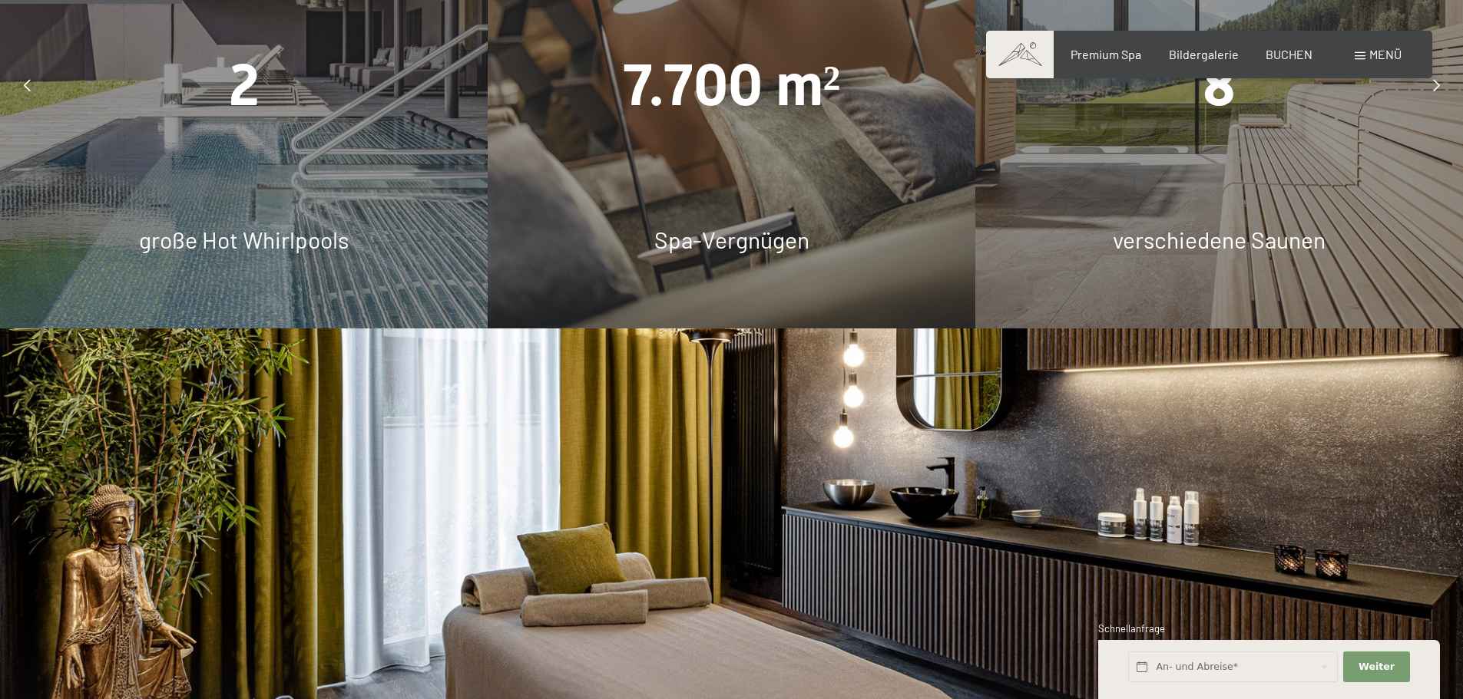
scroll to position [1305, 0]
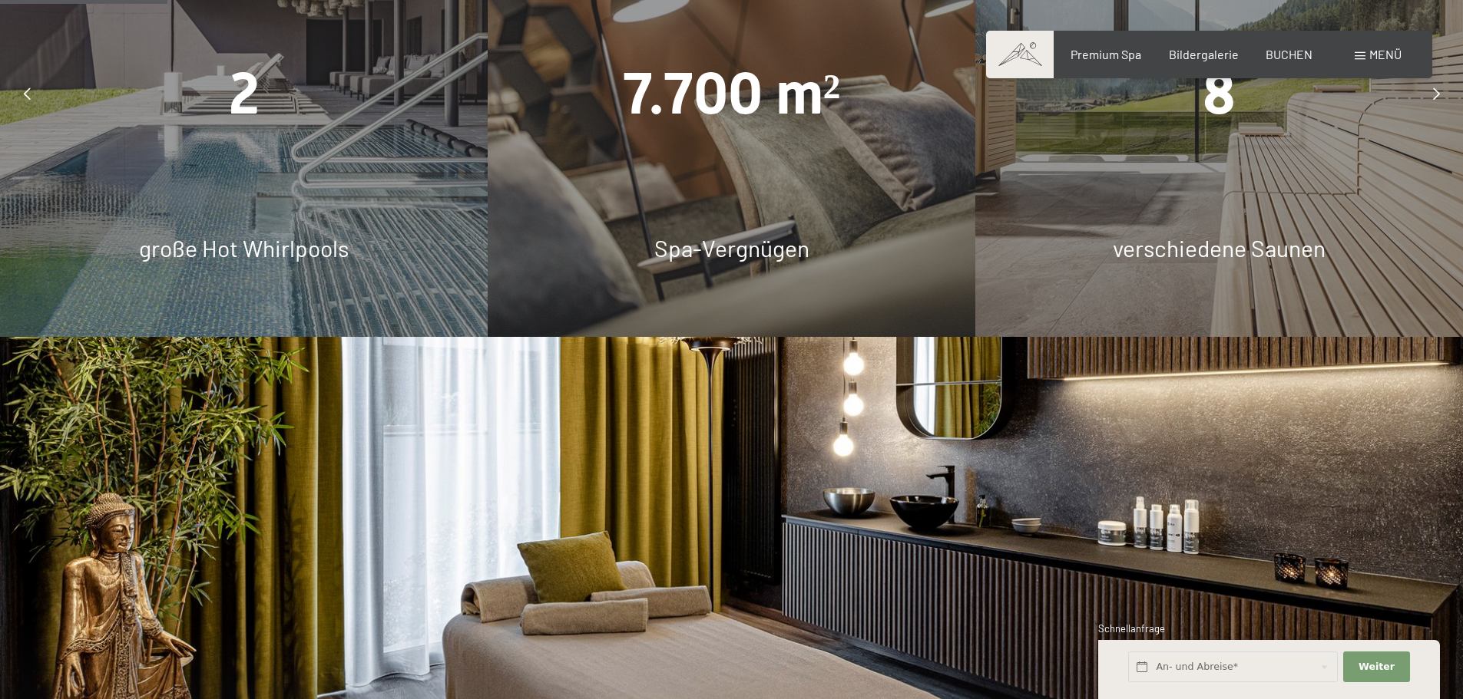
click at [1434, 96] on icon at bounding box center [1436, 94] width 7 height 12
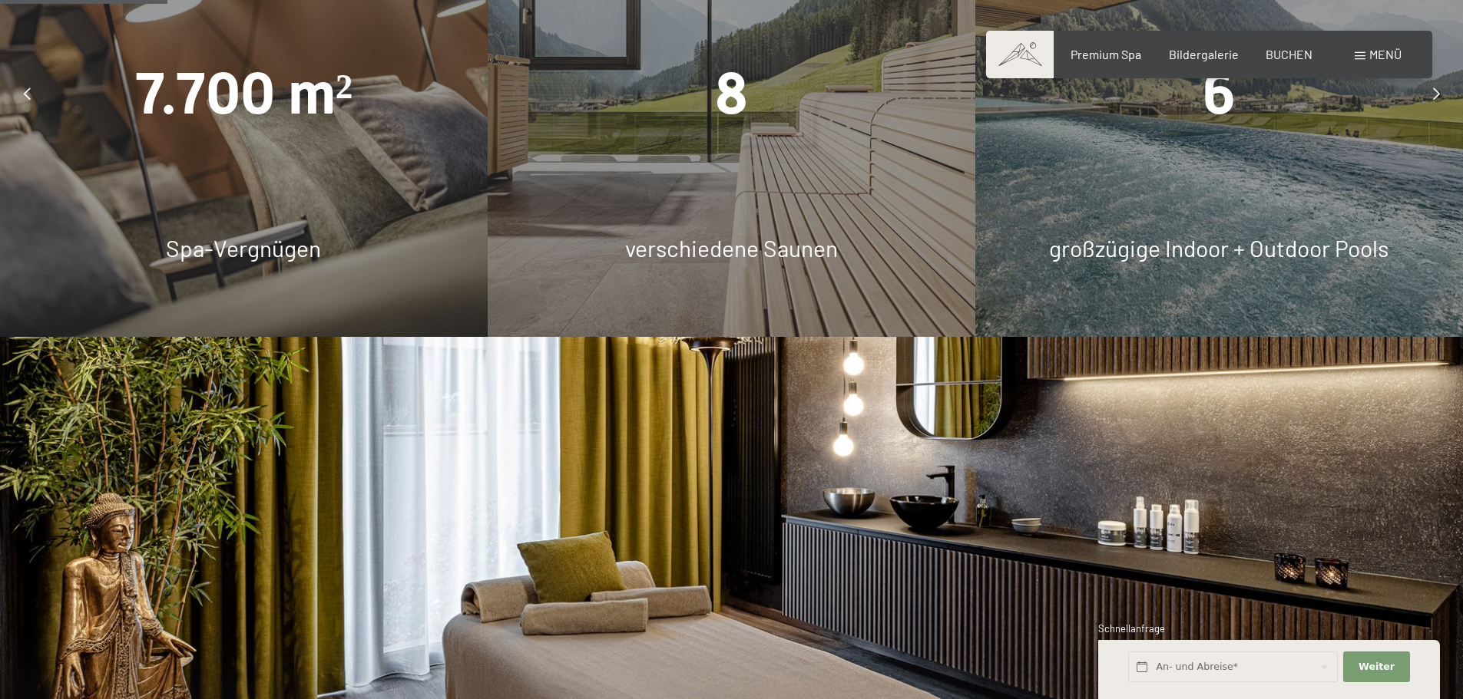
click at [1433, 98] on icon at bounding box center [1436, 94] width 7 height 12
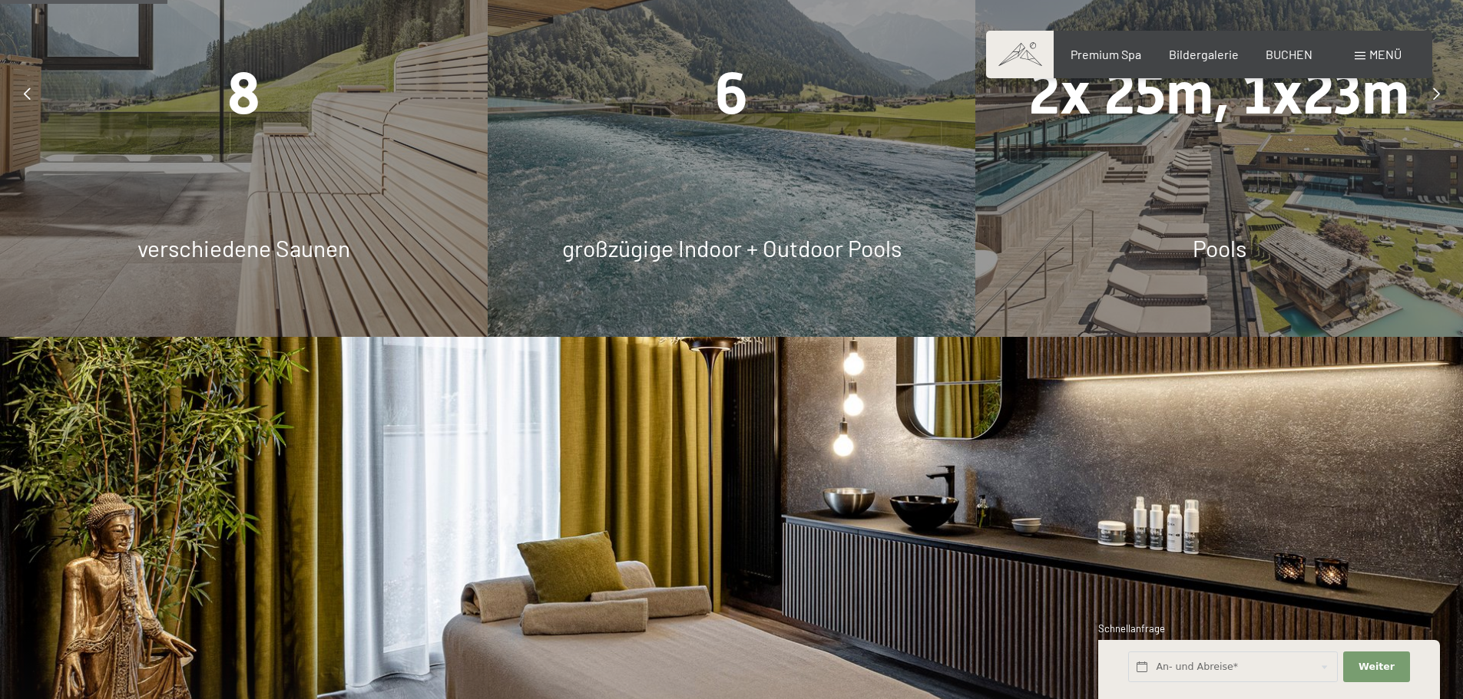
click at [1426, 101] on div at bounding box center [1436, 93] width 38 height 38
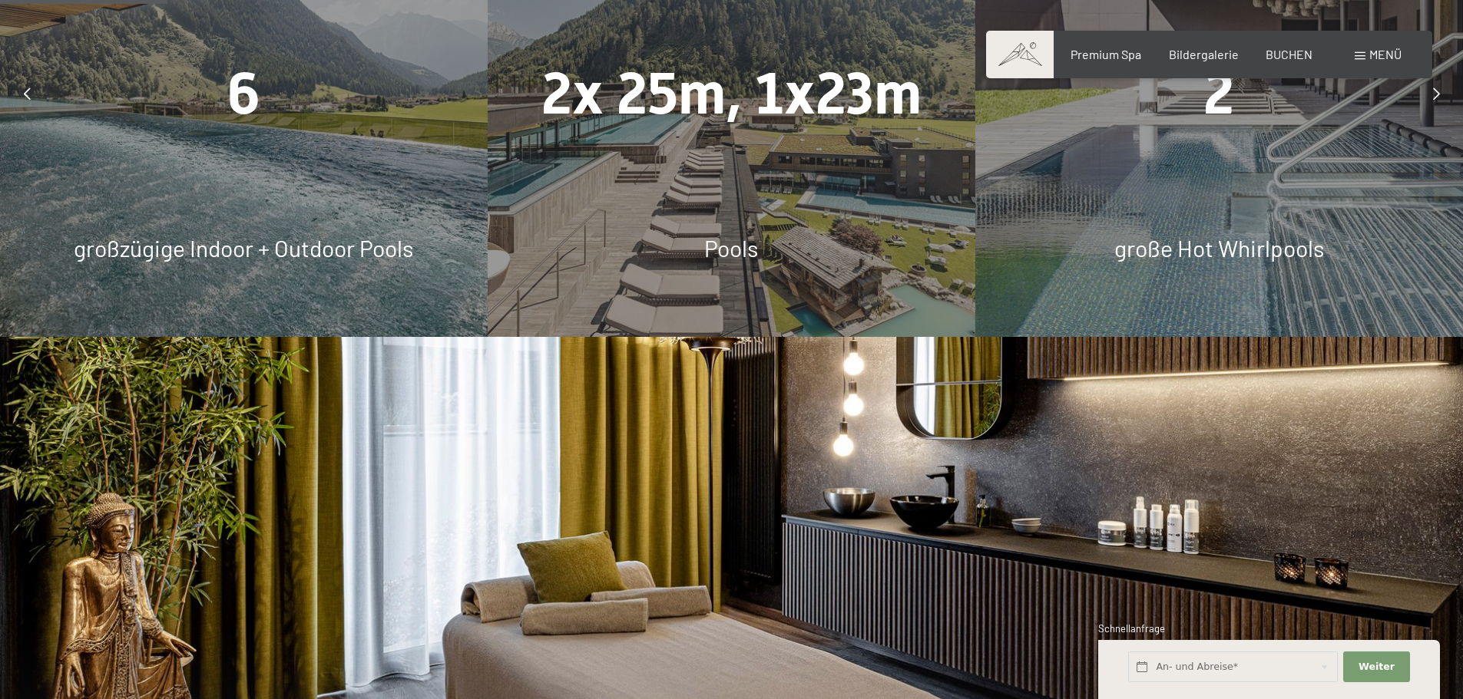
click at [1421, 107] on div at bounding box center [1436, 93] width 38 height 38
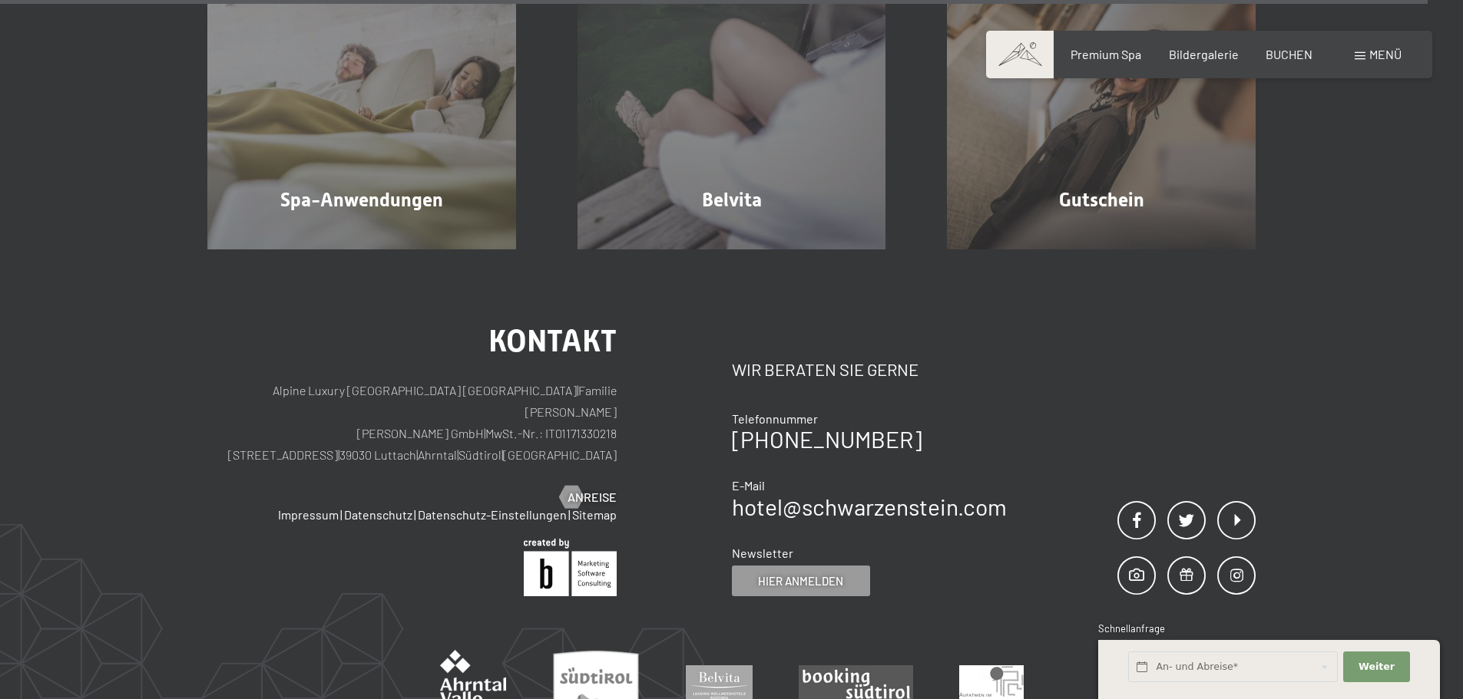
scroll to position [9597, 0]
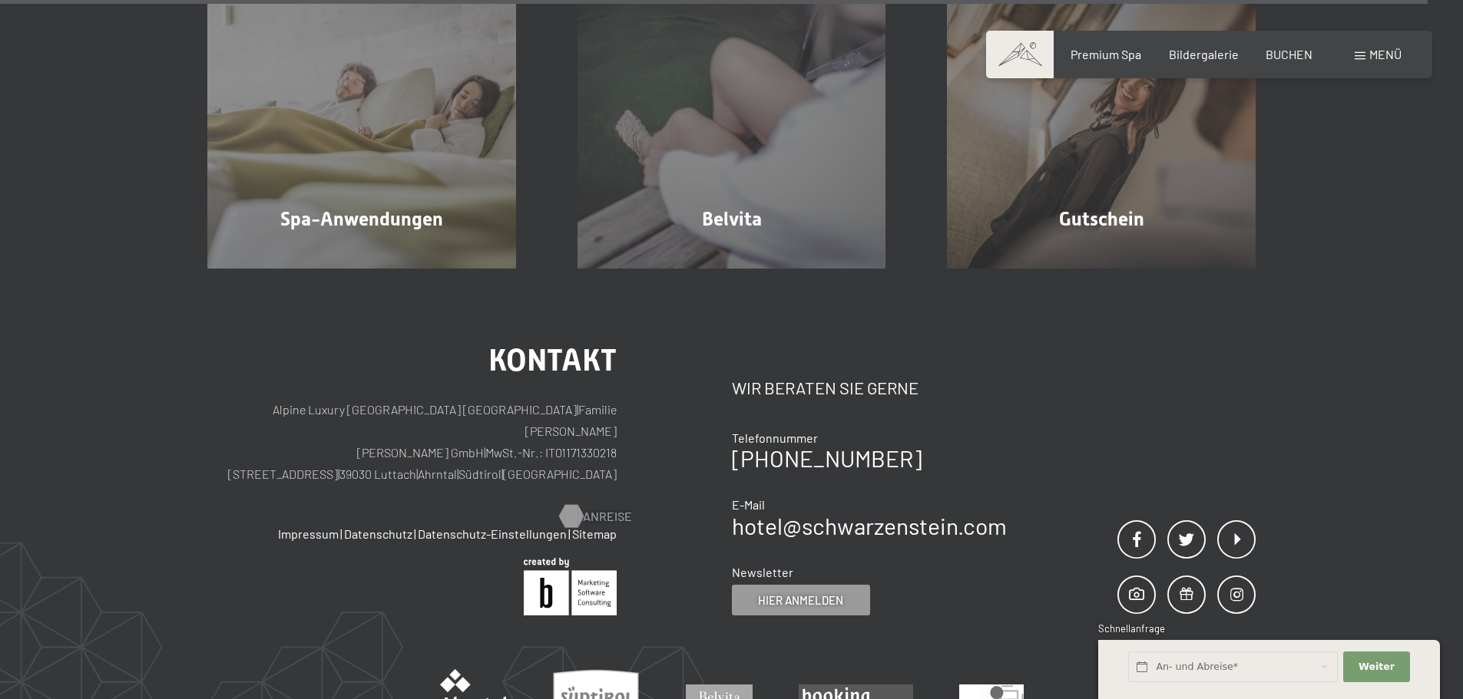
click at [576, 505] on div at bounding box center [570, 516] width 13 height 23
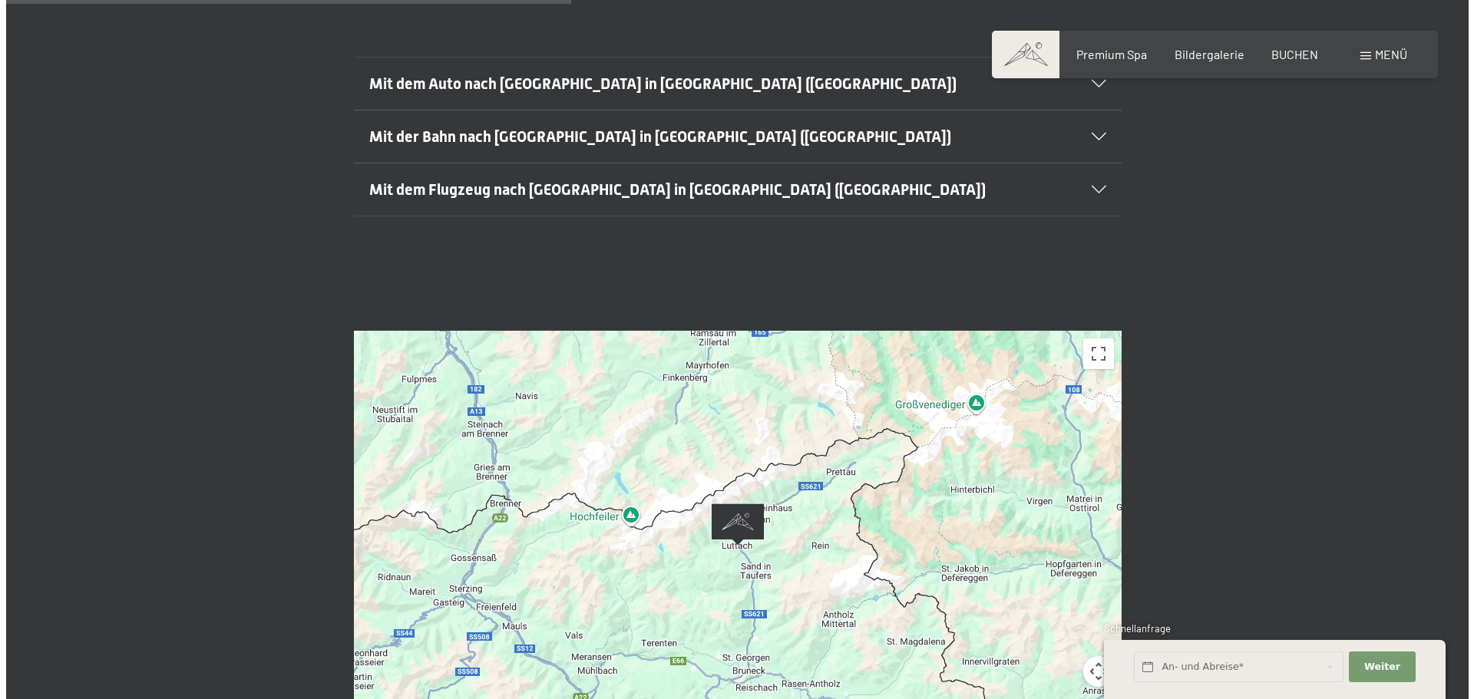
scroll to position [614, 0]
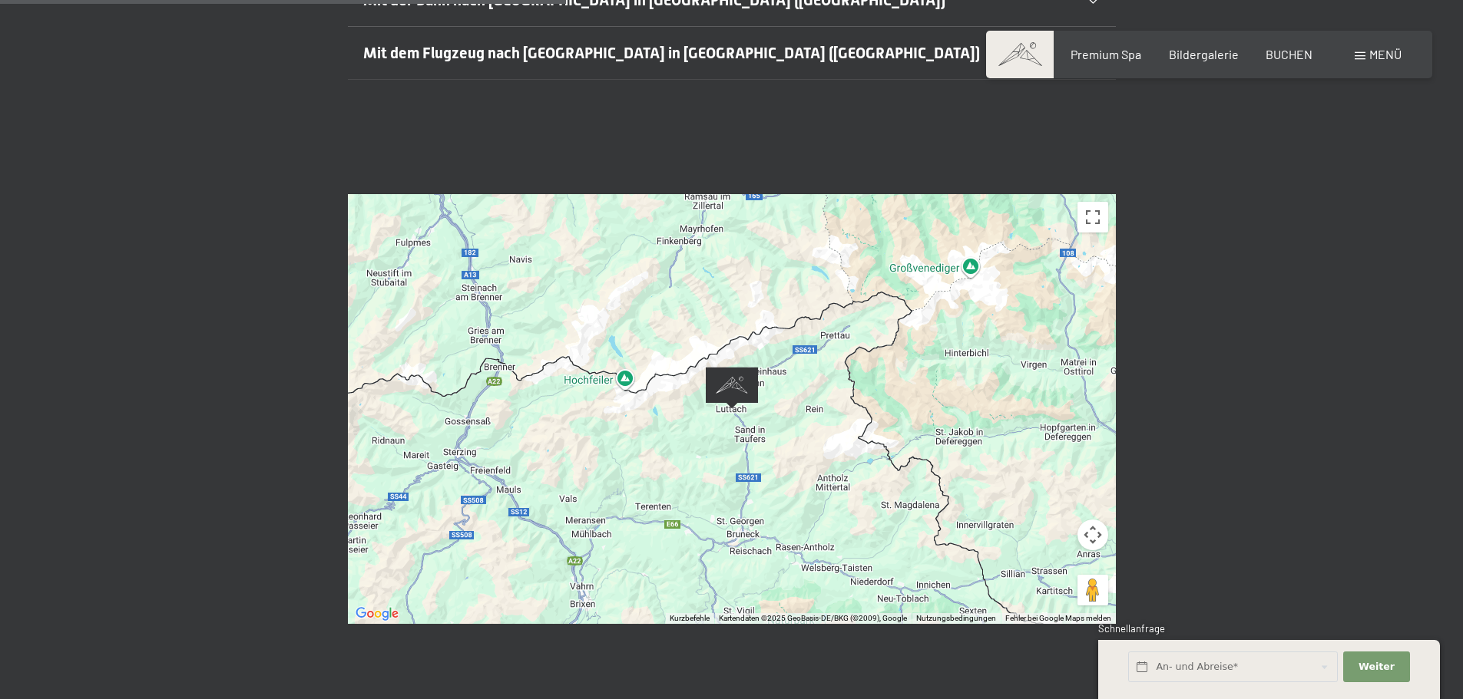
click at [733, 367] on img "Alpine Luxury SPA Resort SCHWARZENSTEIN" at bounding box center [732, 388] width 52 height 42
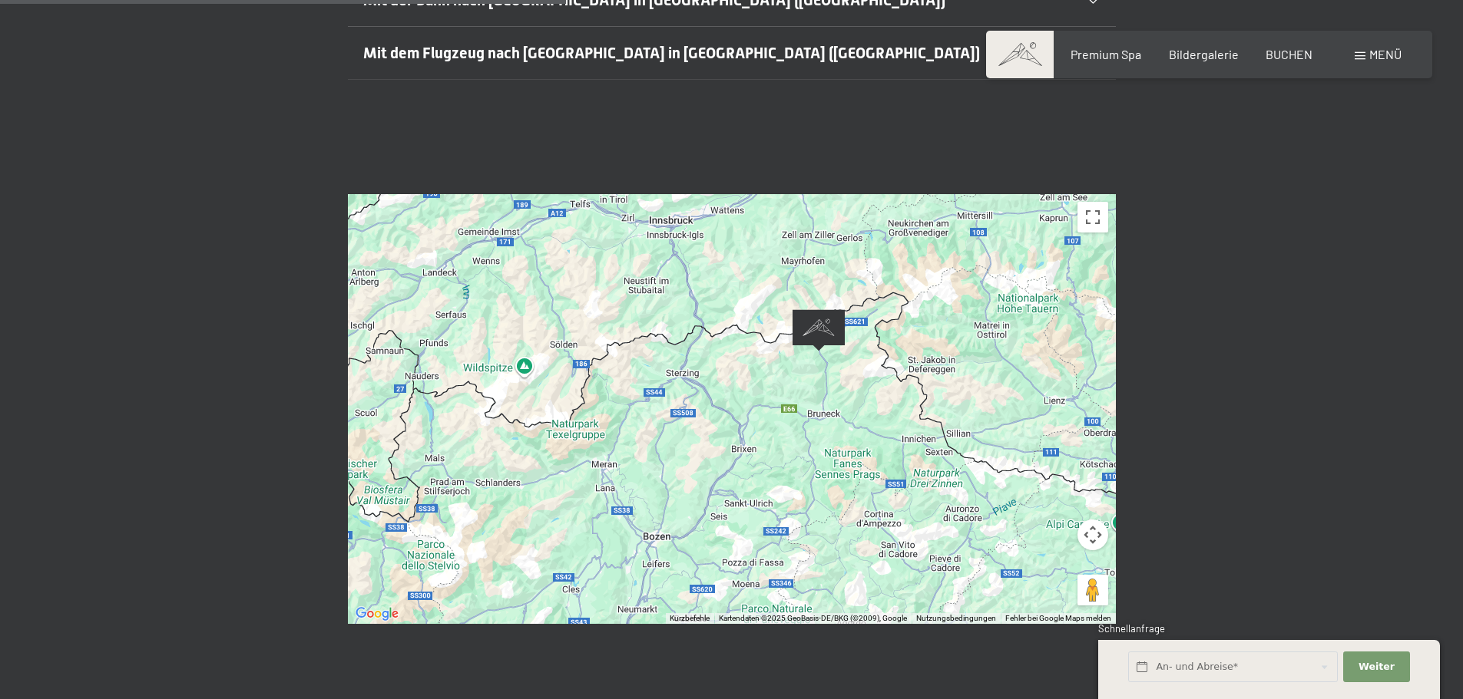
drag, startPoint x: 947, startPoint y: 476, endPoint x: 924, endPoint y: 355, distance: 123.6
click at [924, 355] on div at bounding box center [732, 409] width 768 height 430
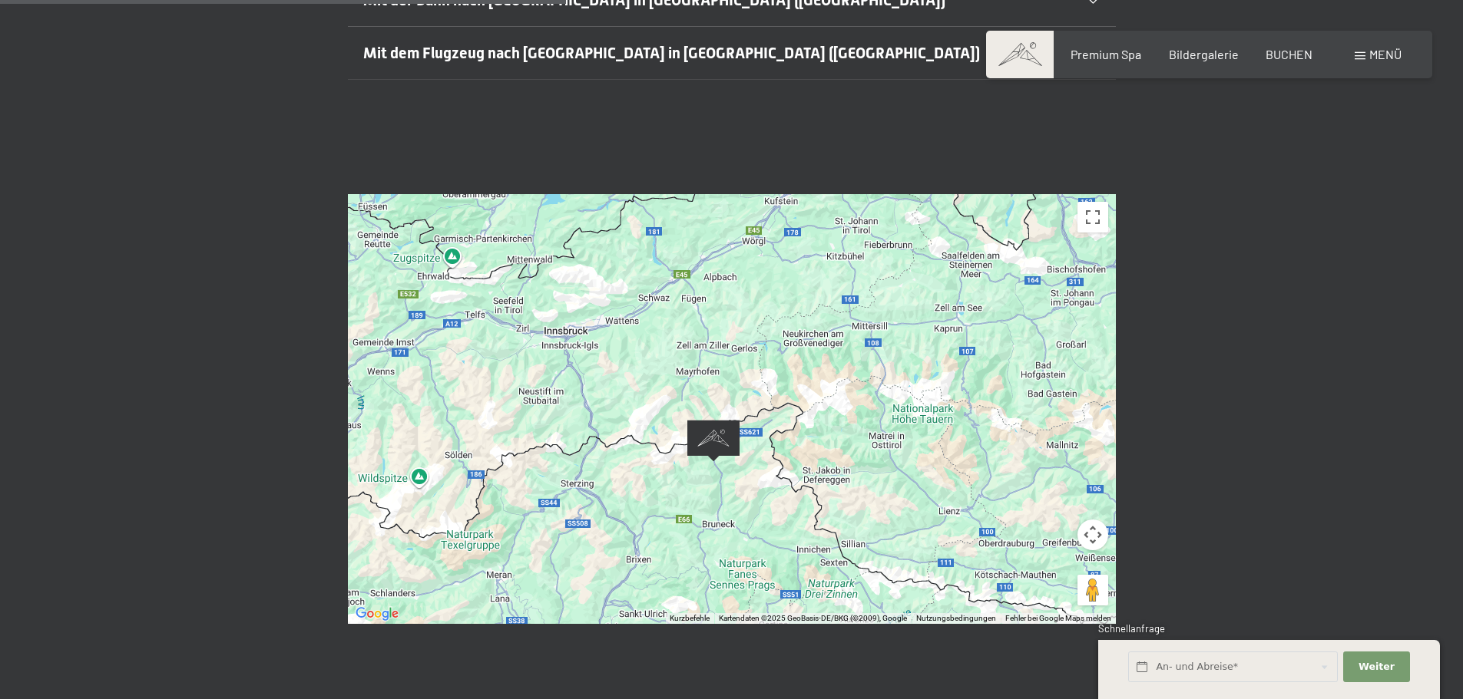
drag, startPoint x: 872, startPoint y: 522, endPoint x: 767, endPoint y: 631, distance: 151.5
click at [767, 631] on div "← Nach links → Nach rechts ↑ Nach oben ↓ Nach unten + Heranzoomen - Herauszoome…" at bounding box center [731, 409] width 1463 height 545
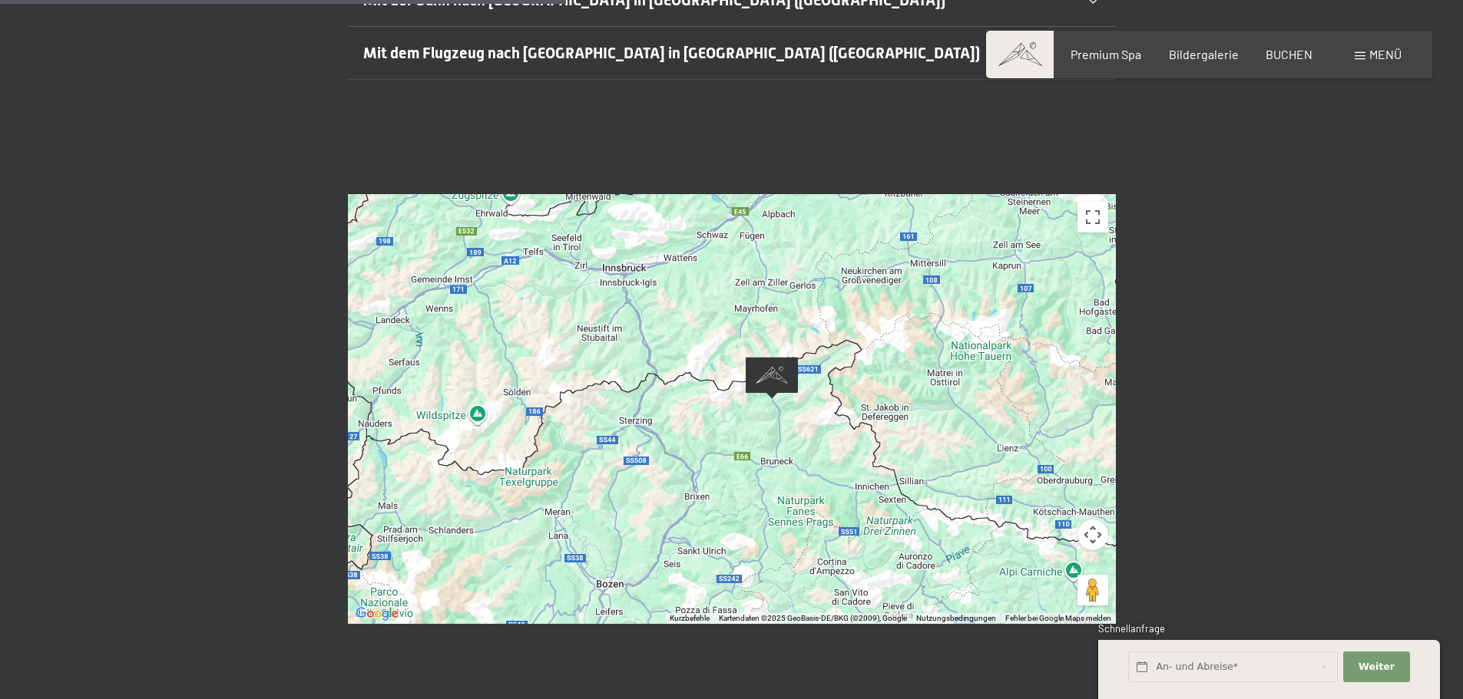
drag, startPoint x: 977, startPoint y: 501, endPoint x: 1034, endPoint y: 438, distance: 84.8
click at [1034, 438] on div at bounding box center [732, 409] width 768 height 430
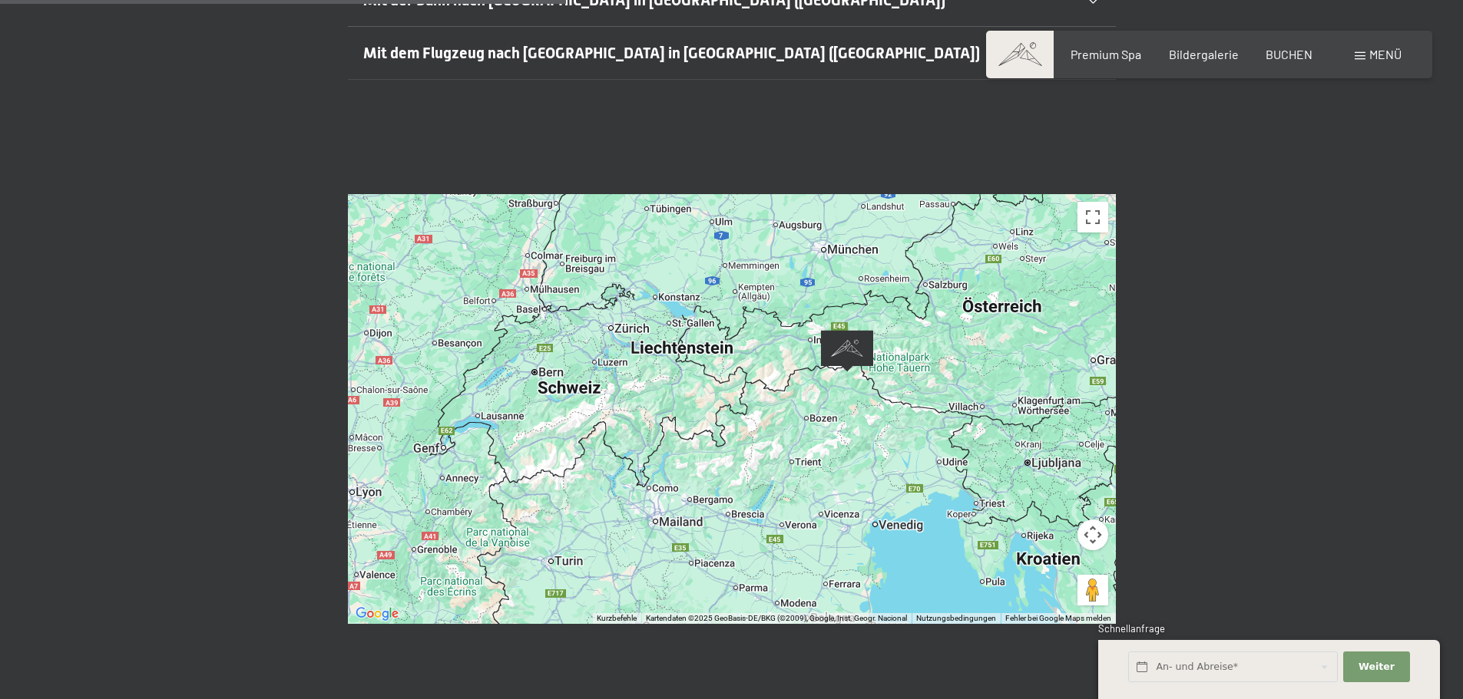
drag, startPoint x: 902, startPoint y: 538, endPoint x: 903, endPoint y: 391, distance: 147.4
click at [903, 391] on div at bounding box center [732, 409] width 768 height 430
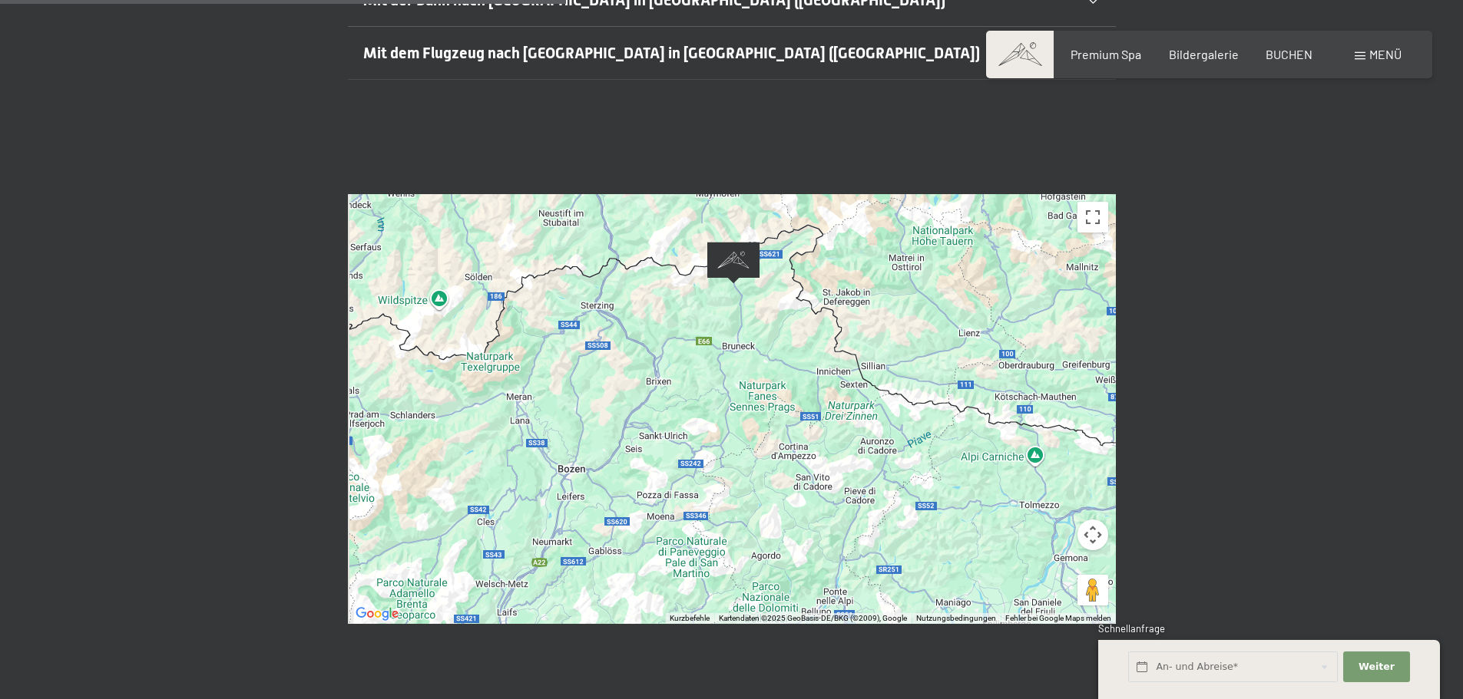
drag, startPoint x: 790, startPoint y: 368, endPoint x: 815, endPoint y: 607, distance: 240.9
click at [815, 607] on div "← Nach links → Nach rechts ↑ Nach oben ↓ Nach unten + Heranzoomen - Herauszoome…" at bounding box center [731, 409] width 1463 height 545
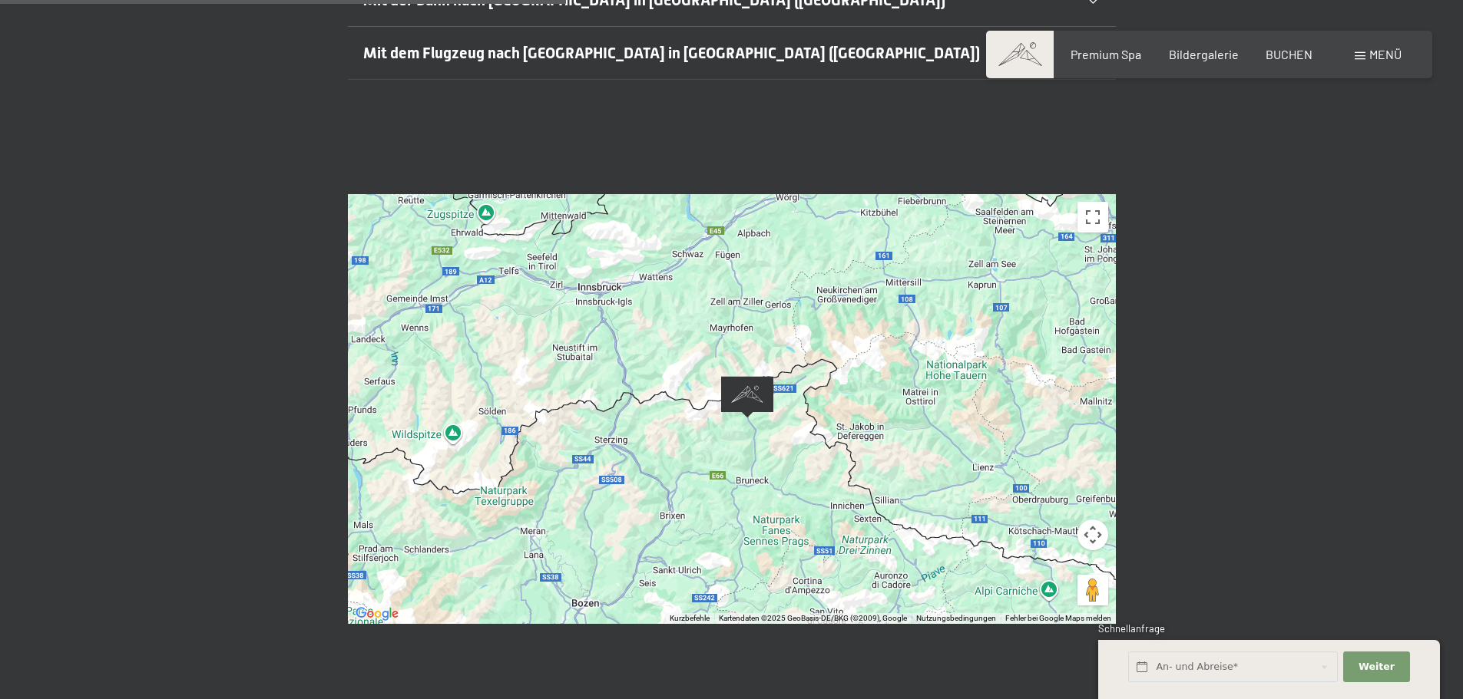
drag, startPoint x: 722, startPoint y: 421, endPoint x: 734, endPoint y: 517, distance: 96.0
click at [734, 517] on div at bounding box center [732, 409] width 768 height 430
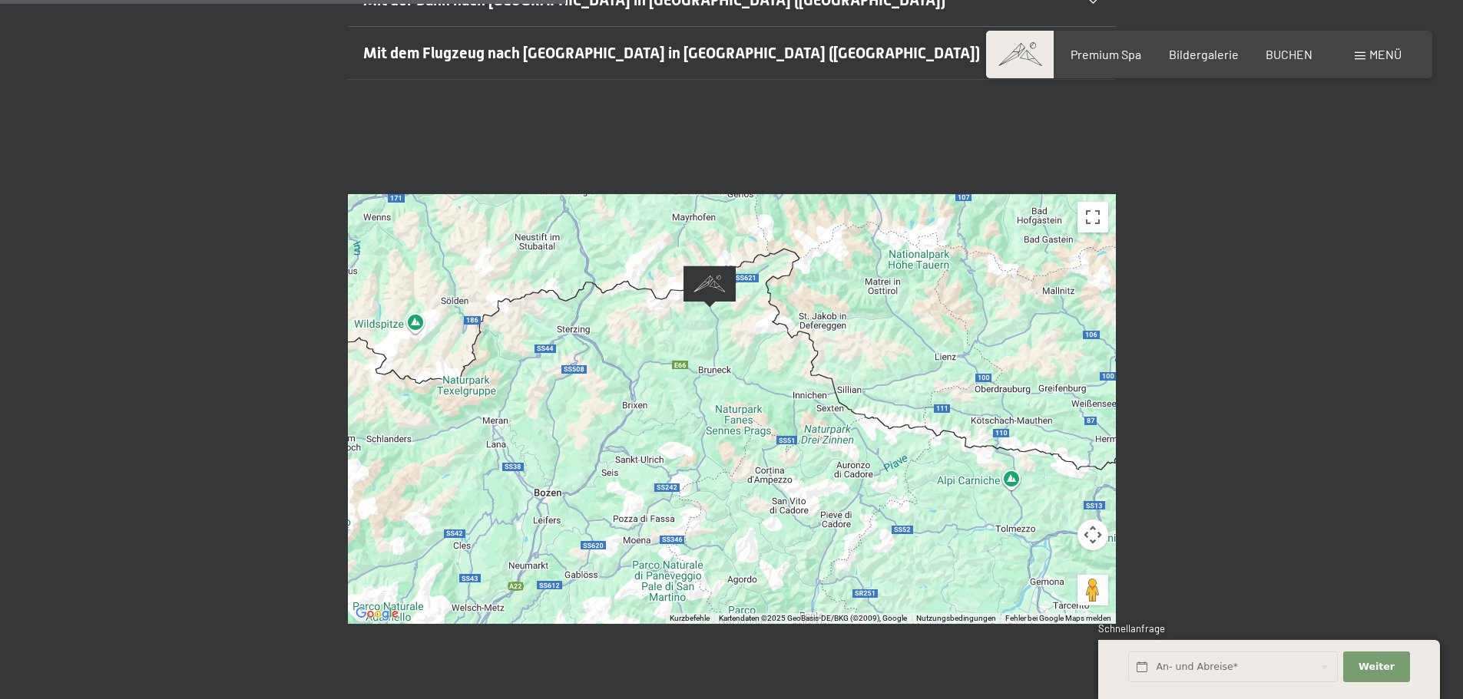
drag, startPoint x: 1028, startPoint y: 405, endPoint x: 989, endPoint y: 294, distance: 117.3
click at [989, 294] on div at bounding box center [732, 409] width 768 height 430
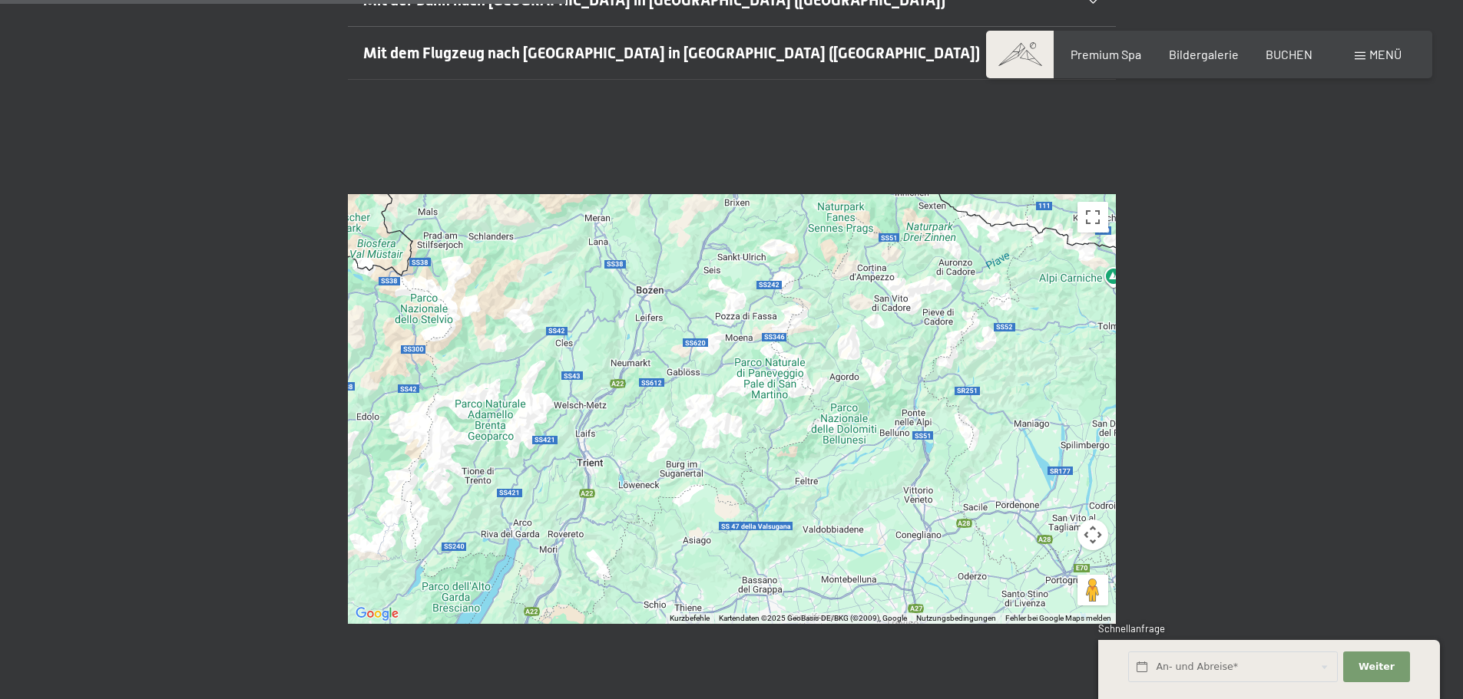
drag, startPoint x: 785, startPoint y: 514, endPoint x: 888, endPoint y: 309, distance: 229.4
click at [888, 309] on div at bounding box center [732, 409] width 768 height 430
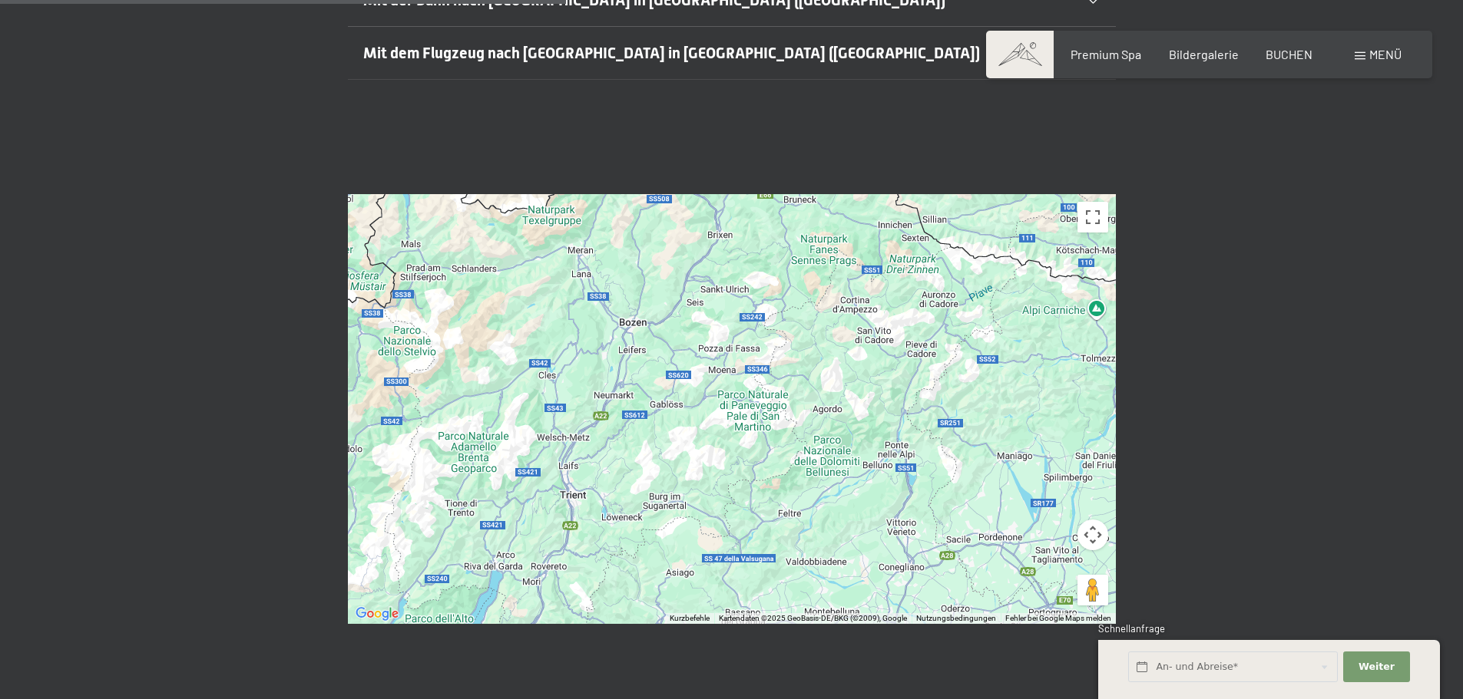
drag, startPoint x: 791, startPoint y: 547, endPoint x: 748, endPoint y: 630, distance: 93.4
click at [748, 630] on div "← Nach links → Nach rechts ↑ Nach oben ↓ Nach unten + Heranzoomen - Herauszoome…" at bounding box center [731, 409] width 1463 height 545
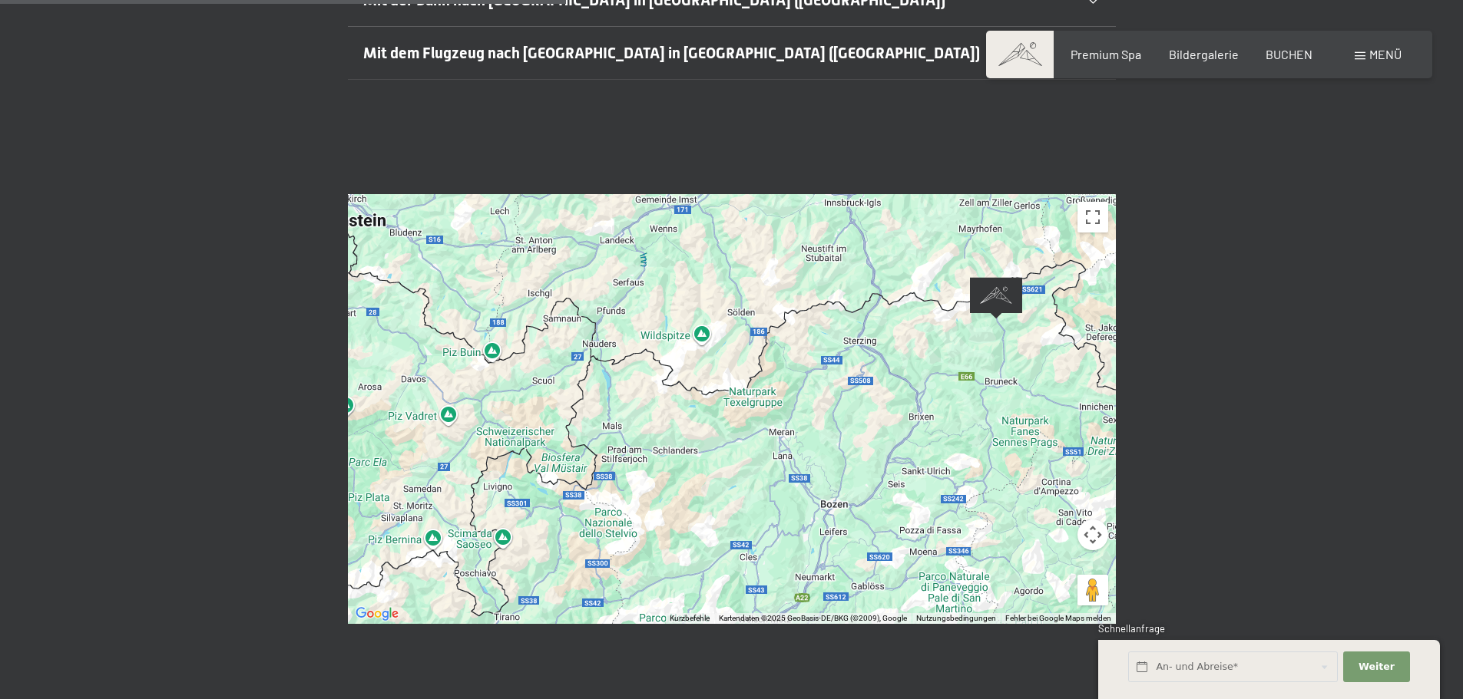
drag, startPoint x: 835, startPoint y: 379, endPoint x: 1077, endPoint y: 477, distance: 261.5
click at [1077, 477] on div at bounding box center [732, 409] width 768 height 430
click at [548, 577] on div at bounding box center [732, 409] width 768 height 430
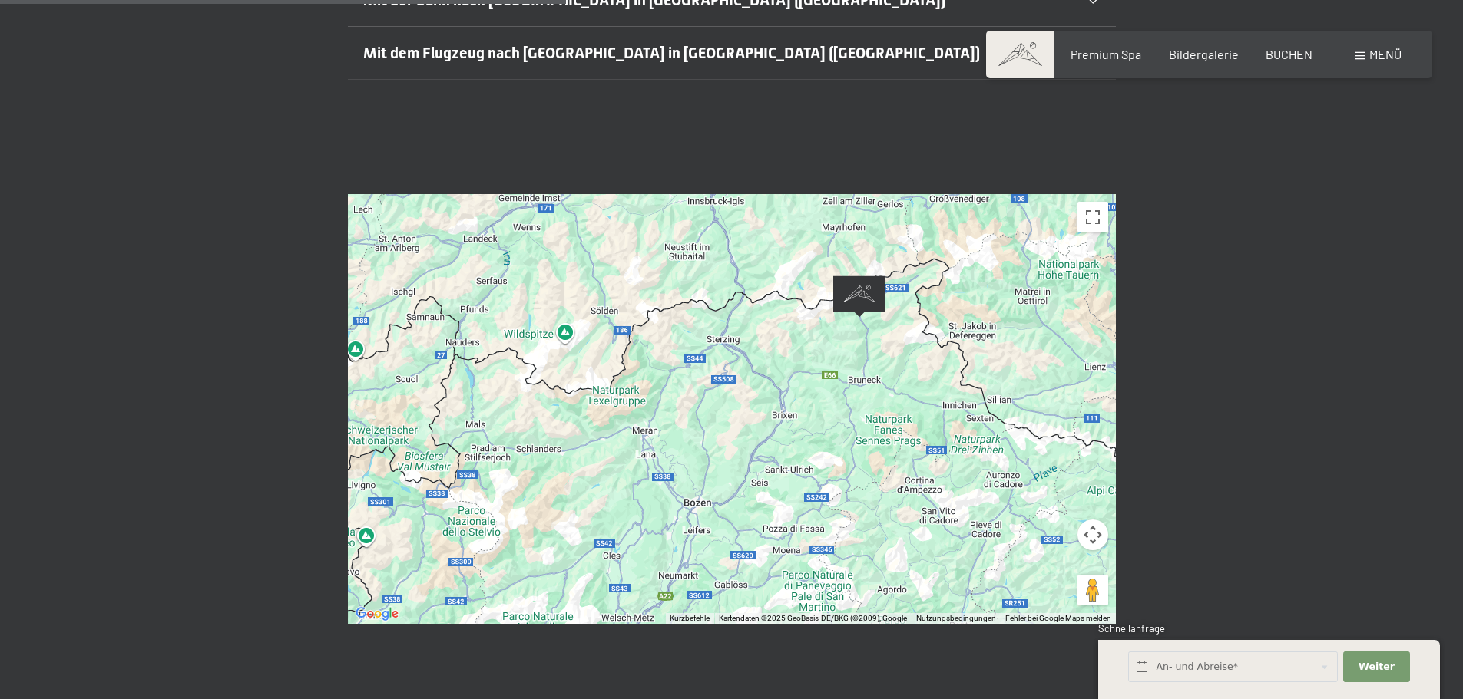
drag, startPoint x: 517, startPoint y: 524, endPoint x: 372, endPoint y: 523, distance: 145.9
click at [373, 523] on div at bounding box center [732, 409] width 768 height 430
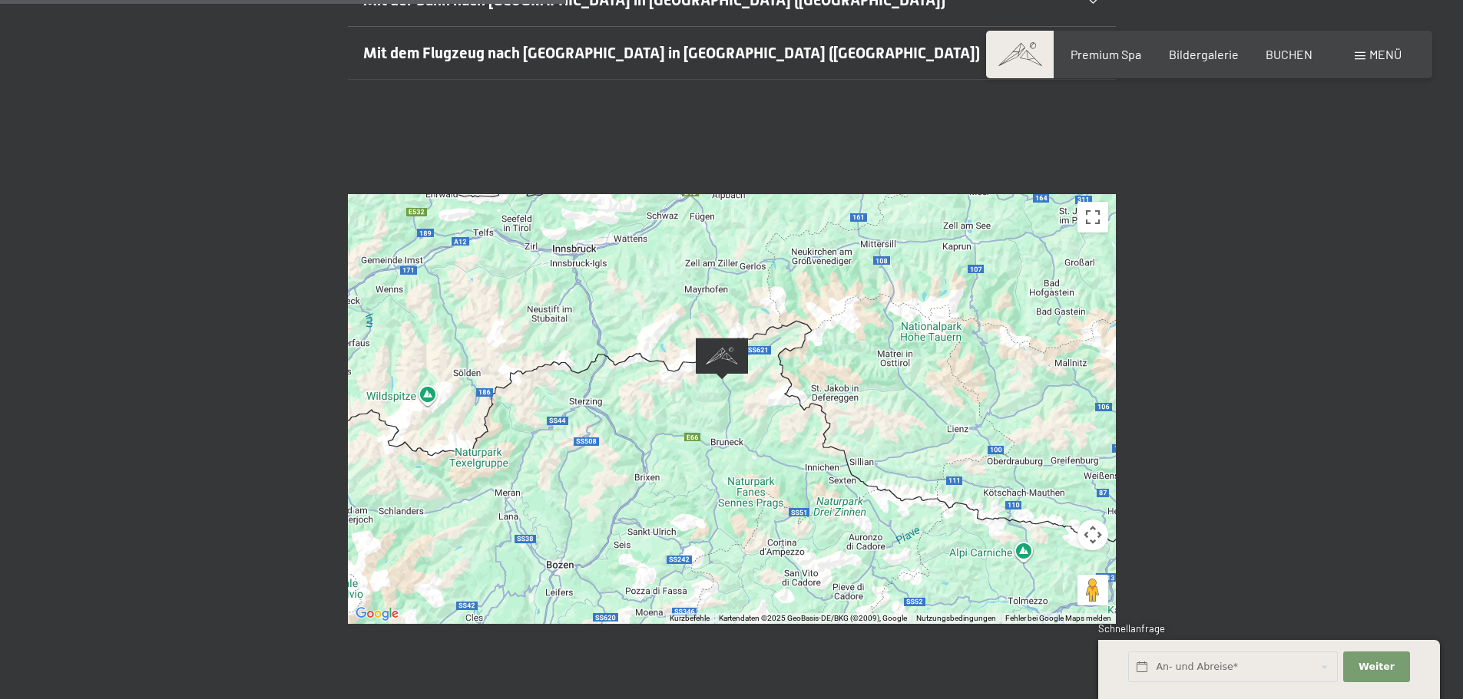
drag, startPoint x: 838, startPoint y: 457, endPoint x: 724, endPoint y: 521, distance: 130.9
click at [724, 521] on div at bounding box center [732, 409] width 768 height 430
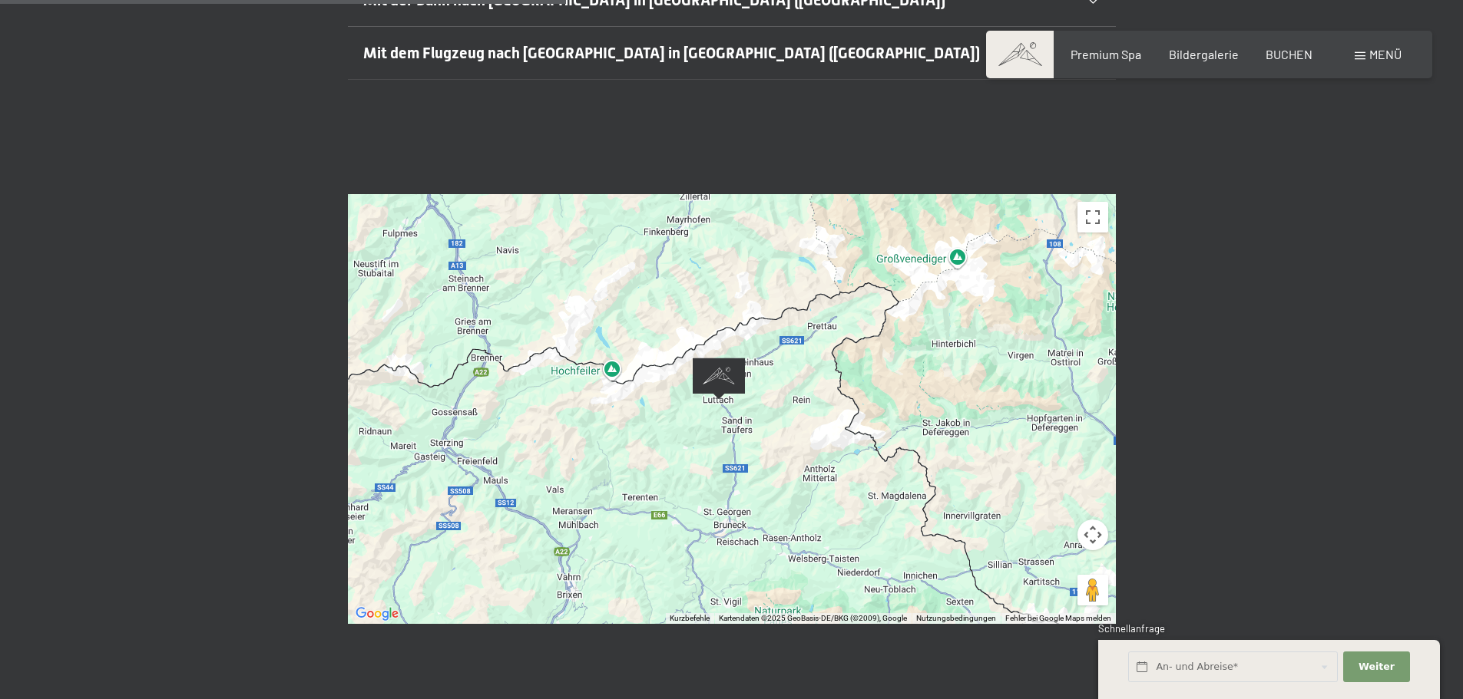
click at [1255, 394] on div "← Nach links → Nach rechts ↑ Nach oben ↓ Nach unten + Heranzoomen - Herauszoome…" at bounding box center [731, 409] width 1463 height 545
click at [1371, 54] on span "Menü" at bounding box center [1385, 54] width 32 height 15
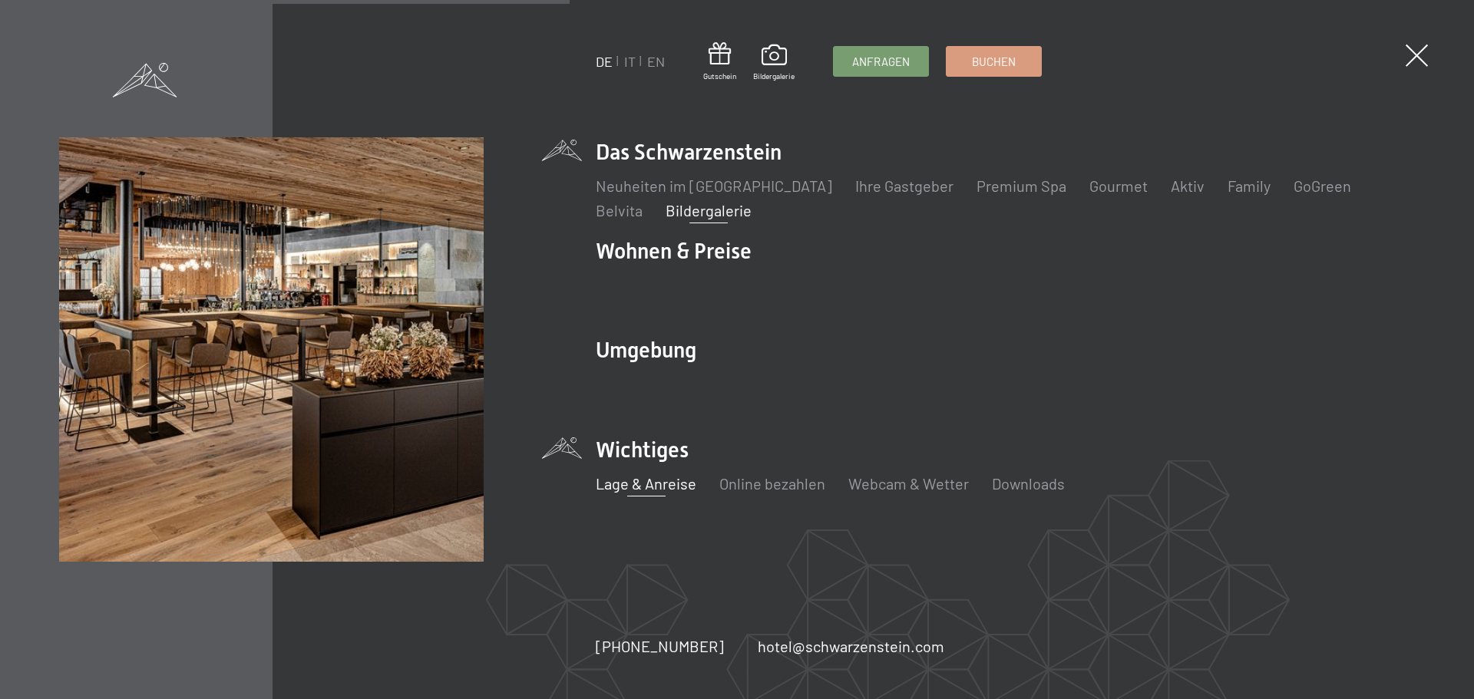
click at [666, 215] on link "Bildergalerie" at bounding box center [709, 210] width 86 height 18
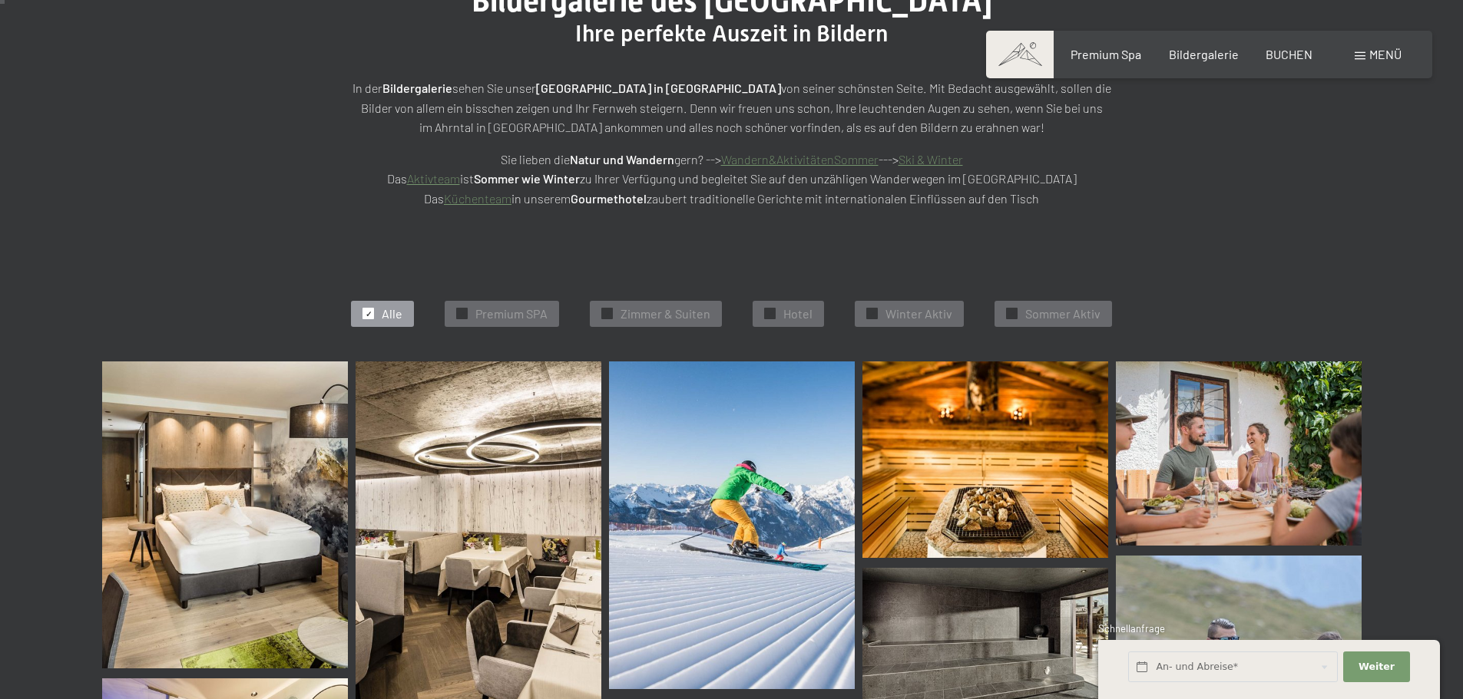
scroll to position [230, 0]
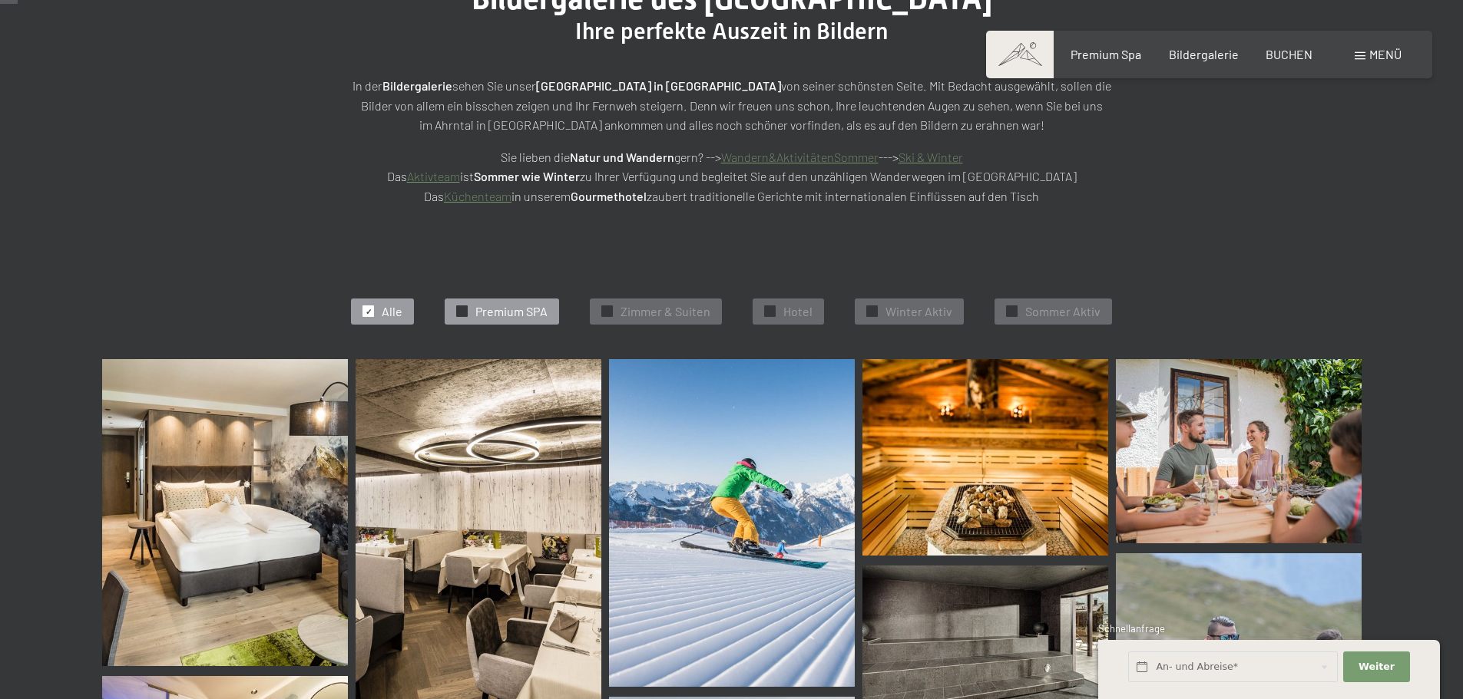
click at [530, 316] on span "Premium SPA" at bounding box center [511, 311] width 72 height 17
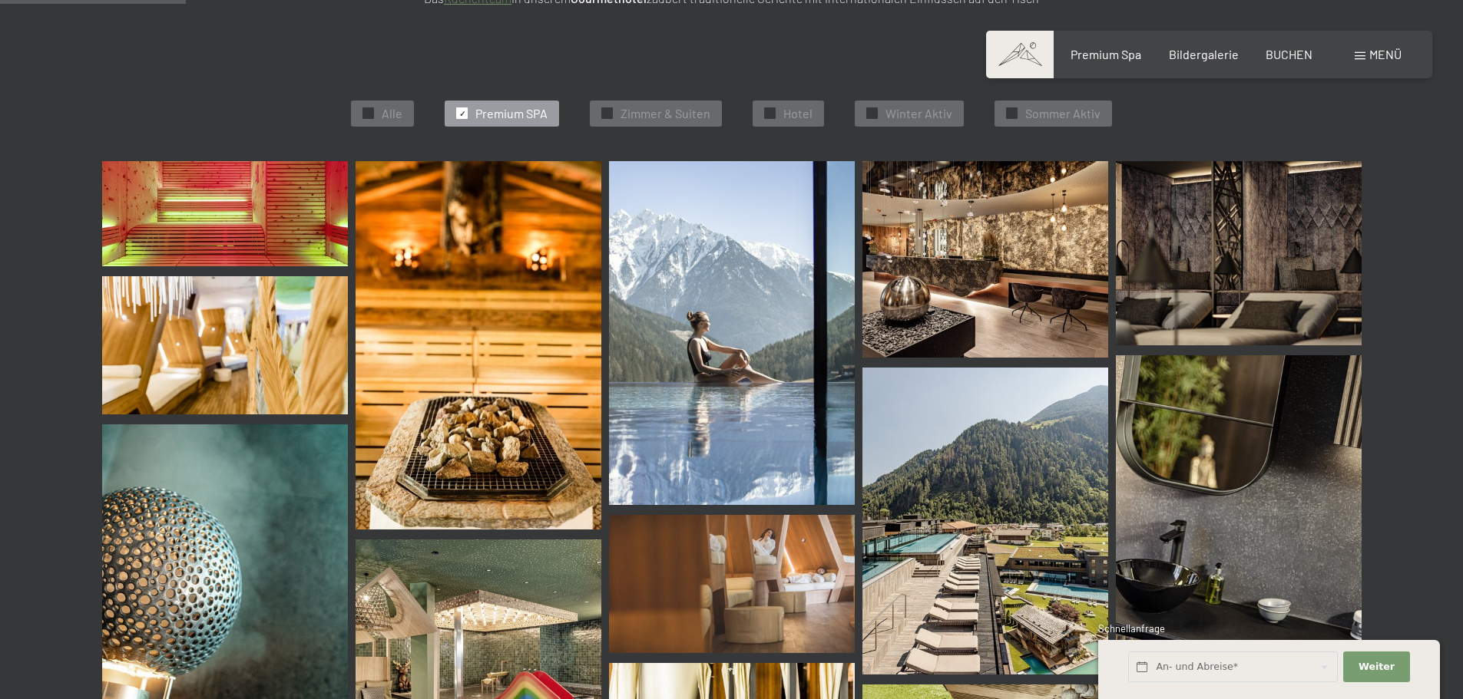
scroll to position [387, 0]
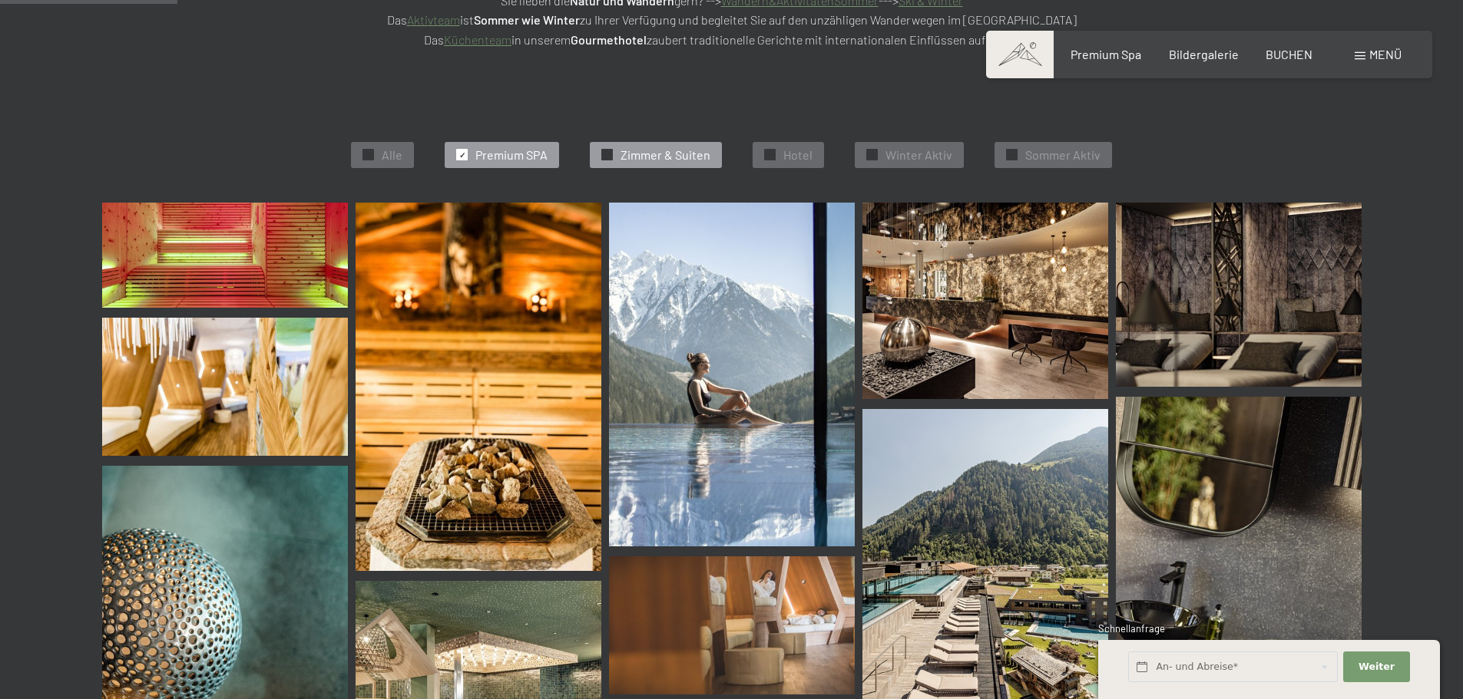
click at [655, 159] on span "Zimmer & Suiten" at bounding box center [665, 155] width 90 height 17
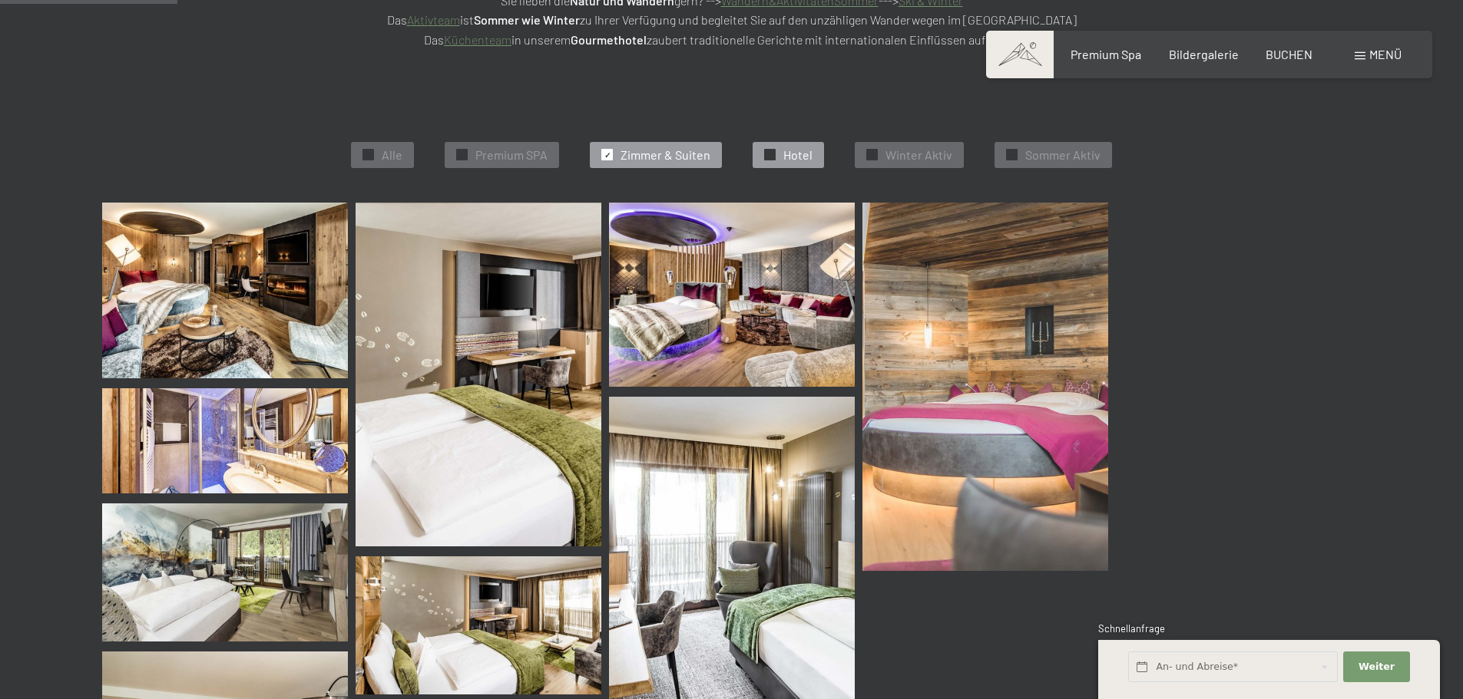
click at [792, 151] on span "Hotel" at bounding box center [797, 155] width 29 height 17
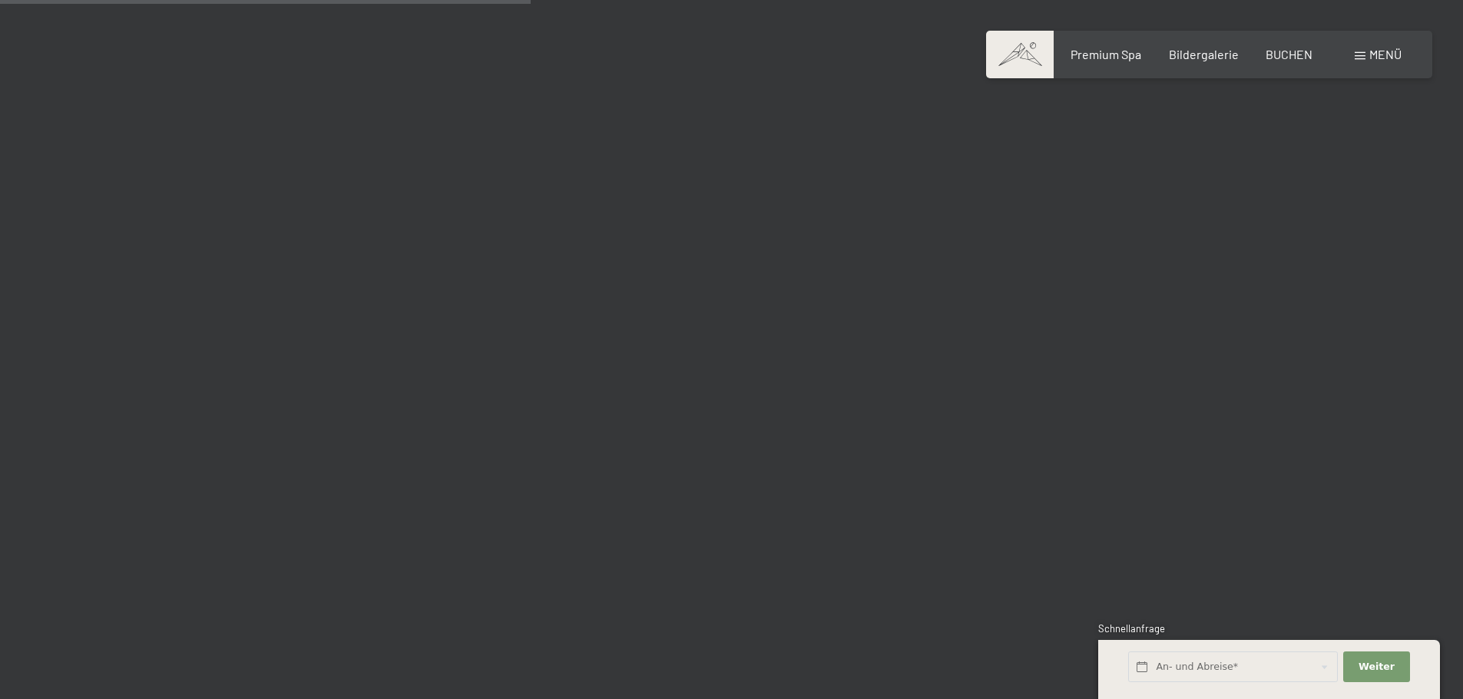
scroll to position [1231, 0]
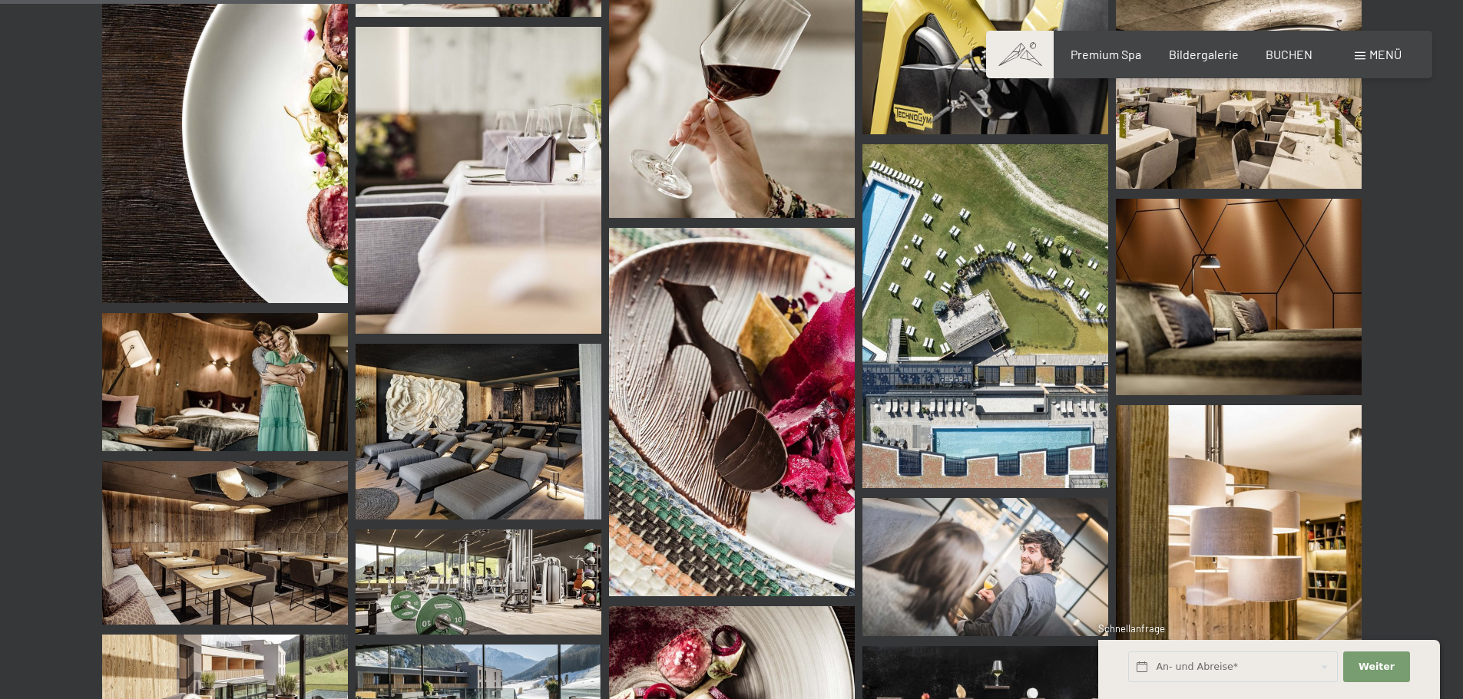
click at [543, 443] on img at bounding box center [478, 432] width 246 height 176
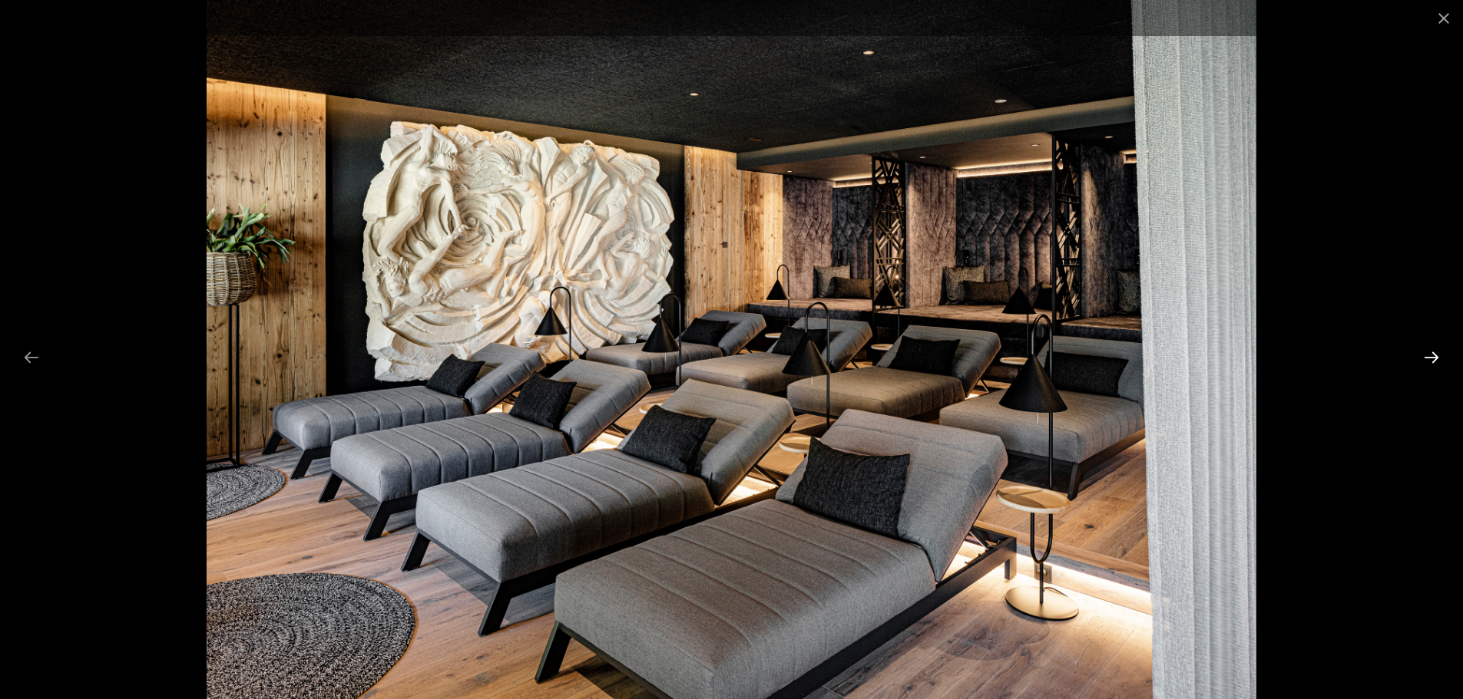
click at [1433, 359] on button "Next slide" at bounding box center [1431, 357] width 32 height 30
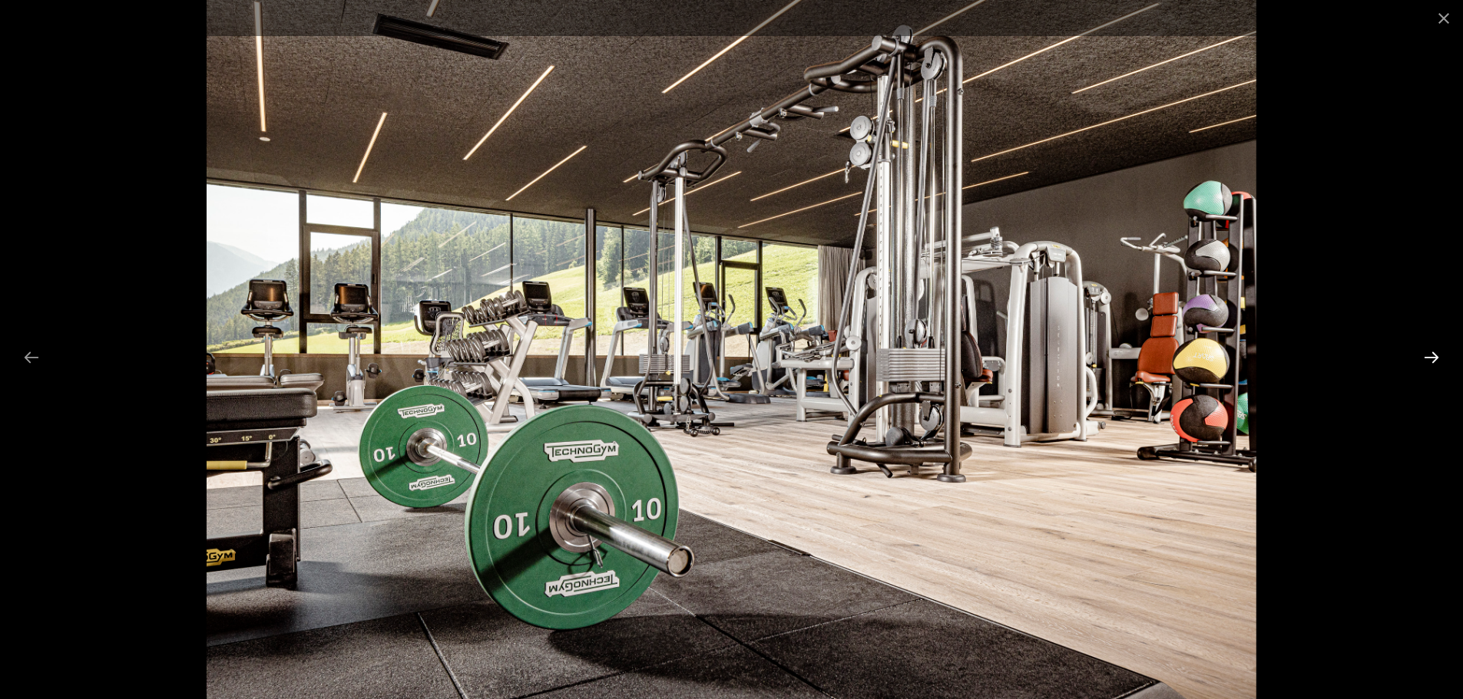
click at [1433, 359] on button "Next slide" at bounding box center [1431, 357] width 32 height 30
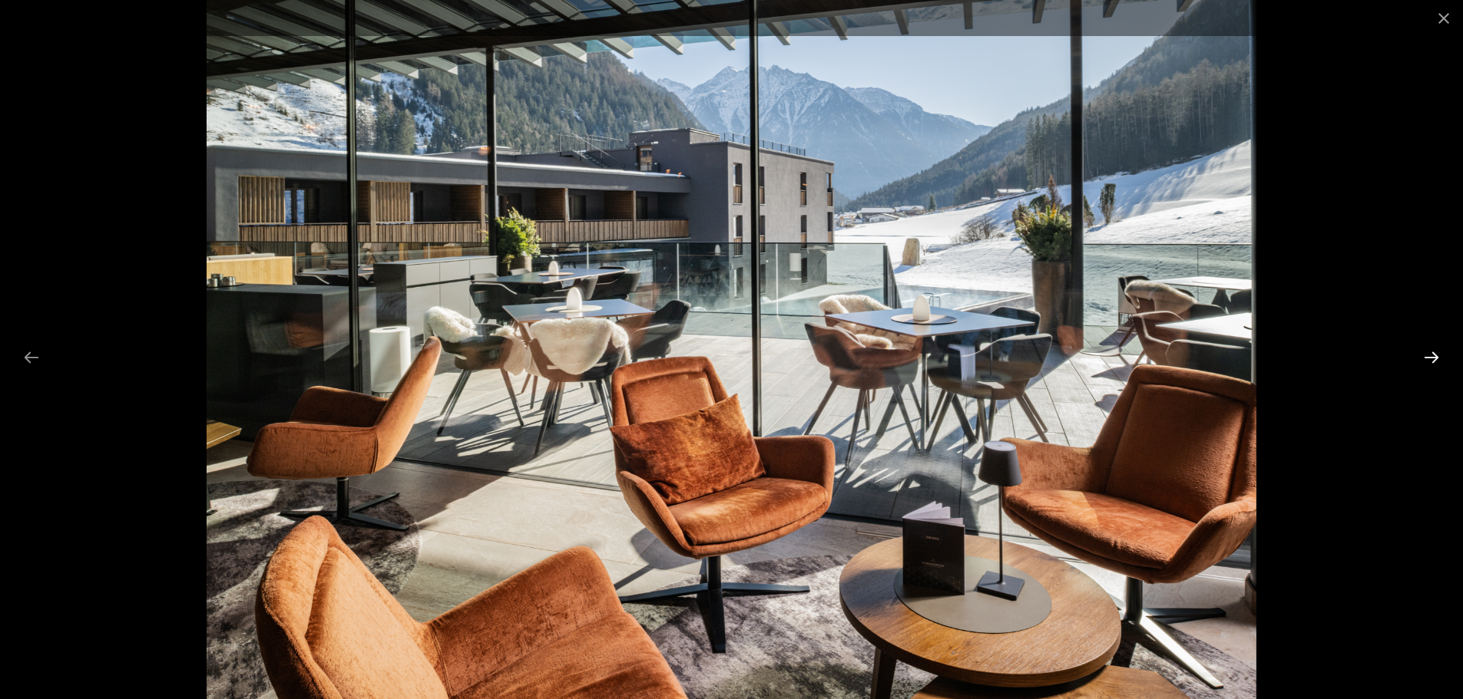
click at [1433, 359] on button "Next slide" at bounding box center [1431, 357] width 32 height 30
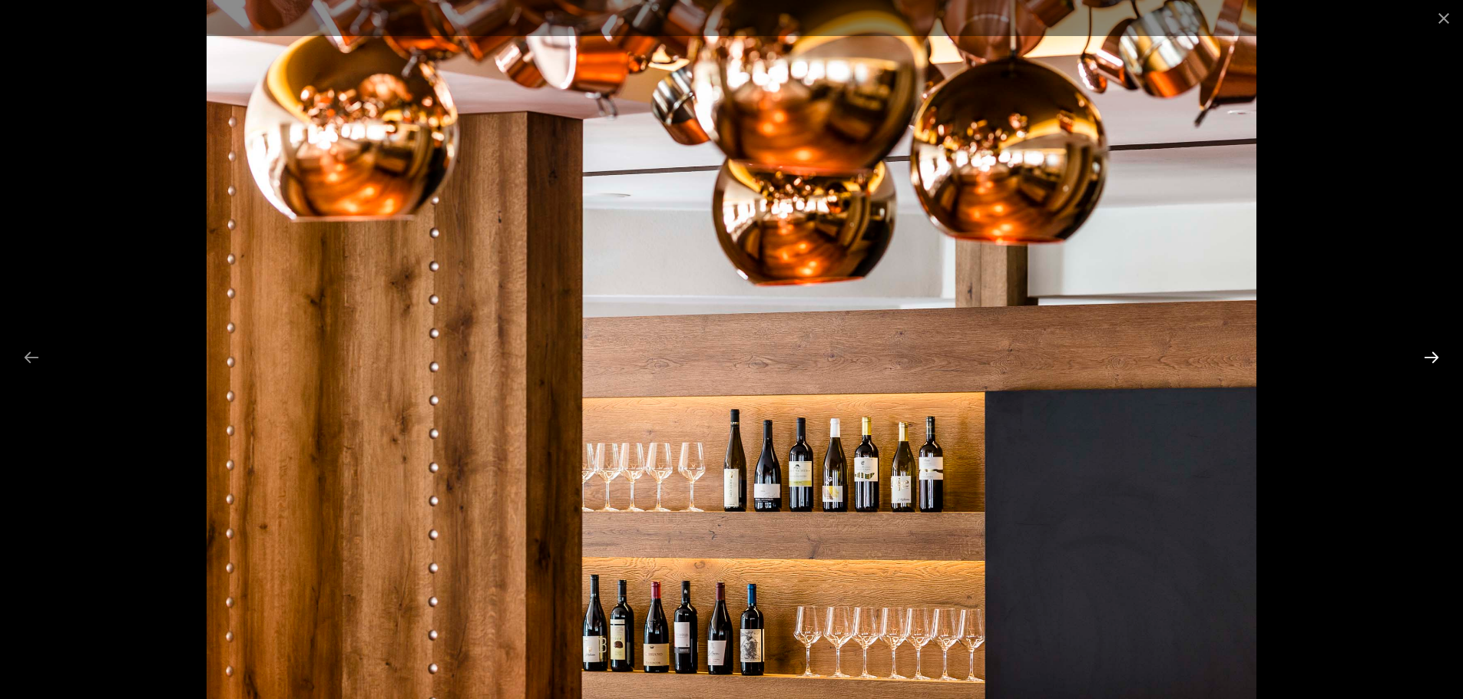
click at [1433, 359] on button "Next slide" at bounding box center [1431, 357] width 32 height 30
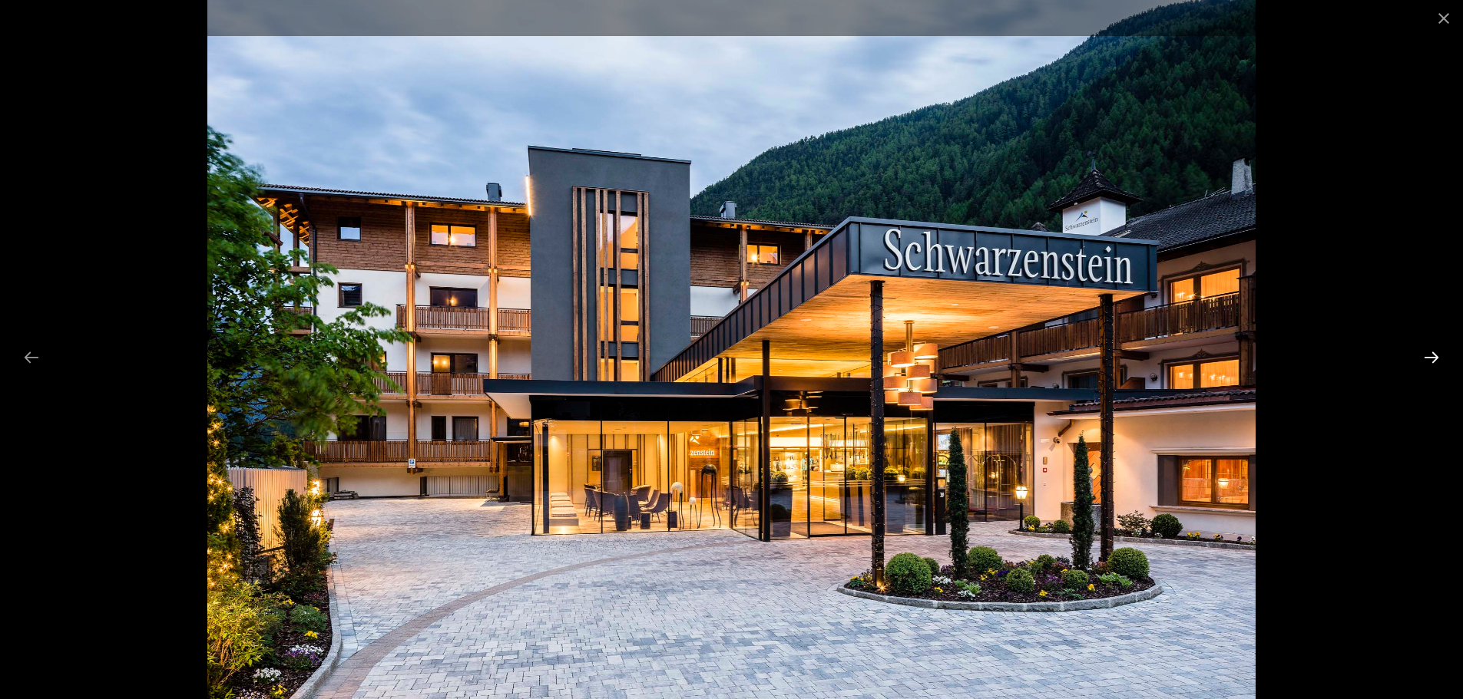
click at [1427, 359] on button "Next slide" at bounding box center [1431, 357] width 32 height 30
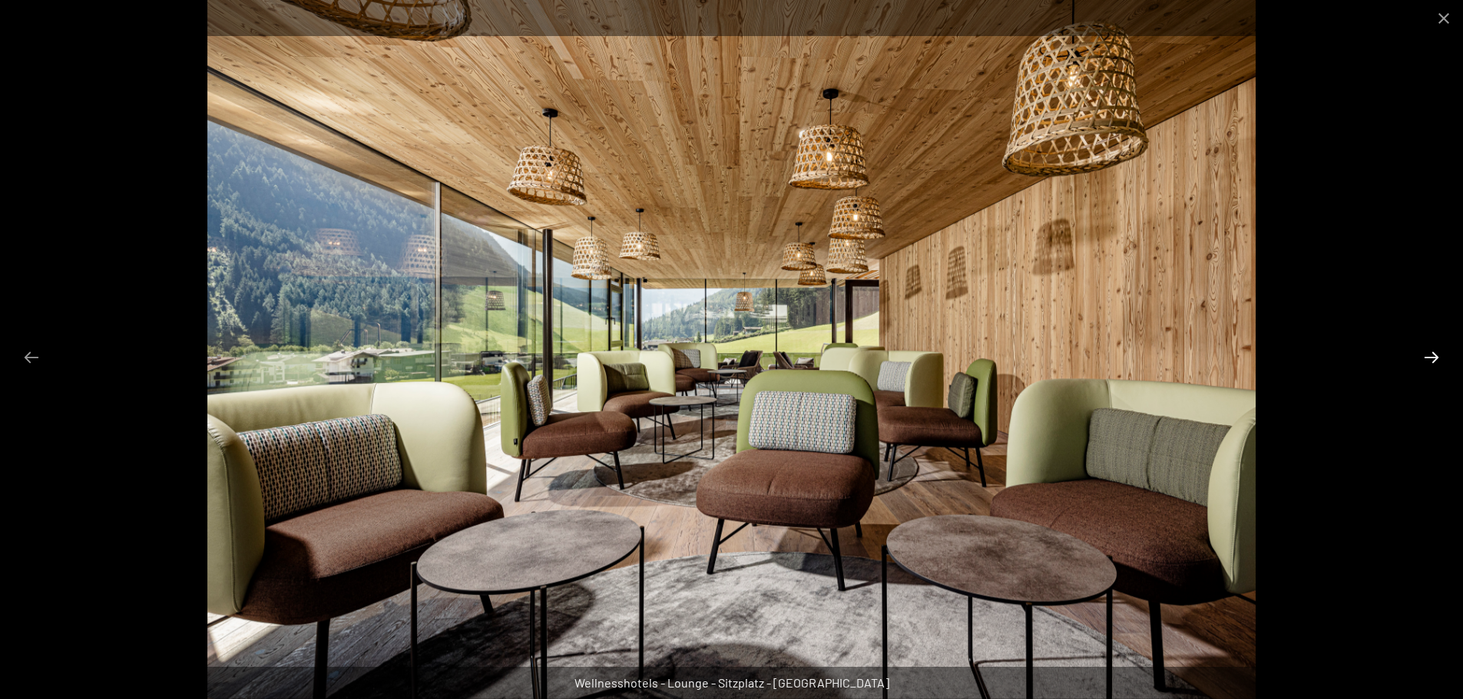
click at [1427, 359] on button "Next slide" at bounding box center [1431, 357] width 32 height 30
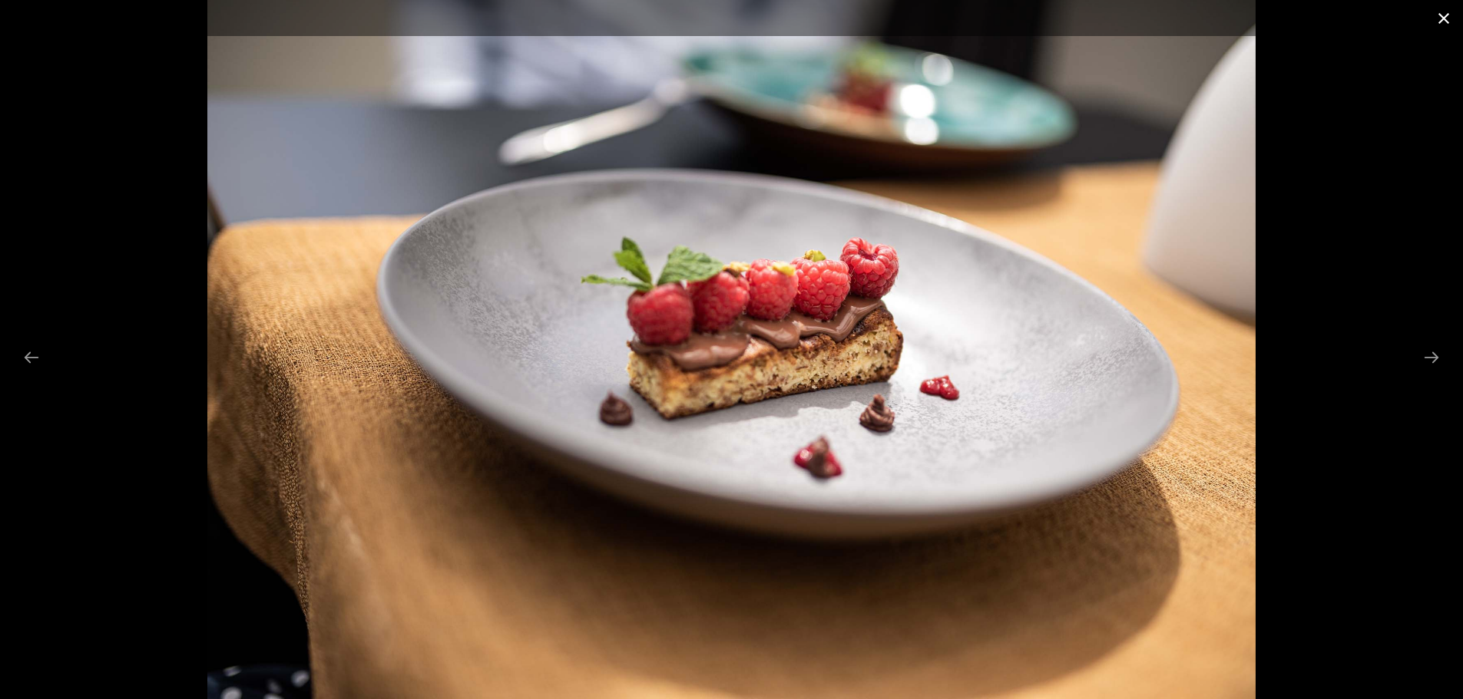
click at [1446, 15] on button "Close gallery" at bounding box center [1443, 18] width 38 height 36
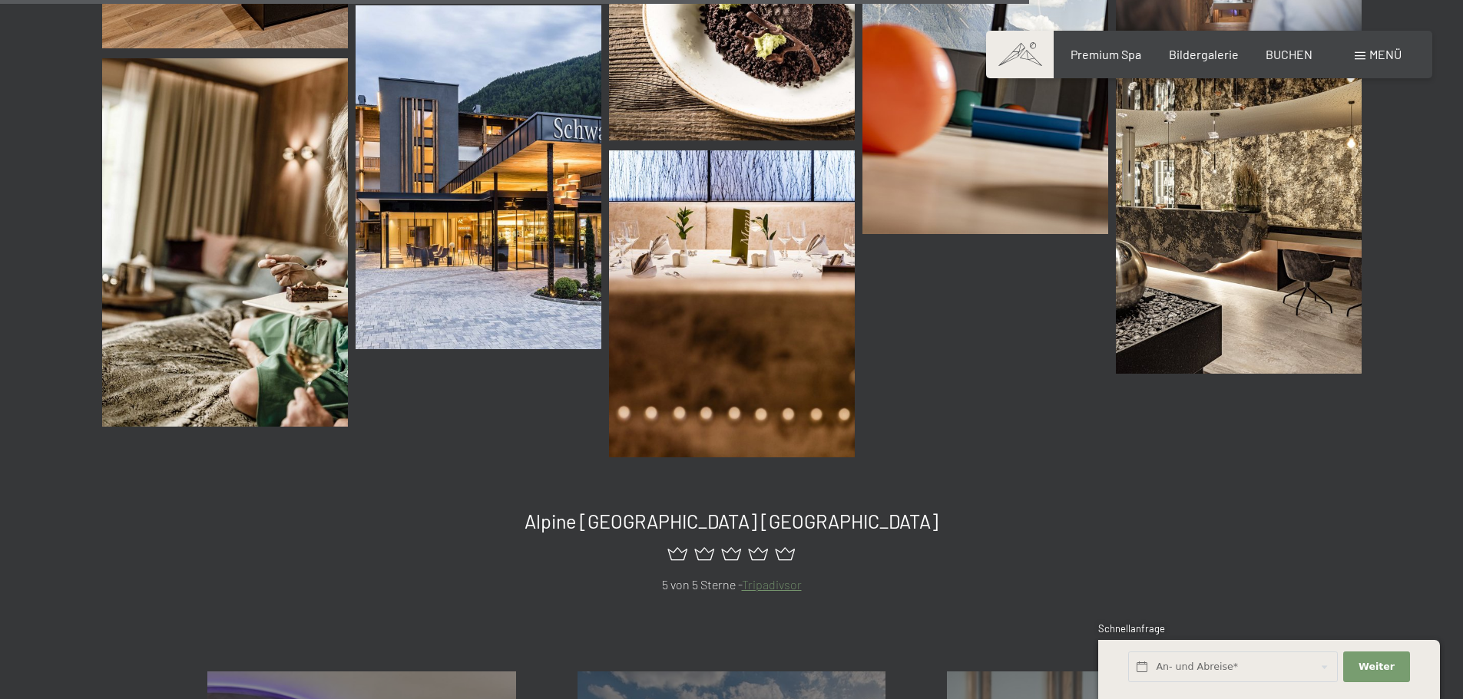
scroll to position [2383, 0]
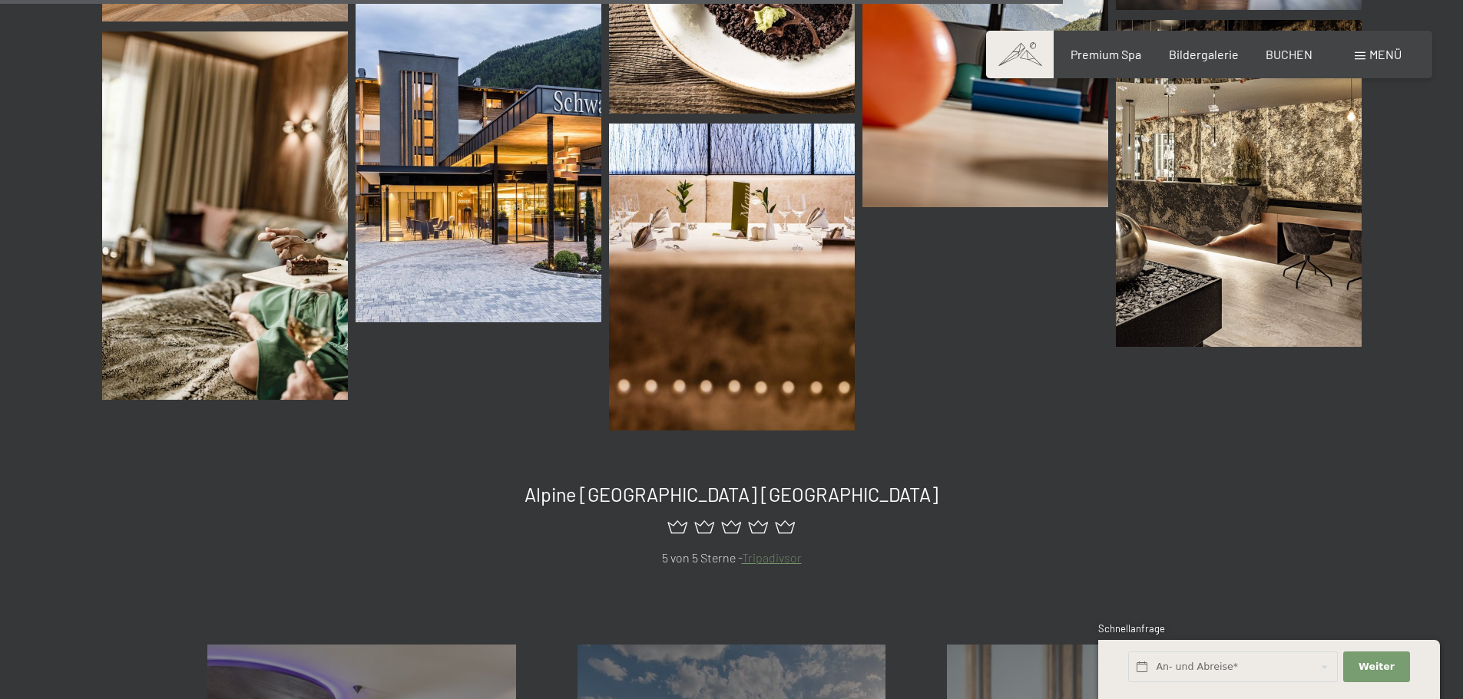
click at [500, 284] on img at bounding box center [478, 151] width 246 height 344
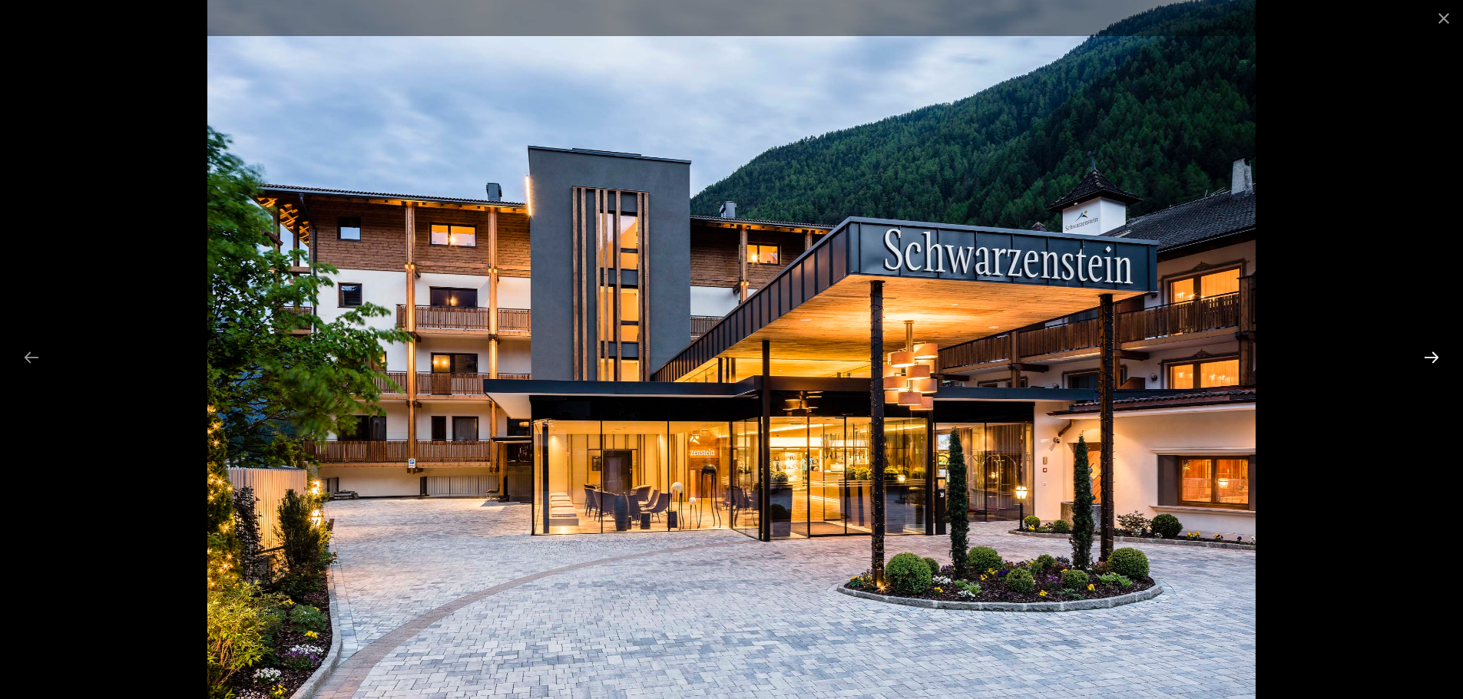
click at [1433, 355] on button "Next slide" at bounding box center [1431, 357] width 32 height 30
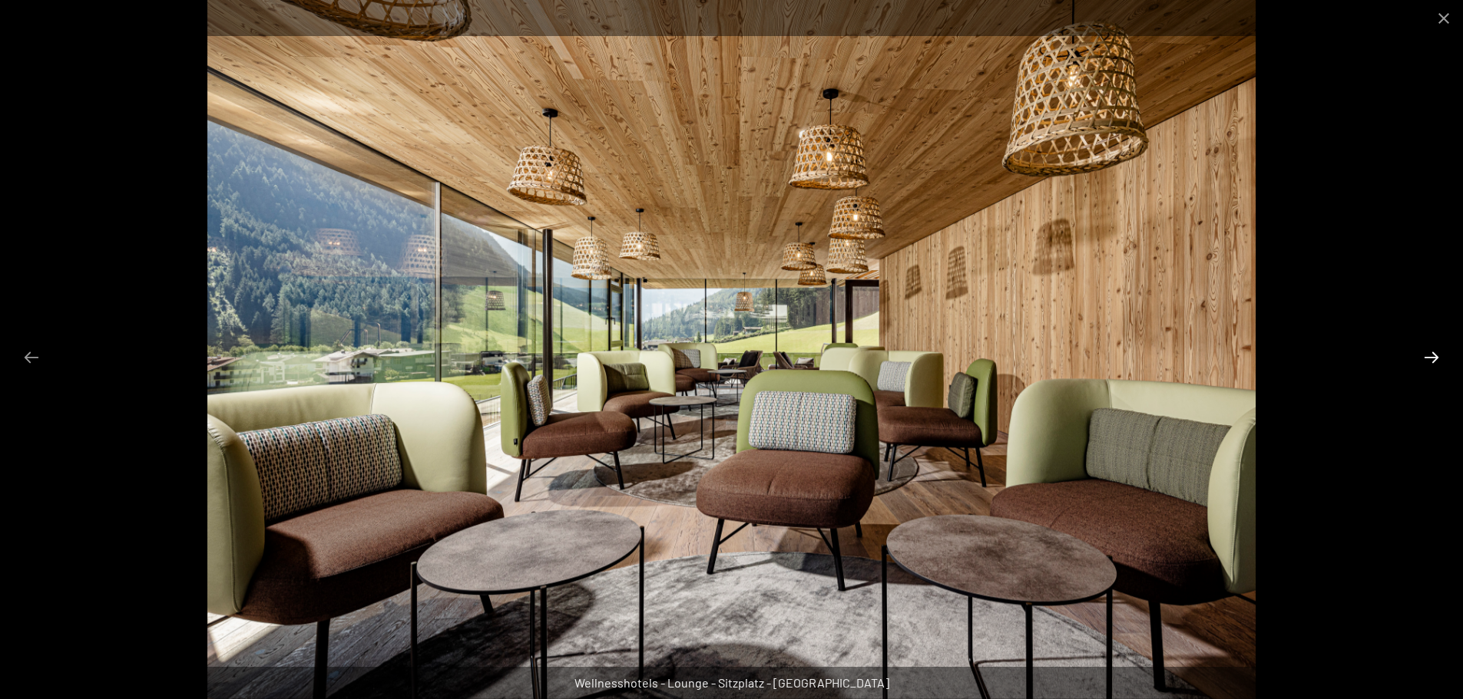
click at [1433, 355] on button "Next slide" at bounding box center [1431, 357] width 32 height 30
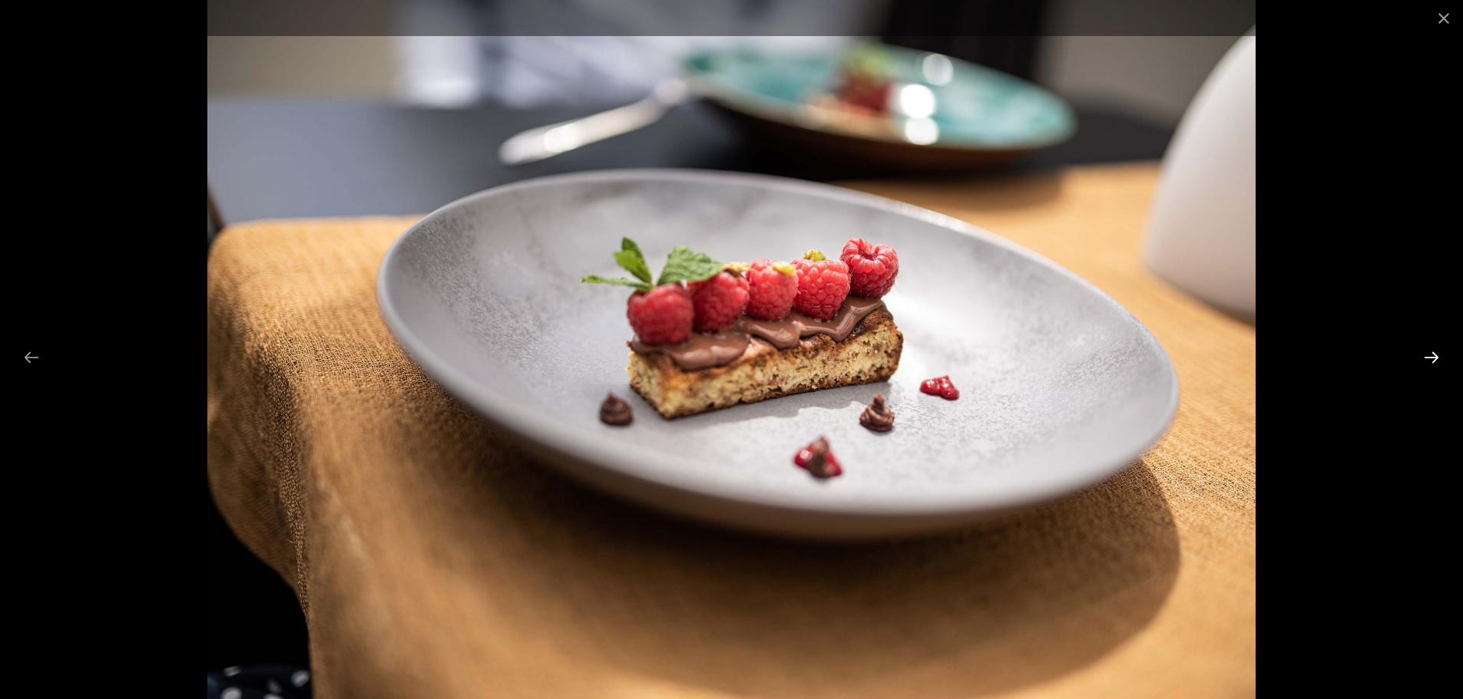
click at [1432, 356] on button "Next slide" at bounding box center [1431, 357] width 32 height 30
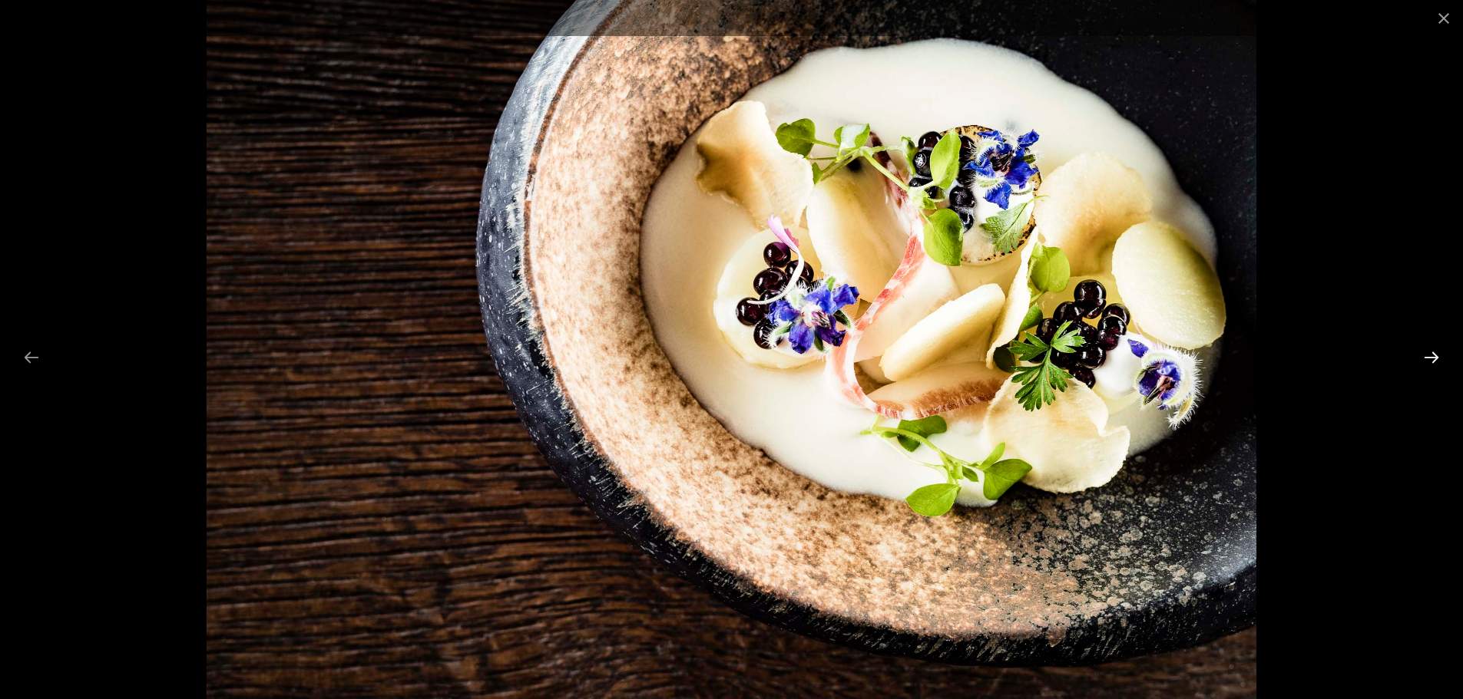
click at [1430, 357] on button "Next slide" at bounding box center [1431, 357] width 32 height 30
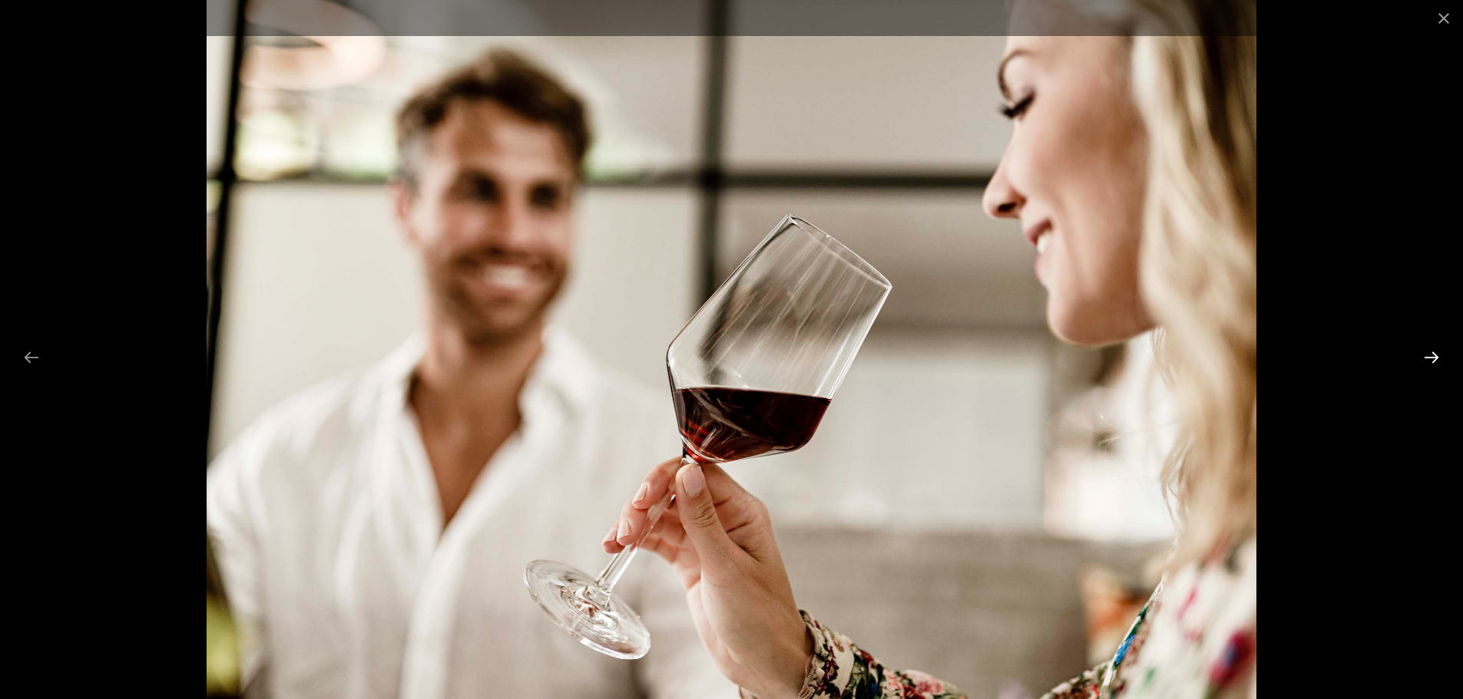
click at [1428, 357] on button "Next slide" at bounding box center [1431, 357] width 32 height 30
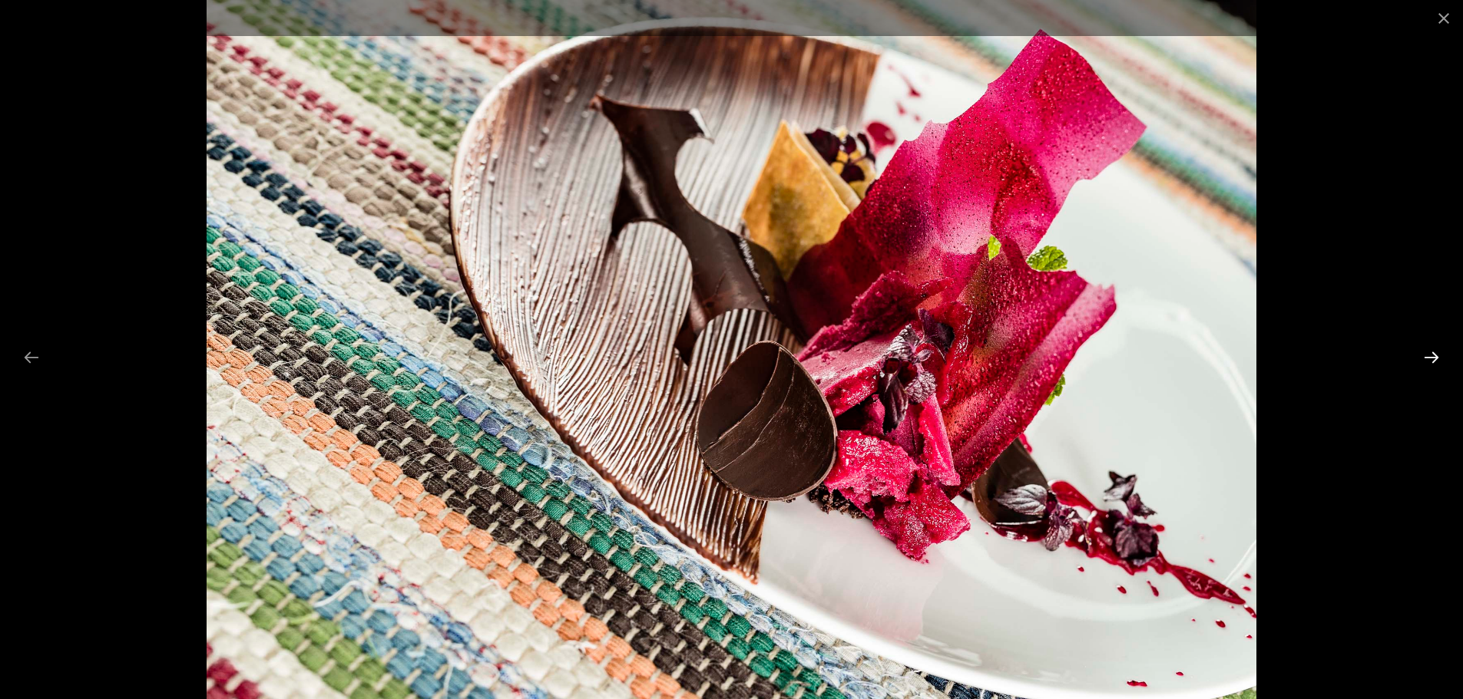
click at [1428, 357] on button "Next slide" at bounding box center [1431, 357] width 32 height 30
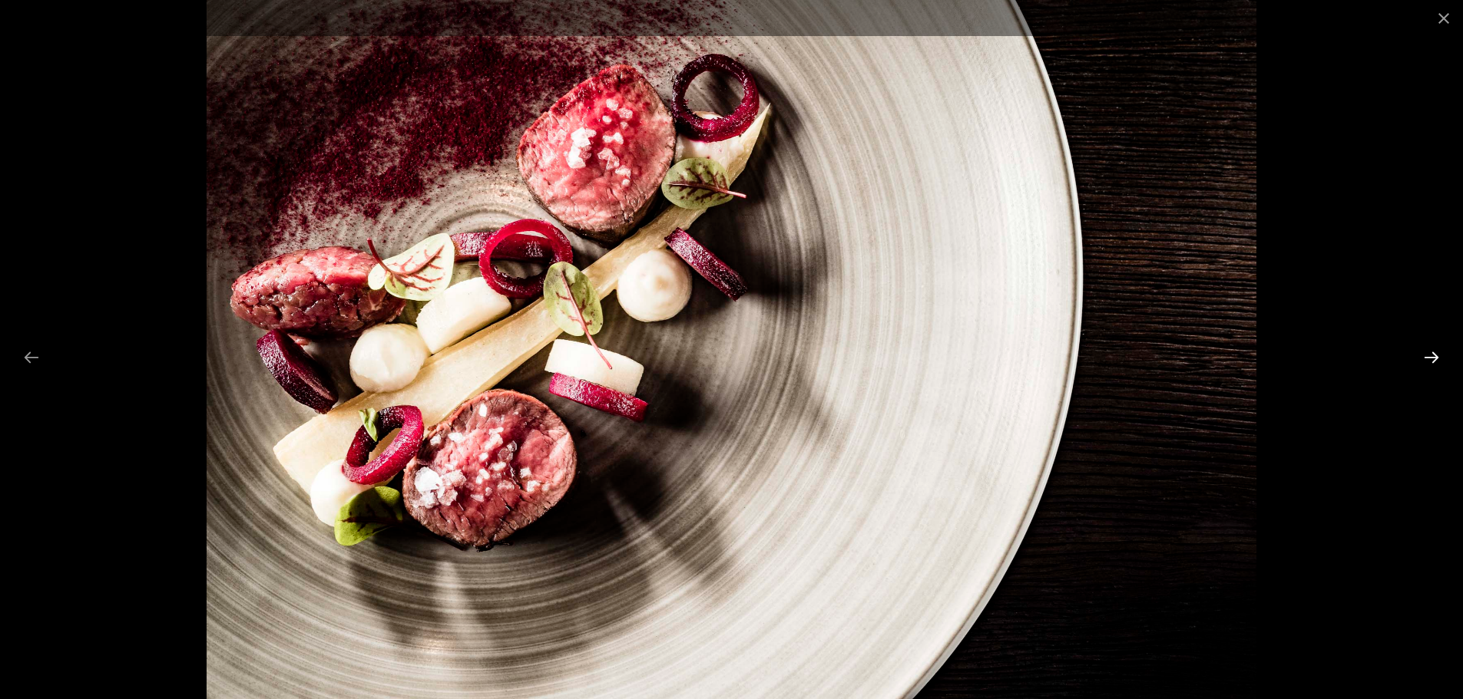
click at [1428, 357] on button "Next slide" at bounding box center [1431, 357] width 32 height 30
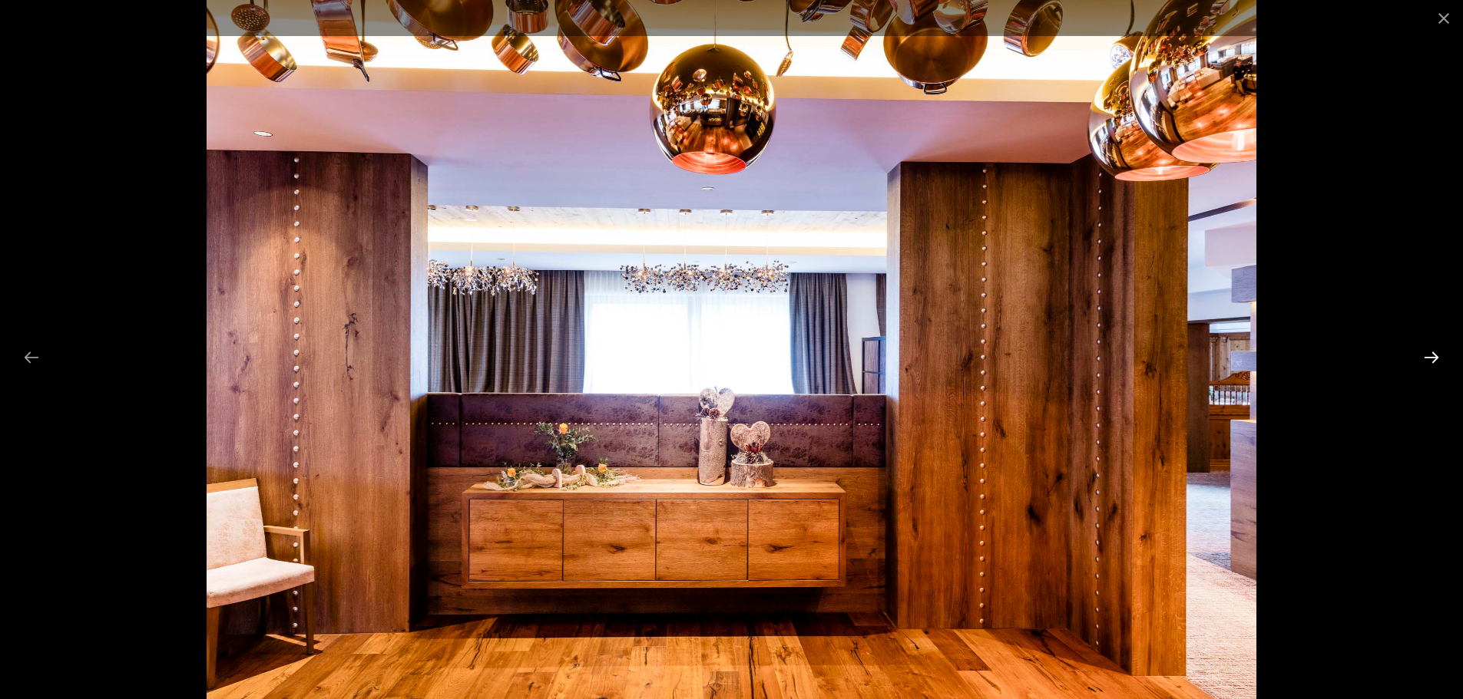
click at [1431, 358] on button "Next slide" at bounding box center [1431, 357] width 32 height 30
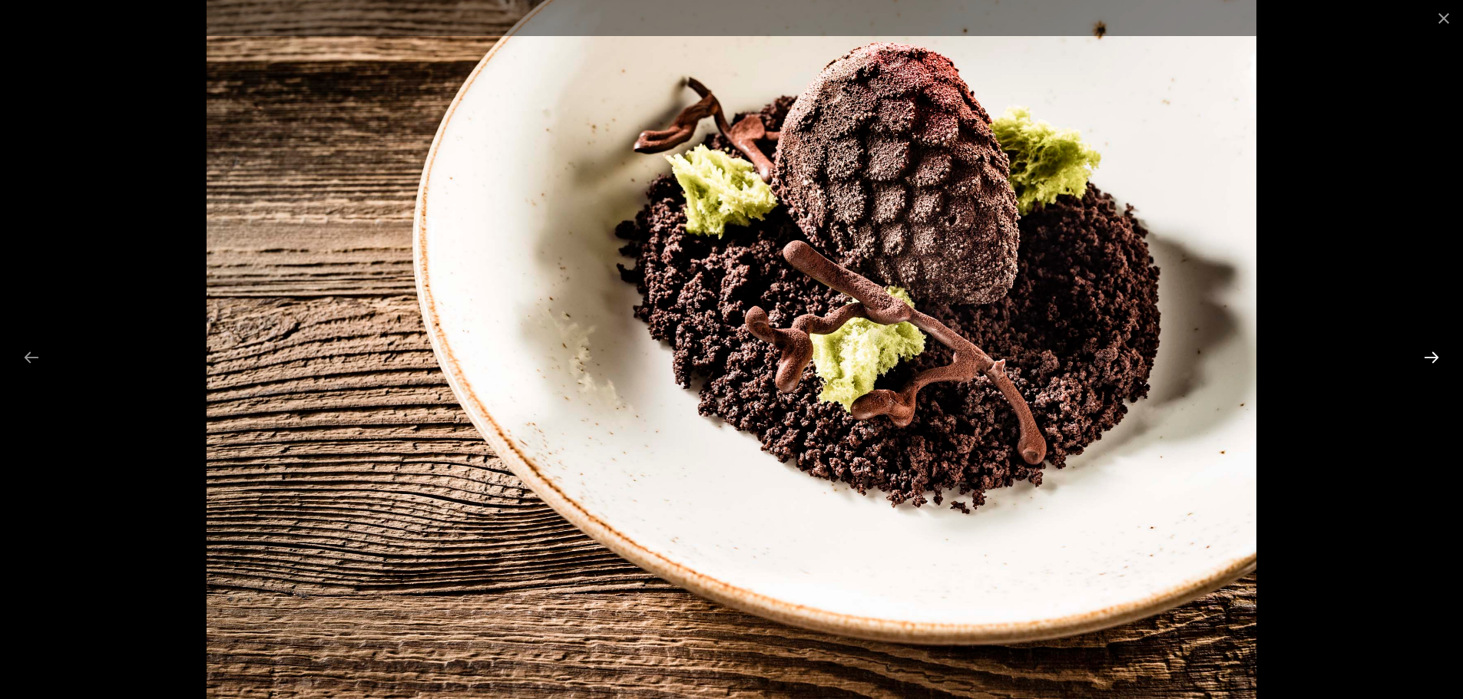
click at [1431, 358] on button "Next slide" at bounding box center [1431, 357] width 32 height 30
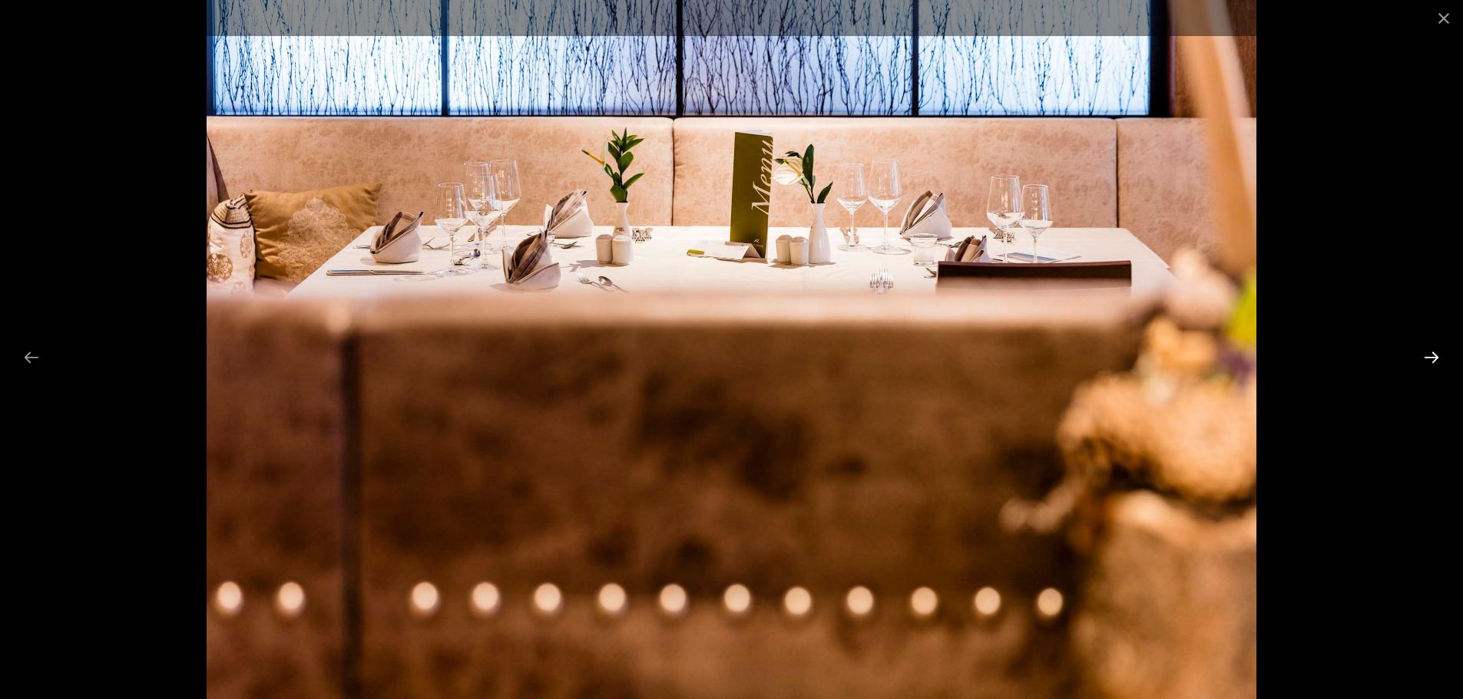
click at [1431, 358] on button "Next slide" at bounding box center [1431, 357] width 32 height 30
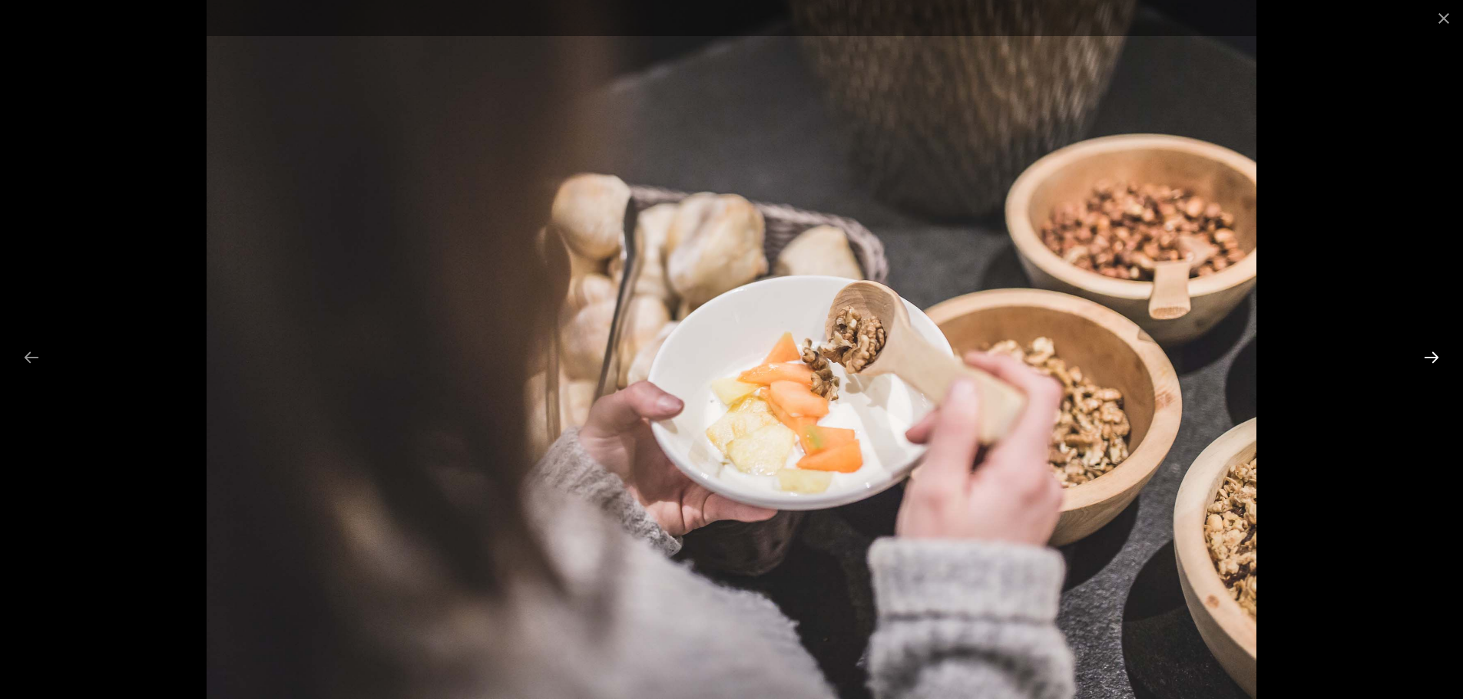
click at [1431, 358] on button "Next slide" at bounding box center [1431, 357] width 32 height 30
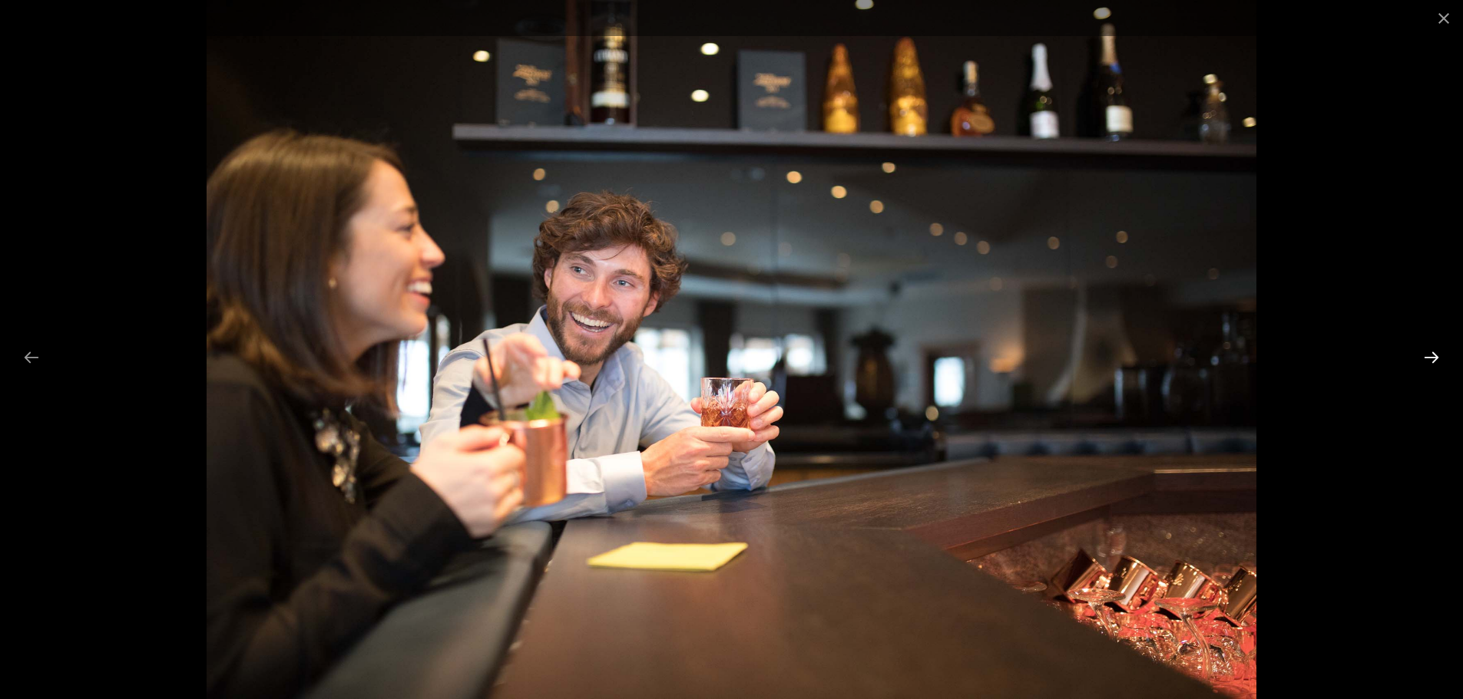
click at [1446, 352] on button "Next slide" at bounding box center [1431, 357] width 32 height 30
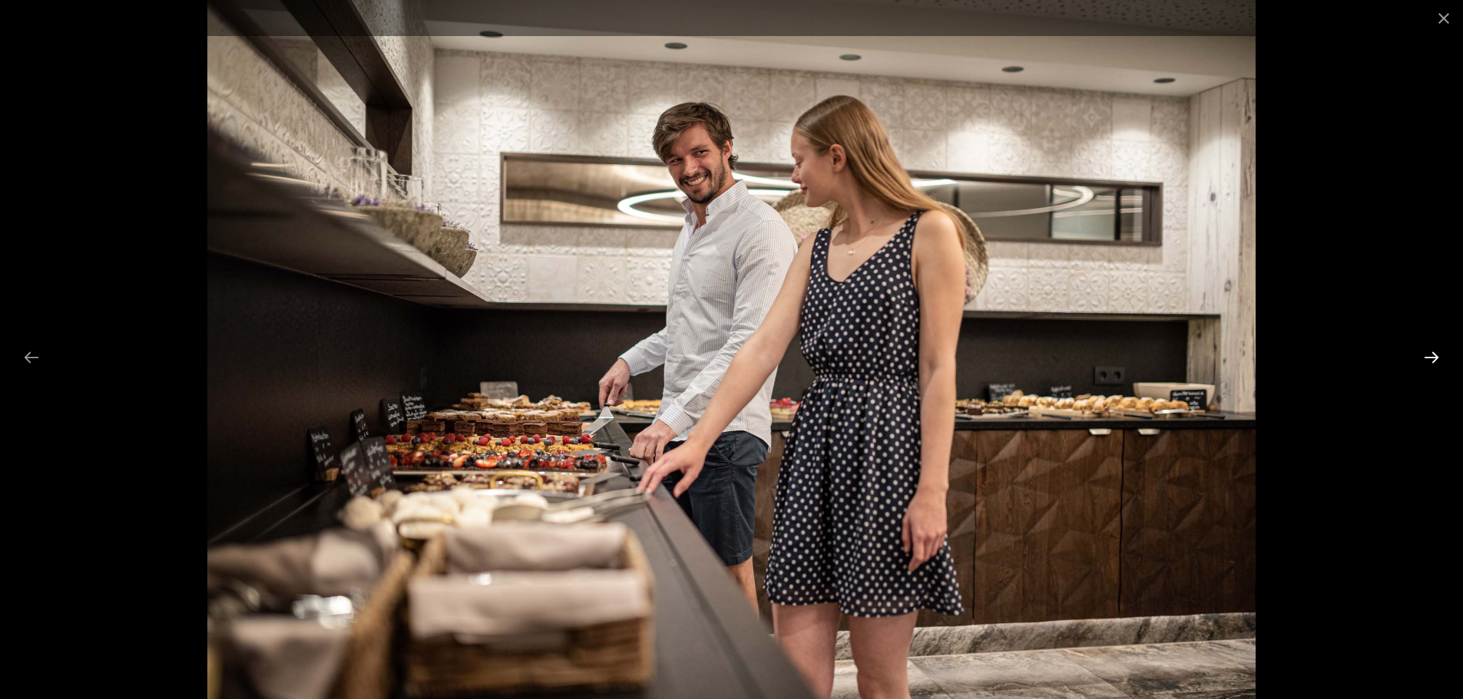
click at [1441, 355] on button "Next slide" at bounding box center [1431, 357] width 32 height 30
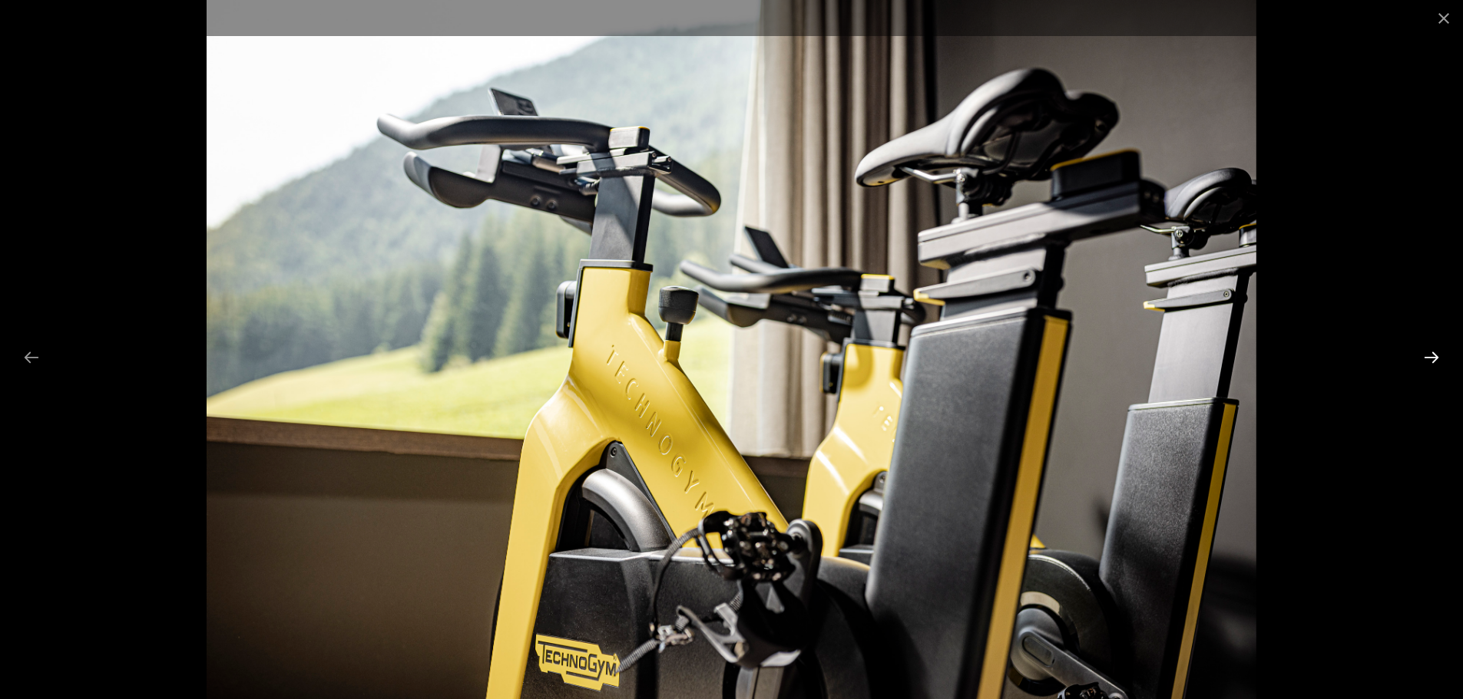
click at [1435, 356] on button "Next slide" at bounding box center [1431, 357] width 32 height 30
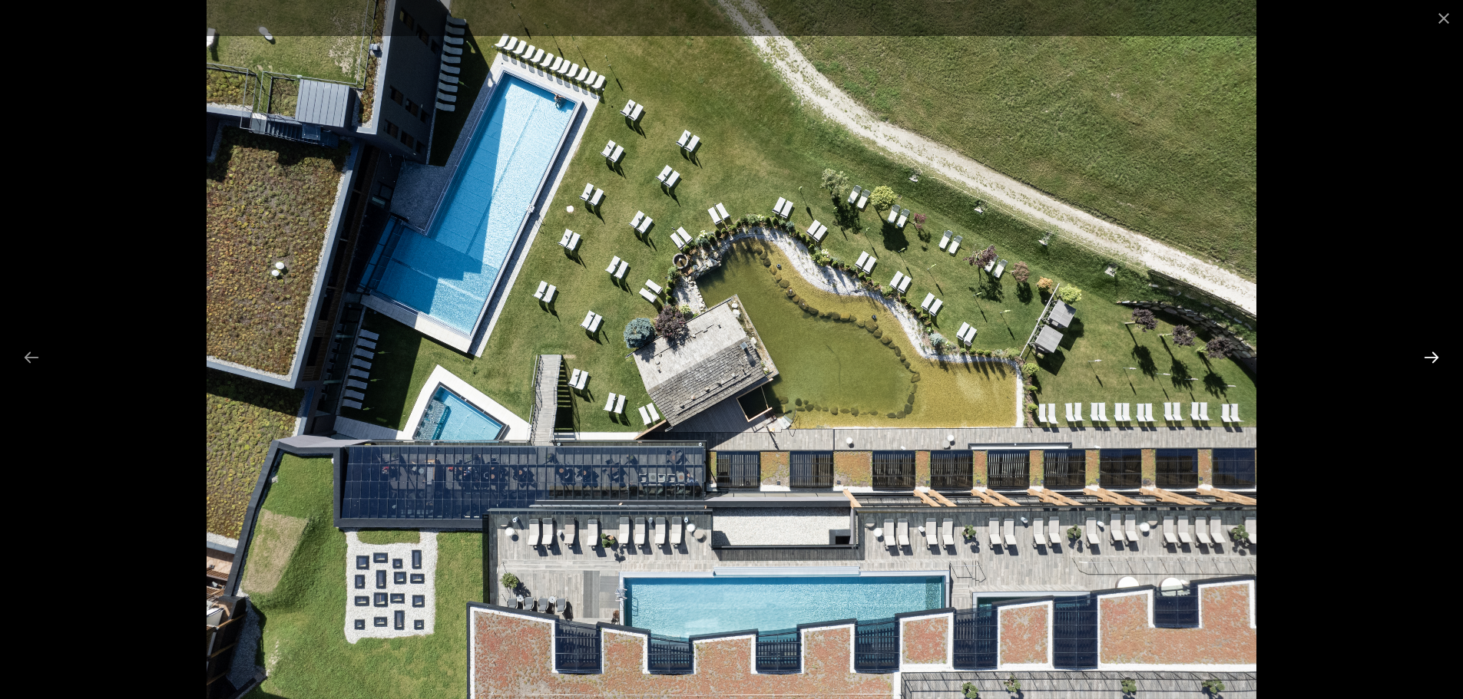
click at [1435, 353] on button "Next slide" at bounding box center [1431, 357] width 32 height 30
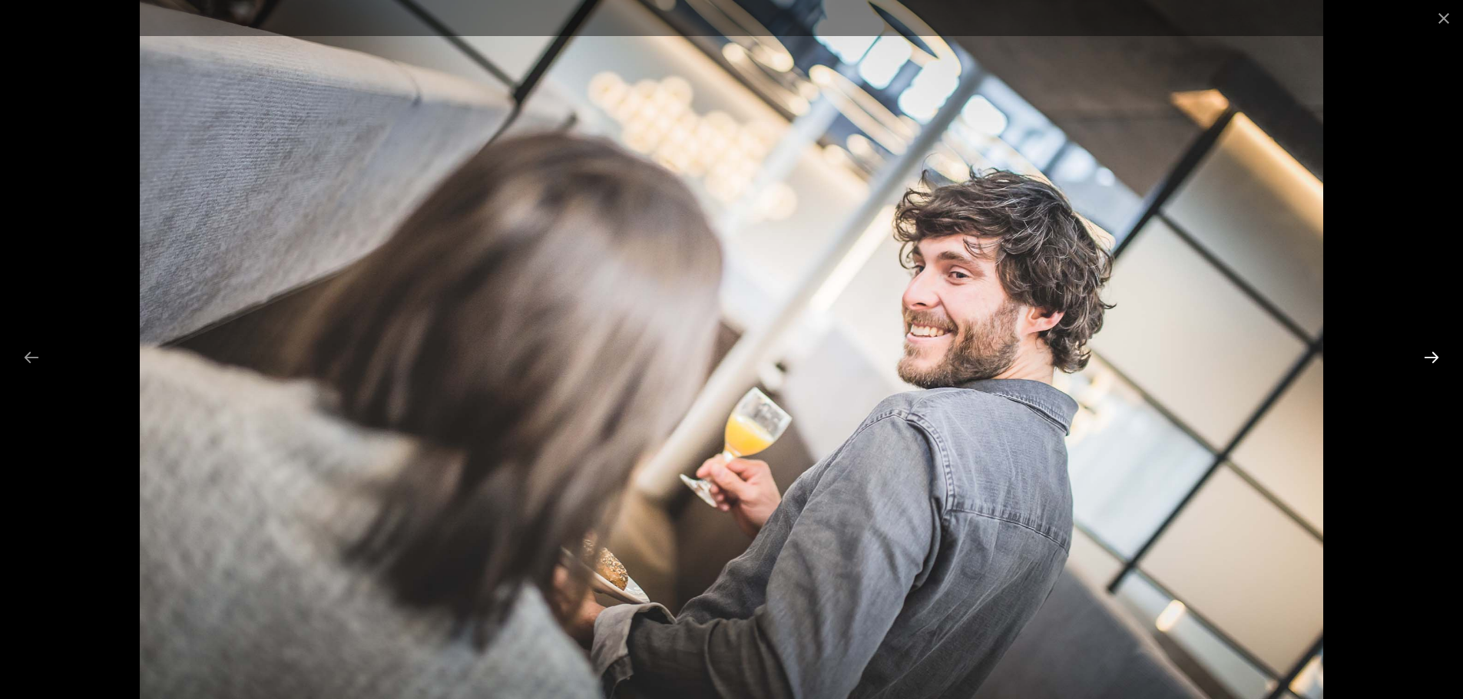
click at [1430, 355] on button "Next slide" at bounding box center [1431, 357] width 32 height 30
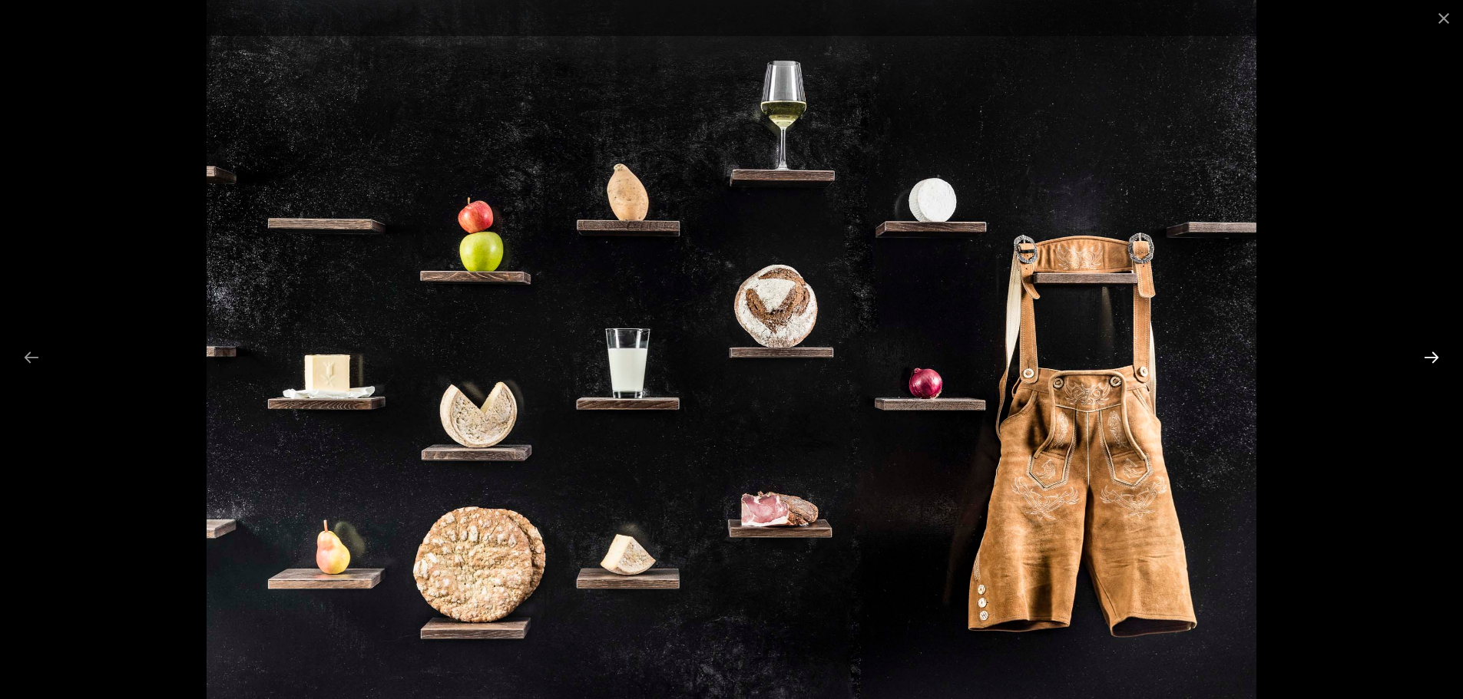
click at [1428, 356] on button "Next slide" at bounding box center [1431, 357] width 32 height 30
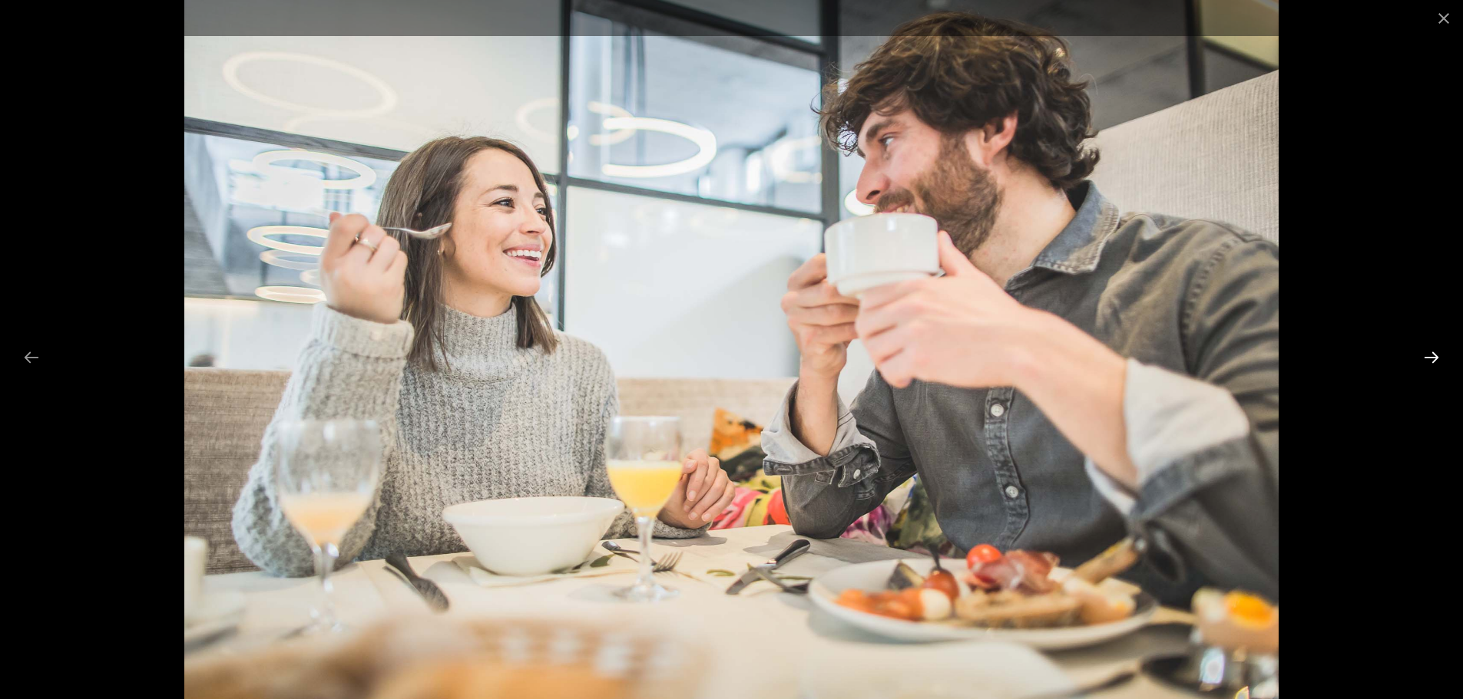
click at [1426, 357] on button "Next slide" at bounding box center [1431, 357] width 32 height 30
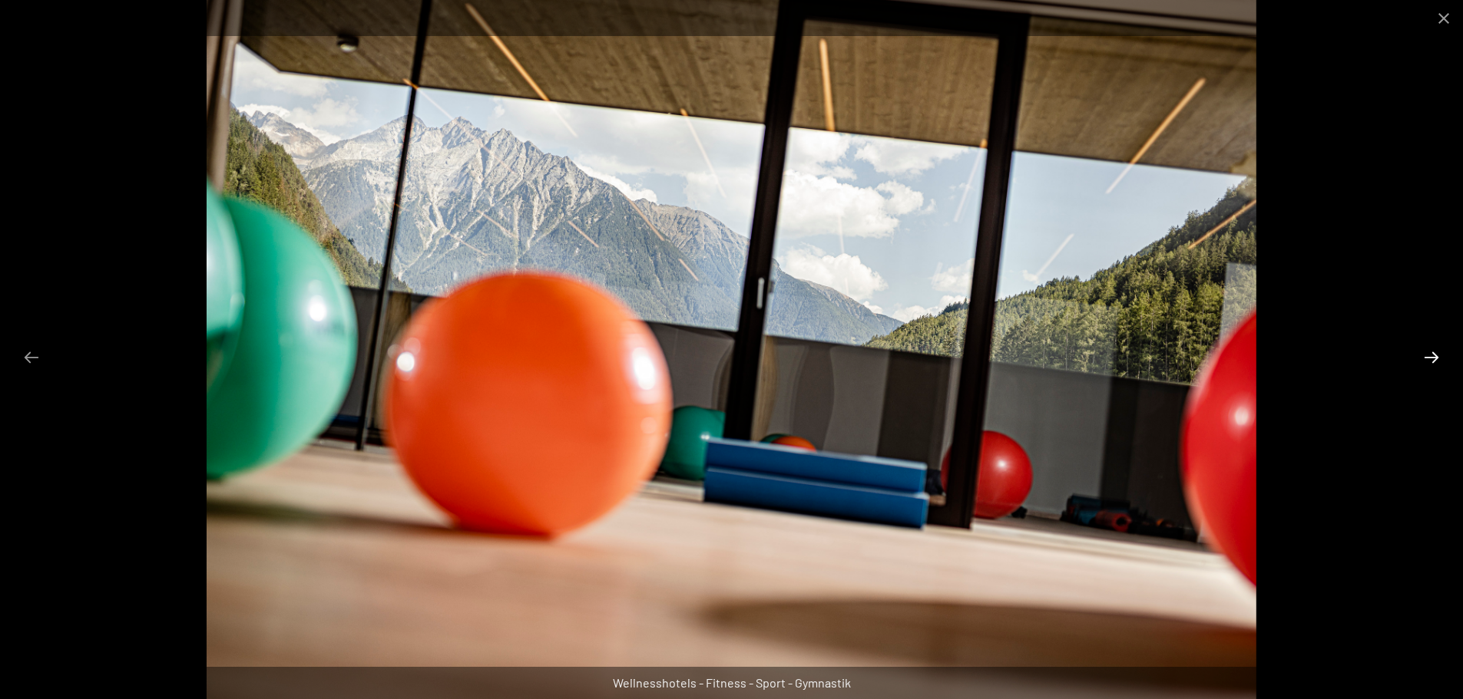
click at [1426, 357] on button "Next slide" at bounding box center [1431, 357] width 32 height 30
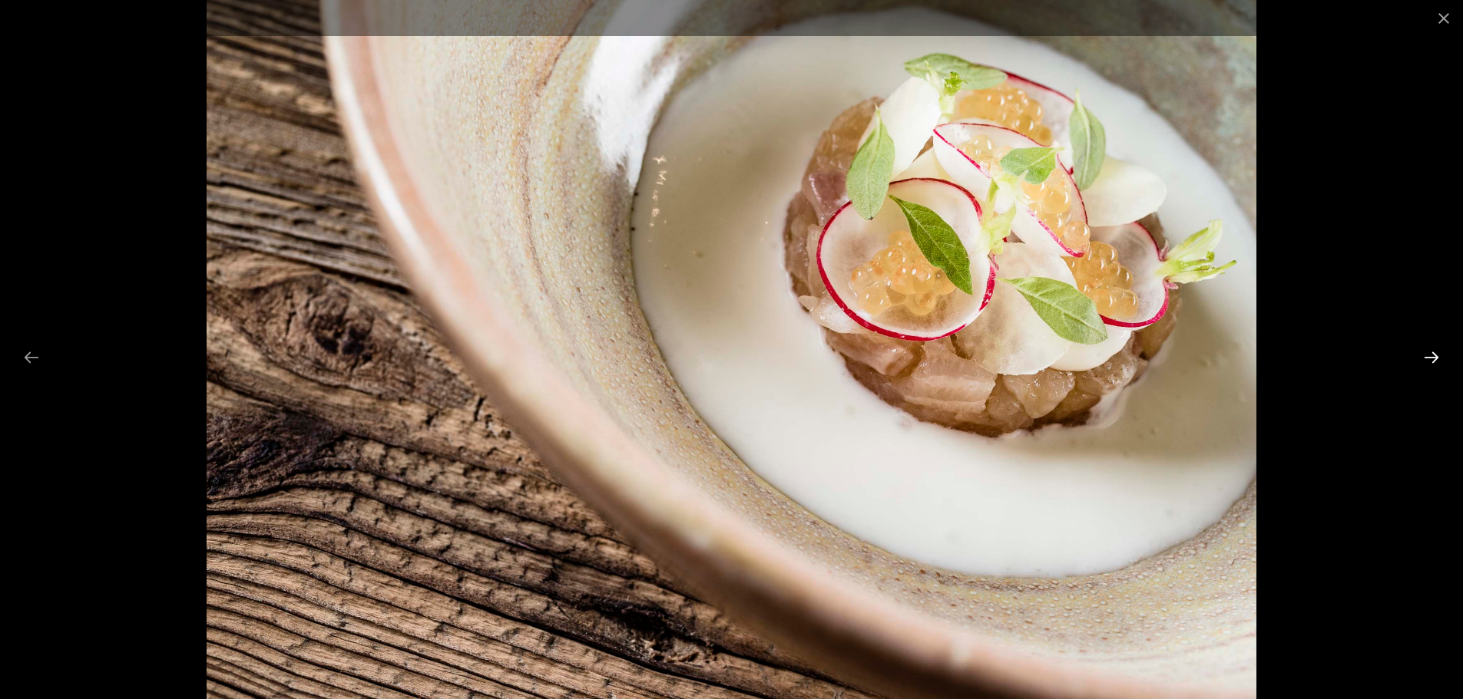
click at [1426, 357] on button "Next slide" at bounding box center [1431, 357] width 32 height 30
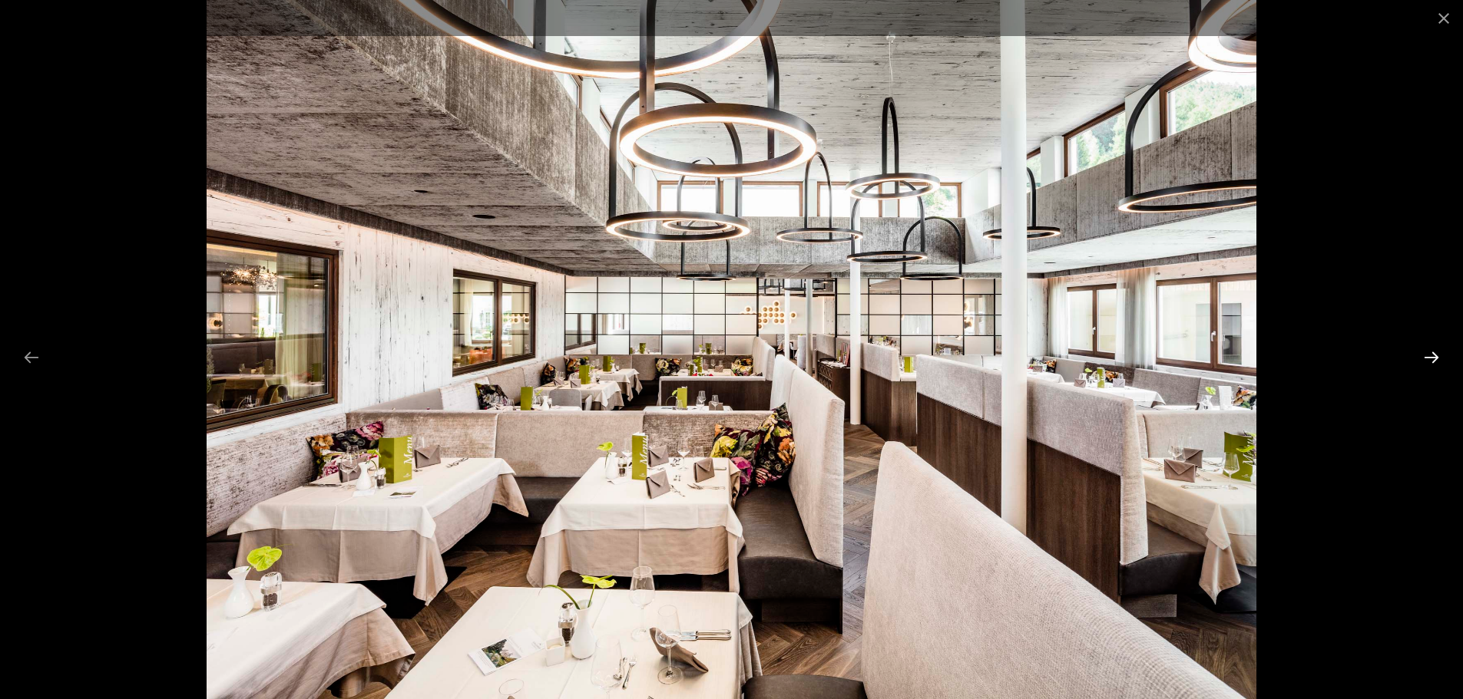
click at [1427, 364] on button "Next slide" at bounding box center [1431, 357] width 32 height 30
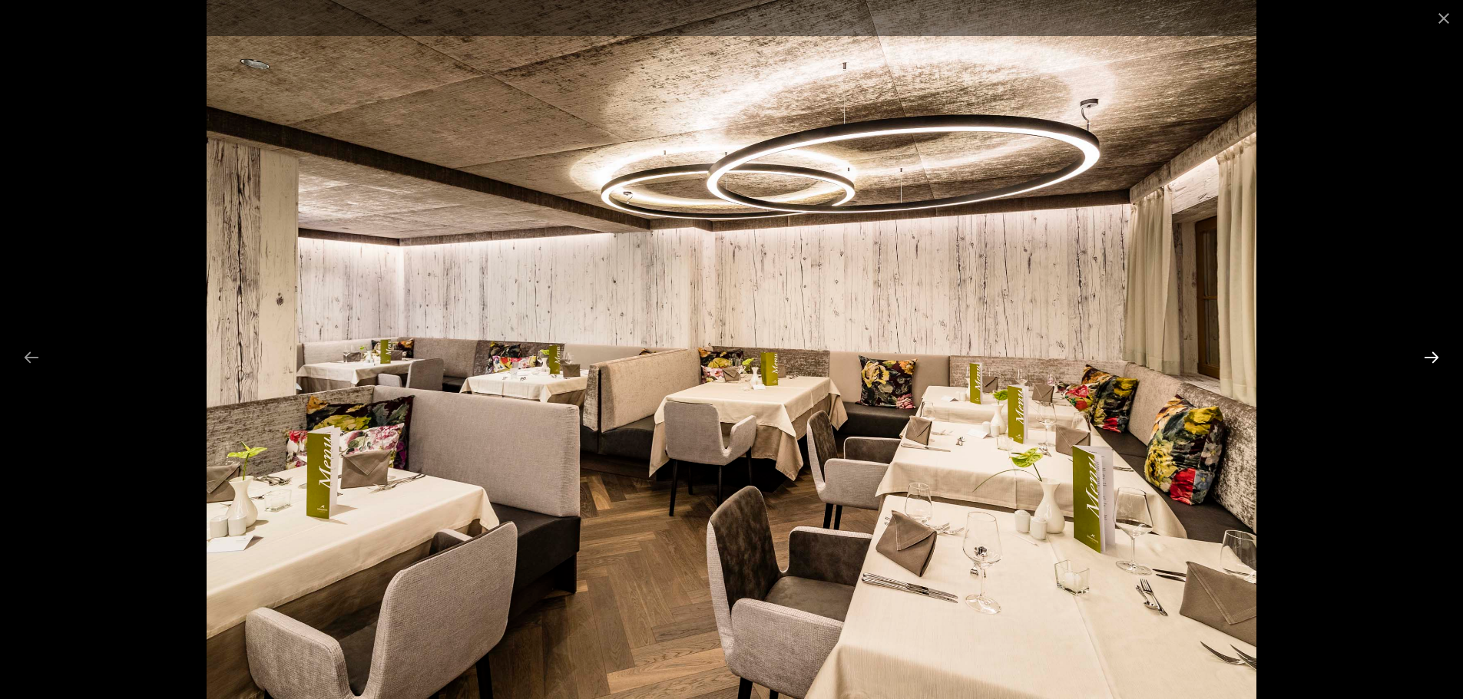
click at [1427, 364] on button "Next slide" at bounding box center [1431, 357] width 32 height 30
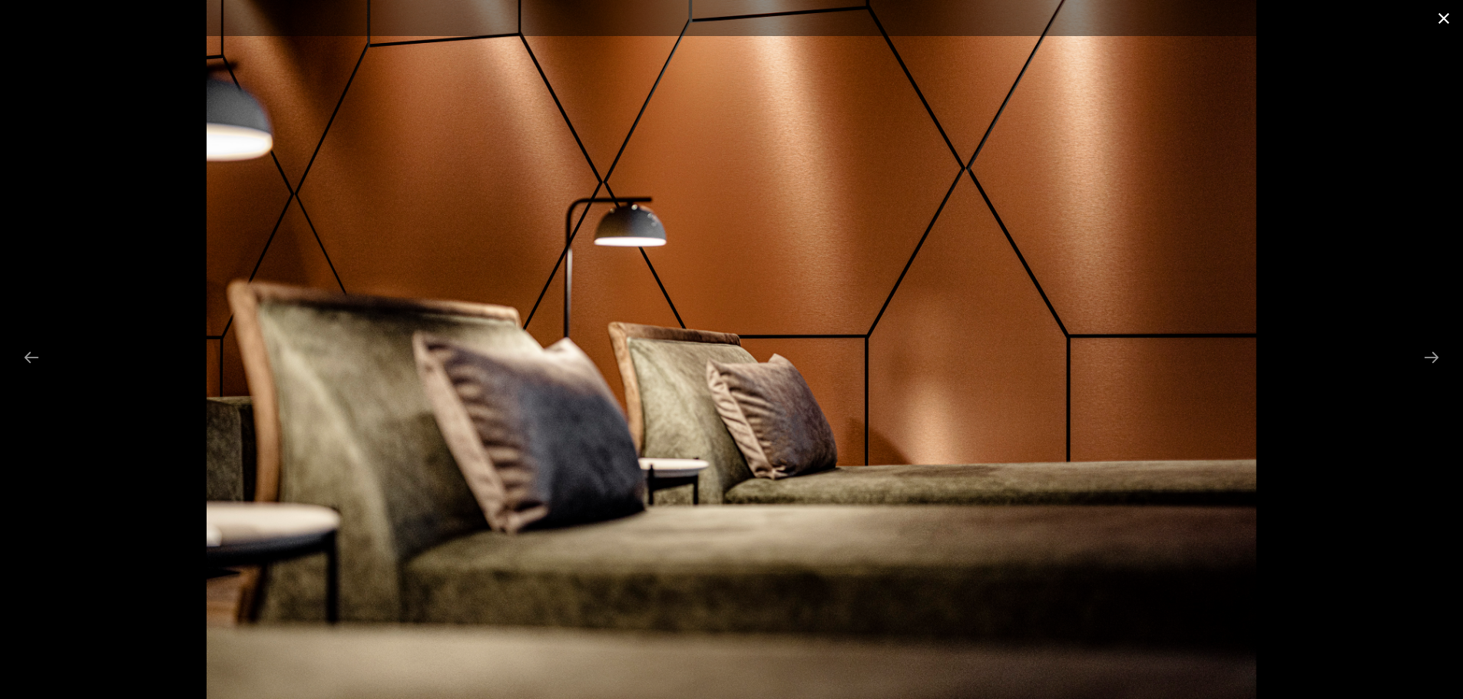
click at [1441, 20] on button "Close gallery" at bounding box center [1443, 18] width 38 height 36
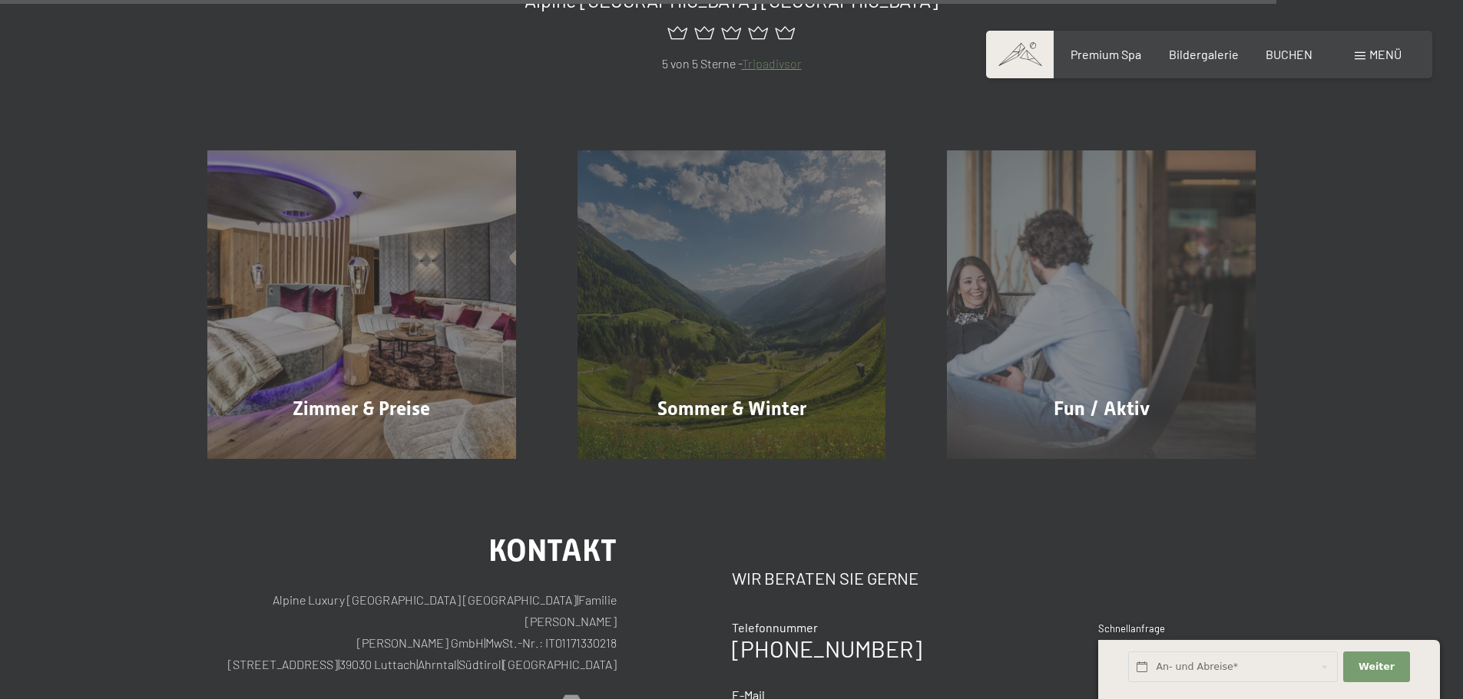
scroll to position [2921, 0]
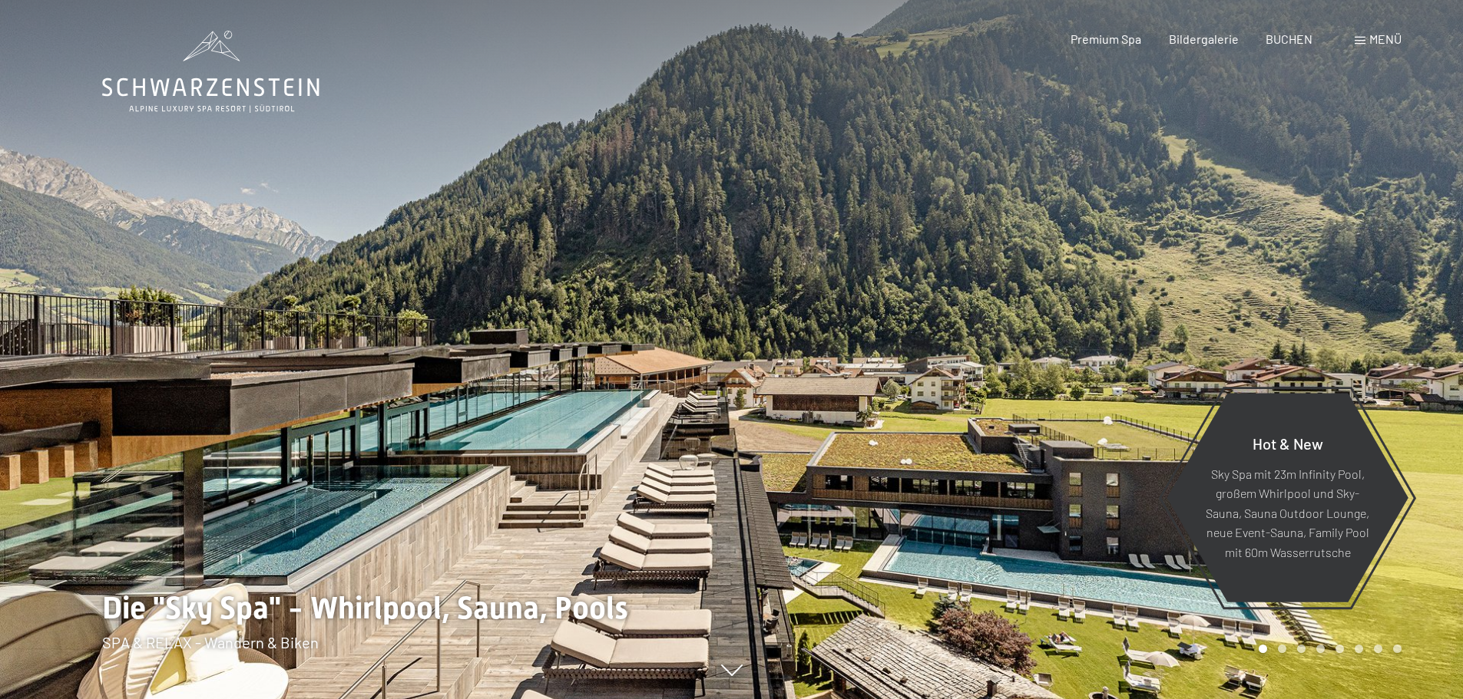
click at [967, 393] on div at bounding box center [1098, 349] width 732 height 699
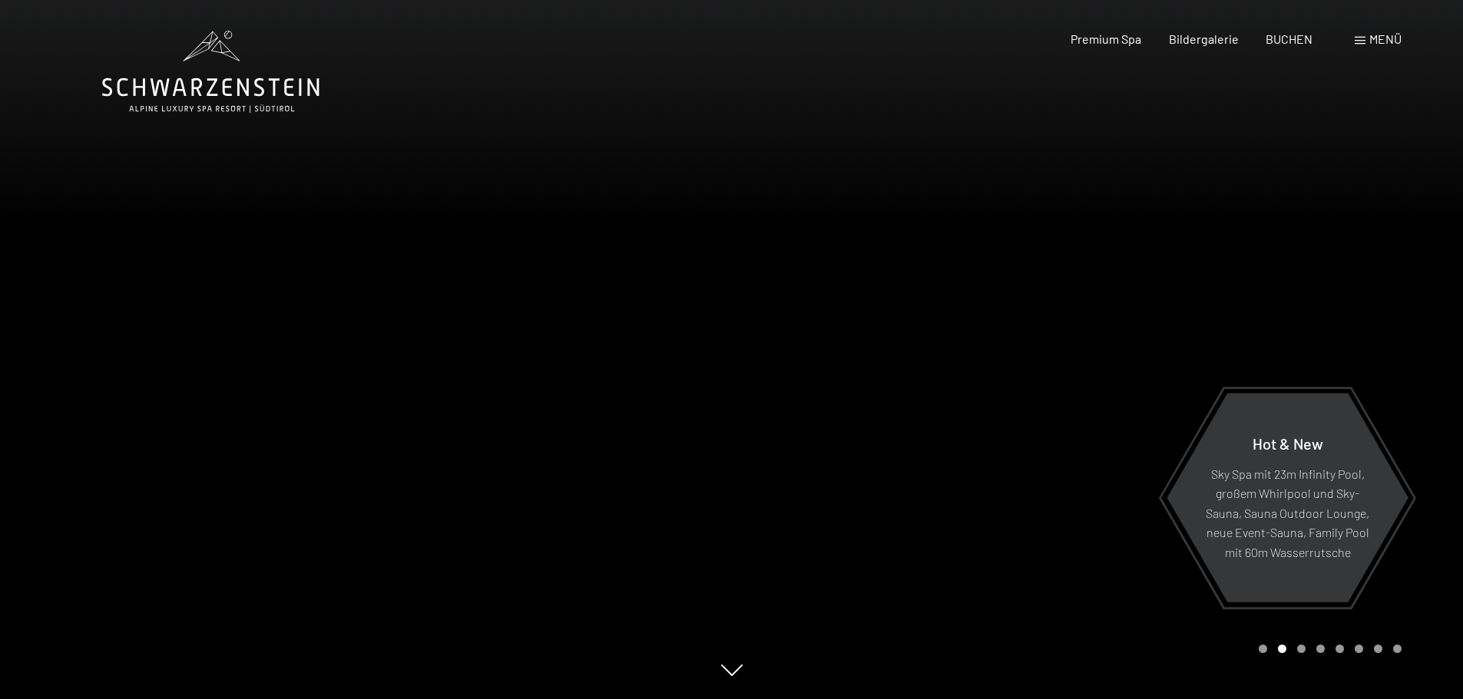
click at [1017, 249] on div at bounding box center [1098, 349] width 732 height 699
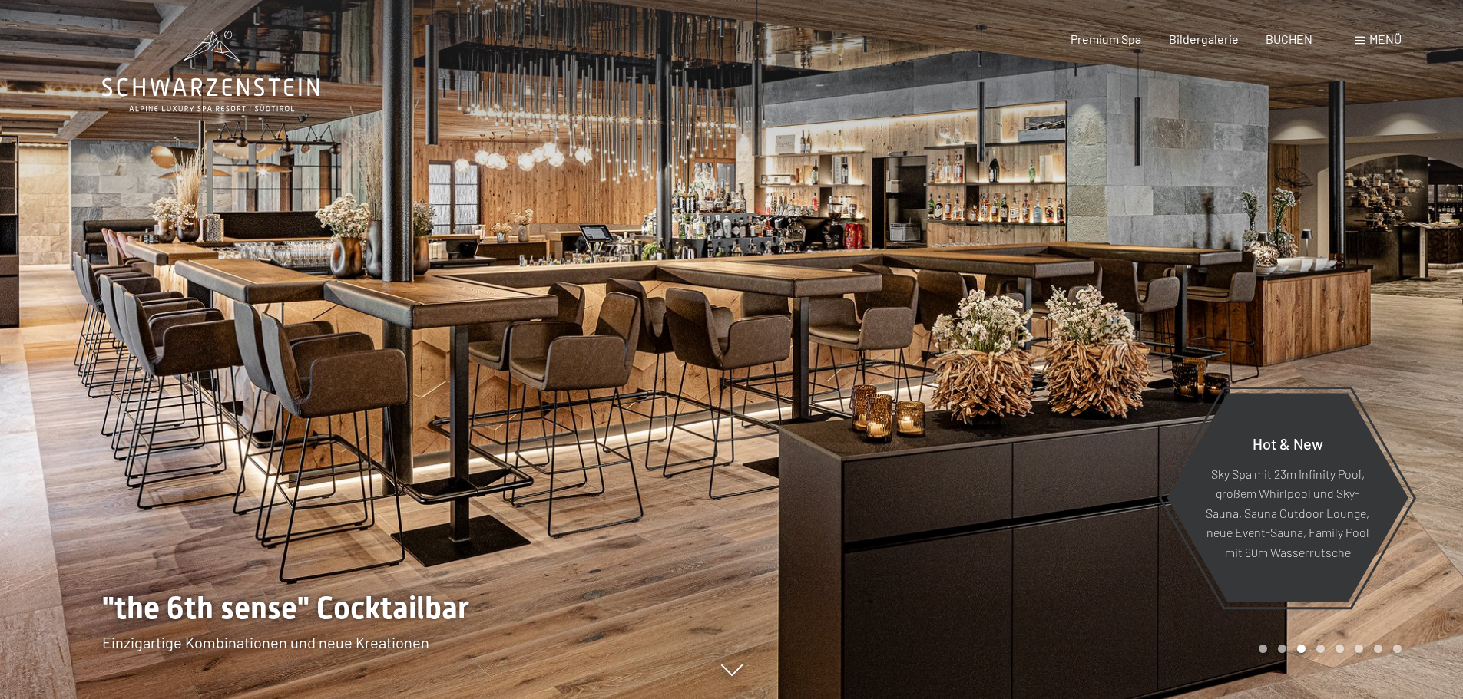
click at [1142, 206] on div at bounding box center [1098, 349] width 732 height 699
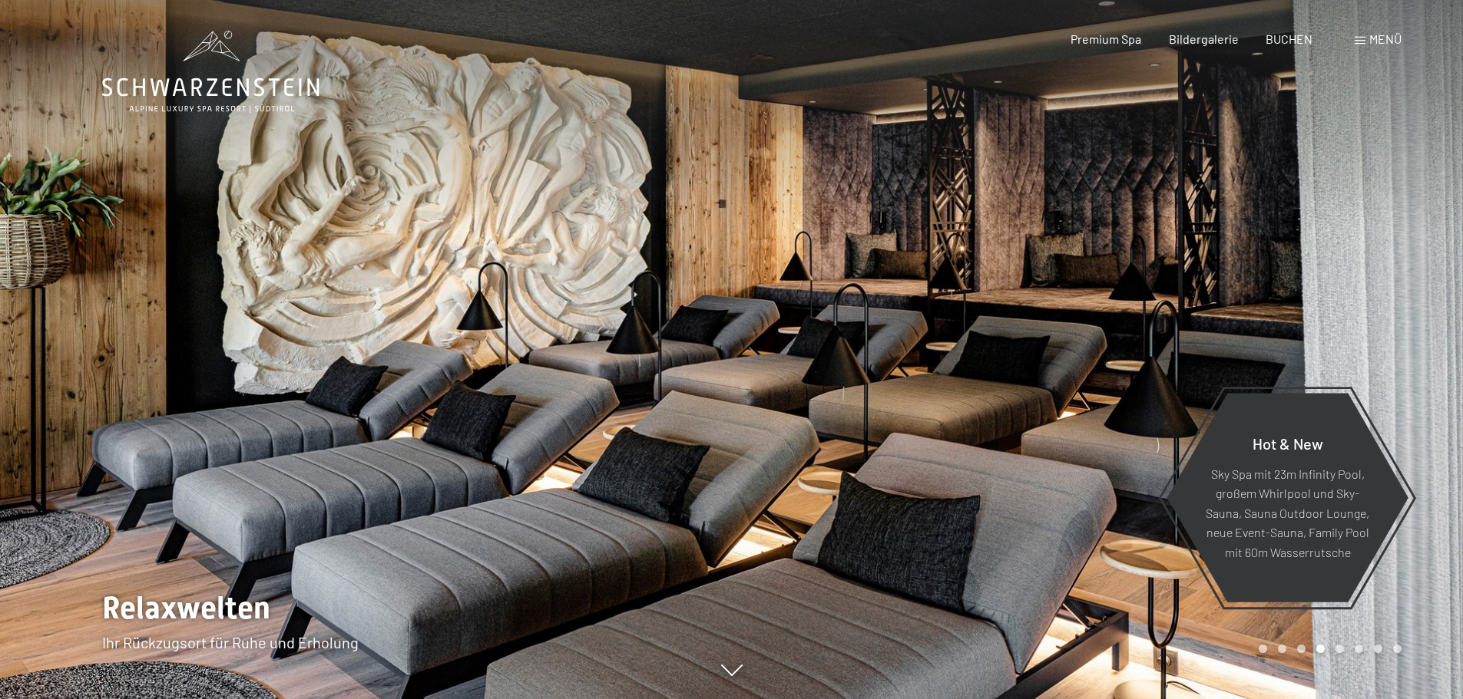
click at [1142, 206] on div at bounding box center [1098, 349] width 732 height 699
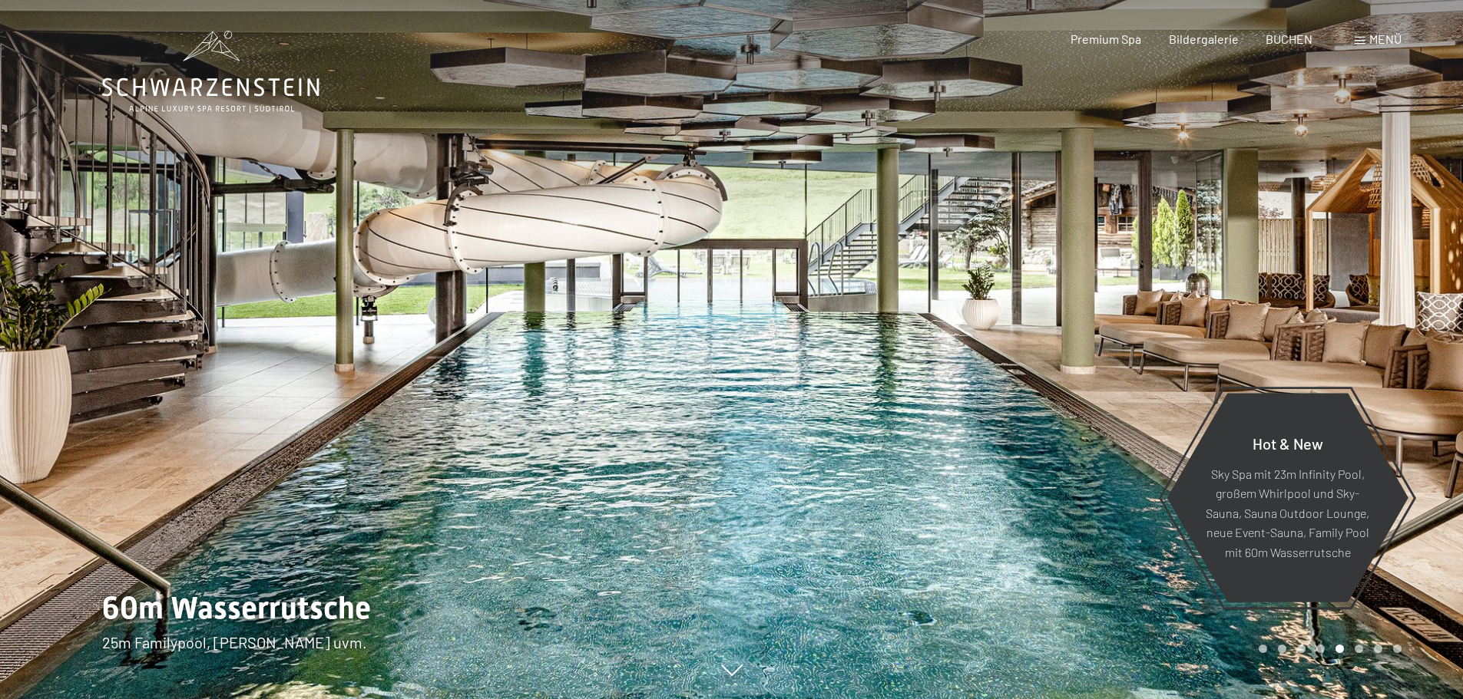
click at [1142, 206] on div at bounding box center [1098, 349] width 732 height 699
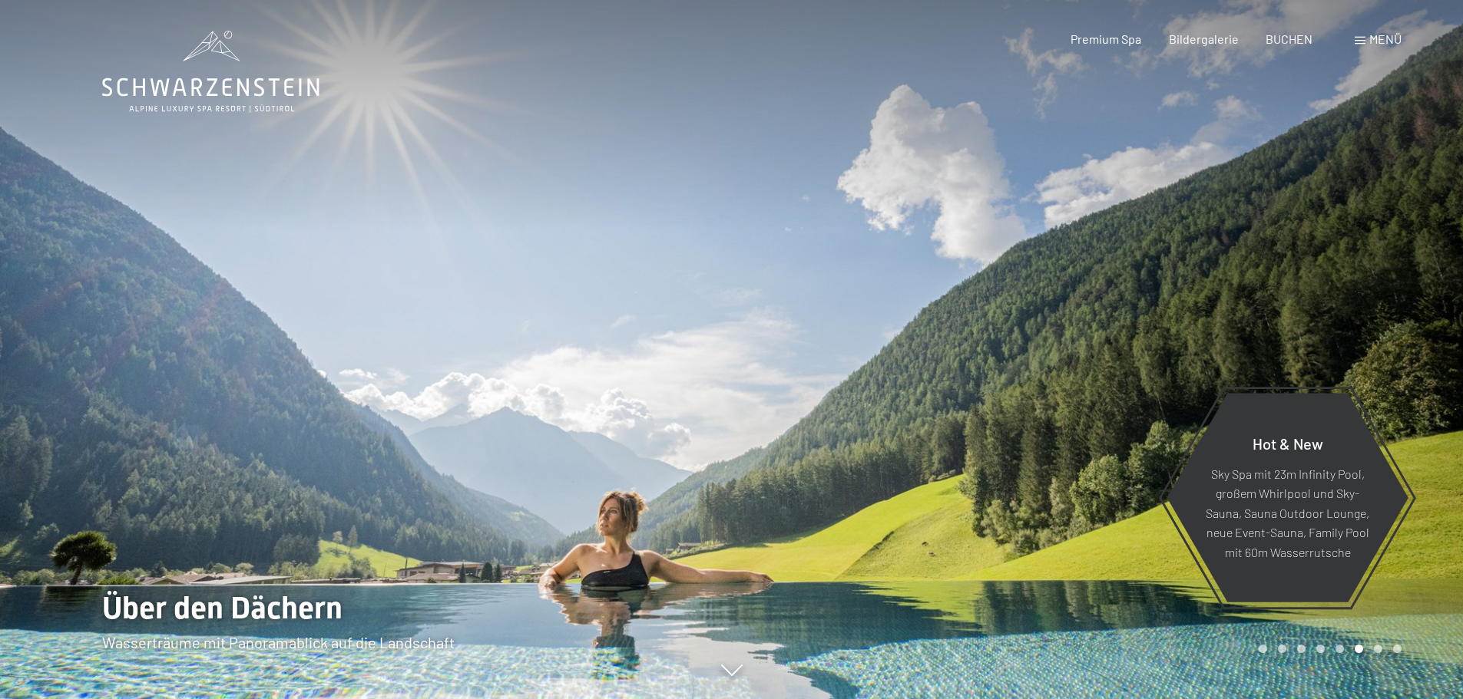
click at [1142, 206] on div at bounding box center [1098, 349] width 732 height 699
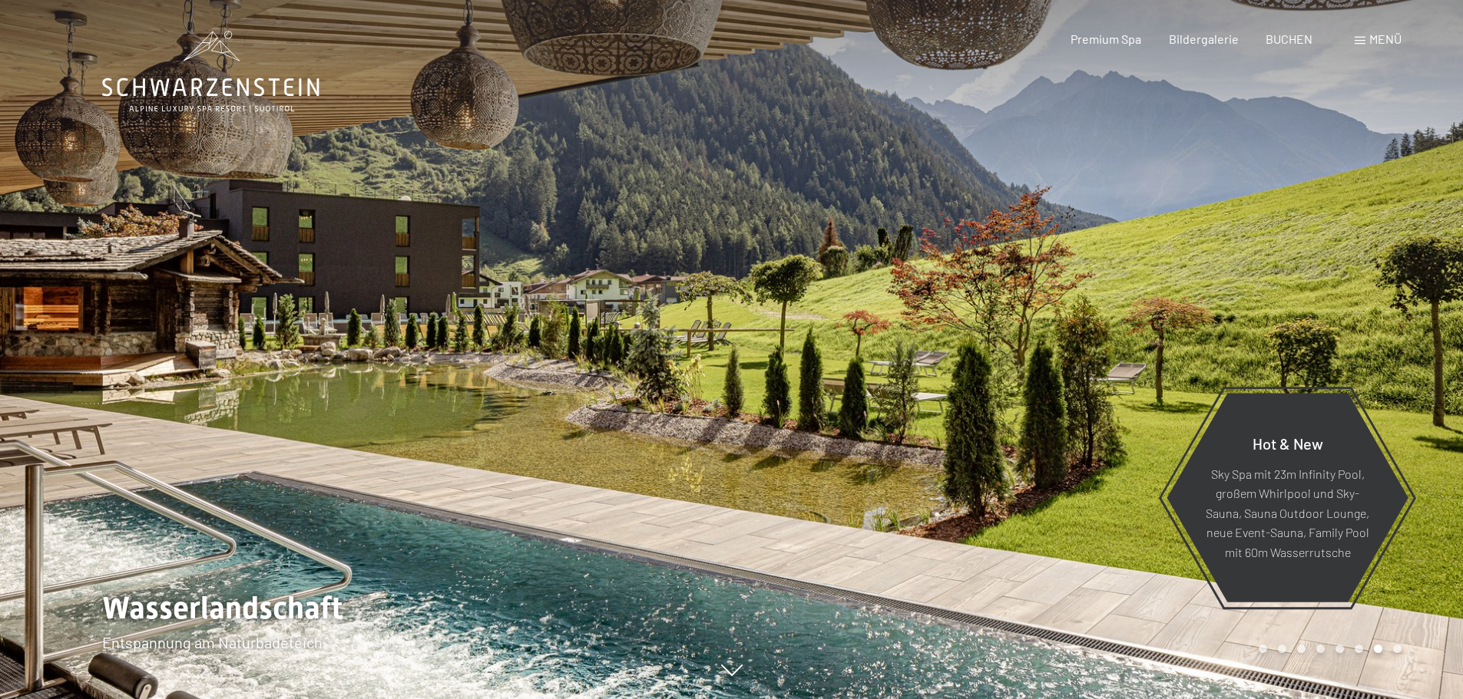
click at [1119, 190] on div at bounding box center [1098, 349] width 732 height 699
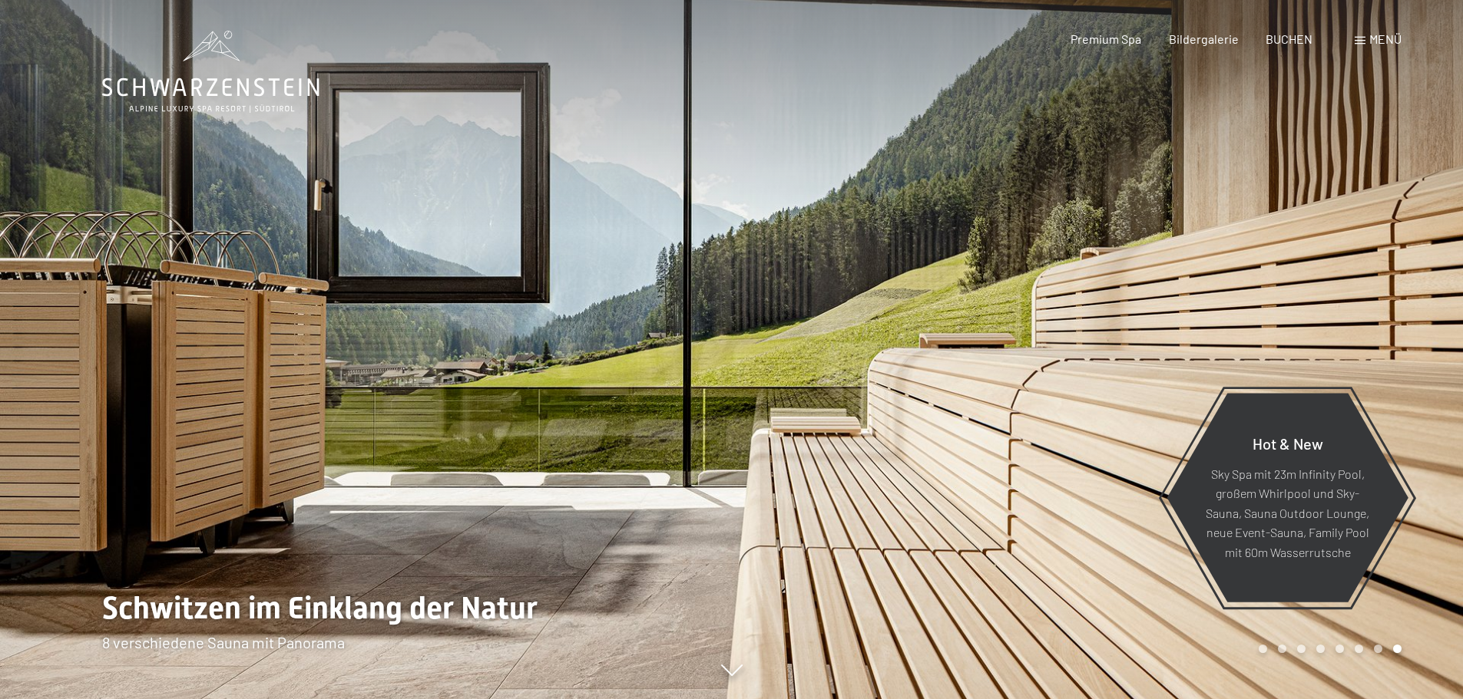
click at [1117, 189] on div at bounding box center [1098, 349] width 732 height 699
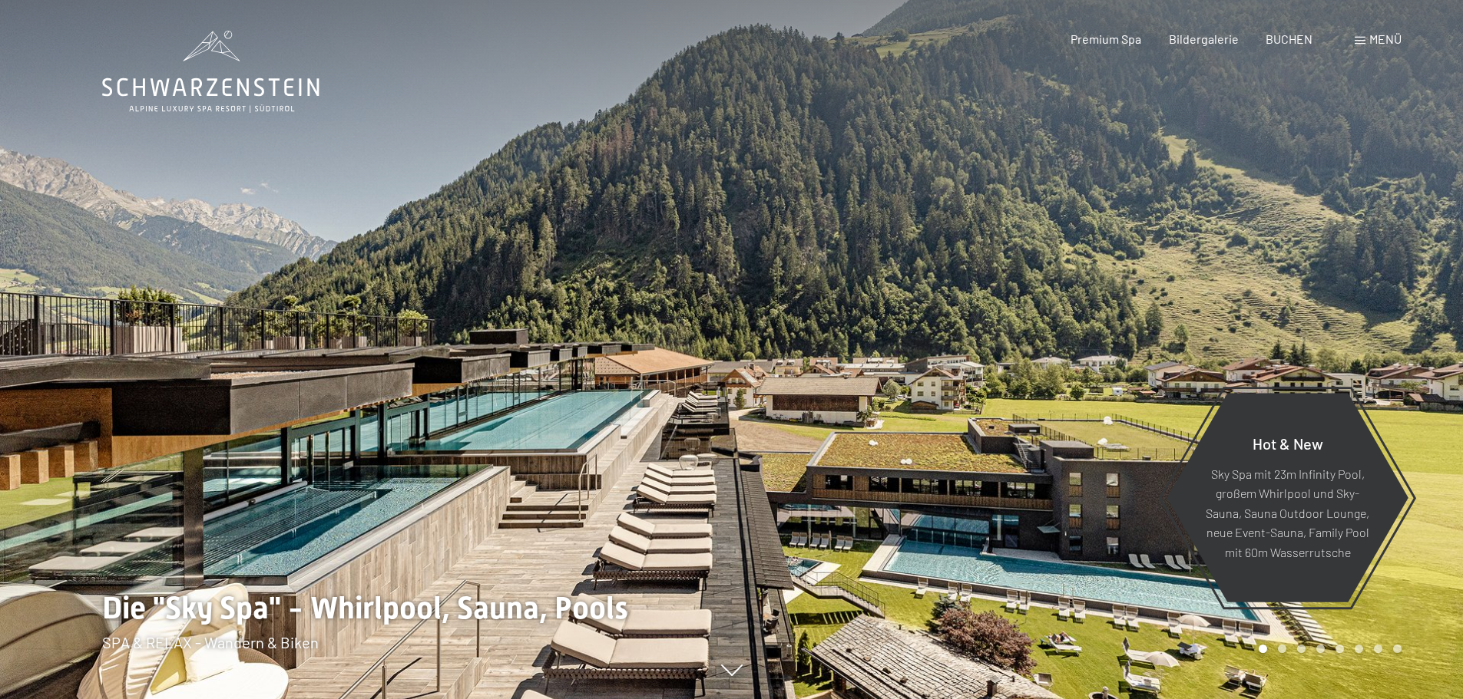
click at [1117, 190] on div at bounding box center [1098, 349] width 732 height 699
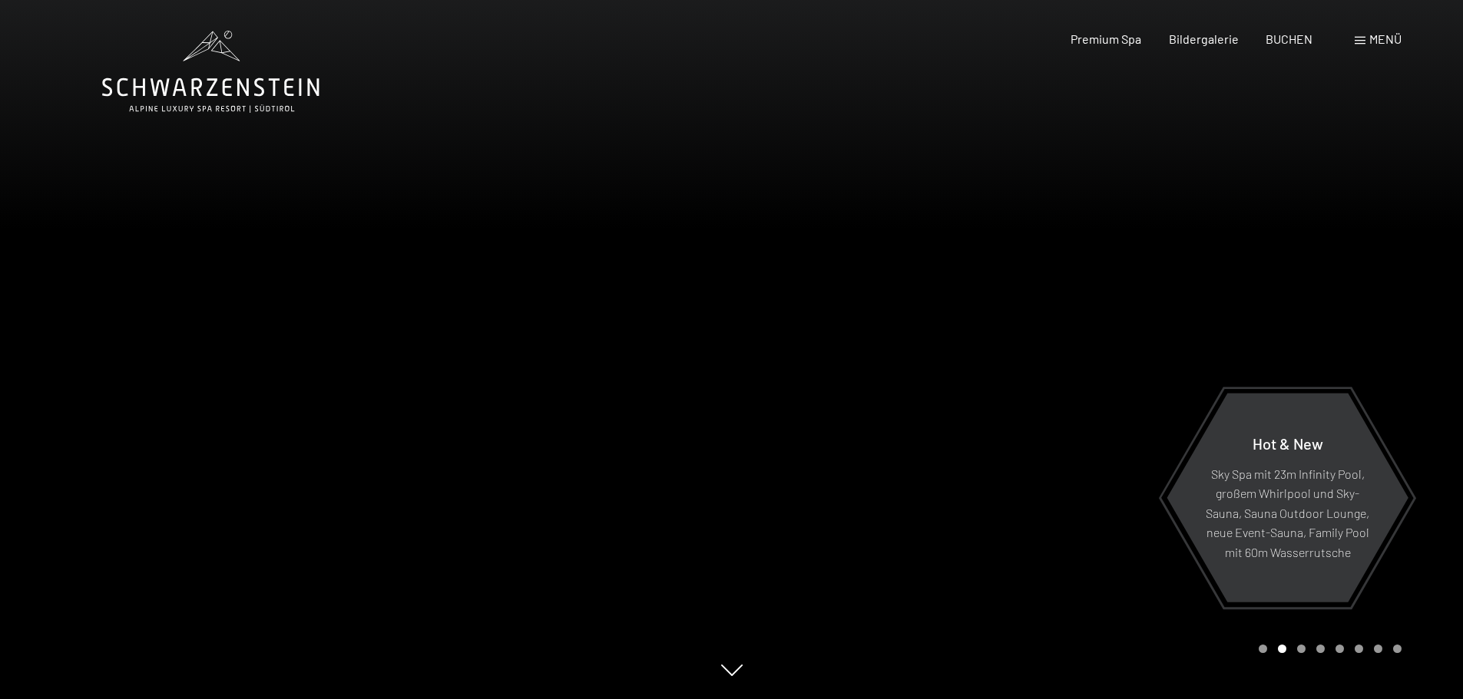
click at [1116, 190] on div at bounding box center [1098, 349] width 732 height 699
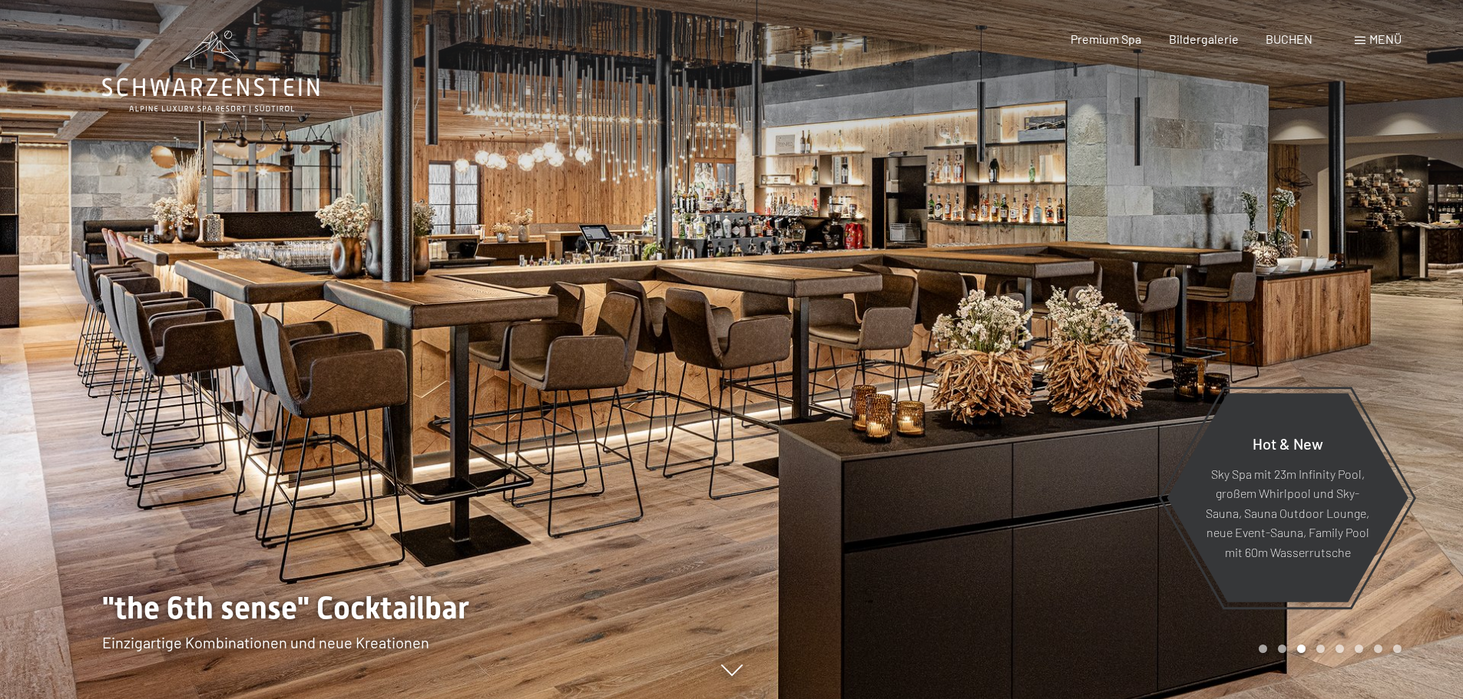
click at [1114, 190] on div at bounding box center [1098, 349] width 732 height 699
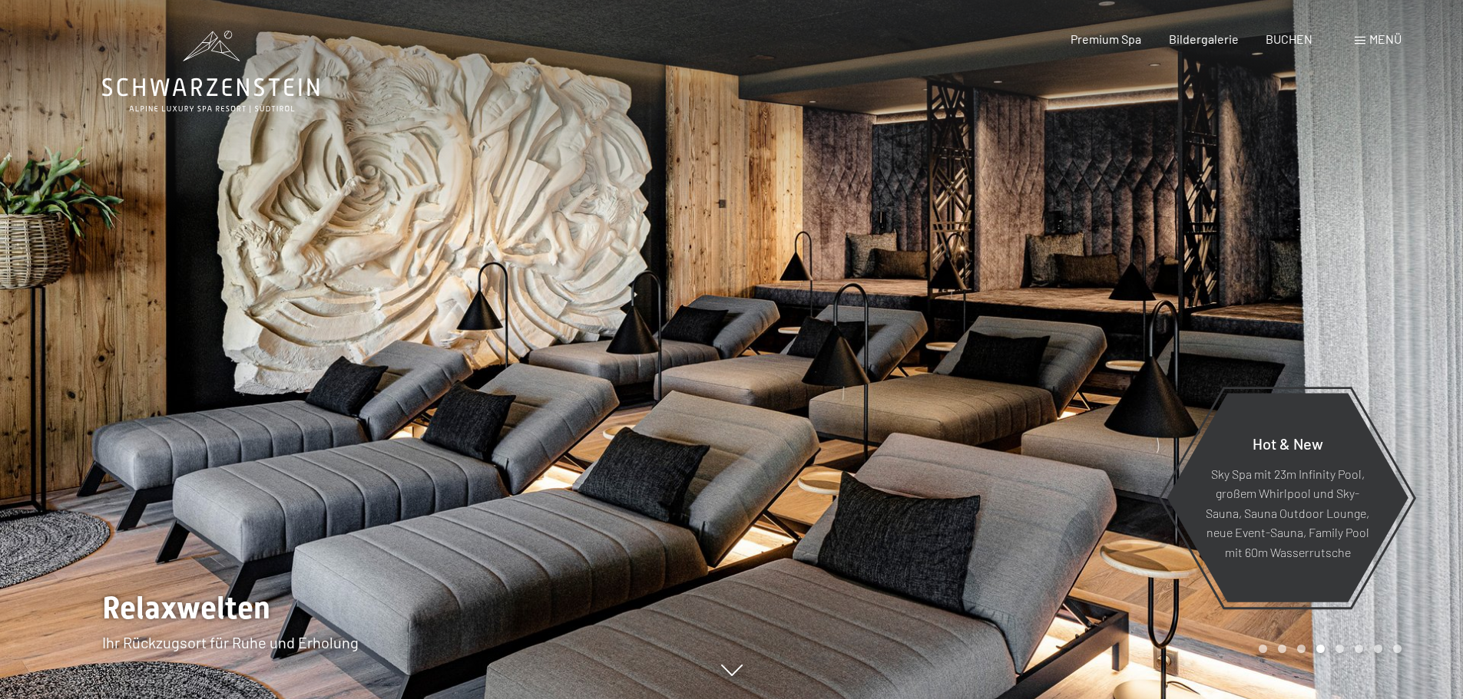
click at [1112, 190] on div at bounding box center [1098, 349] width 732 height 699
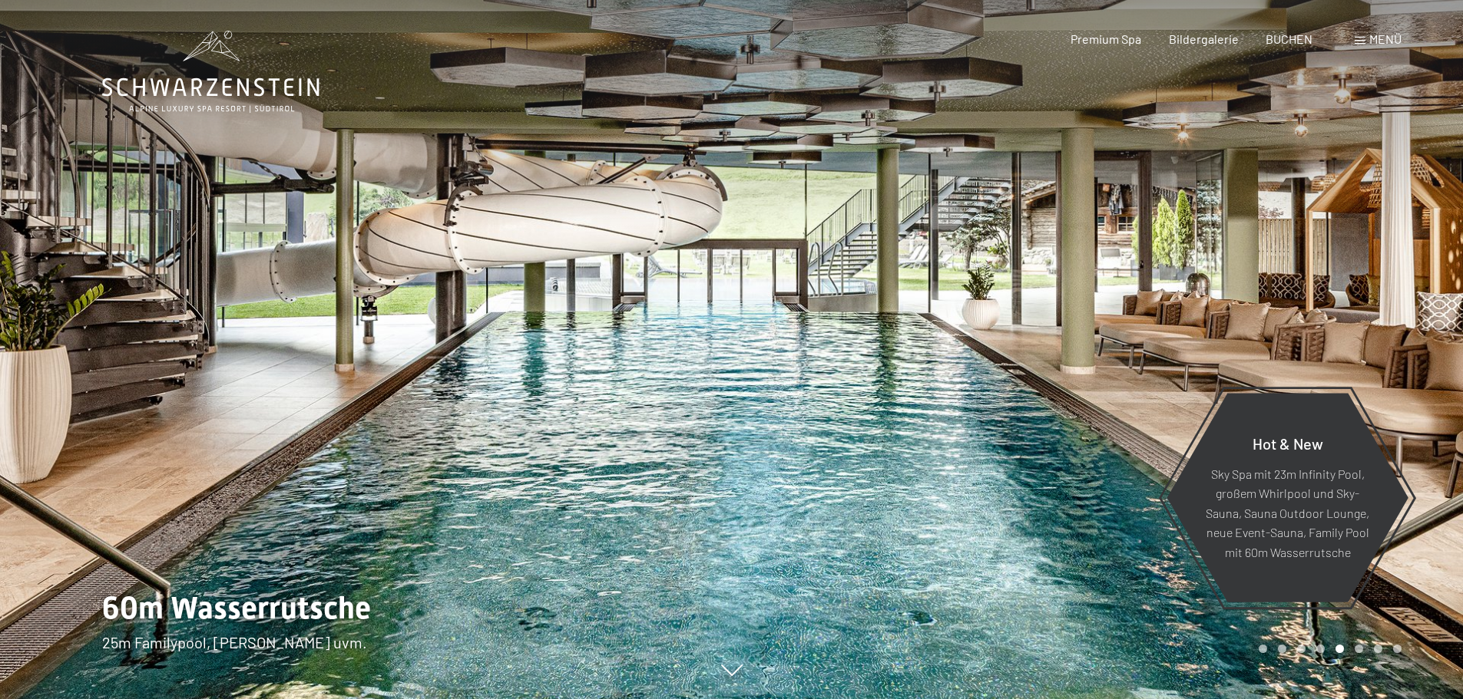
click at [1111, 190] on div at bounding box center [1098, 349] width 732 height 699
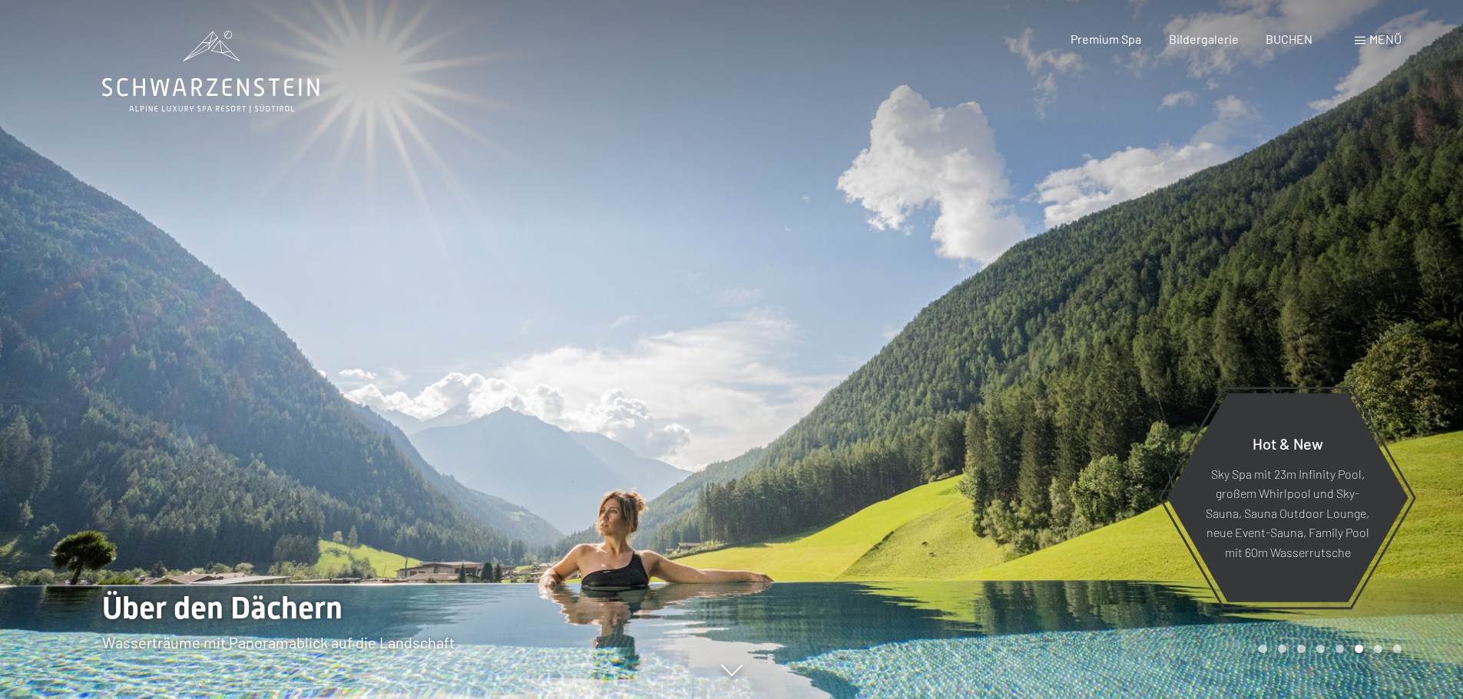
click at [1110, 190] on div at bounding box center [1098, 349] width 732 height 699
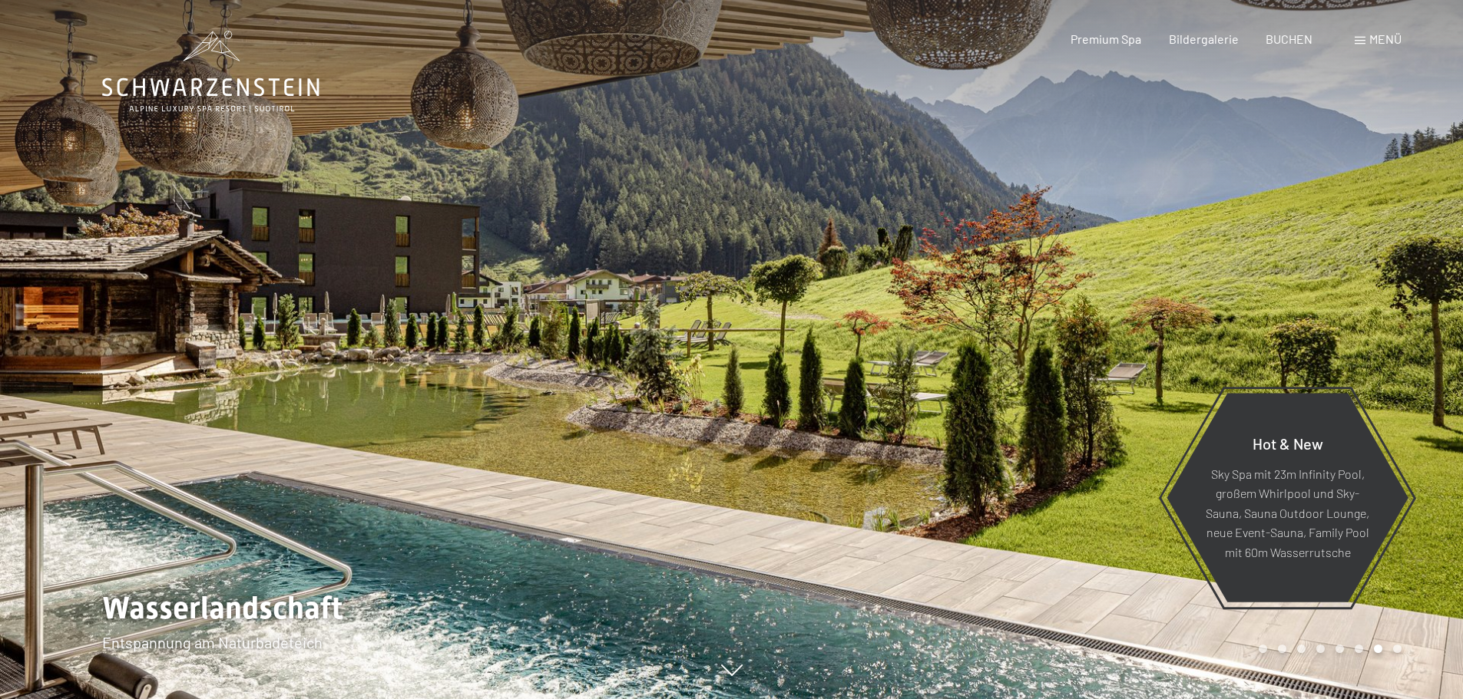
click at [1110, 190] on div at bounding box center [1098, 349] width 732 height 699
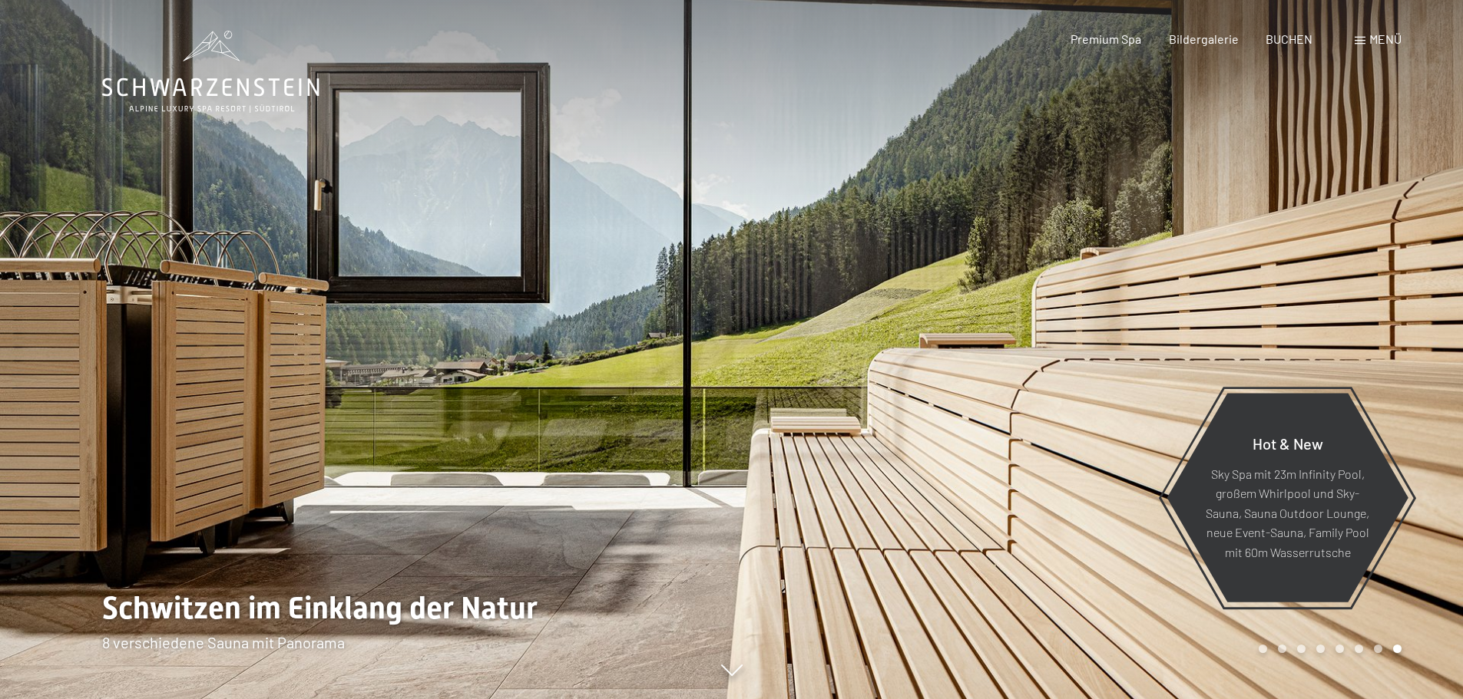
click at [1110, 190] on div at bounding box center [1098, 349] width 732 height 699
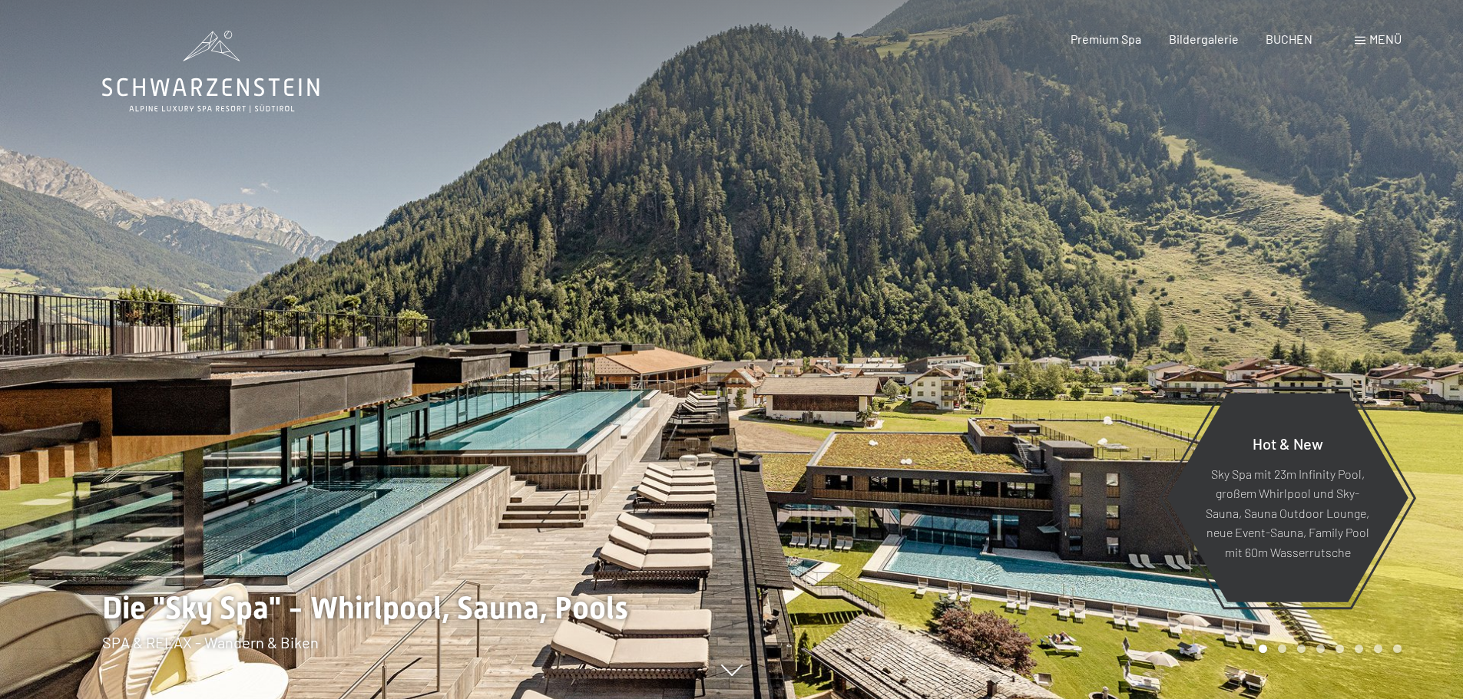
click at [1110, 189] on div at bounding box center [1098, 349] width 732 height 699
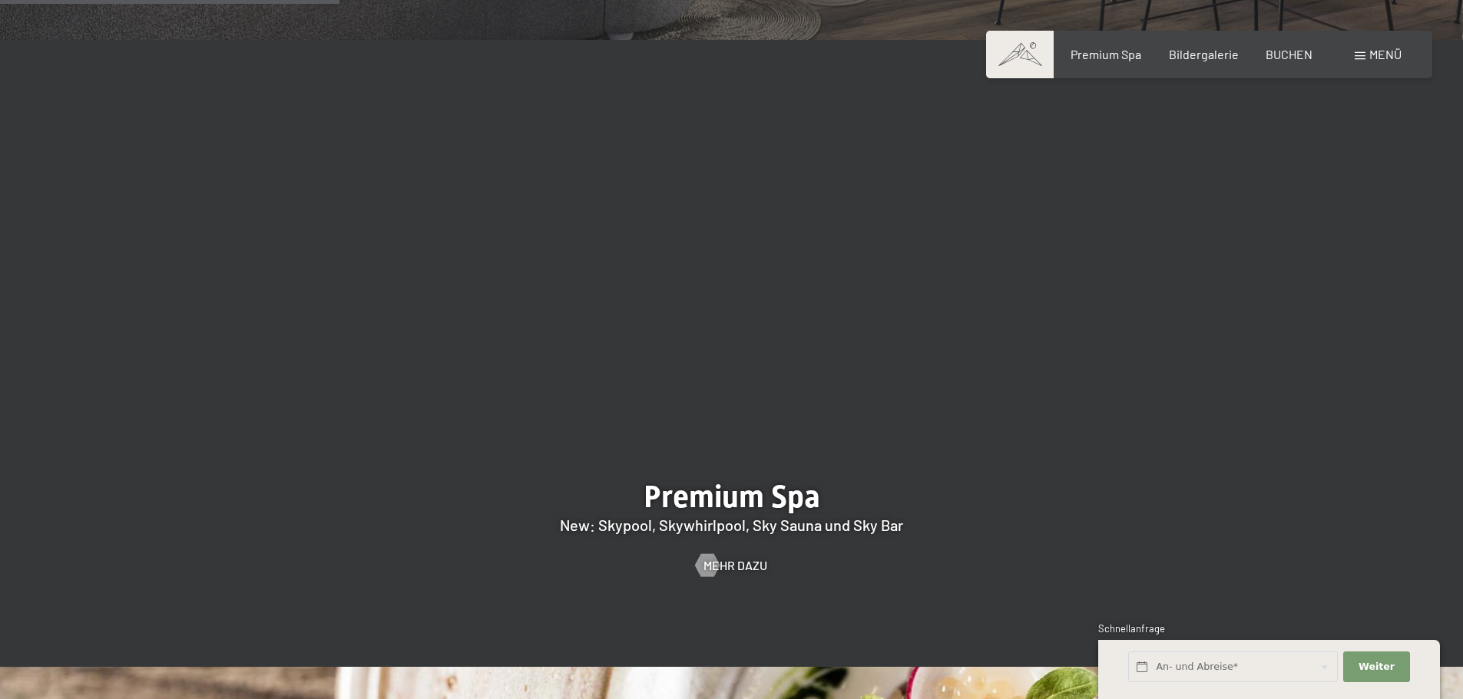
scroll to position [2073, 0]
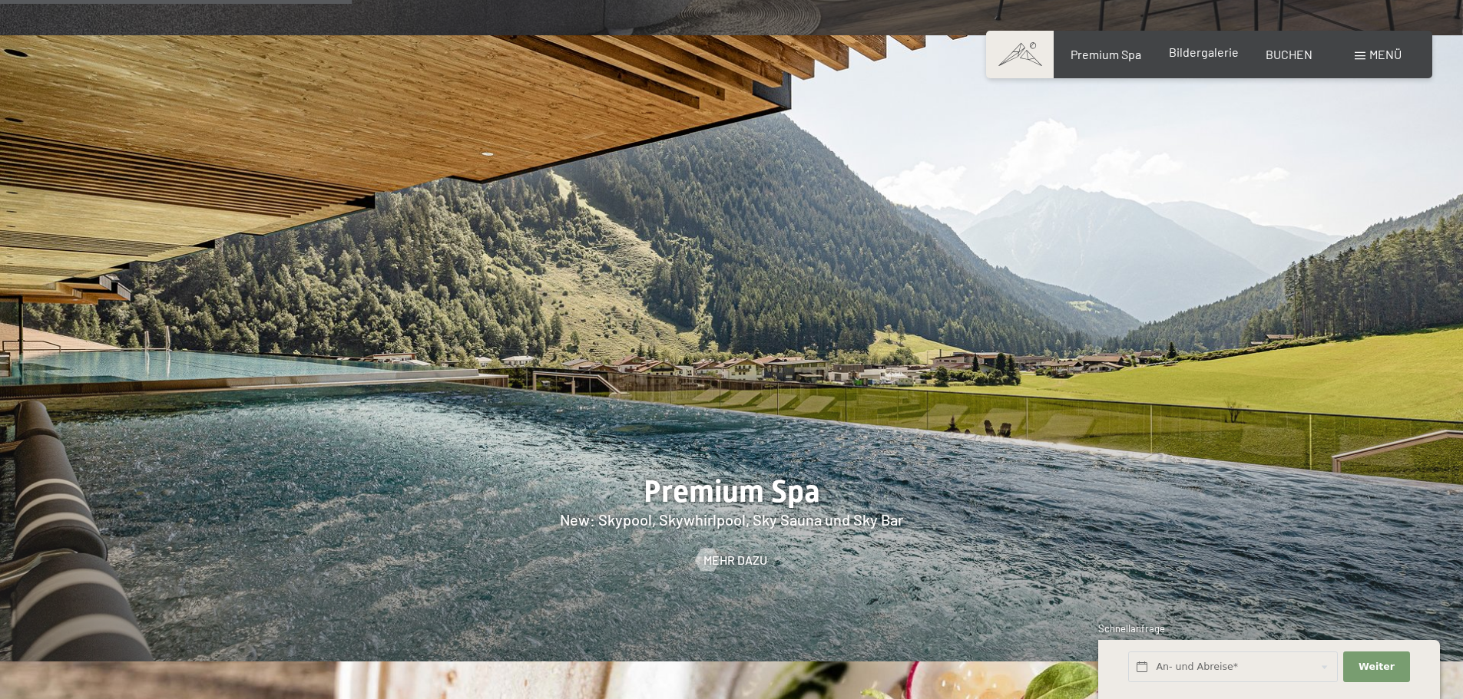
click at [1202, 55] on span "Bildergalerie" at bounding box center [1204, 52] width 70 height 15
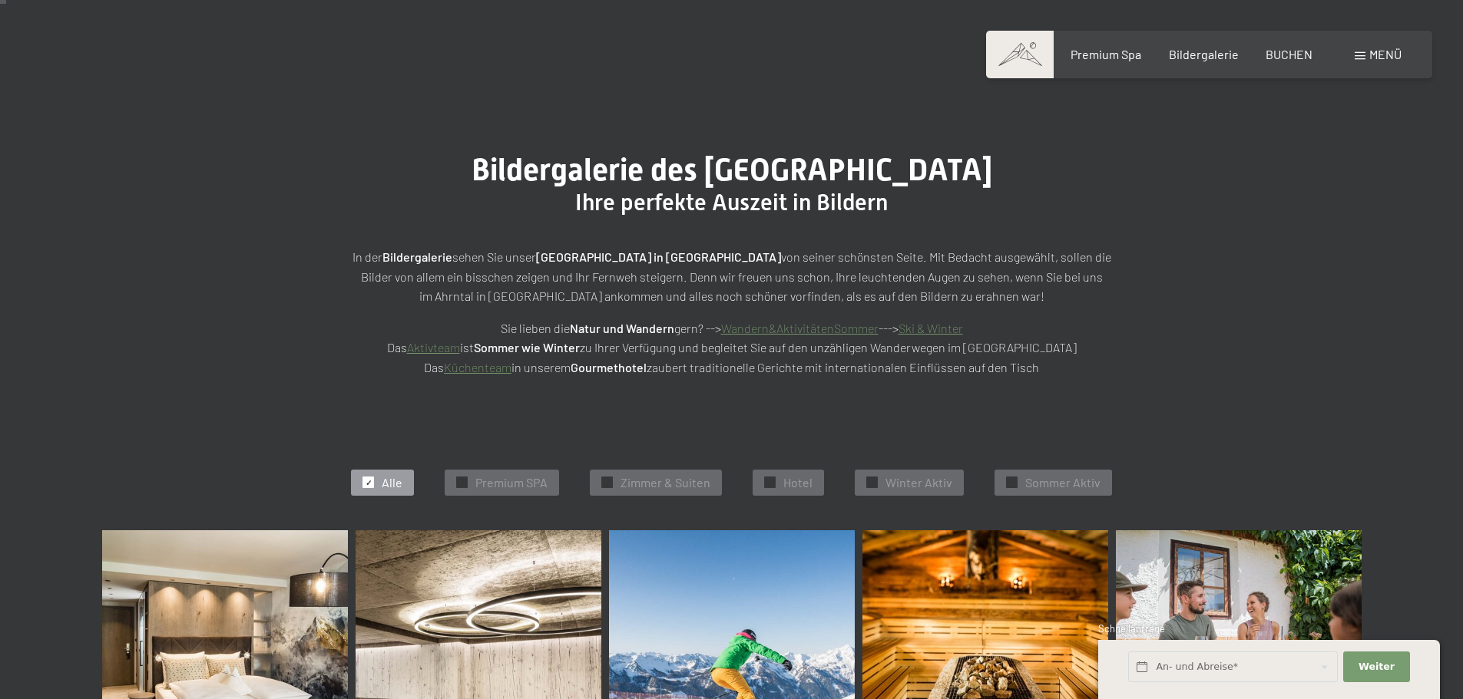
scroll to position [307, 0]
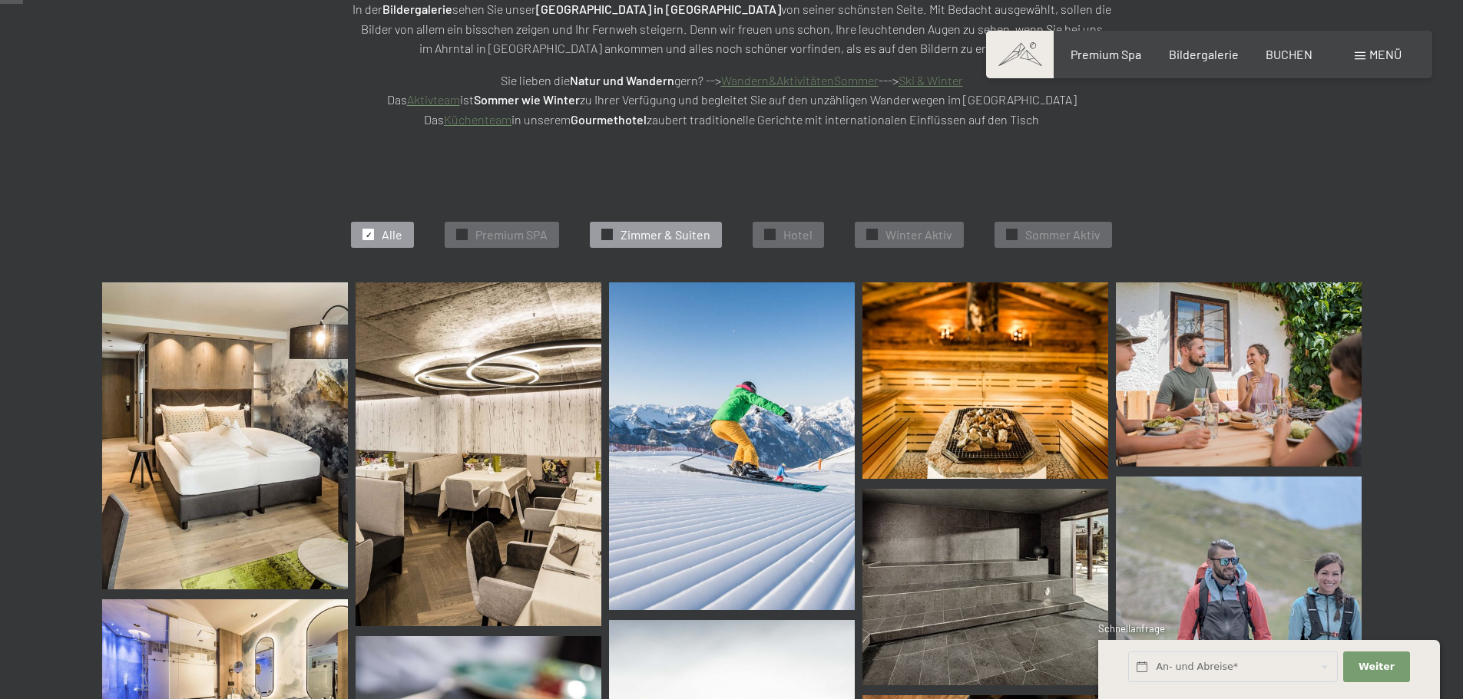
click at [673, 236] on span "Zimmer & Suiten" at bounding box center [665, 234] width 90 height 17
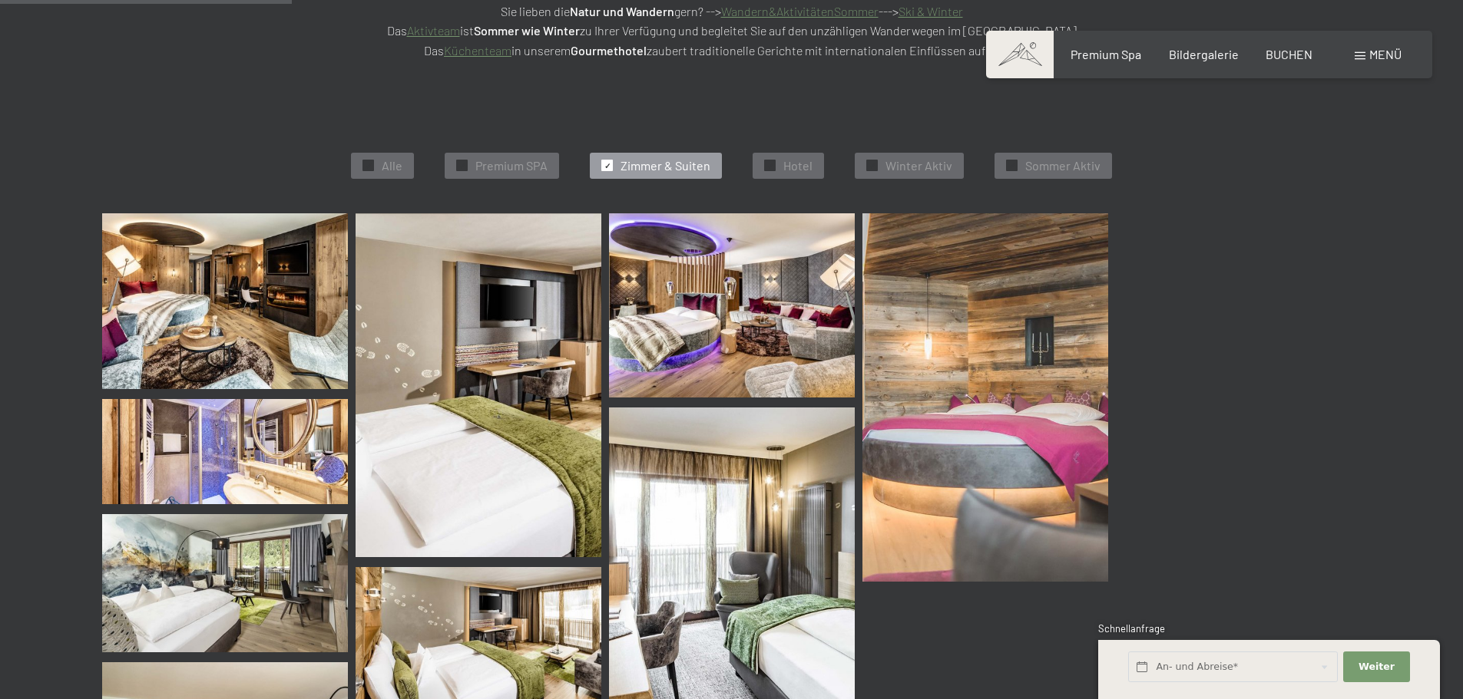
scroll to position [387, 0]
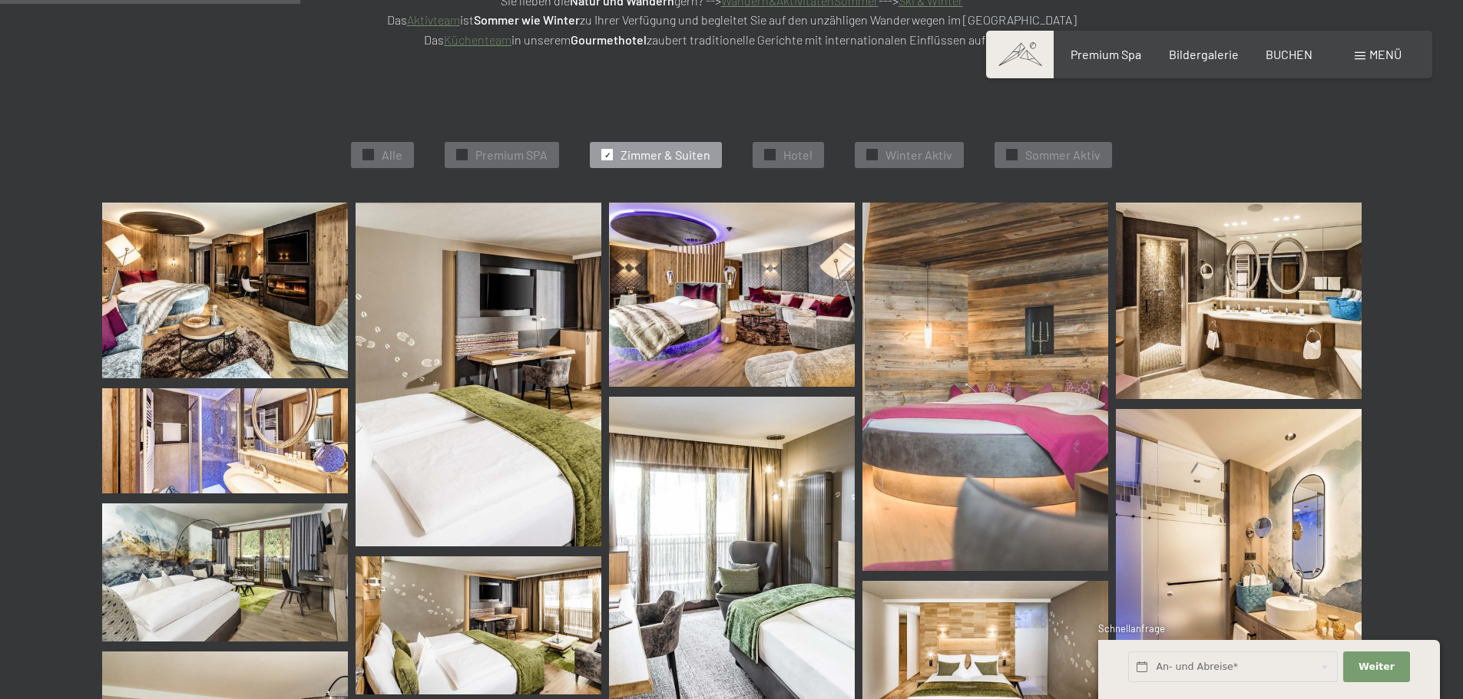
click at [294, 352] on img at bounding box center [225, 291] width 246 height 176
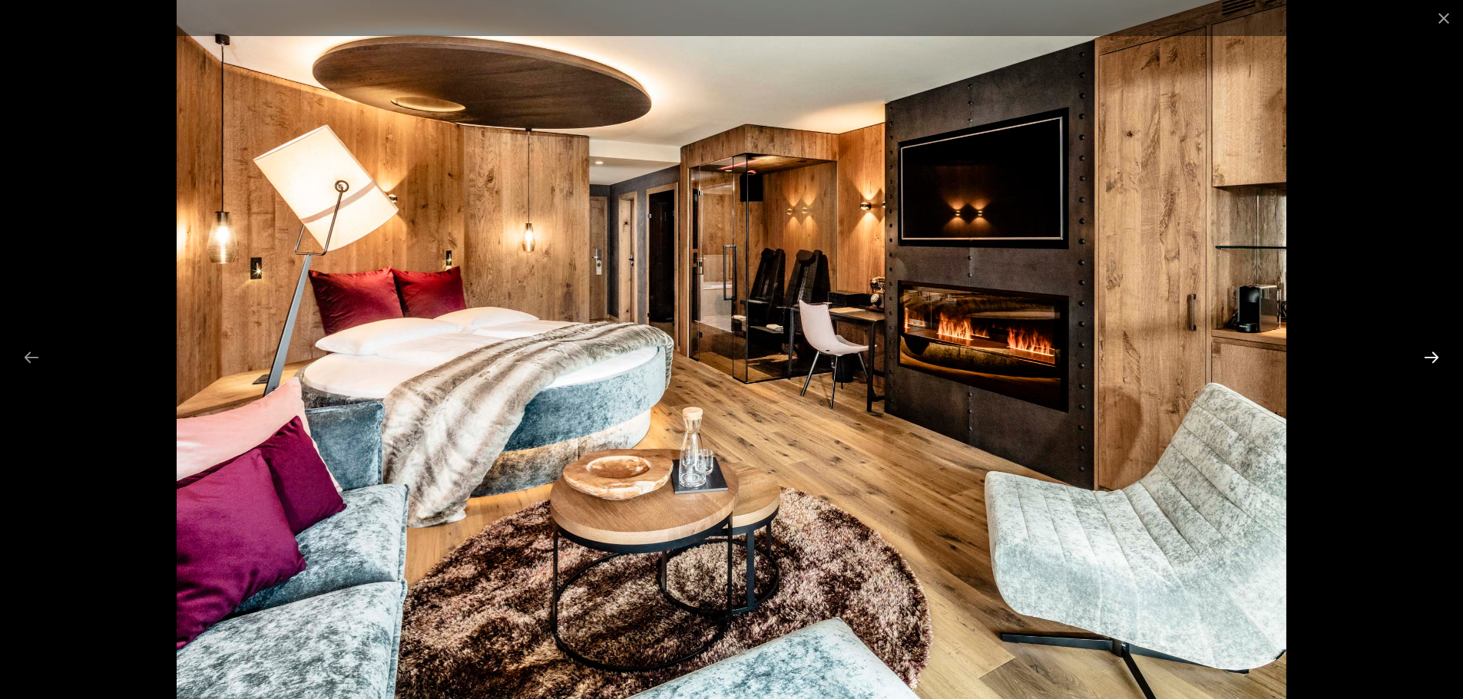
click at [1423, 361] on button "Next slide" at bounding box center [1431, 357] width 32 height 30
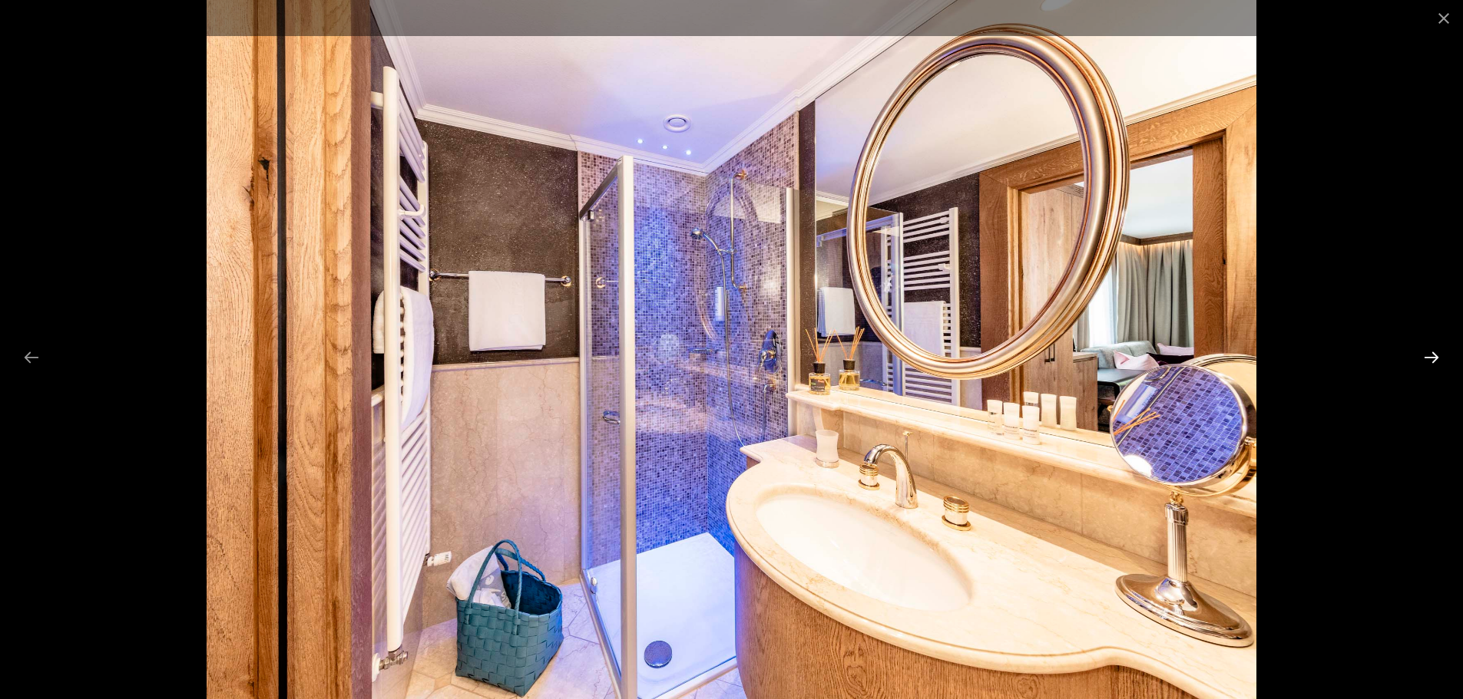
click at [1420, 359] on button "Next slide" at bounding box center [1431, 357] width 32 height 30
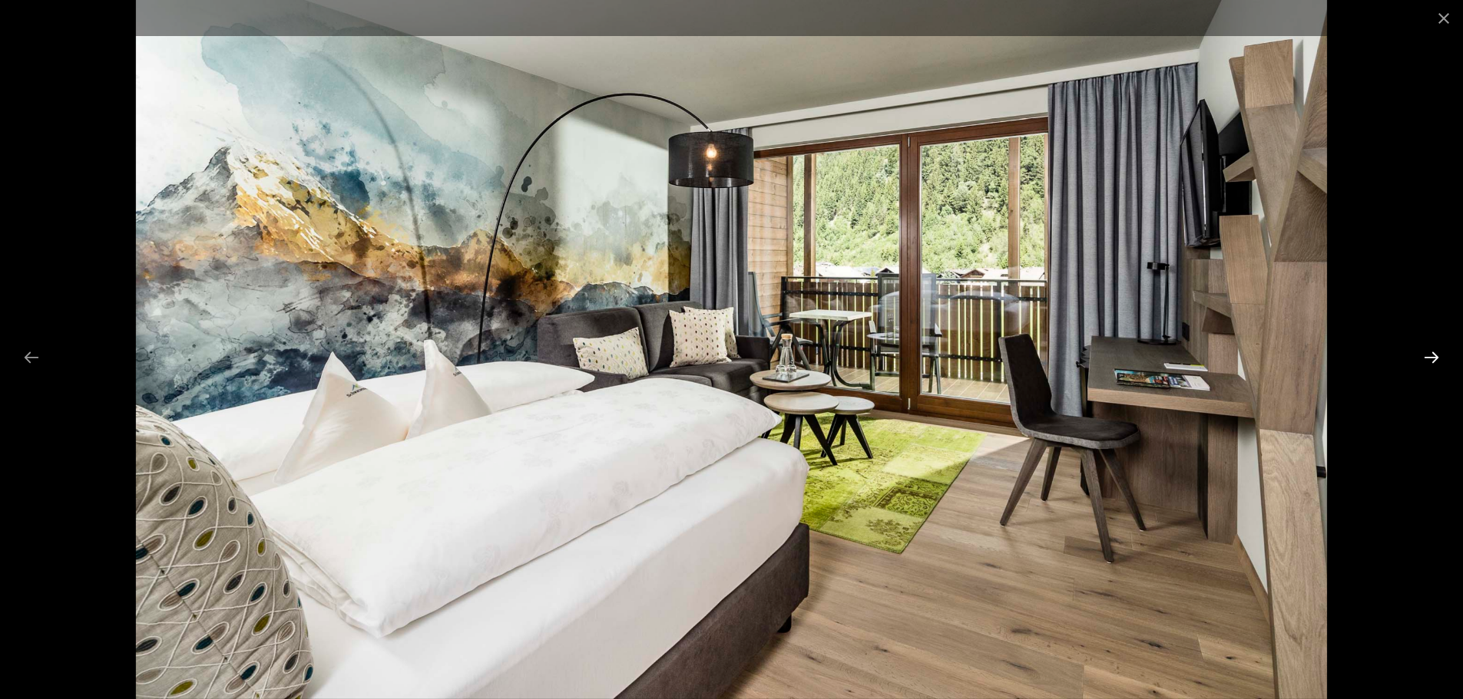
click at [1417, 359] on button "Next slide" at bounding box center [1431, 357] width 32 height 30
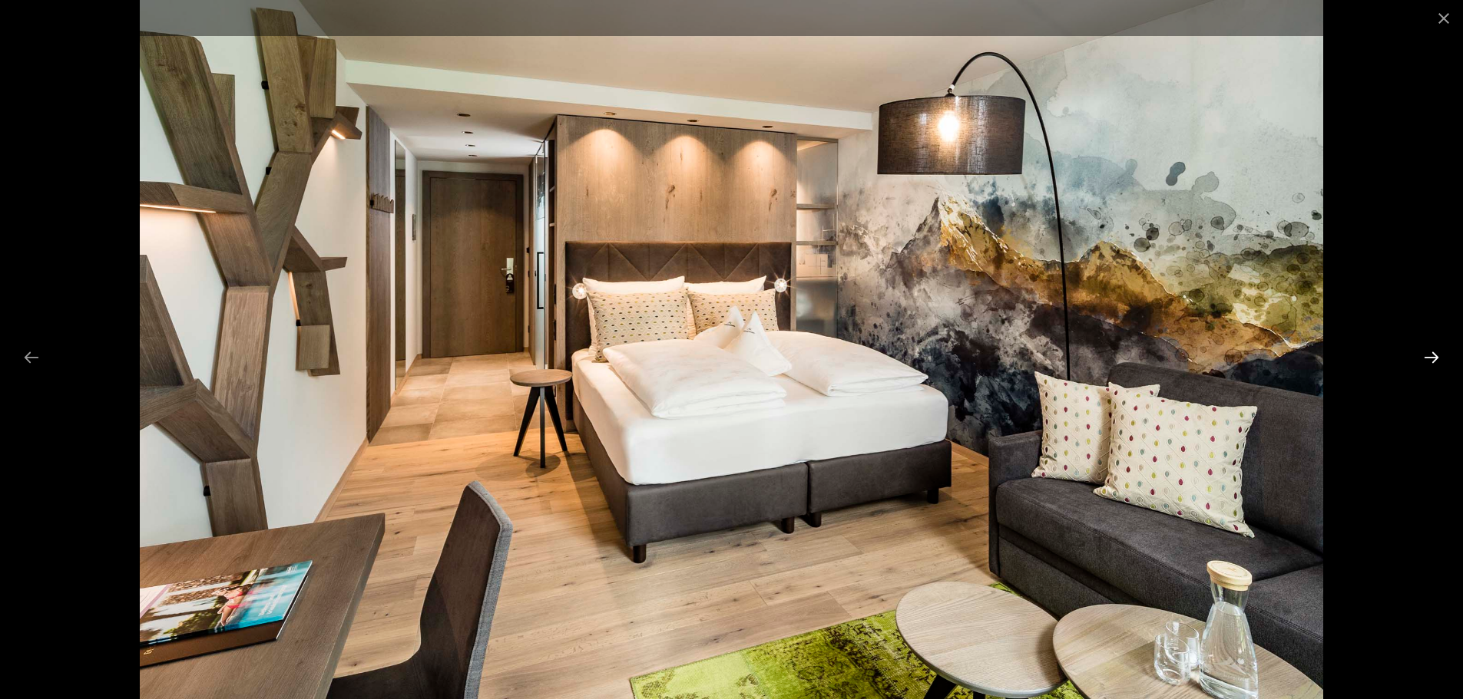
click at [1415, 359] on button "Next slide" at bounding box center [1431, 357] width 32 height 30
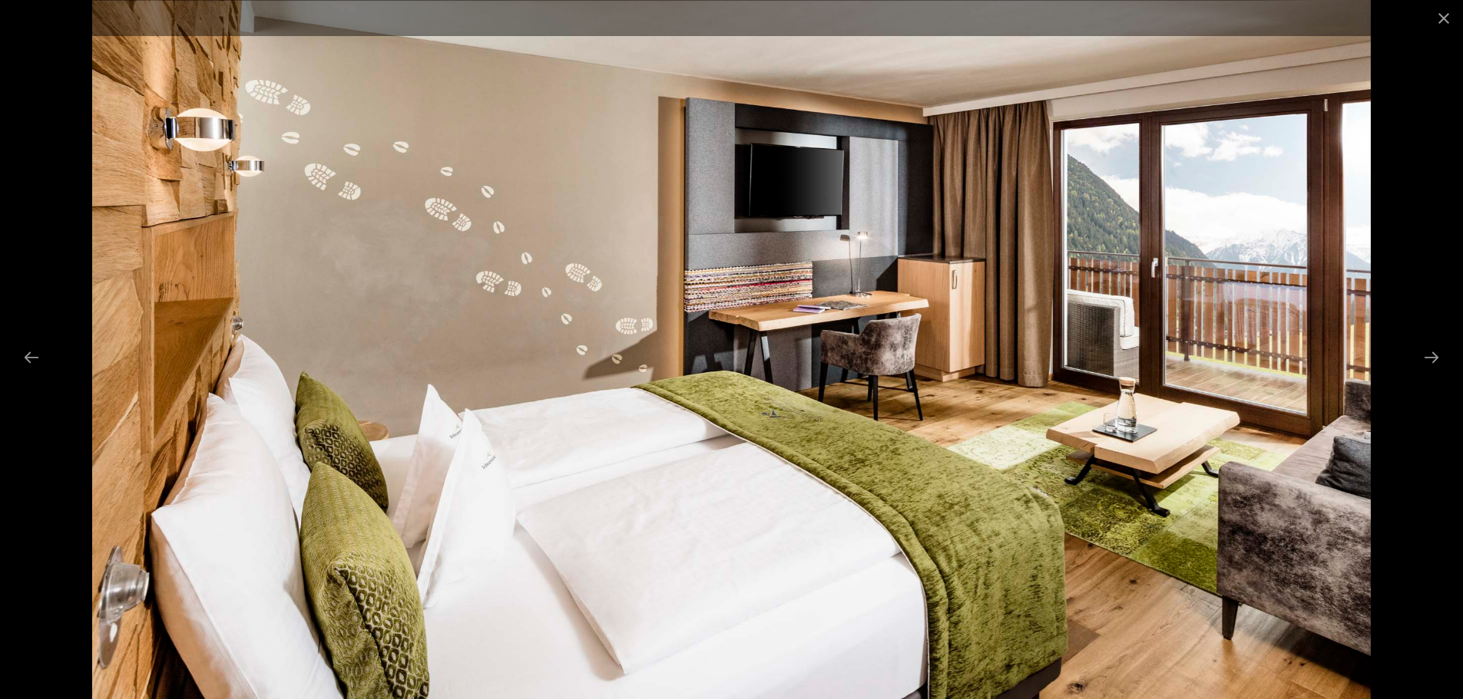
click at [1411, 358] on div at bounding box center [731, 349] width 1463 height 699
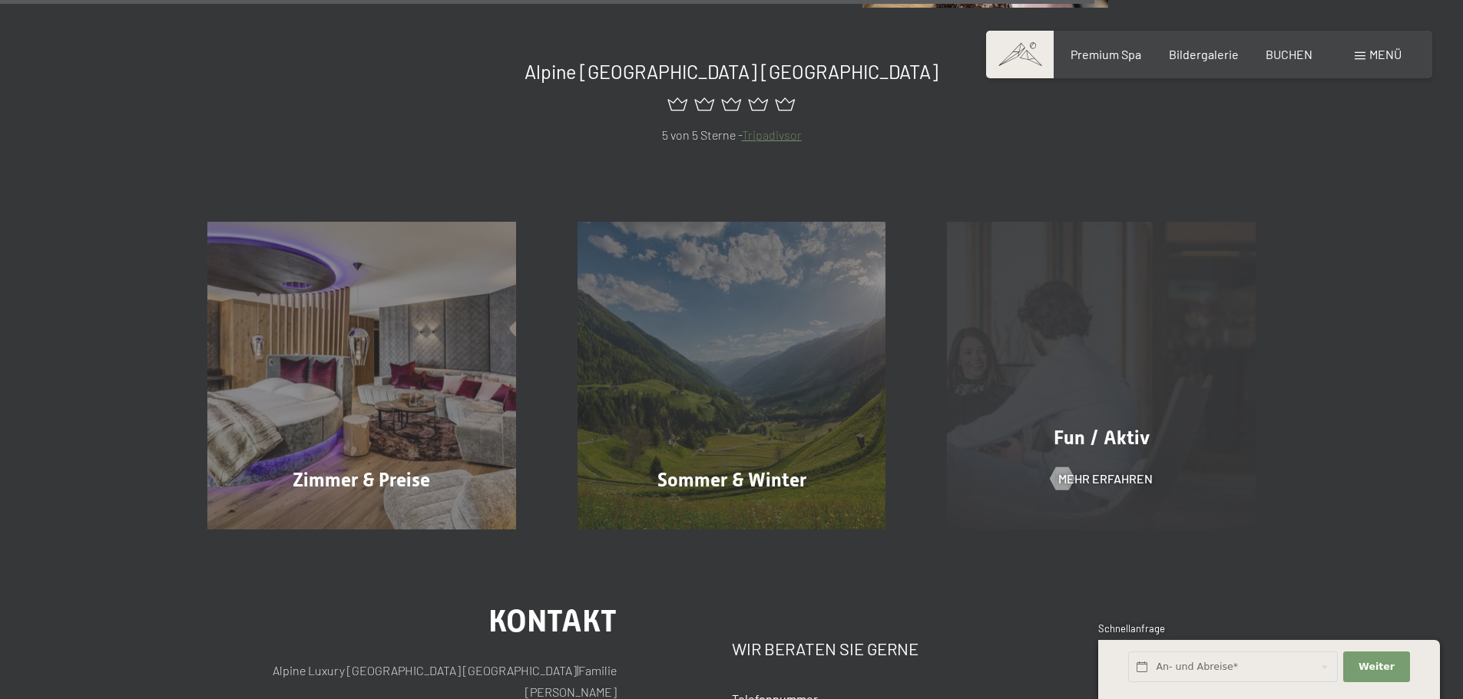
scroll to position [1462, 0]
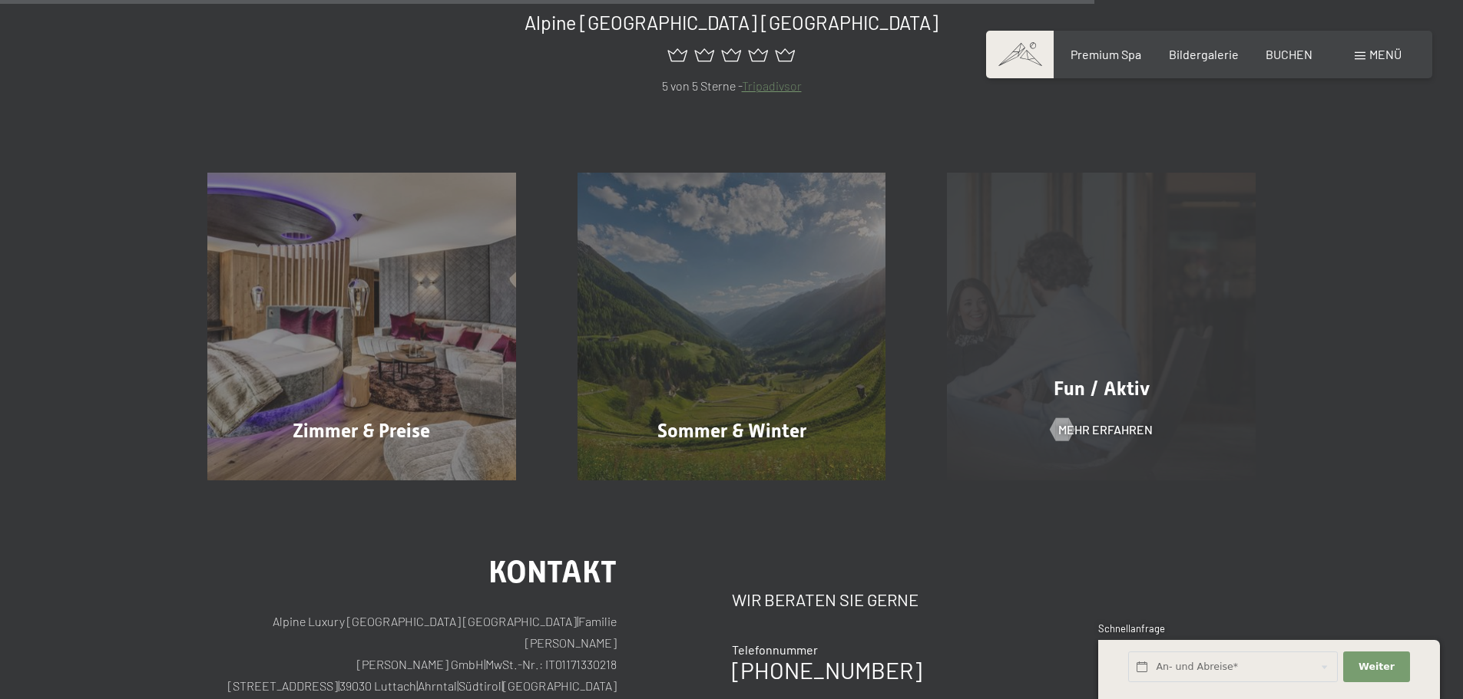
click at [1177, 362] on div "Fun / Aktiv Mehr erfahren" at bounding box center [1101, 327] width 370 height 309
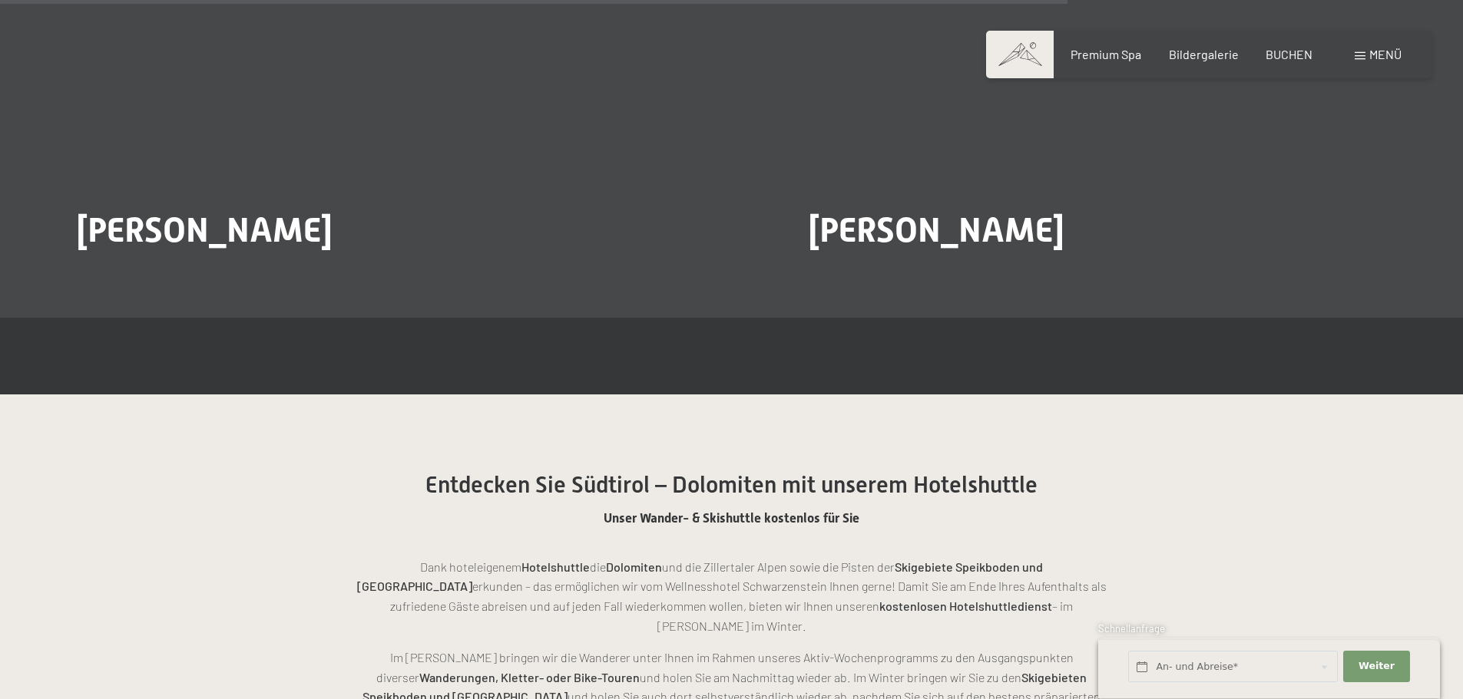
scroll to position [3225, 0]
click at [1127, 55] on span "Premium Spa" at bounding box center [1105, 52] width 71 height 15
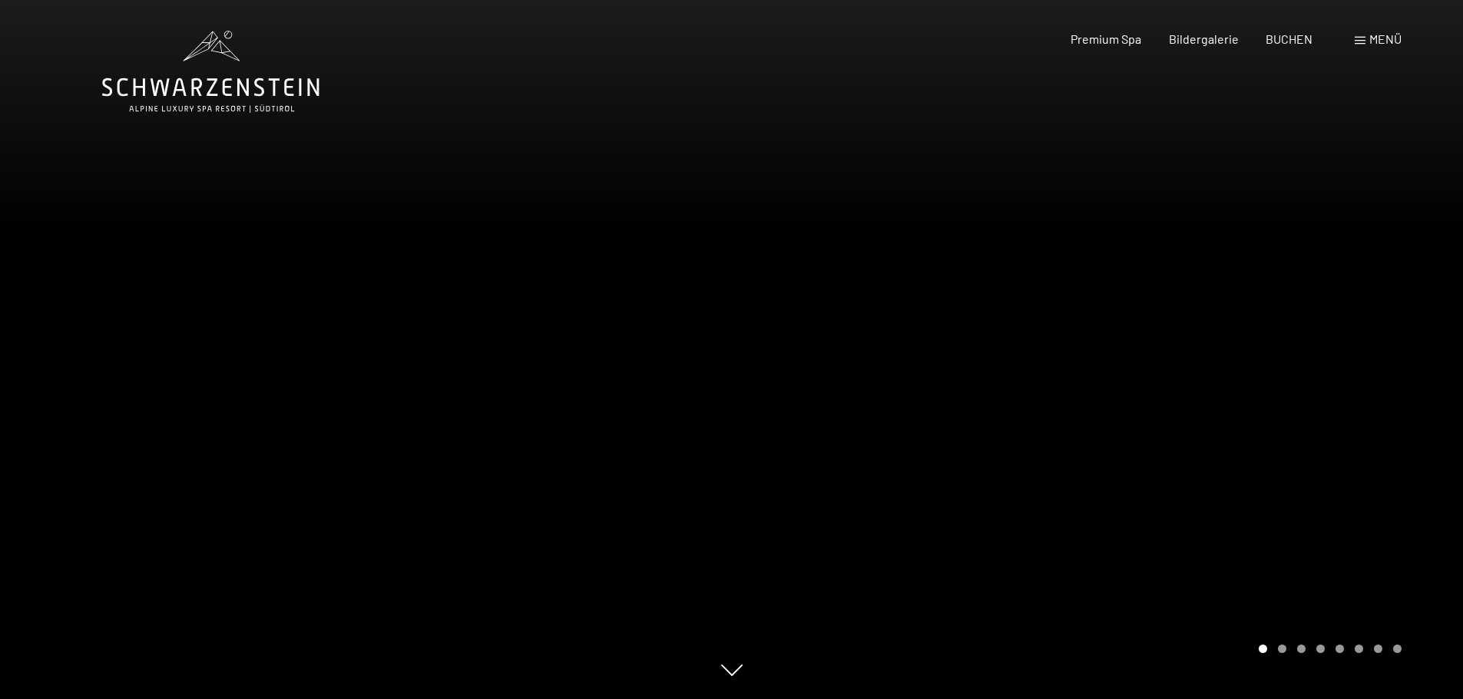
click at [1248, 238] on div at bounding box center [1098, 349] width 732 height 699
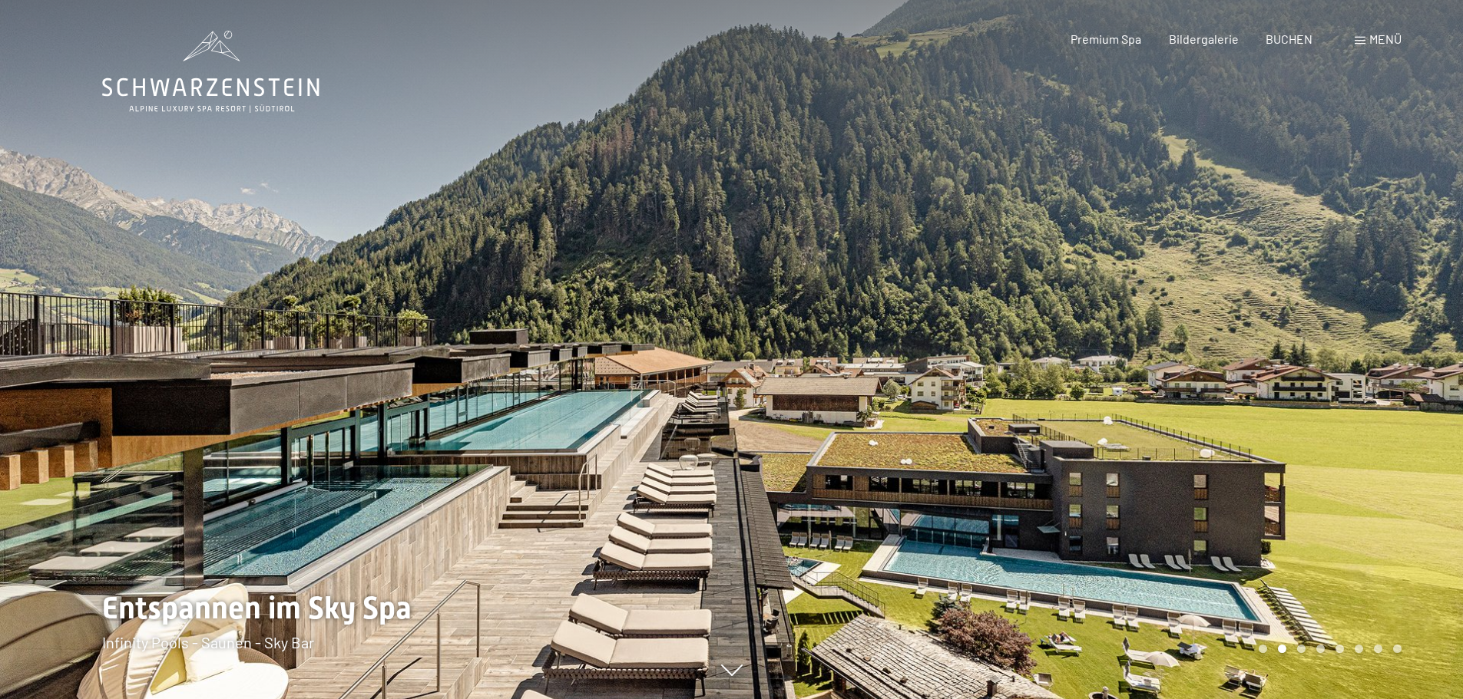
click at [1224, 240] on div at bounding box center [1098, 349] width 732 height 699
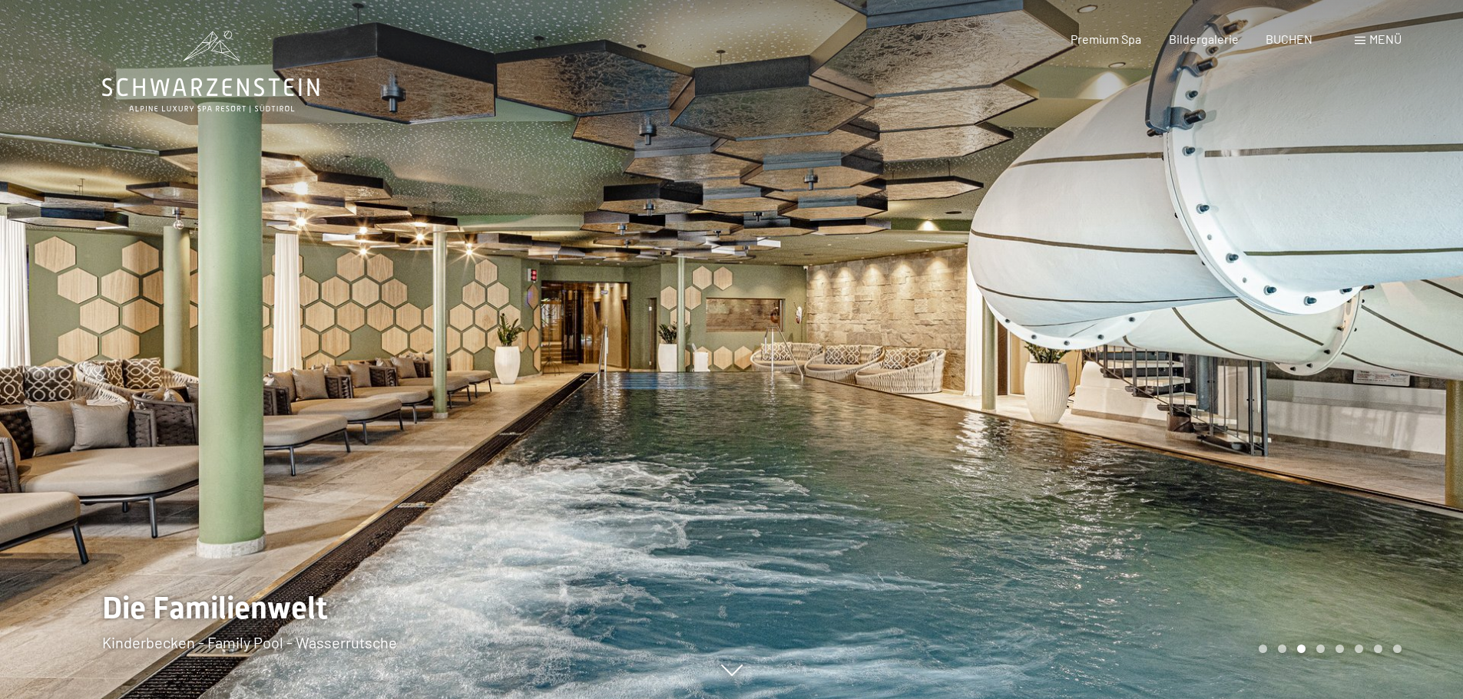
click at [1223, 240] on div at bounding box center [1098, 349] width 732 height 699
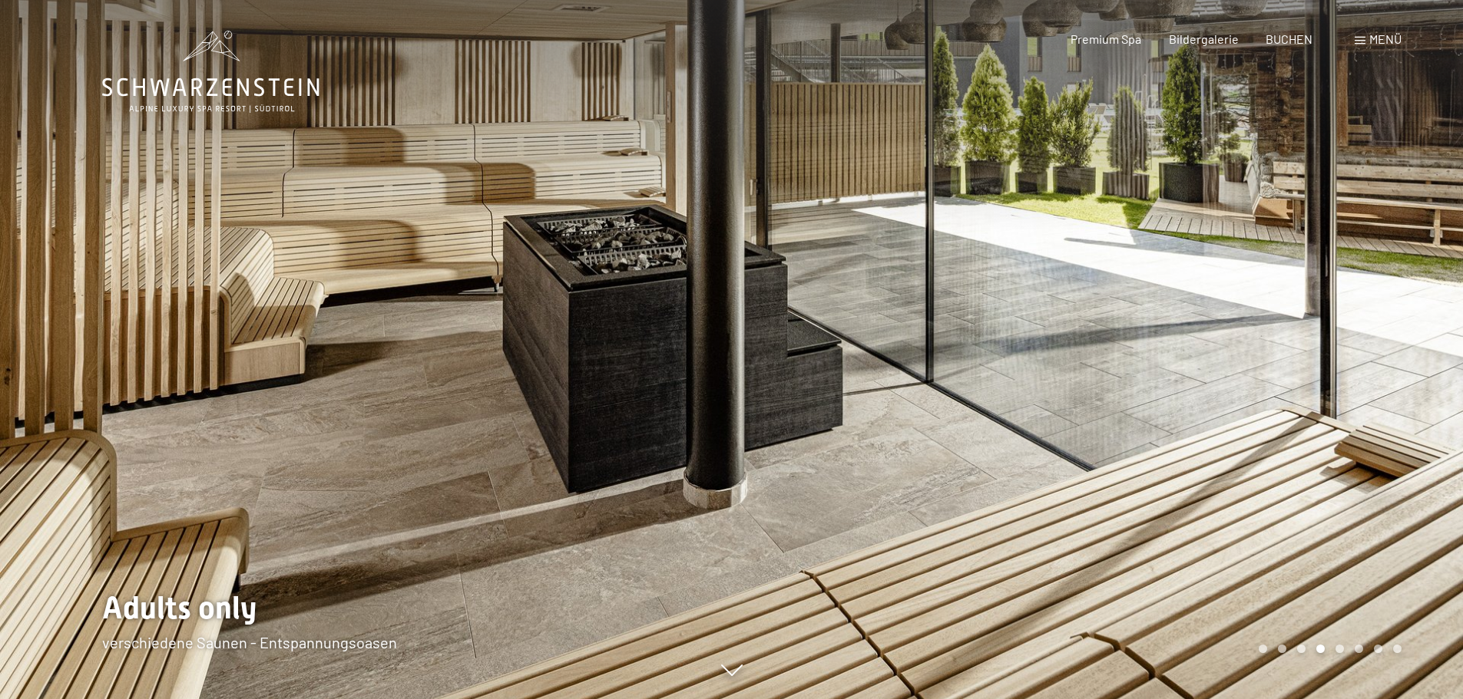
click at [1218, 240] on div at bounding box center [1098, 349] width 732 height 699
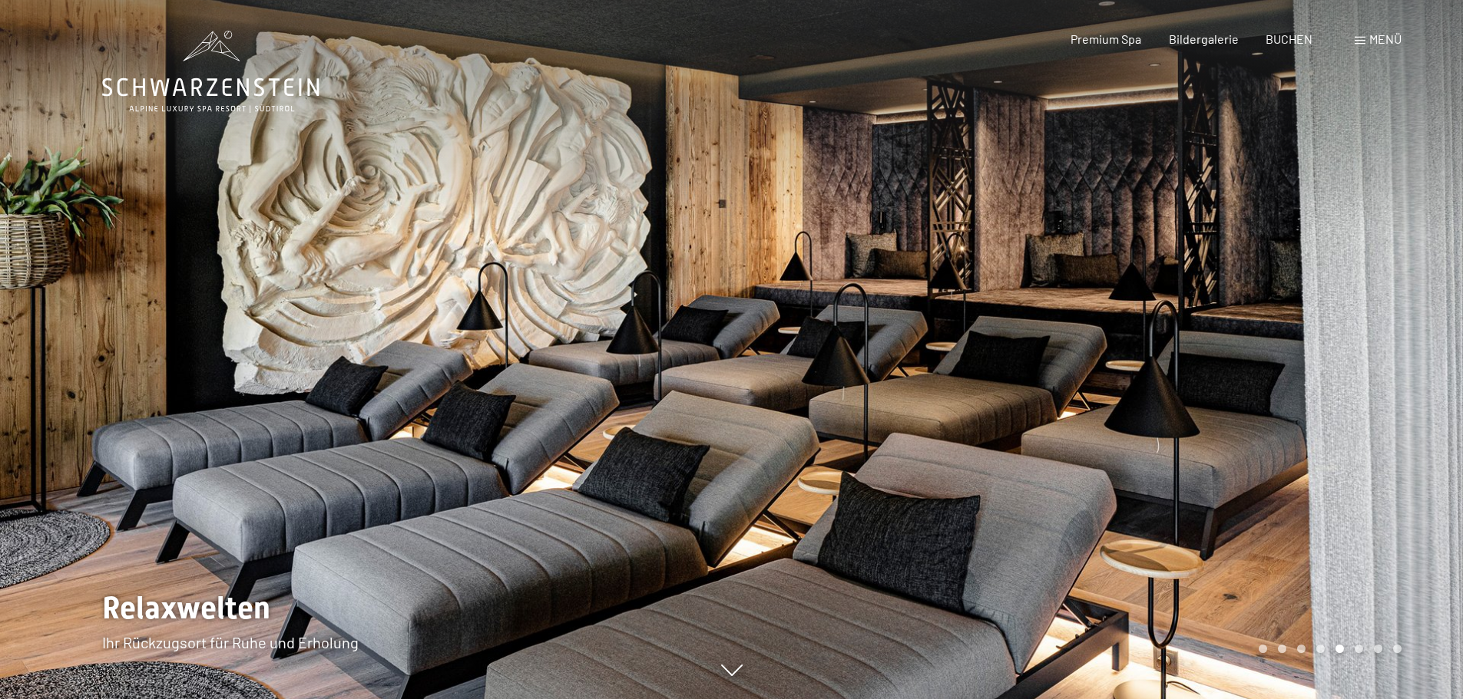
click at [1218, 240] on div at bounding box center [1098, 349] width 732 height 699
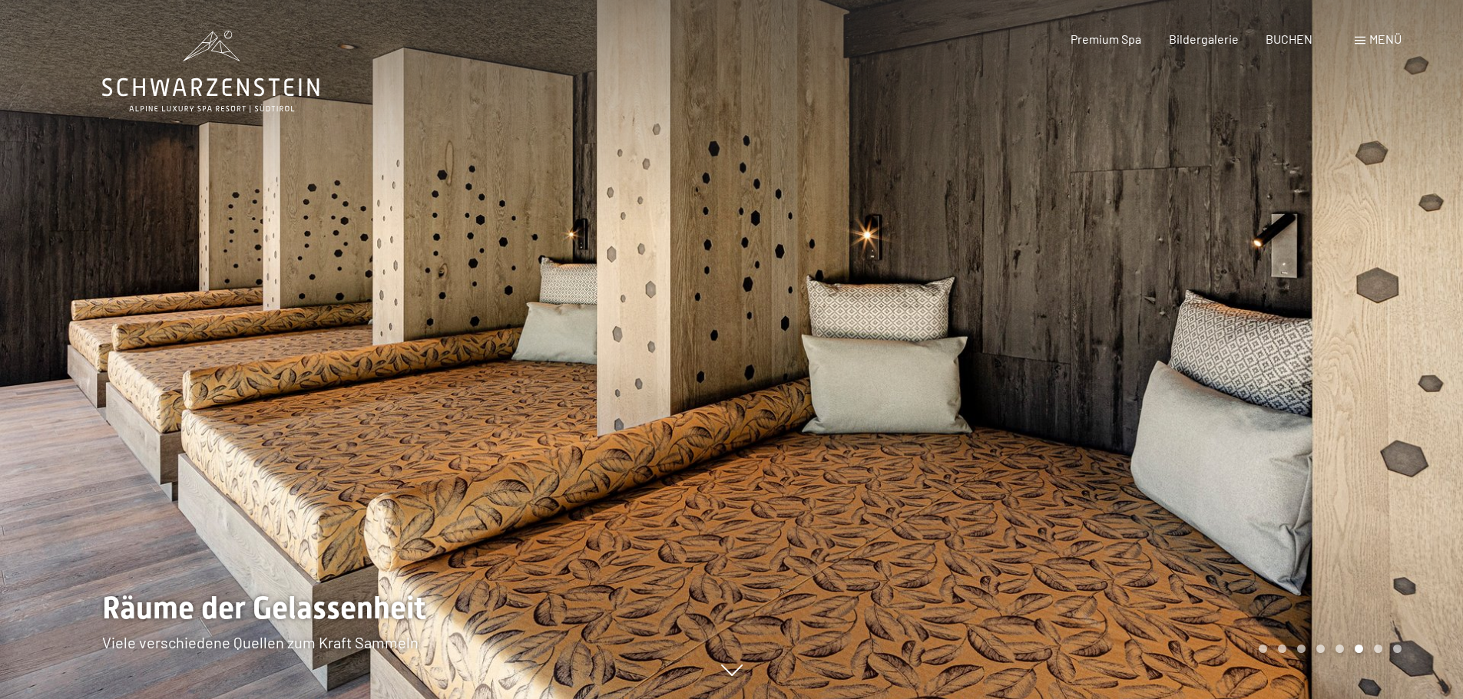
click at [1217, 240] on div at bounding box center [1098, 349] width 732 height 699
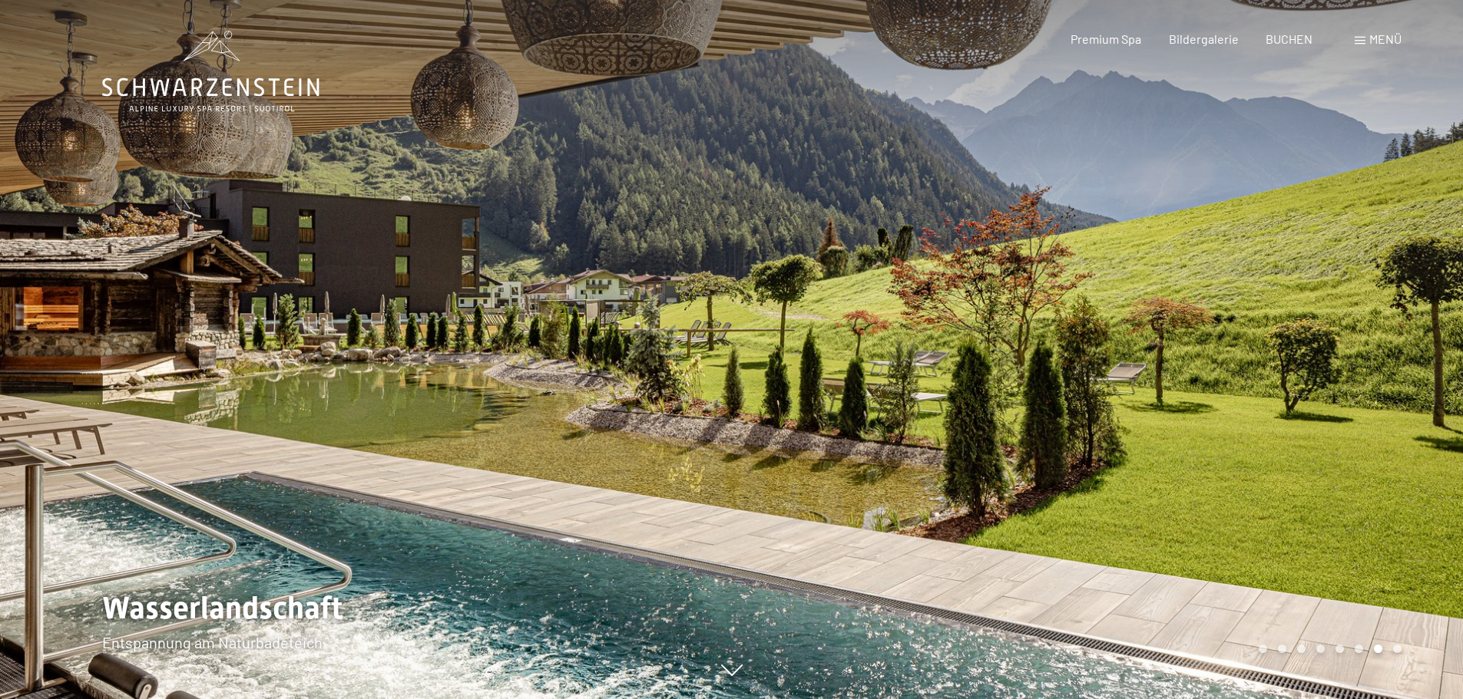
click at [1217, 240] on div at bounding box center [1098, 349] width 732 height 699
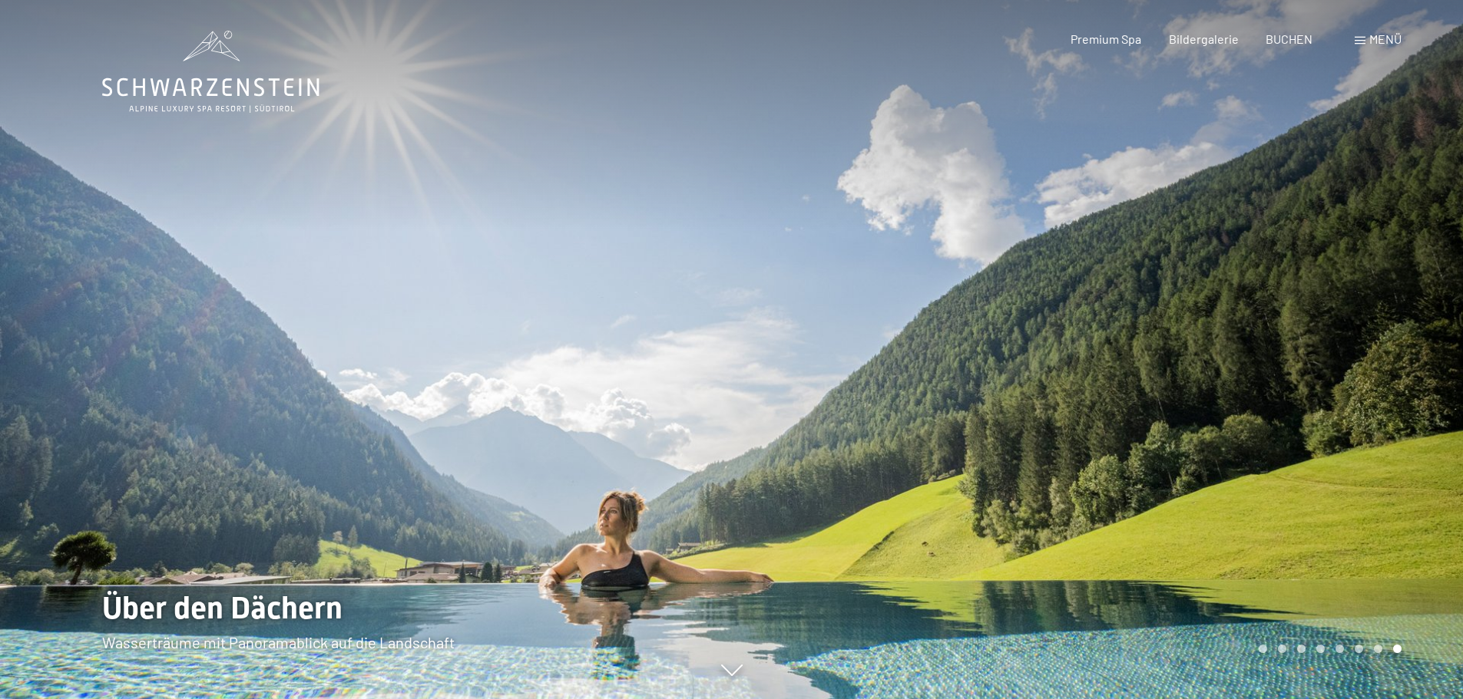
click at [1217, 240] on div at bounding box center [1098, 349] width 732 height 699
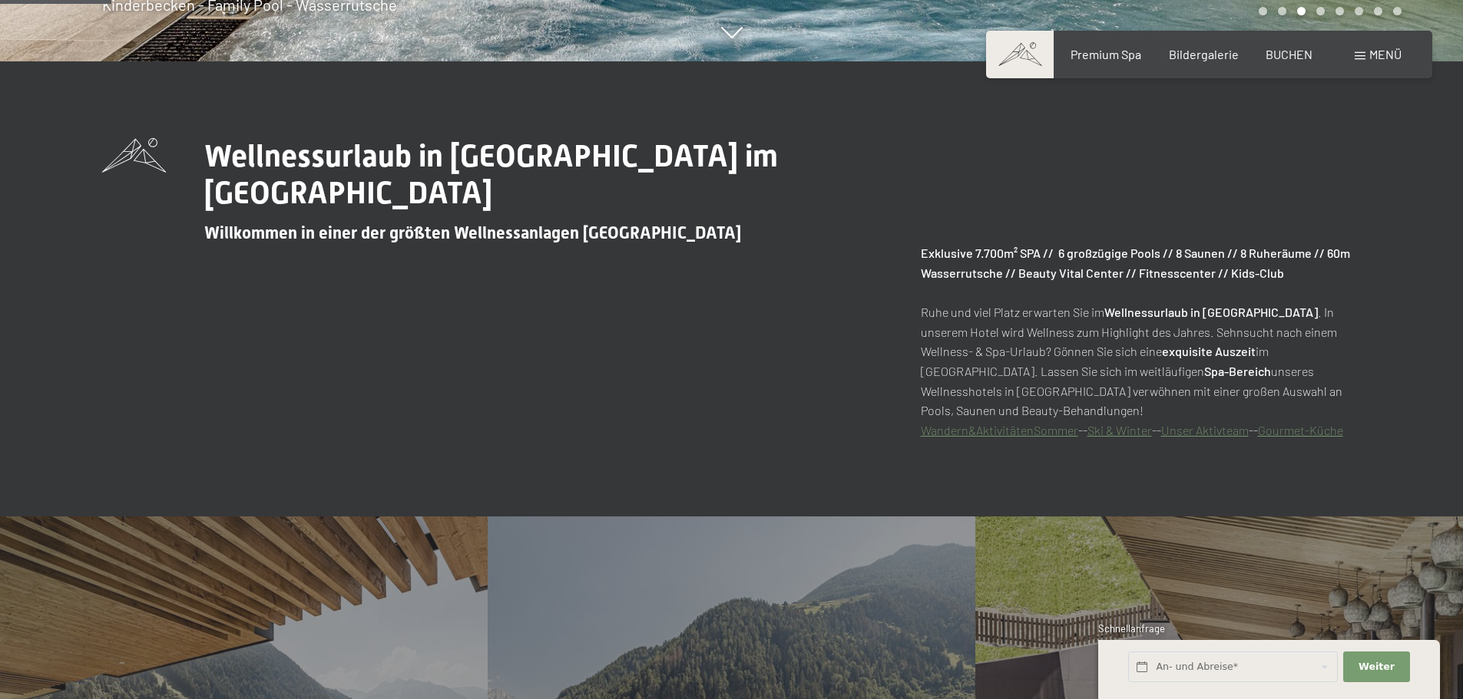
scroll to position [998, 0]
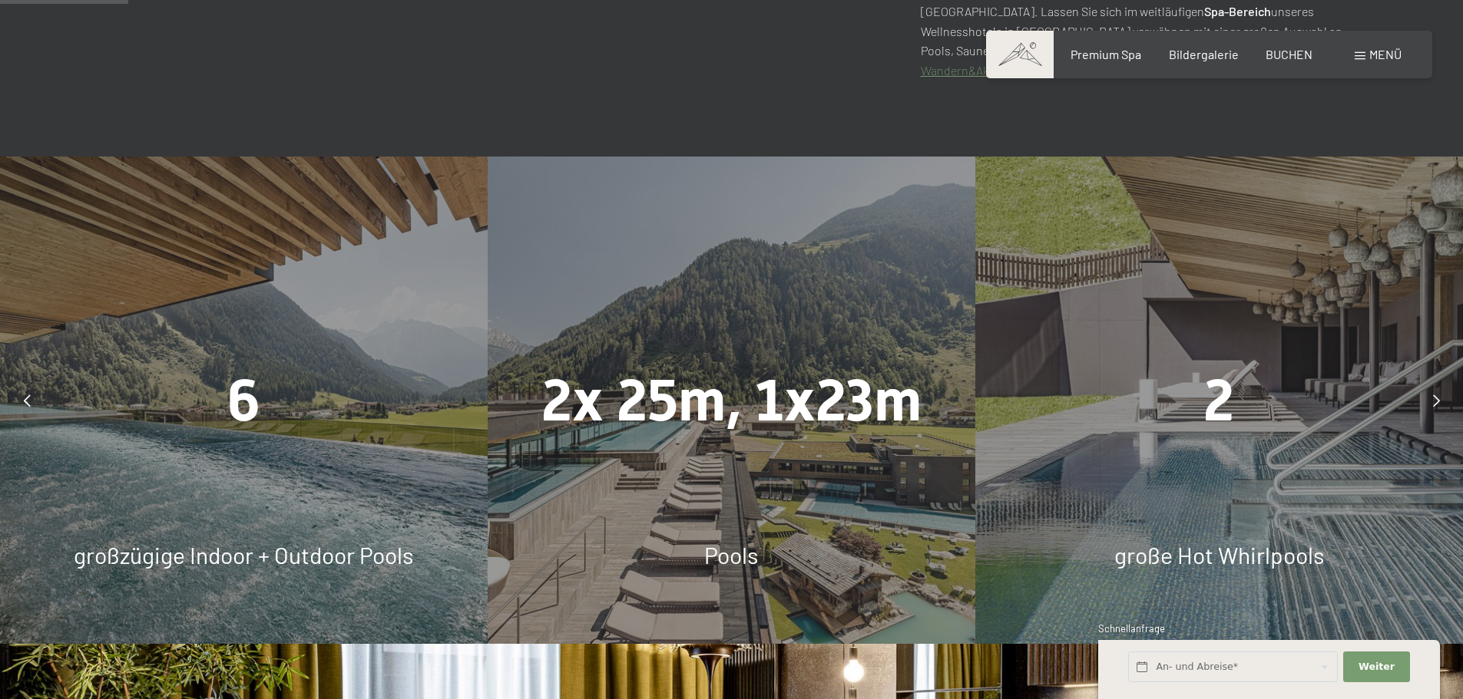
click at [800, 479] on div "2x 25m, 1x23m Pools" at bounding box center [732, 401] width 488 height 488
click at [1215, 424] on span "2" at bounding box center [1218, 401] width 31 height 68
click at [1437, 400] on icon at bounding box center [1436, 401] width 7 height 12
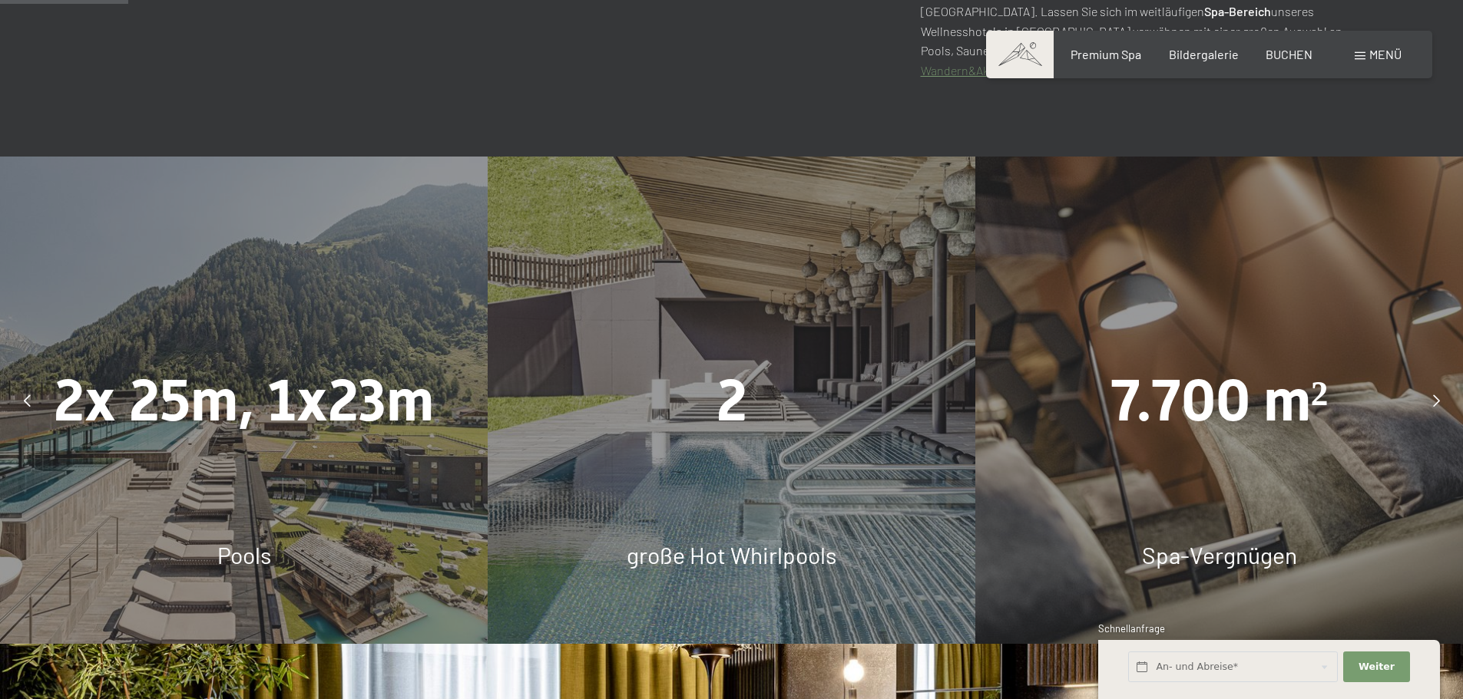
click at [29, 402] on icon at bounding box center [27, 401] width 7 height 12
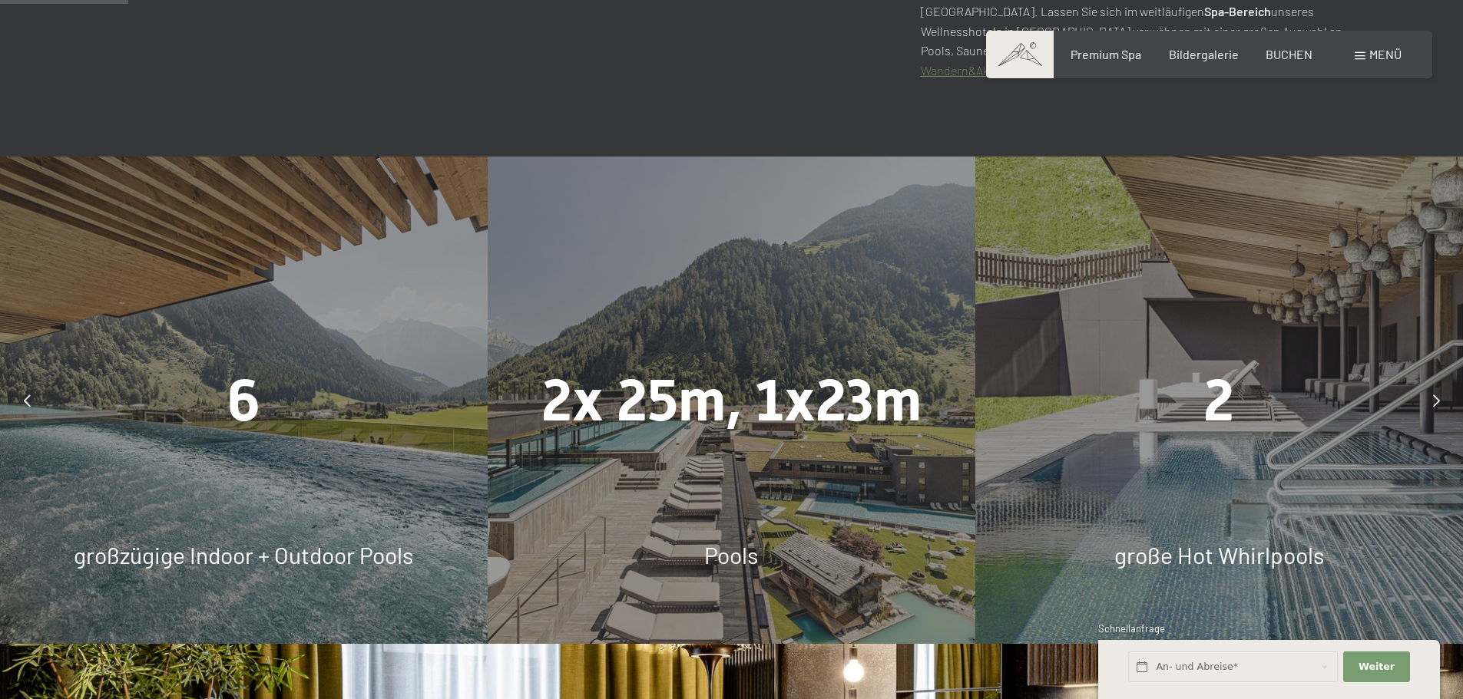
click at [1431, 405] on div at bounding box center [1436, 401] width 38 height 38
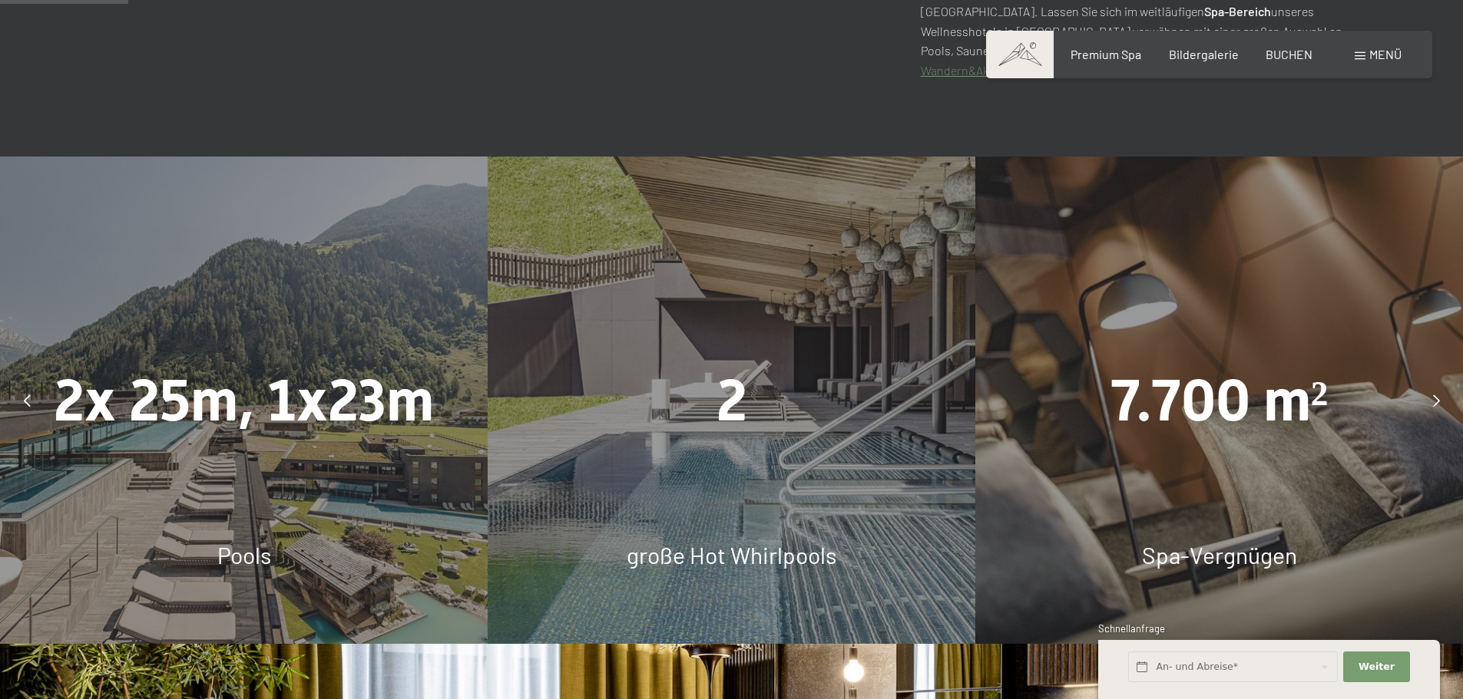
click at [1426, 406] on div at bounding box center [1436, 401] width 38 height 38
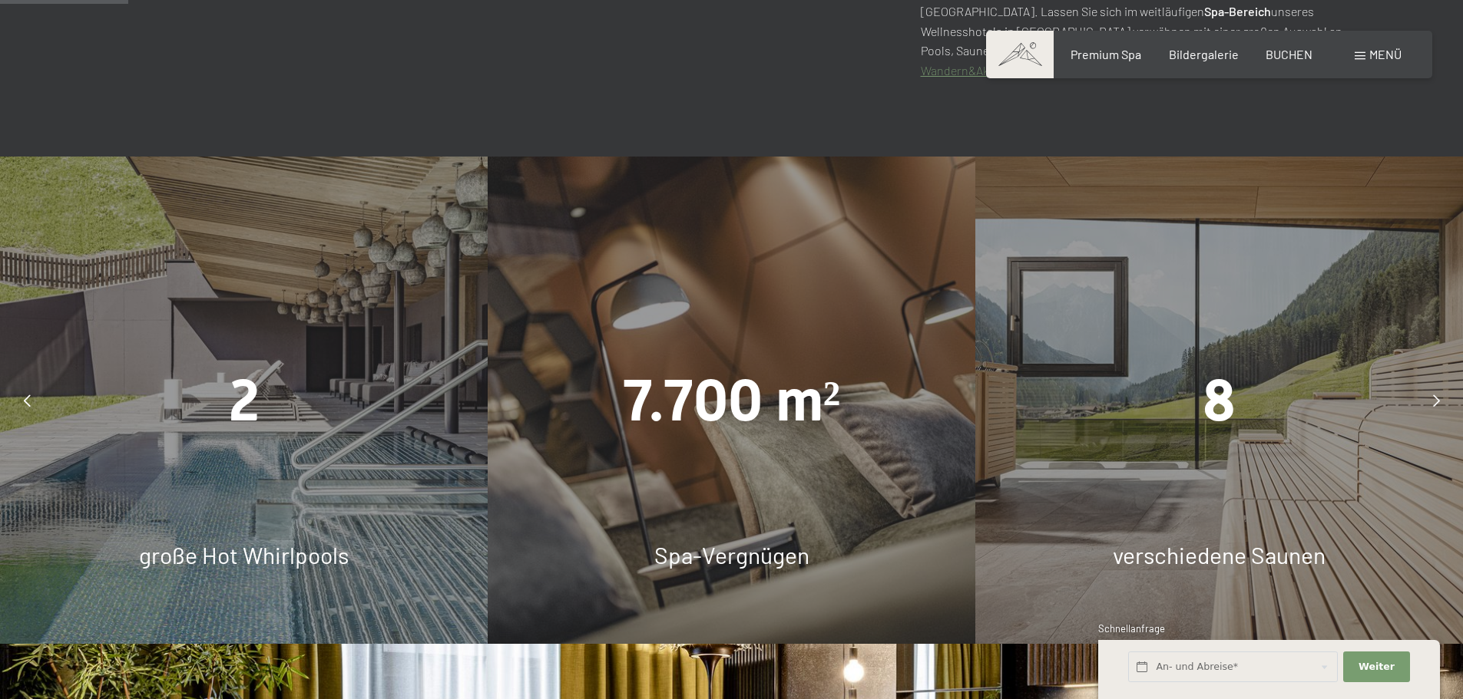
click at [1420, 405] on div at bounding box center [1436, 401] width 38 height 38
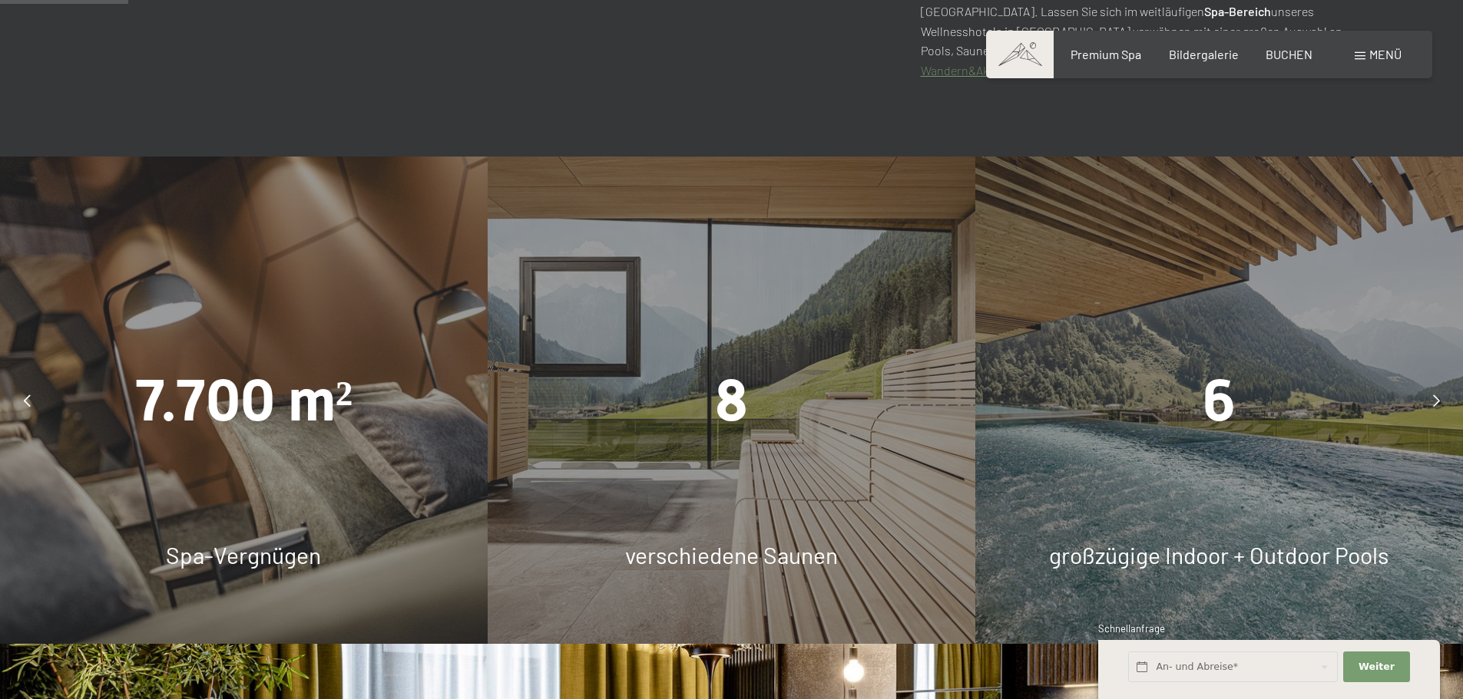
click at [1440, 402] on div at bounding box center [1436, 401] width 38 height 38
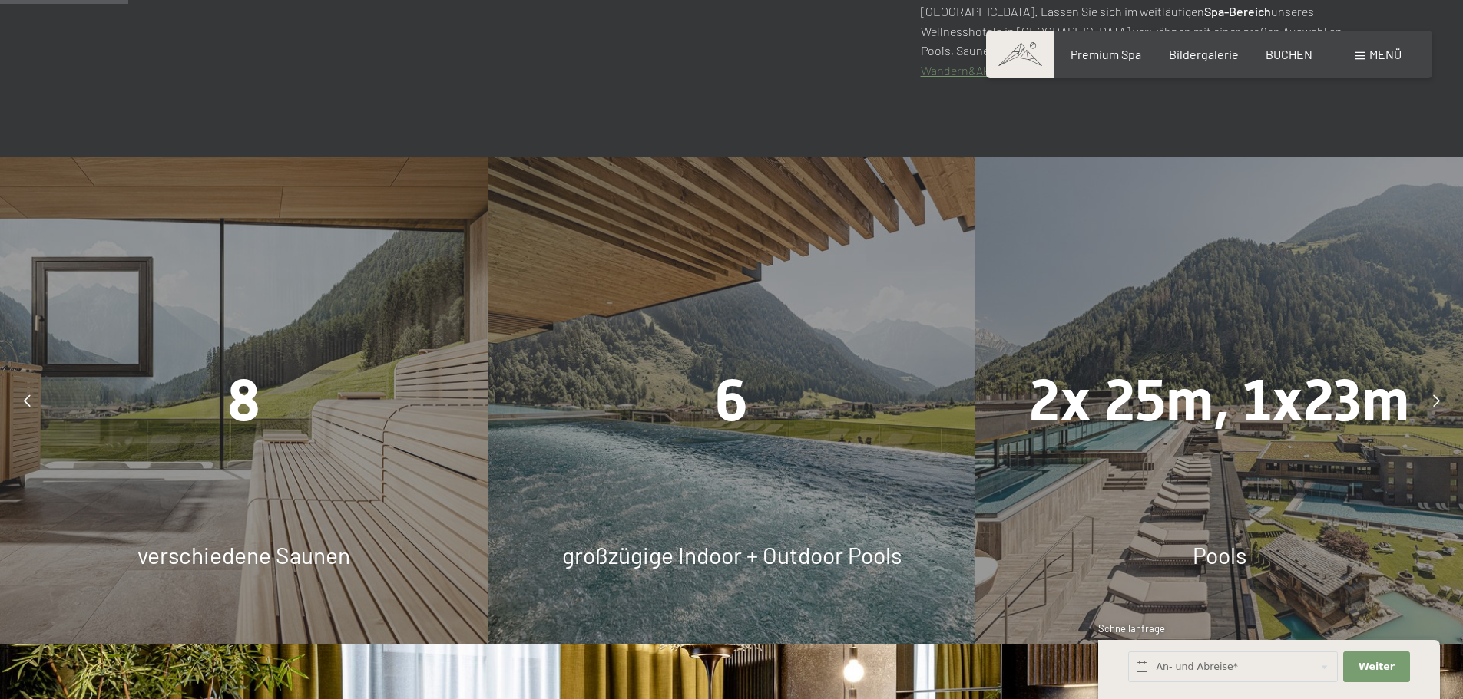
click at [1440, 401] on div at bounding box center [1436, 401] width 38 height 38
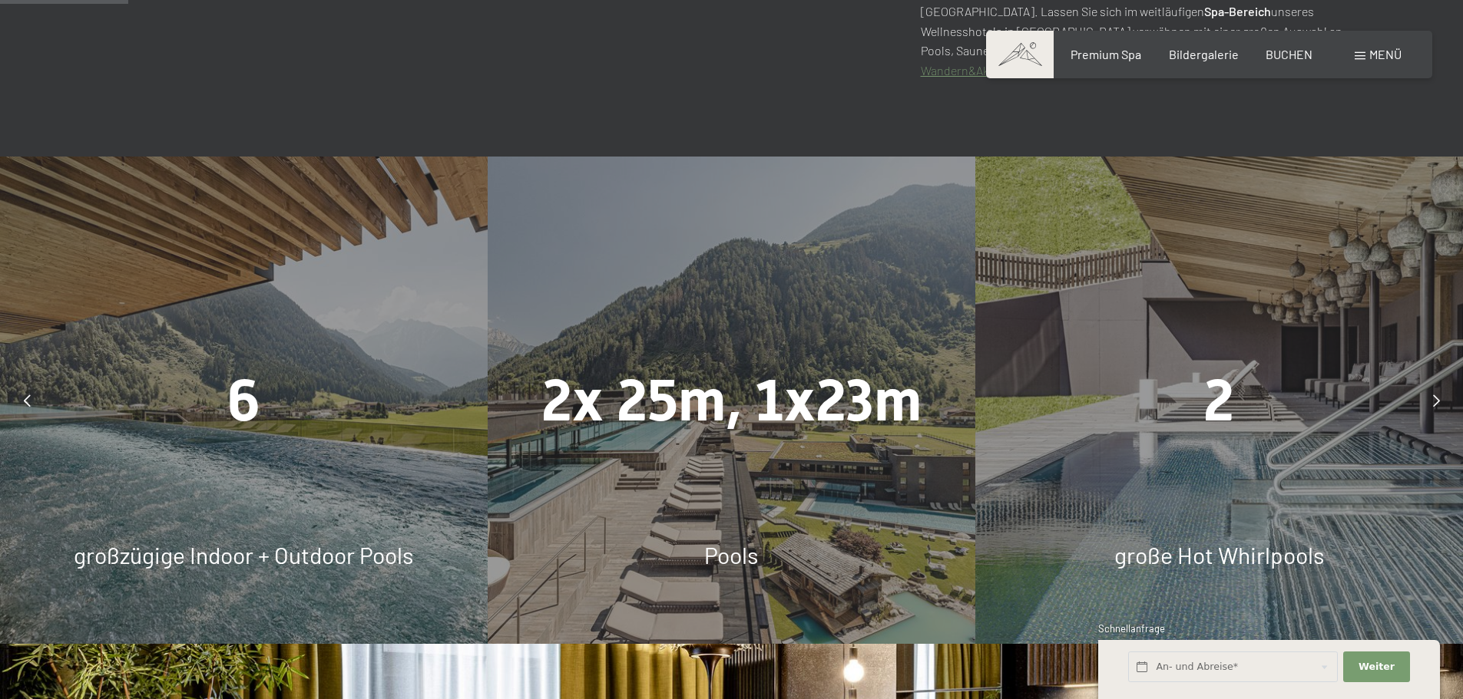
click at [1436, 403] on icon at bounding box center [1436, 401] width 7 height 12
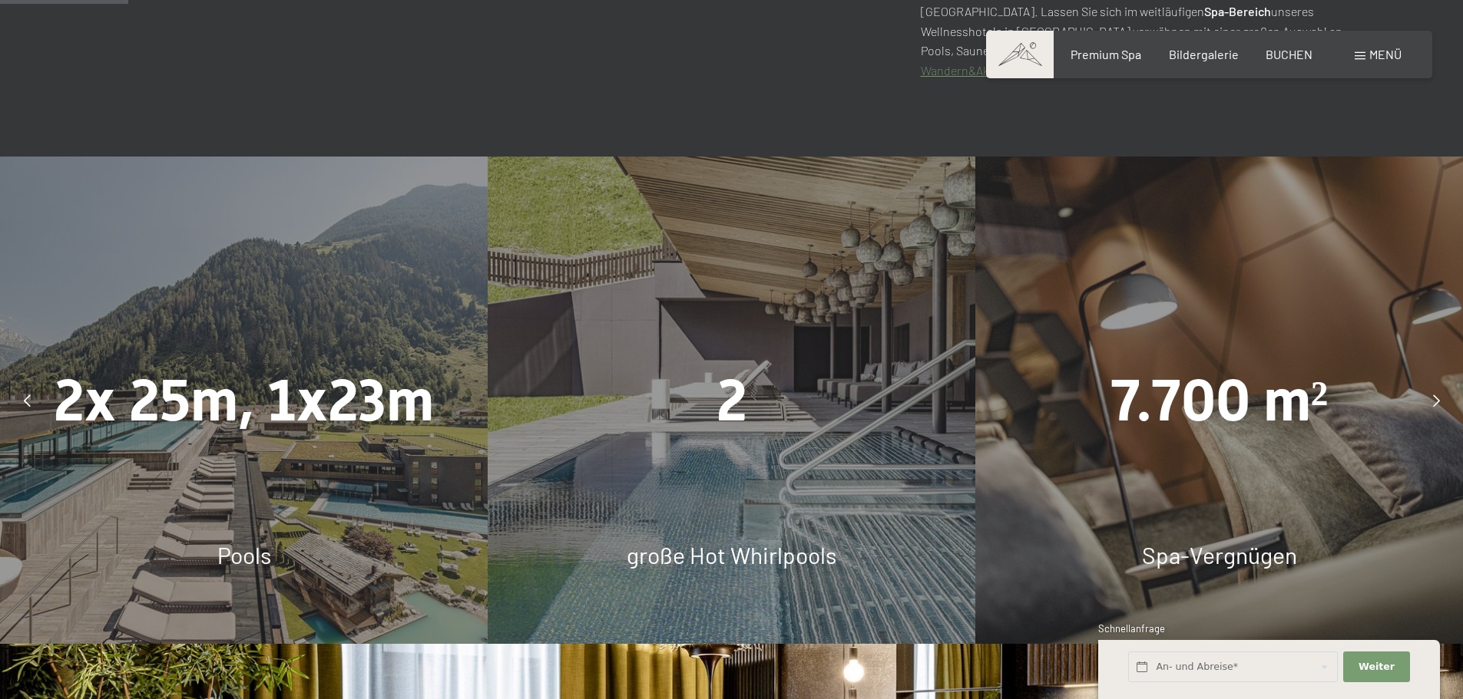
click at [1436, 403] on icon at bounding box center [1436, 401] width 7 height 12
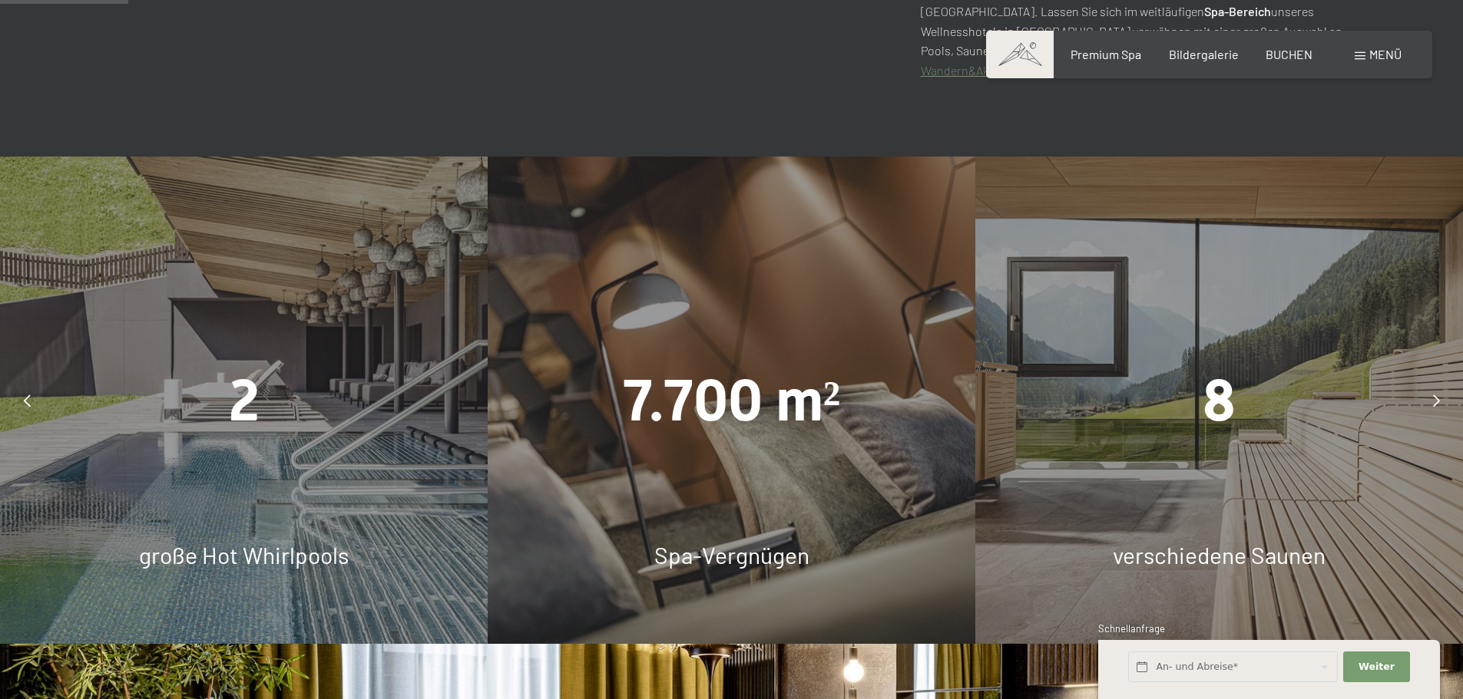
click at [1434, 402] on icon at bounding box center [1436, 401] width 7 height 12
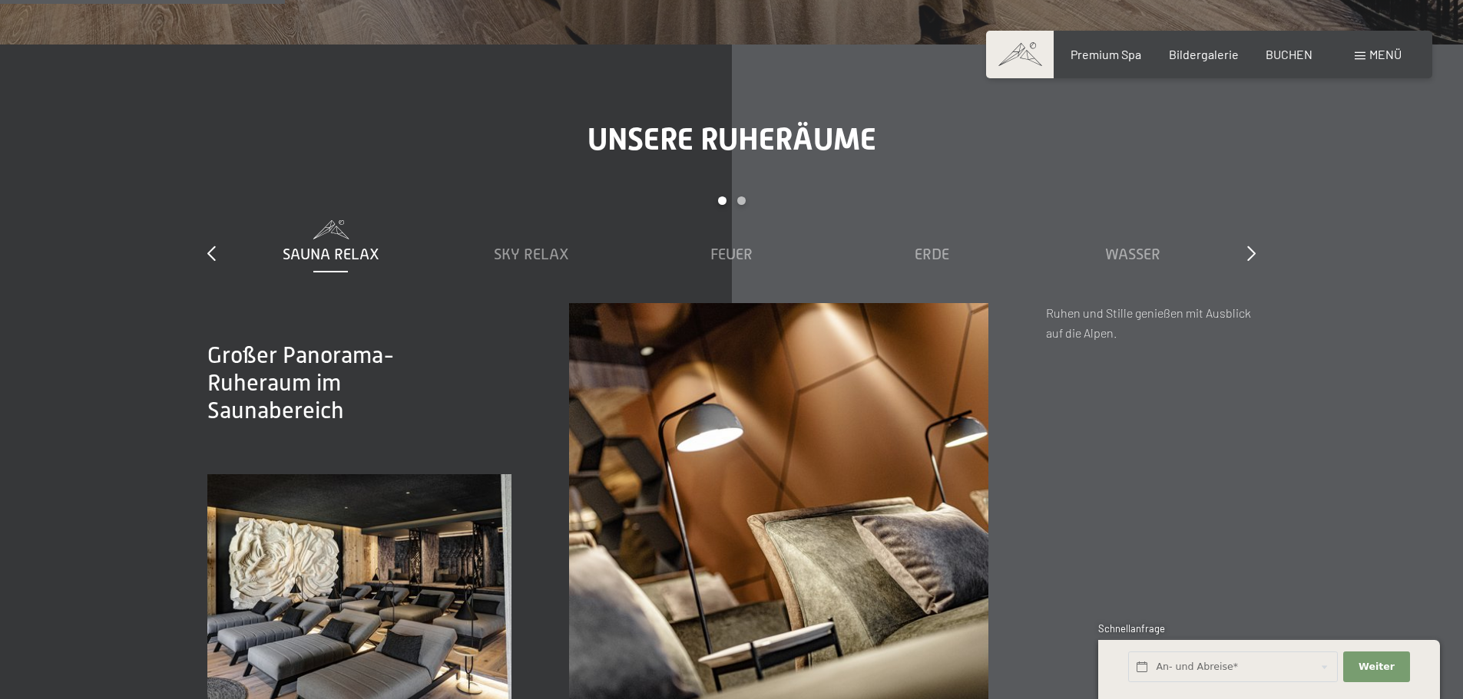
scroll to position [2226, 0]
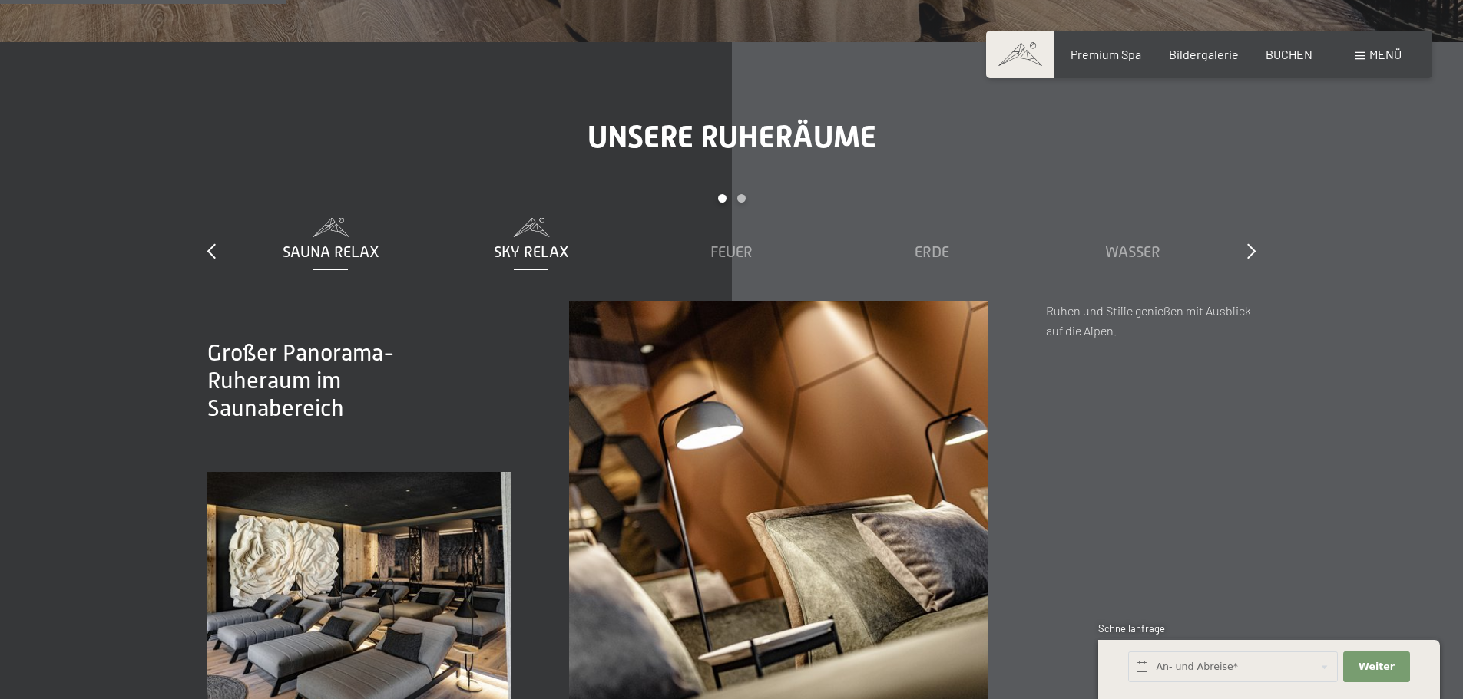
click at [530, 254] on span "Sky Relax" at bounding box center [531, 251] width 75 height 17
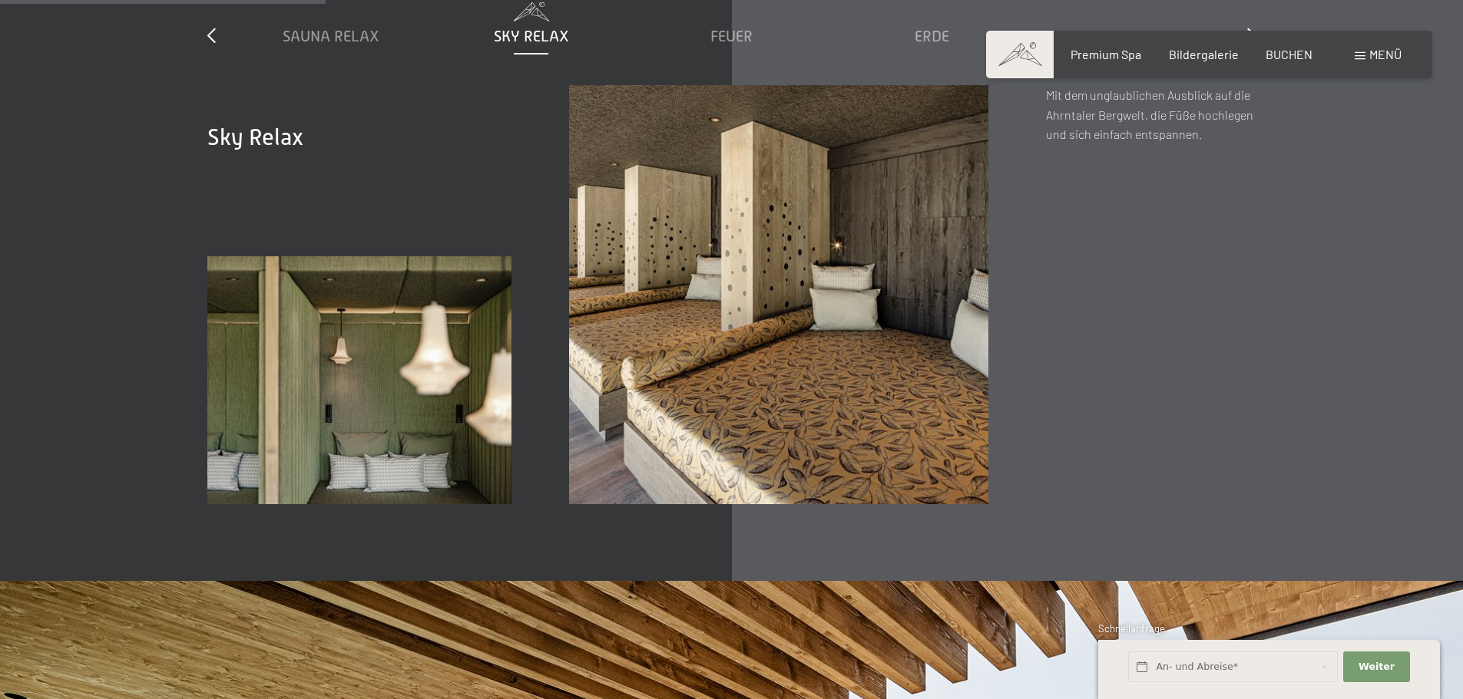
scroll to position [2303, 0]
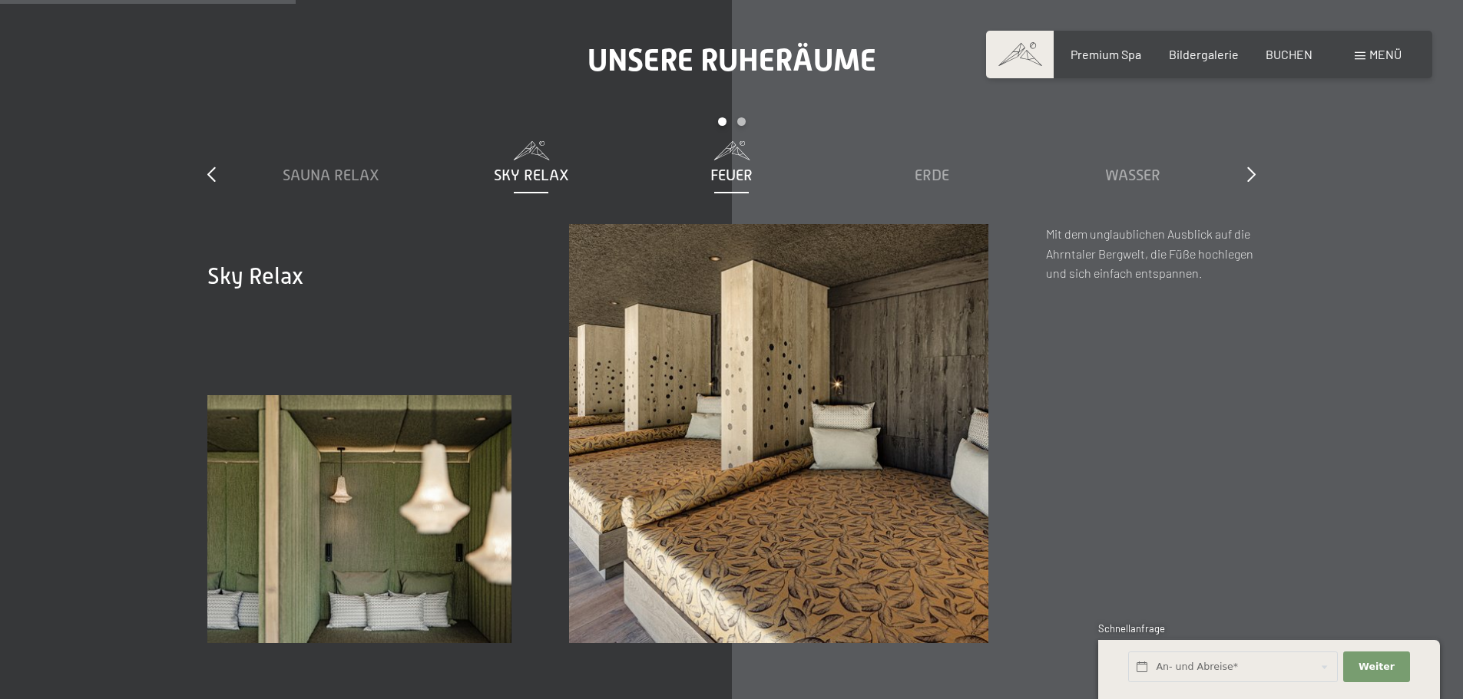
click at [726, 177] on span "Feuer" at bounding box center [731, 175] width 42 height 17
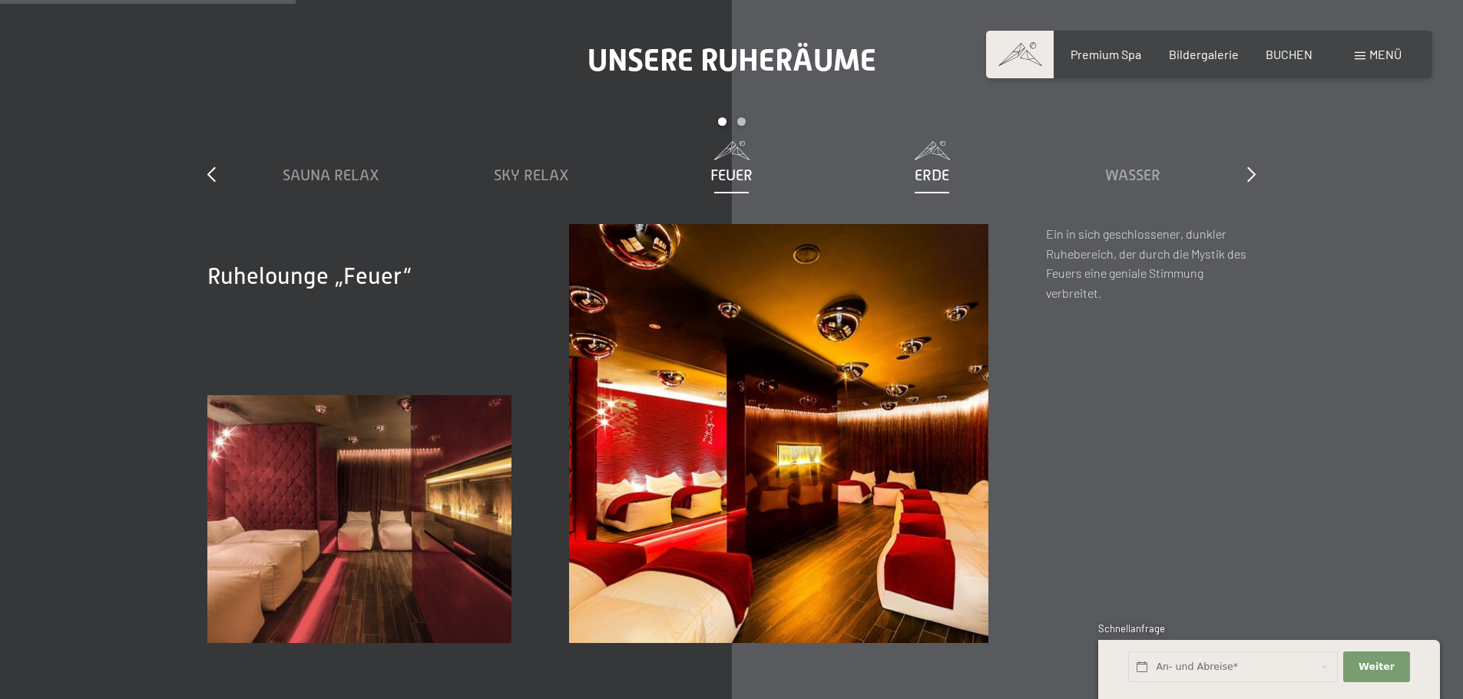
click at [919, 179] on span "Erde" at bounding box center [931, 175] width 35 height 17
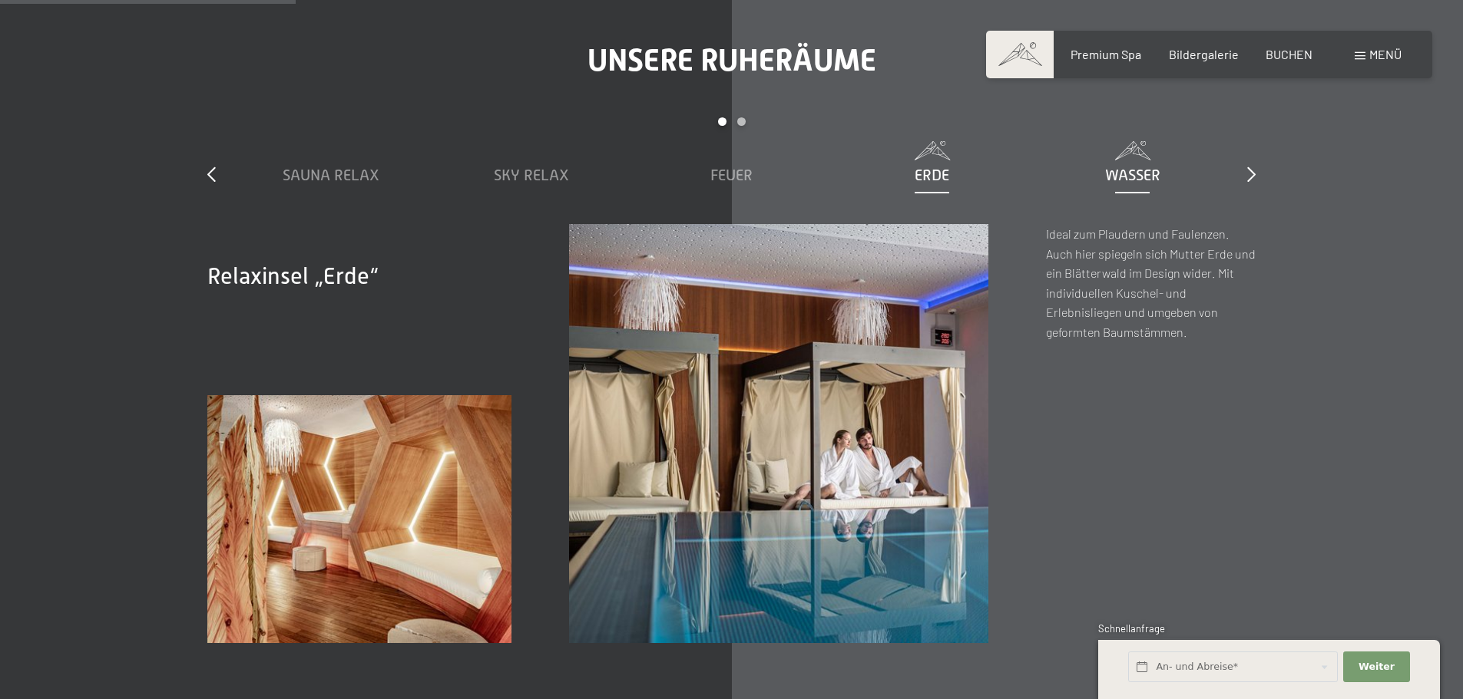
click at [1145, 170] on span "Wasser" at bounding box center [1132, 175] width 55 height 17
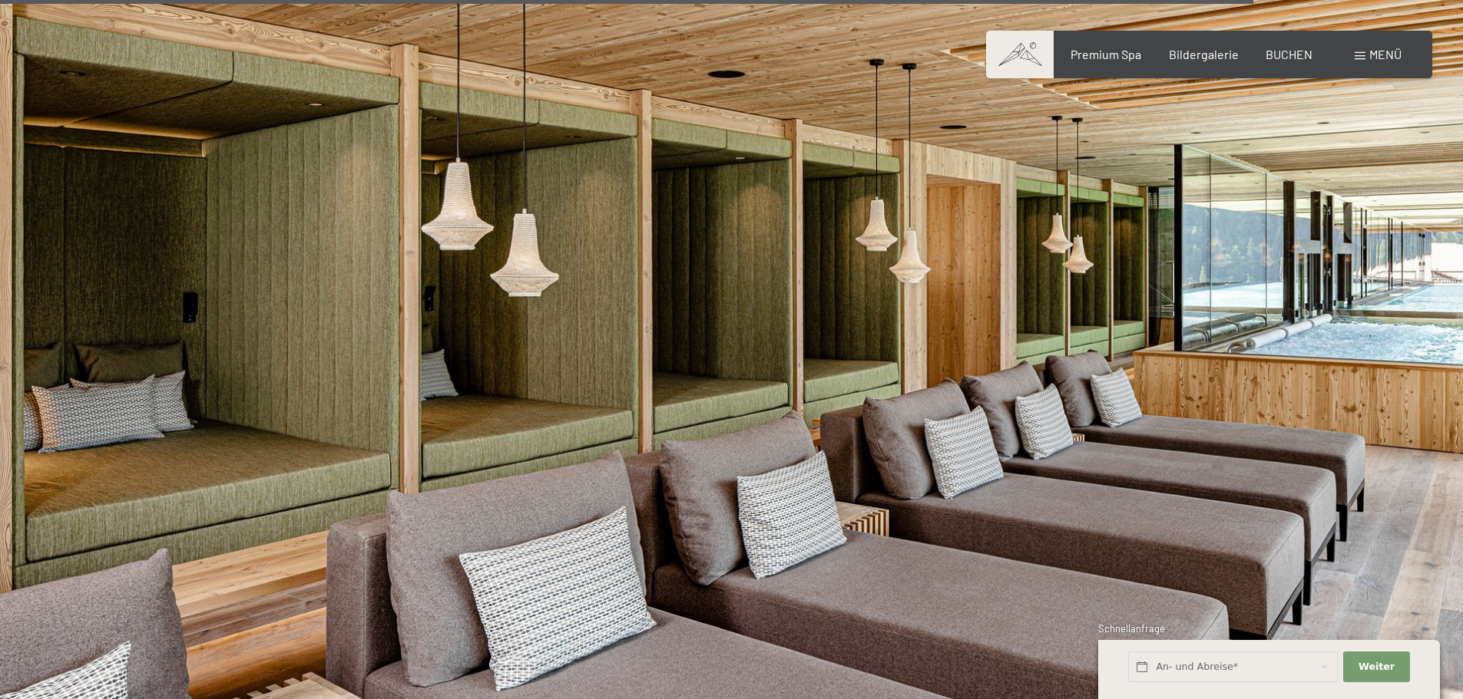
scroll to position [8445, 0]
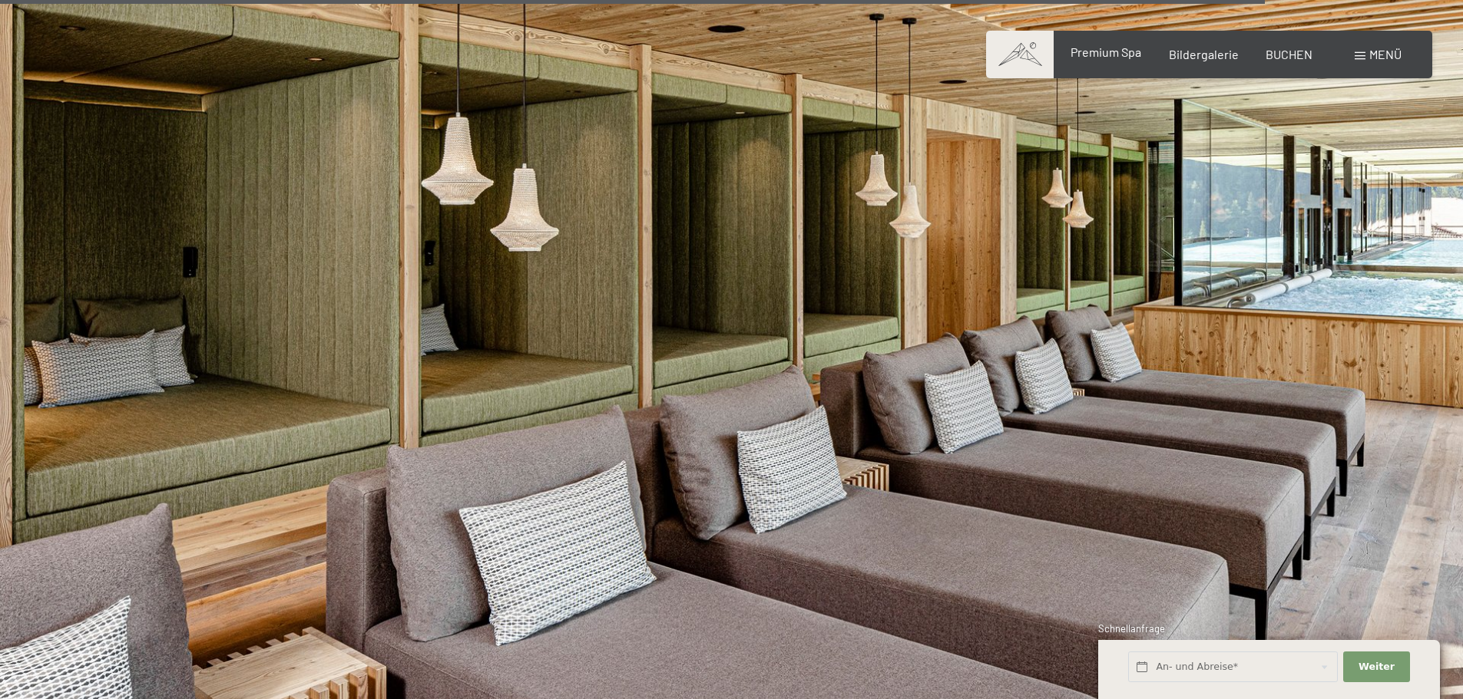
click at [1118, 49] on span "Premium Spa" at bounding box center [1105, 52] width 71 height 15
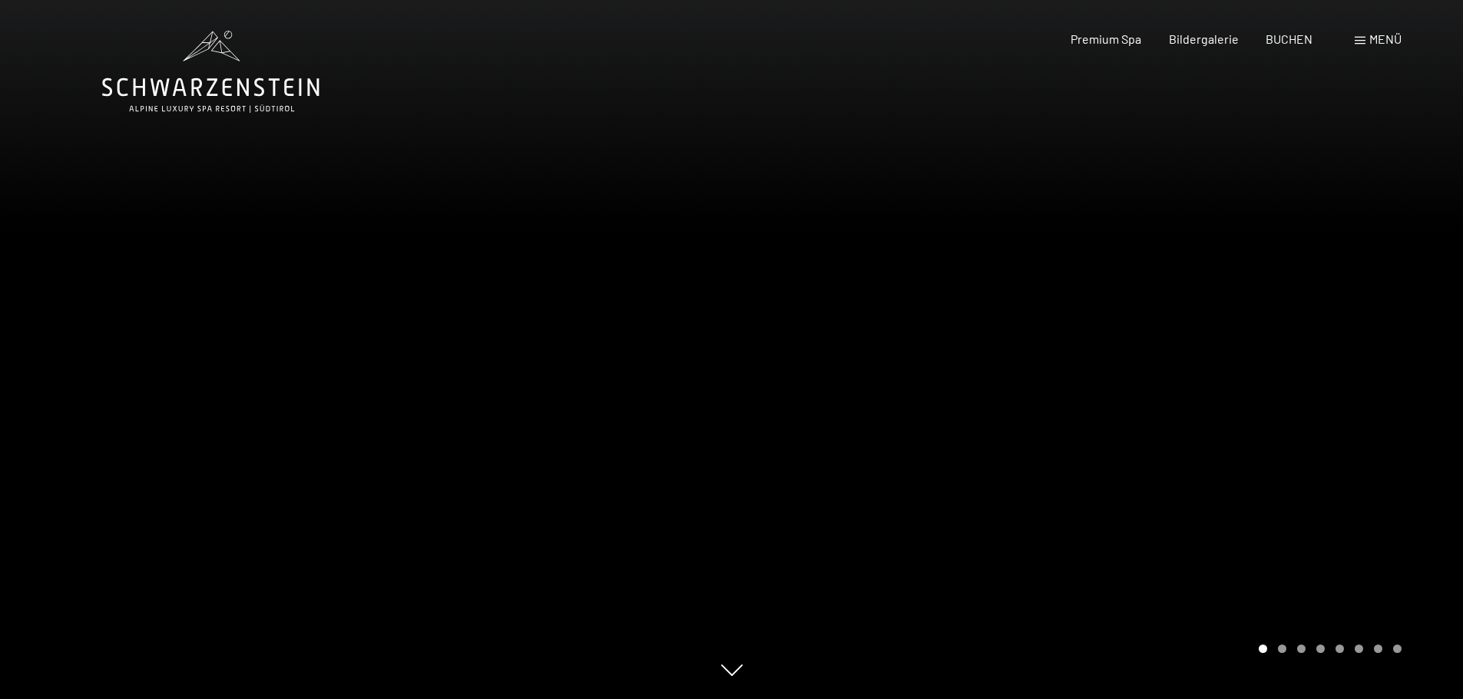
click at [1189, 48] on div "Premium Spa Bildergalerie BUCHEN" at bounding box center [1178, 39] width 322 height 17
click at [1126, 46] on div "Premium Spa" at bounding box center [1105, 39] width 71 height 17
click at [1367, 41] on div "Menü" at bounding box center [1377, 39] width 47 height 17
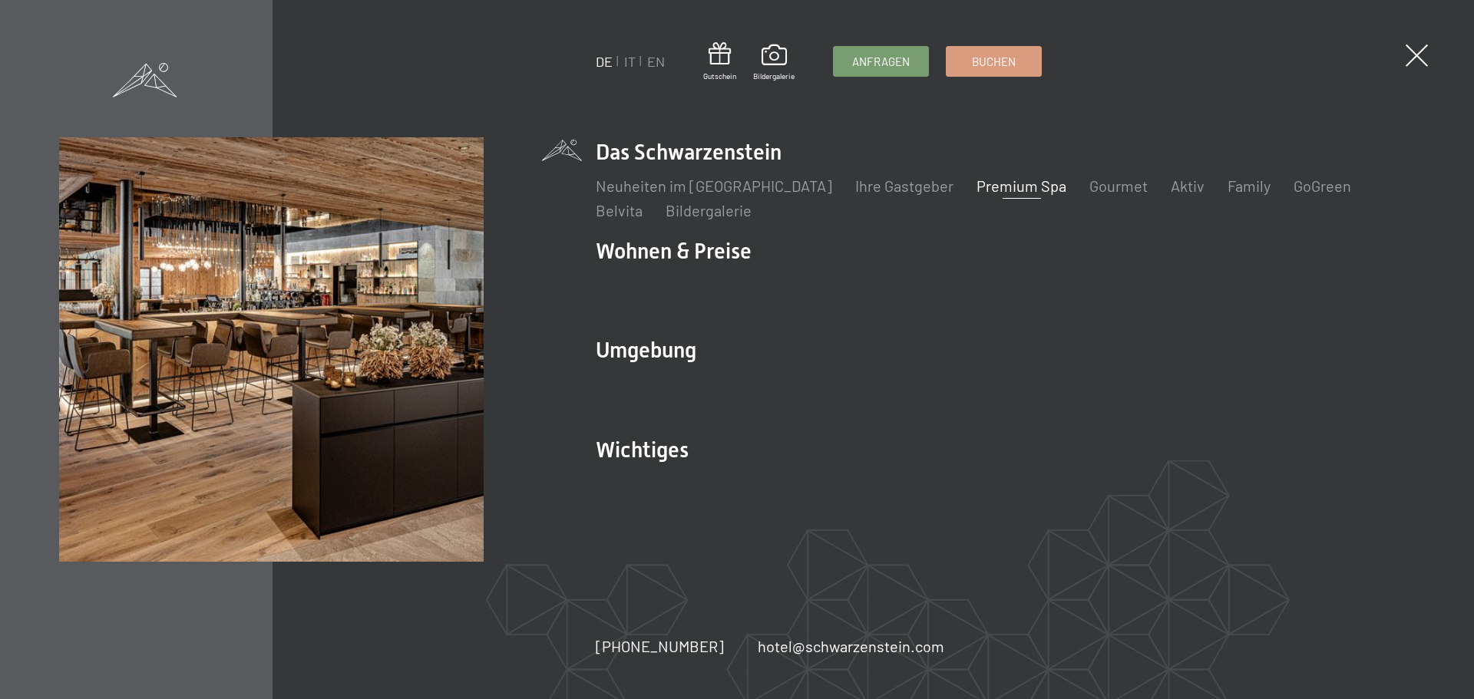
click at [633, 154] on li "Das Schwarzenstein Neuheiten im Schwarzenstein Ihre Gastgeber Premium Spa Gourm…" at bounding box center [1005, 179] width 819 height 84
click at [643, 185] on link "Neuheiten im [GEOGRAPHIC_DATA]" at bounding box center [714, 186] width 236 height 18
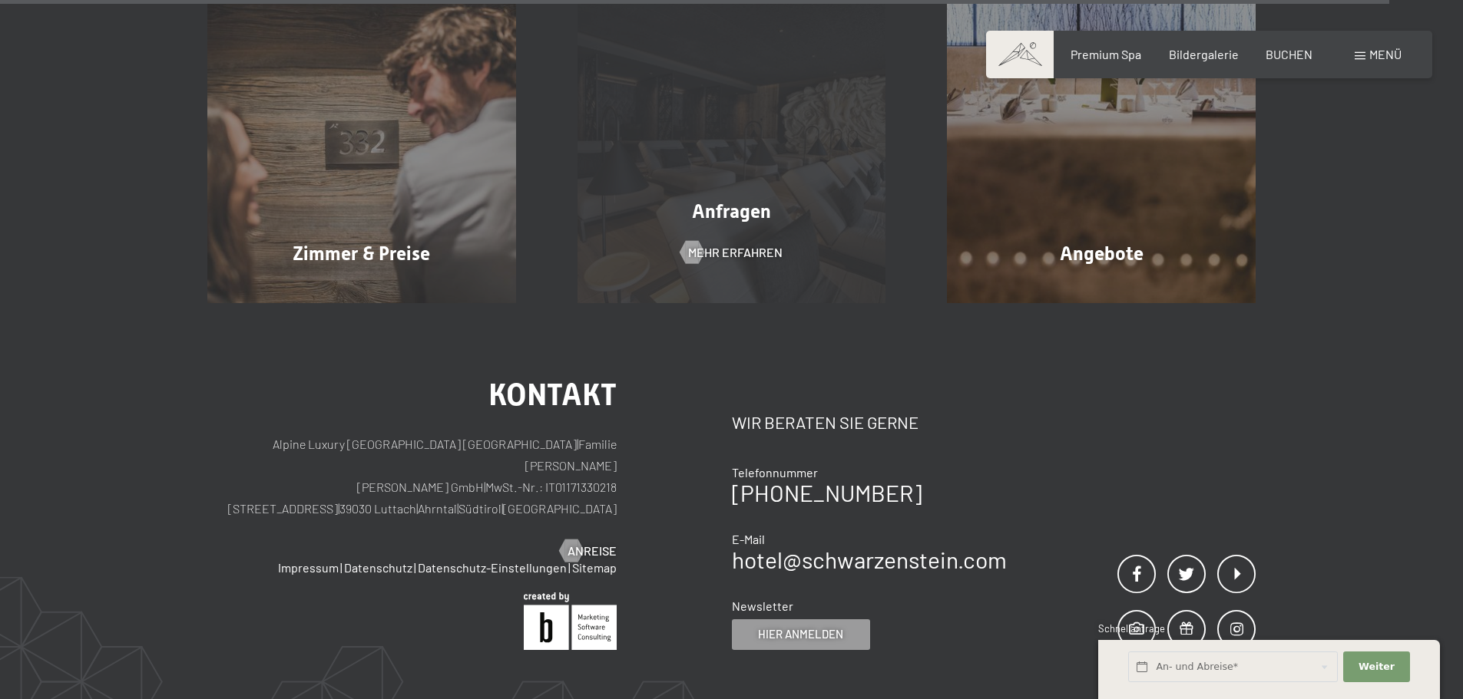
scroll to position [6219, 0]
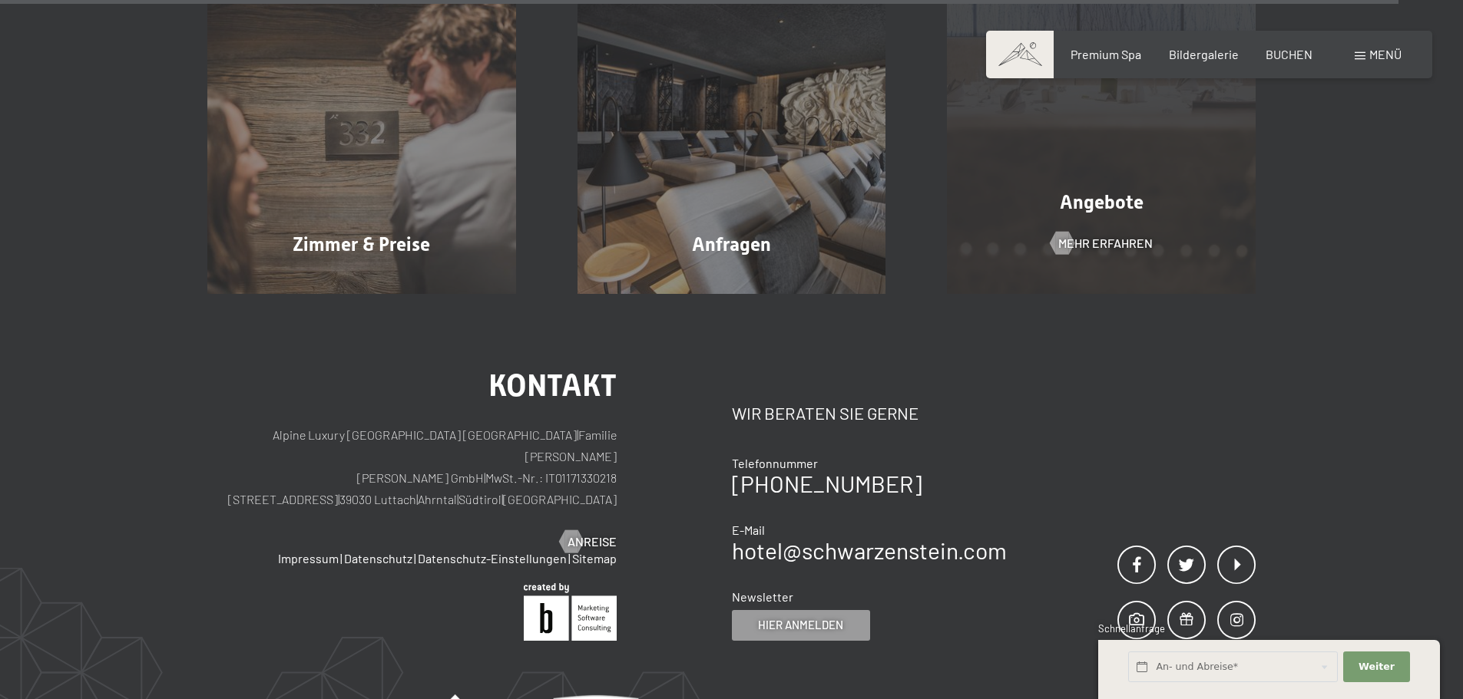
click at [1123, 198] on div "Angebote Mehr erfahren" at bounding box center [1101, 139] width 370 height 309
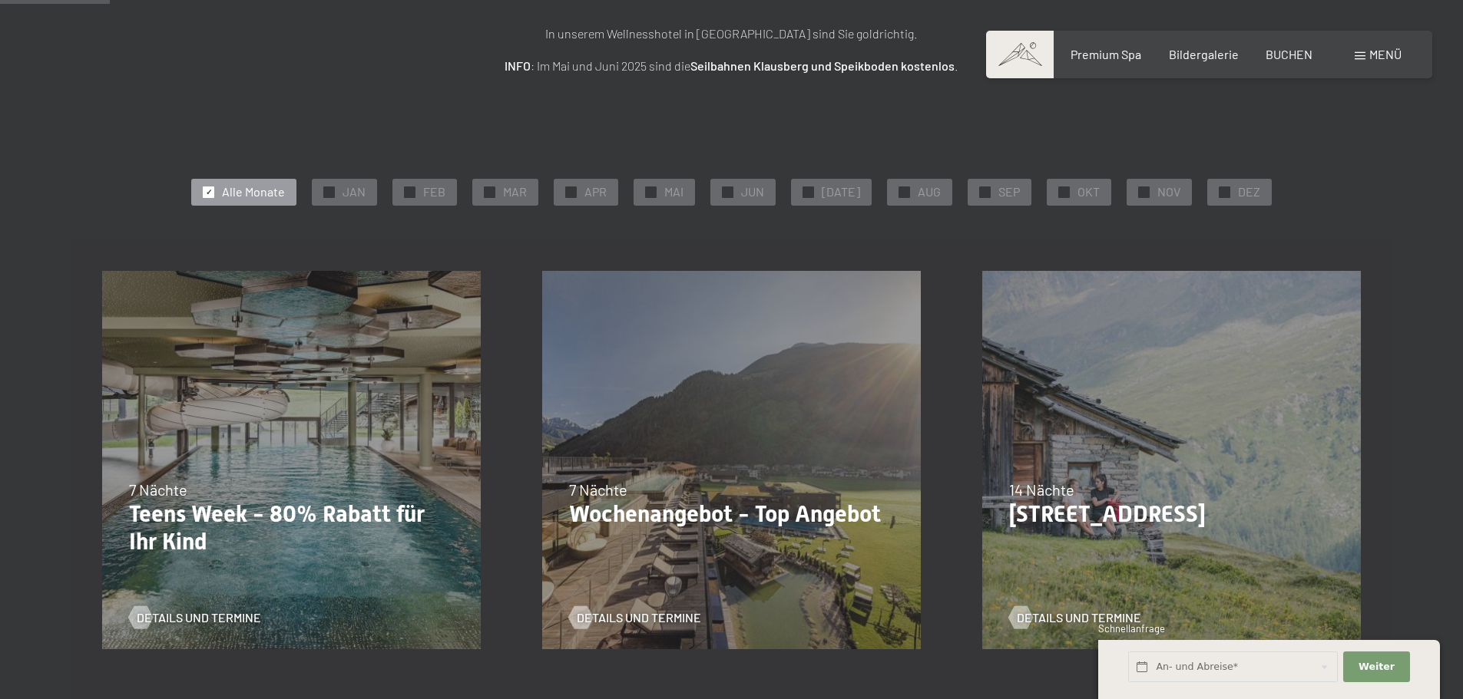
scroll to position [230, 0]
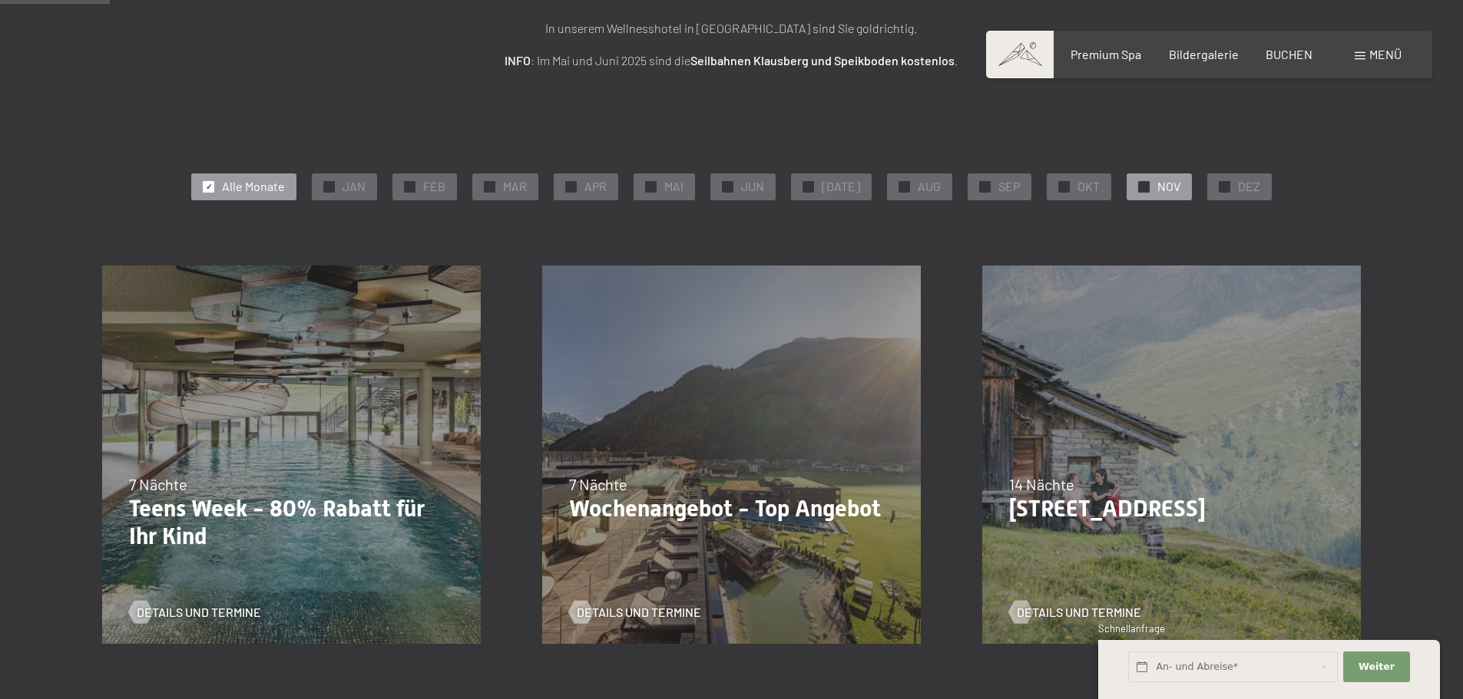
click at [1157, 189] on span "NOV" at bounding box center [1168, 186] width 23 height 17
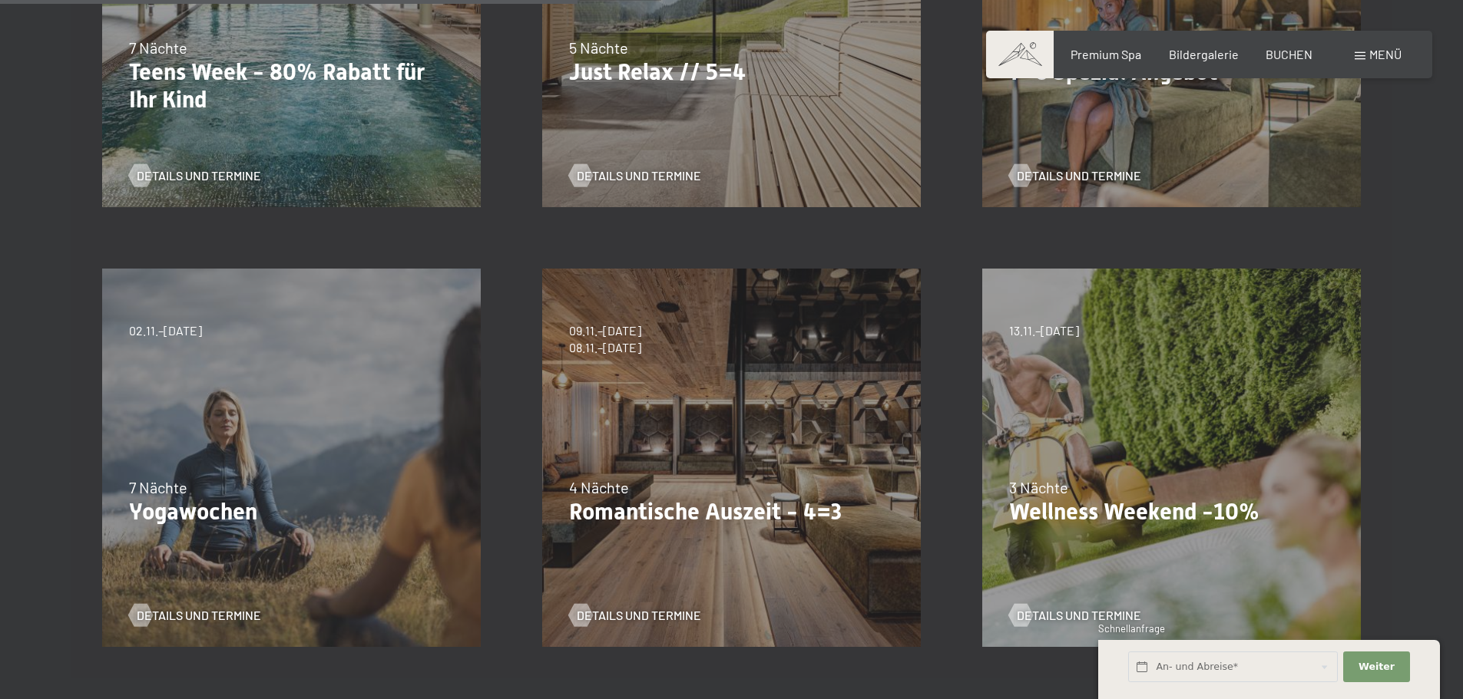
scroll to position [691, 0]
